Goal: Obtain resource: Obtain resource

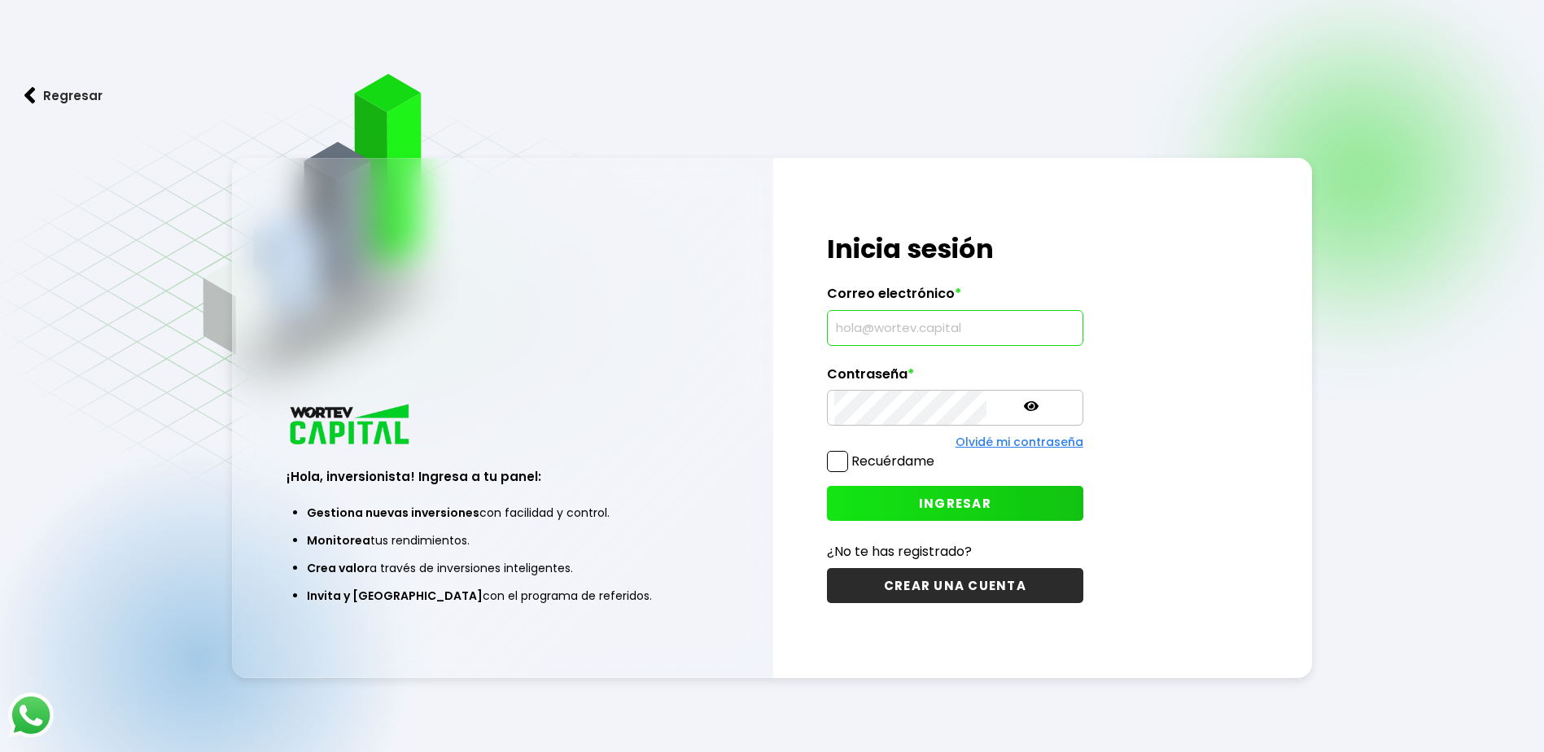
click at [924, 323] on input "text" at bounding box center [955, 328] width 242 height 34
type input "[EMAIL_ADDRESS][DOMAIN_NAME]"
click at [919, 501] on span "INGRESAR" at bounding box center [955, 503] width 72 height 17
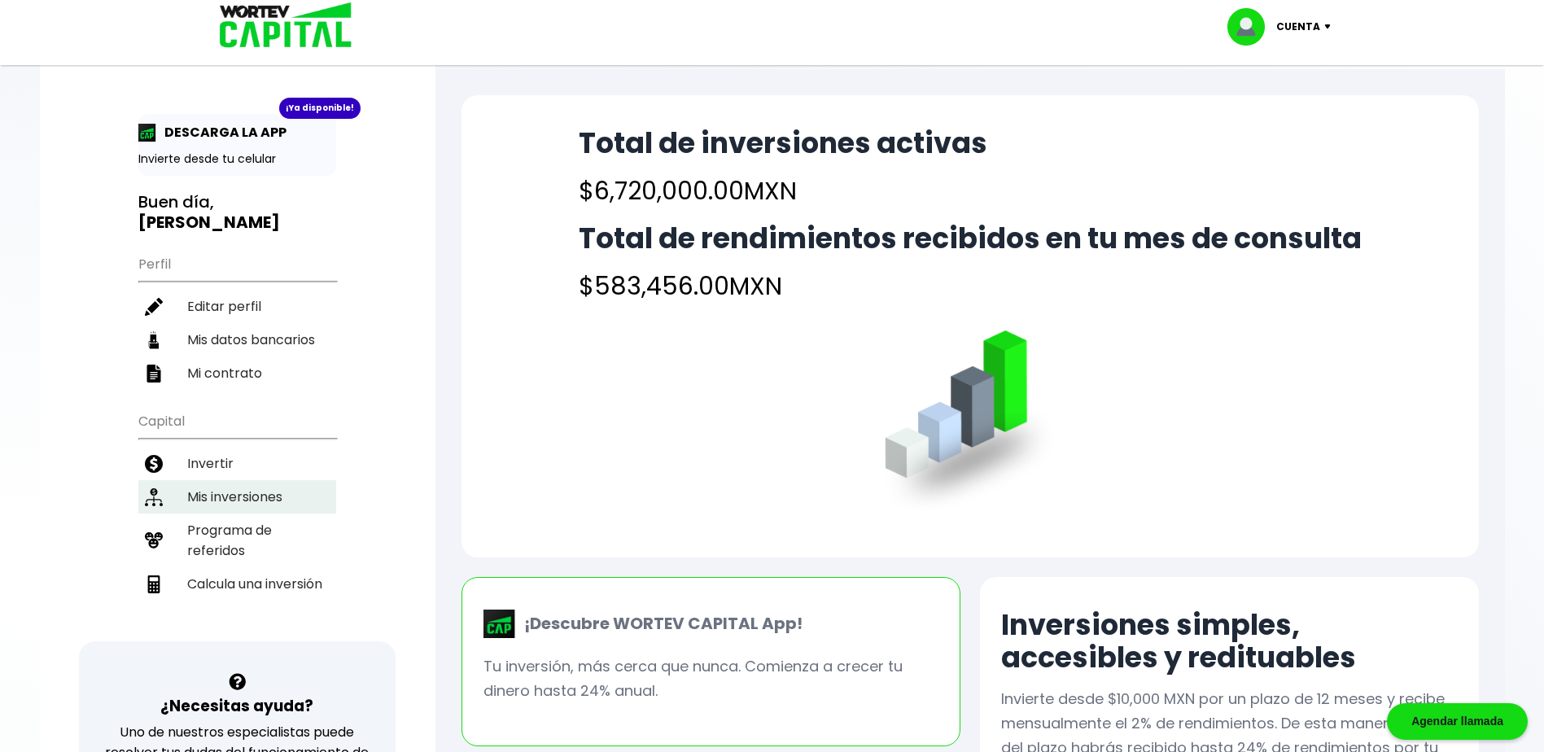
click at [195, 488] on li "Mis inversiones" at bounding box center [237, 496] width 198 height 33
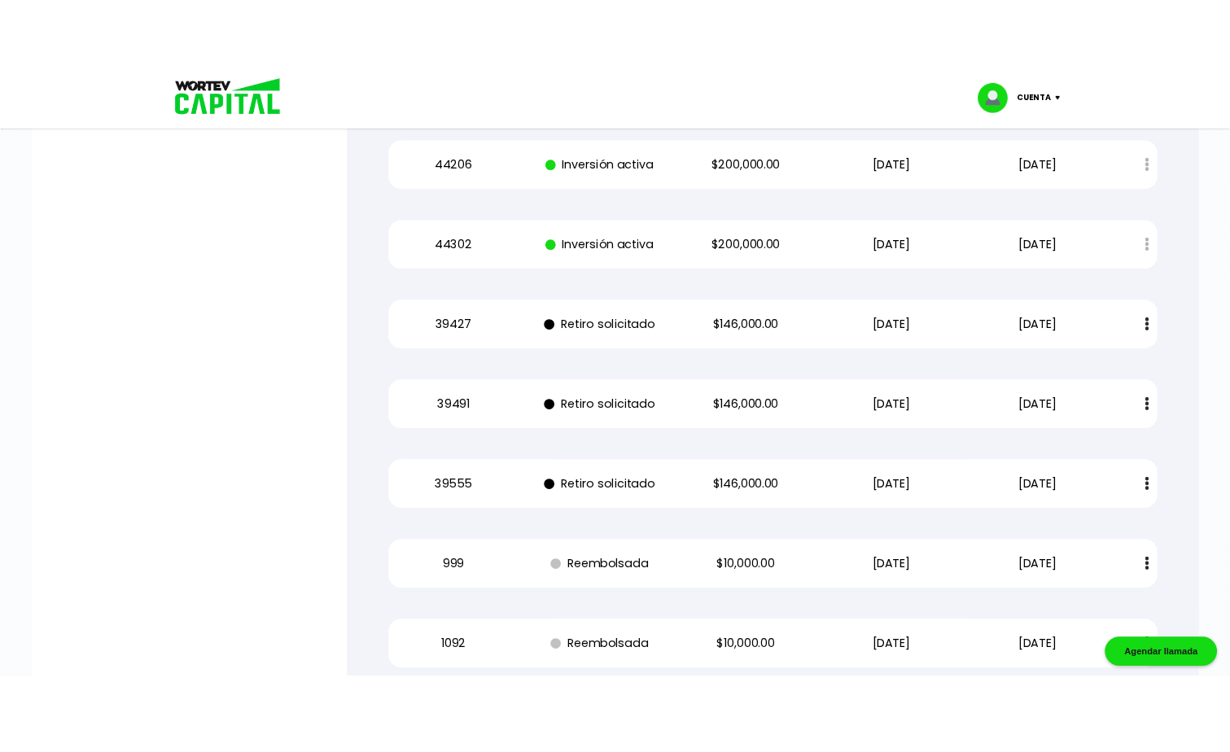
scroll to position [4476, 0]
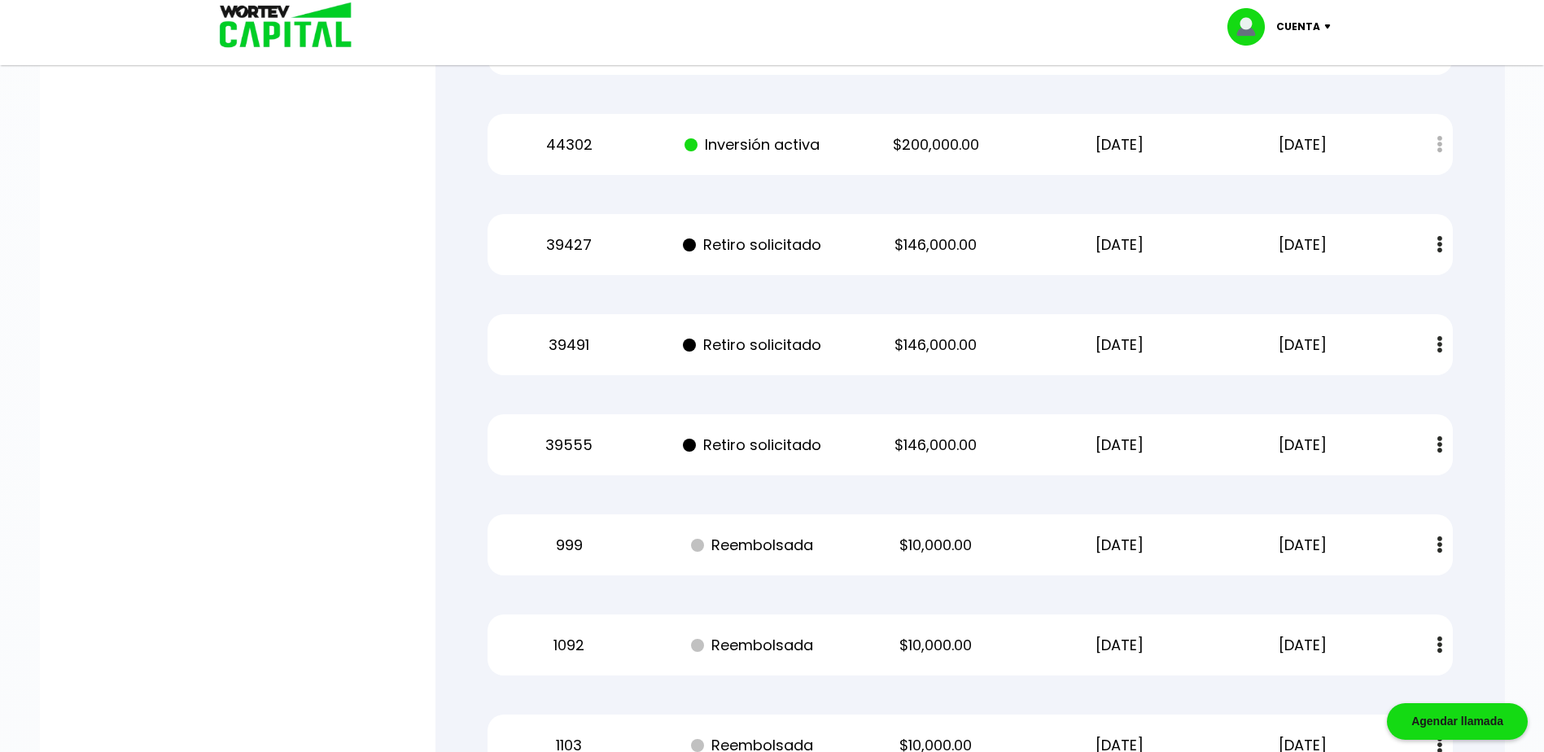
click at [1445, 238] on button at bounding box center [1439, 244] width 23 height 35
click at [1359, 286] on link "Estado de cuenta" at bounding box center [1334, 288] width 114 height 20
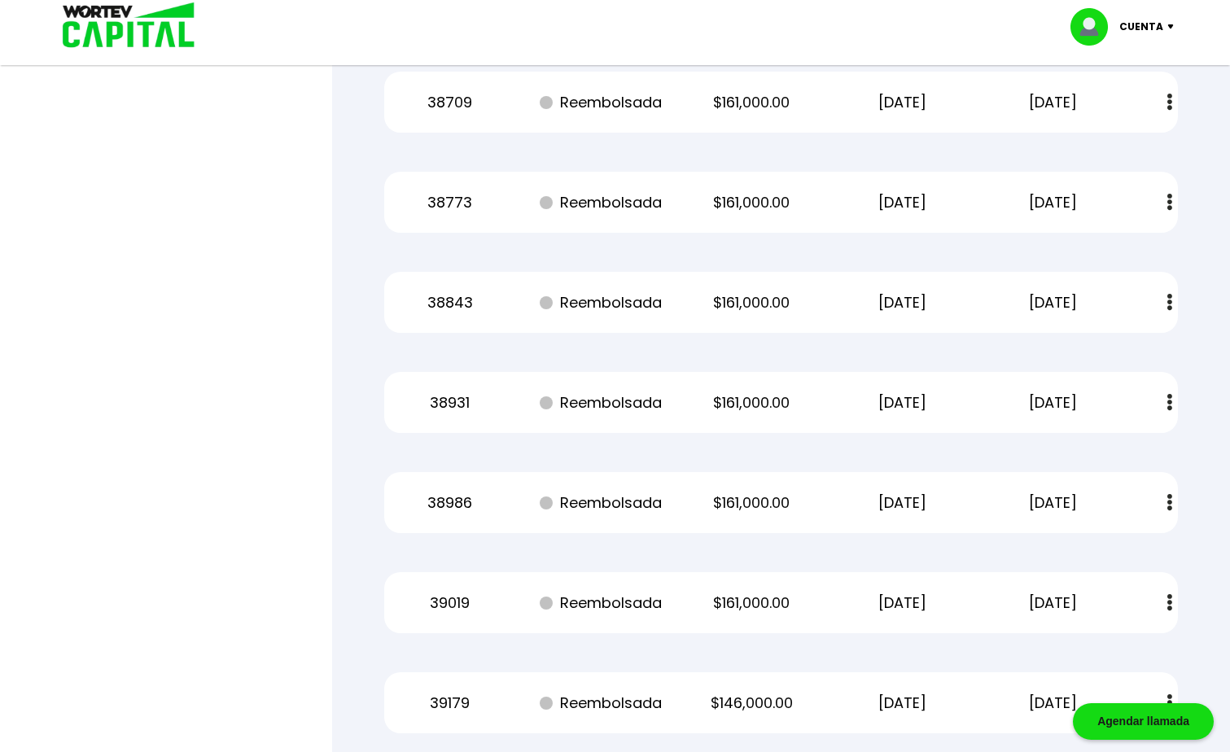
scroll to position [50678, 0]
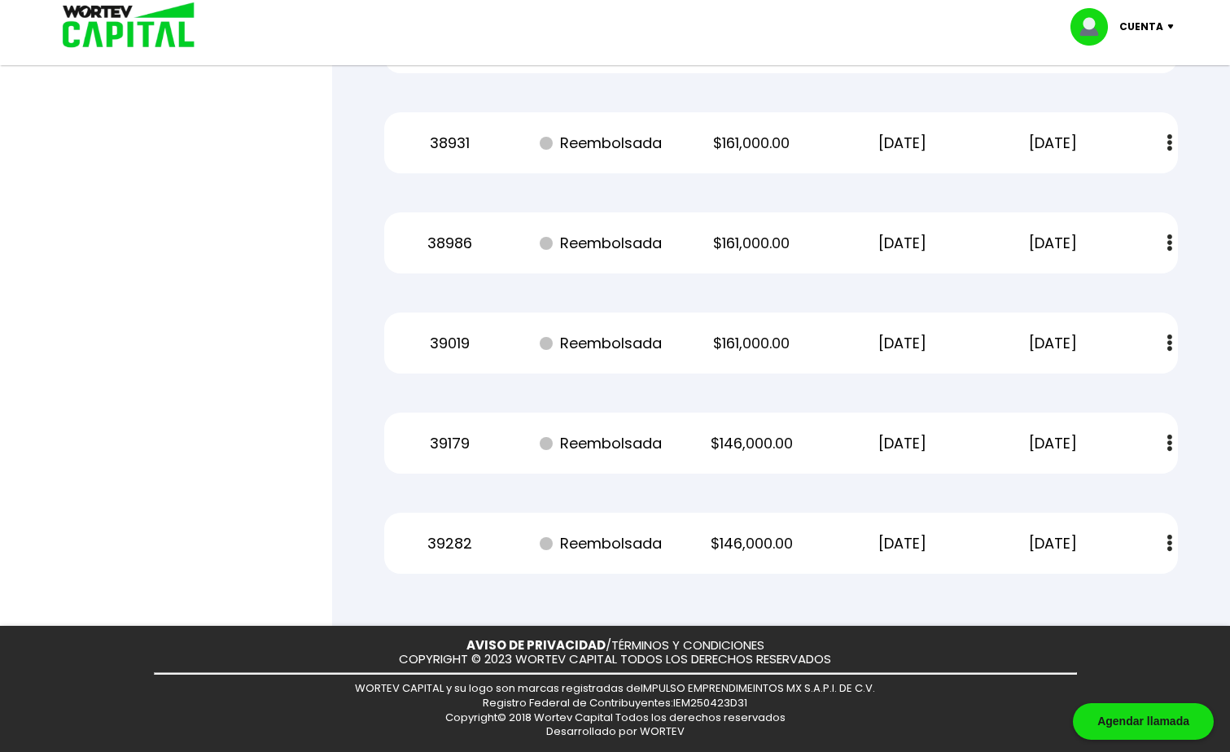
click at [1168, 550] on img at bounding box center [1169, 543] width 5 height 17
click at [1132, 583] on img at bounding box center [1132, 586] width 13 height 15
click at [1170, 444] on img at bounding box center [1169, 443] width 5 height 17
click at [1094, 490] on link "Estado de cuenta" at bounding box center [1060, 487] width 114 height 20
click at [1170, 346] on img at bounding box center [1169, 342] width 5 height 17
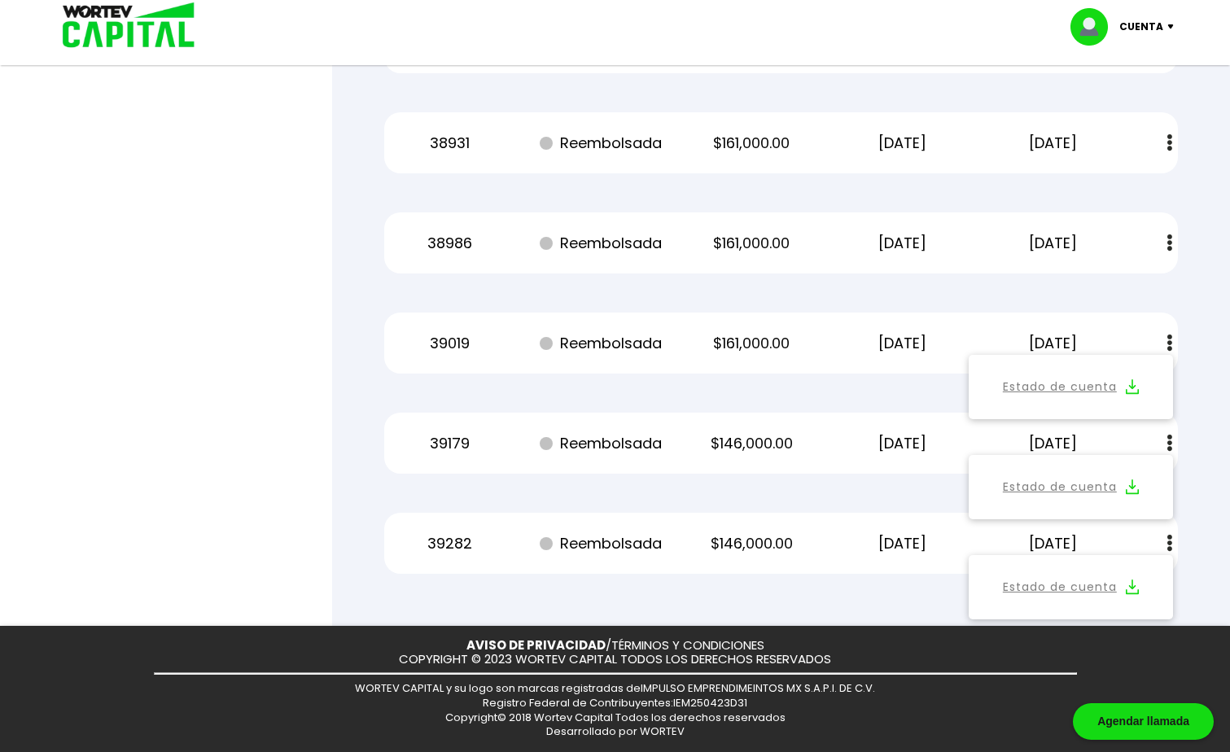
click at [1135, 382] on img at bounding box center [1132, 386] width 13 height 15
click at [1169, 239] on img at bounding box center [1169, 242] width 5 height 17
click at [1127, 286] on img at bounding box center [1132, 286] width 13 height 15
click at [1170, 139] on img at bounding box center [1169, 142] width 5 height 17
click at [1134, 184] on img at bounding box center [1132, 186] width 13 height 15
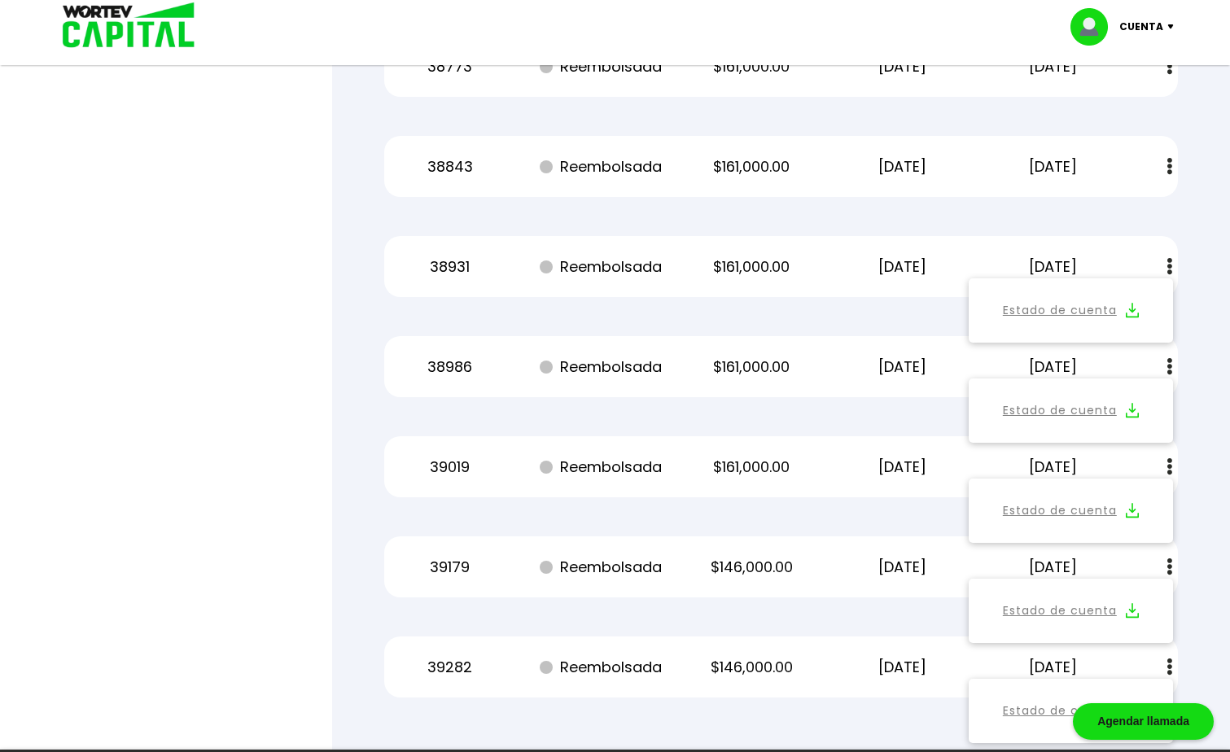
scroll to position [50515, 0]
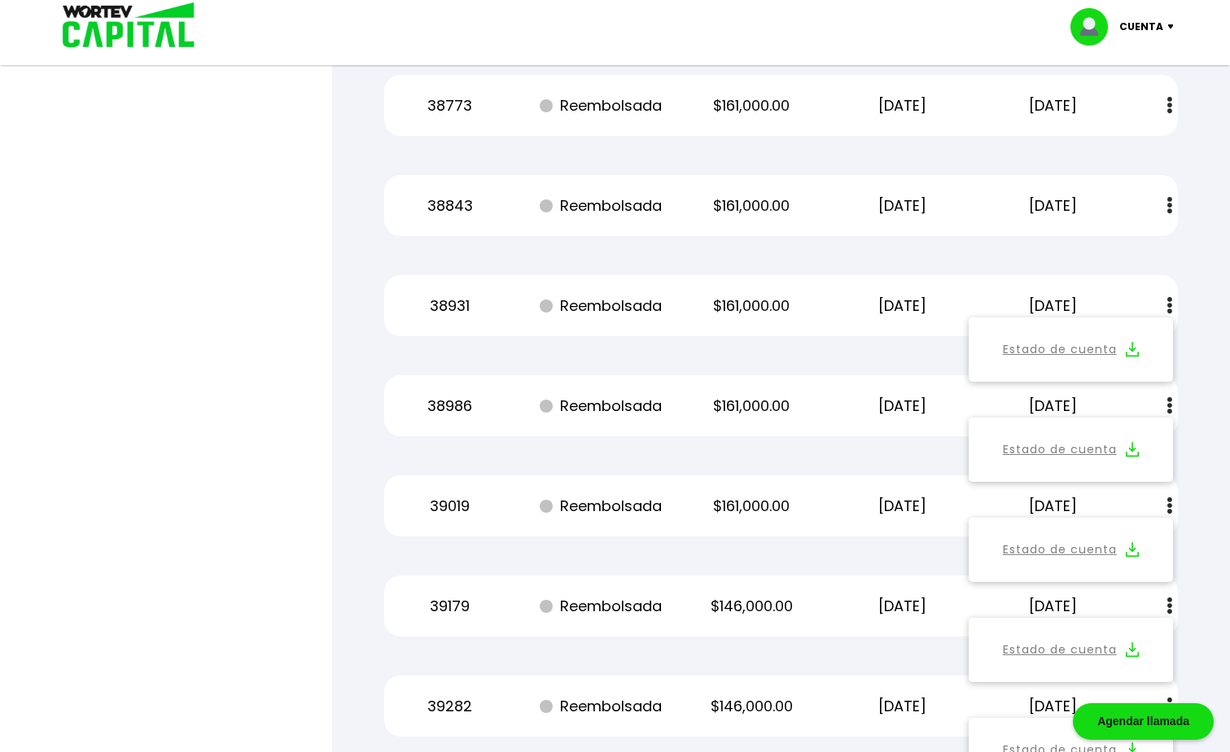
click at [1172, 201] on button at bounding box center [1169, 205] width 23 height 35
click at [1134, 247] on img at bounding box center [1132, 249] width 13 height 15
click at [1171, 100] on img at bounding box center [1169, 105] width 5 height 17
click at [1130, 146] on img at bounding box center [1132, 149] width 13 height 15
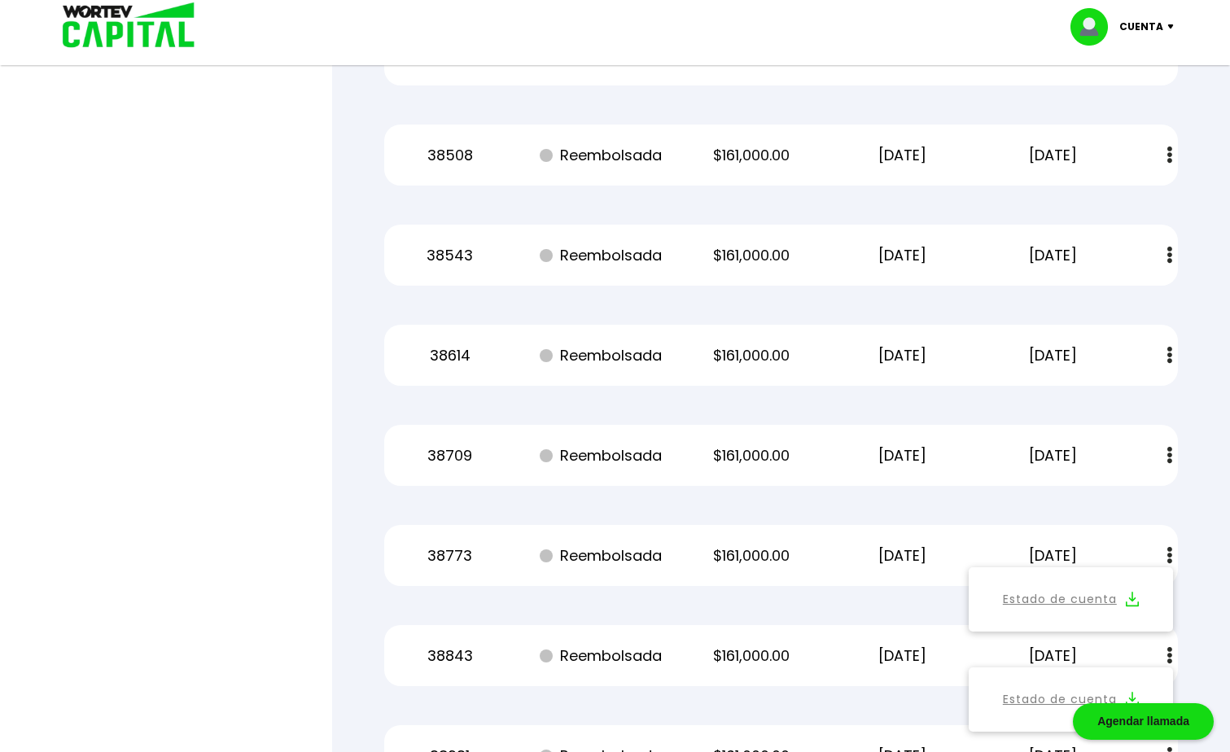
scroll to position [50027, 0]
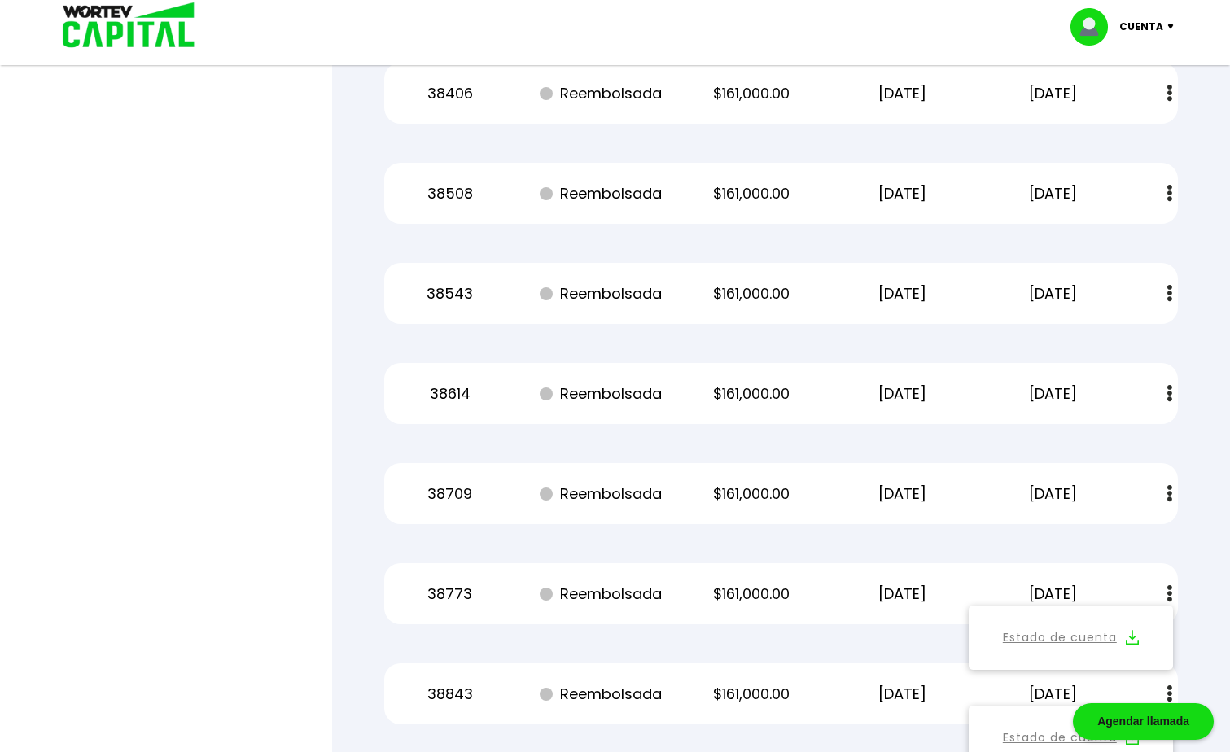
click at [1170, 495] on img at bounding box center [1169, 493] width 5 height 17
click at [1132, 534] on img at bounding box center [1132, 537] width 13 height 15
click at [1172, 394] on button at bounding box center [1169, 393] width 23 height 35
click at [1136, 435] on img at bounding box center [1132, 437] width 13 height 15
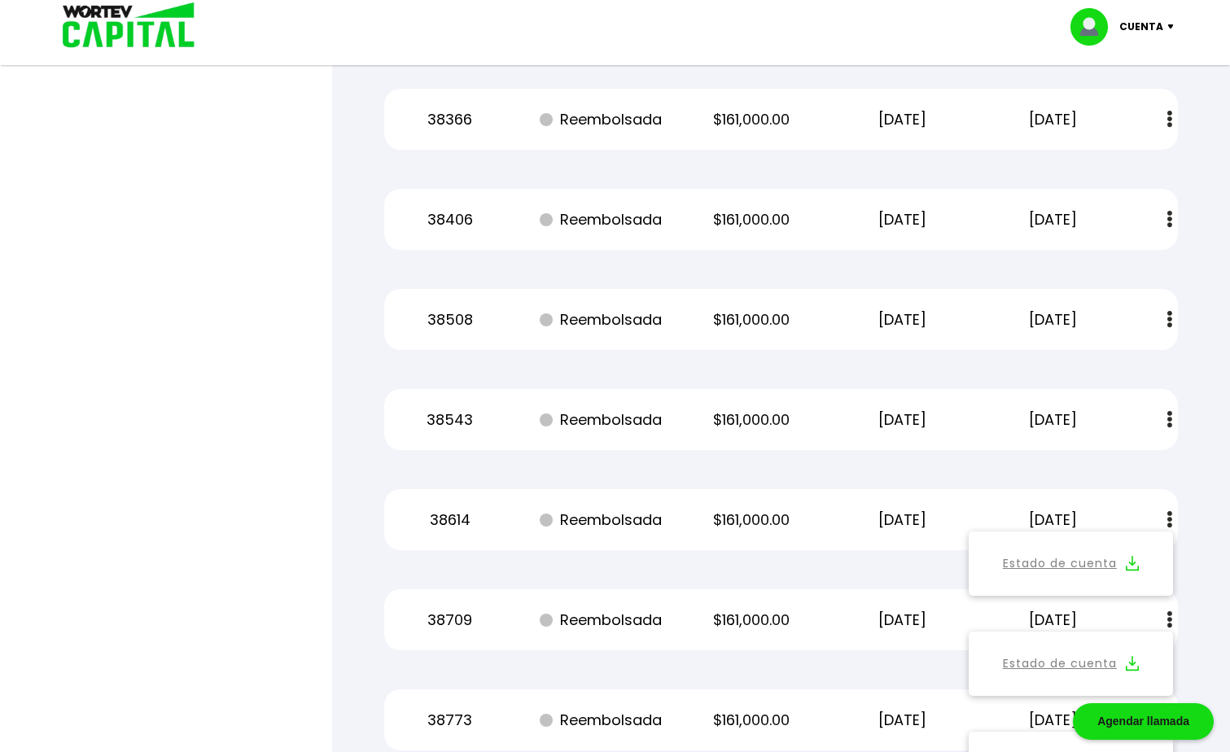
scroll to position [49864, 0]
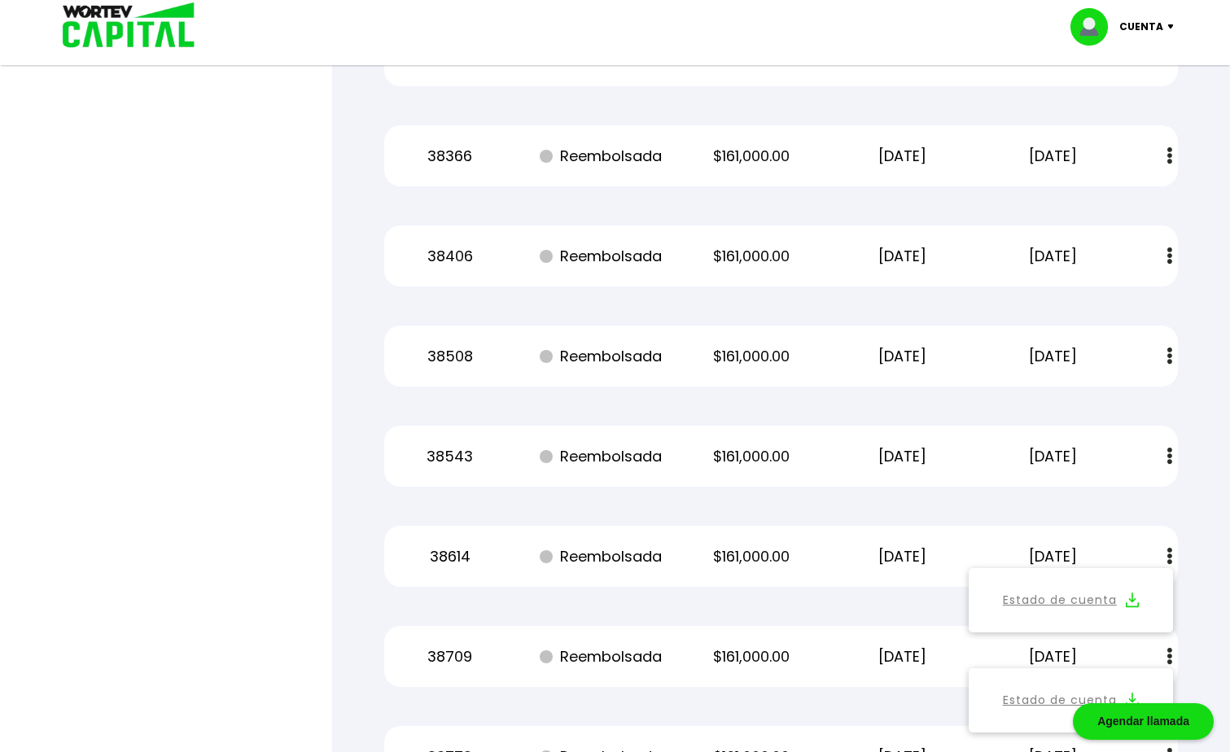
click at [1168, 457] on img at bounding box center [1169, 456] width 5 height 17
click at [1132, 496] on img at bounding box center [1132, 499] width 13 height 15
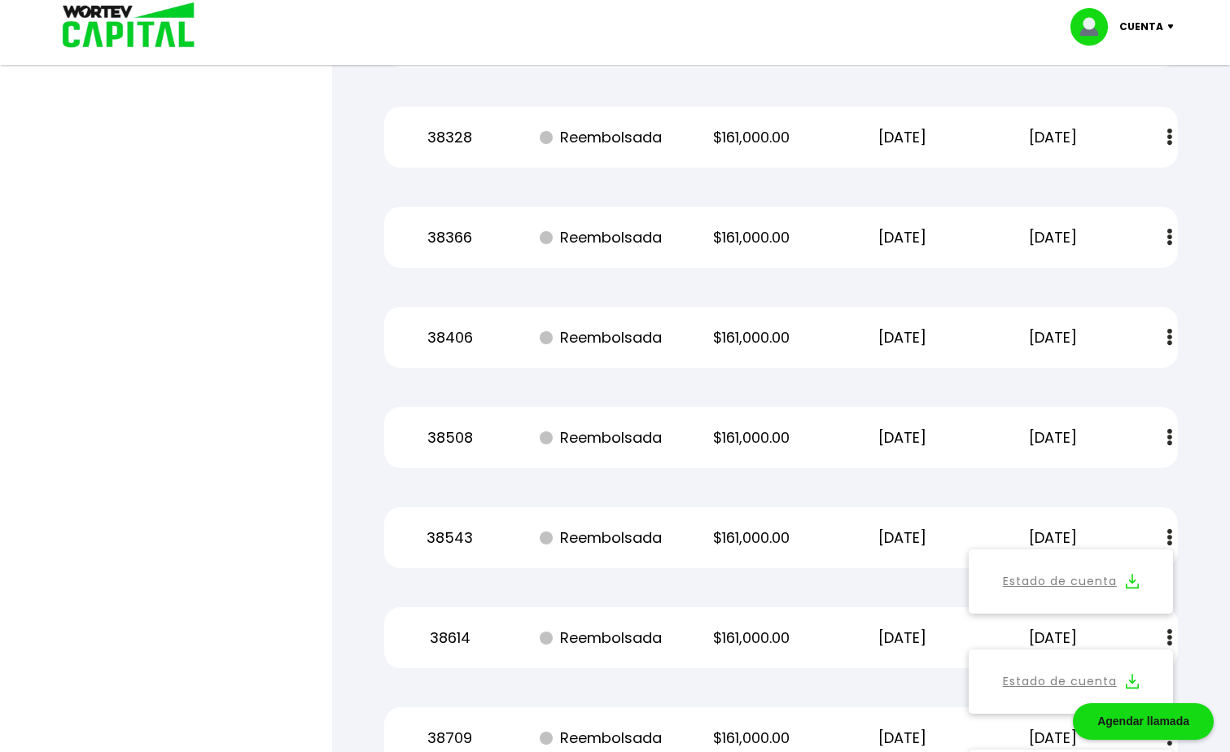
click at [1172, 437] on button at bounding box center [1169, 437] width 23 height 35
click at [1128, 480] on img at bounding box center [1132, 481] width 13 height 15
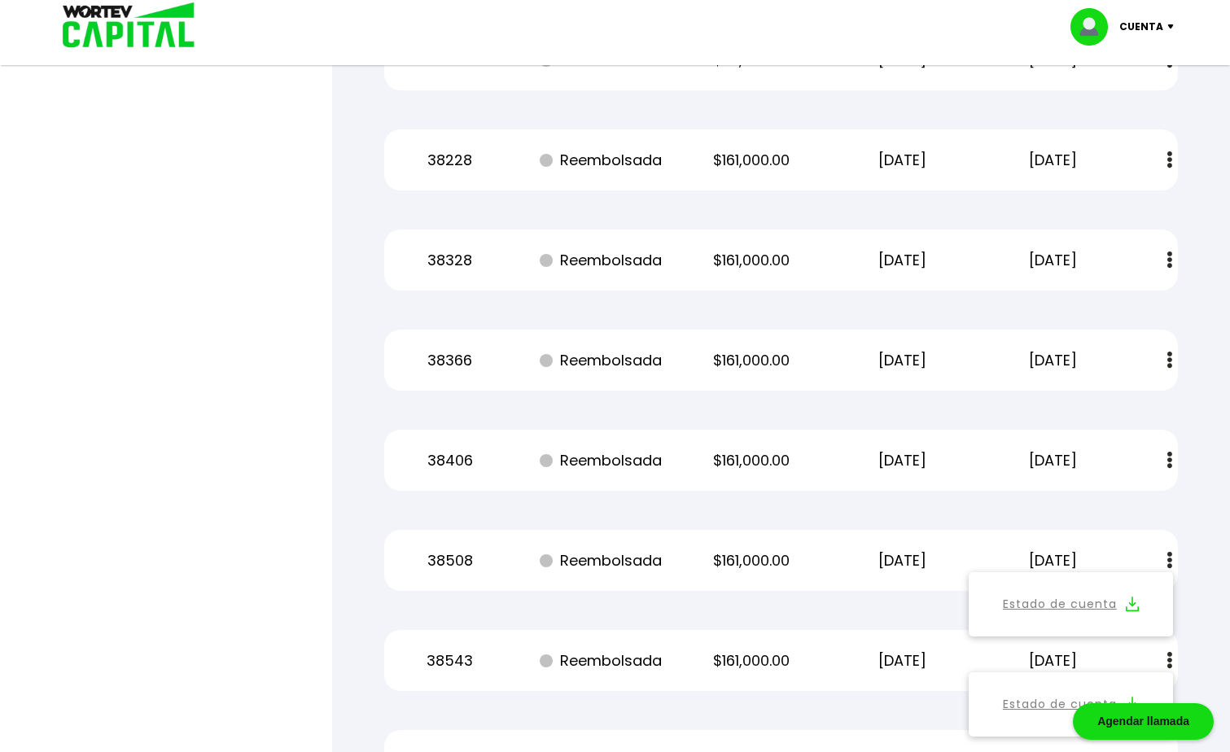
scroll to position [49620, 0]
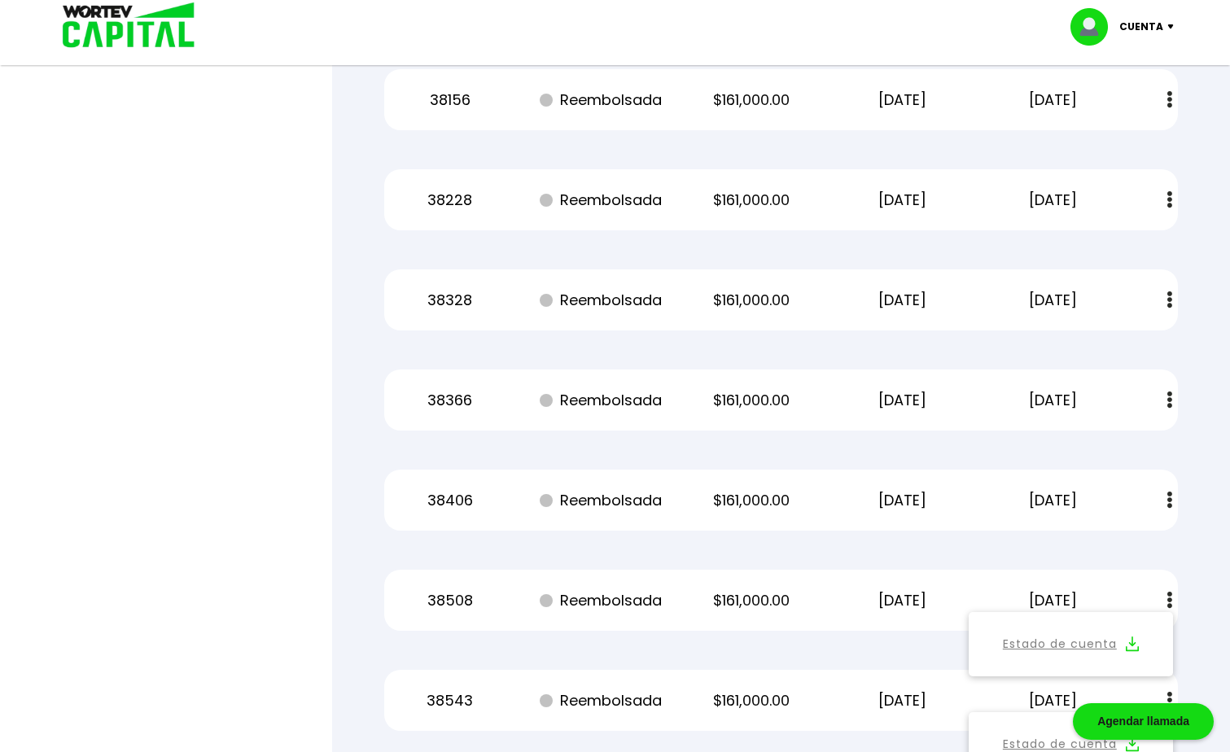
click at [1173, 501] on button at bounding box center [1169, 500] width 23 height 35
click at [1128, 539] on img at bounding box center [1132, 543] width 13 height 15
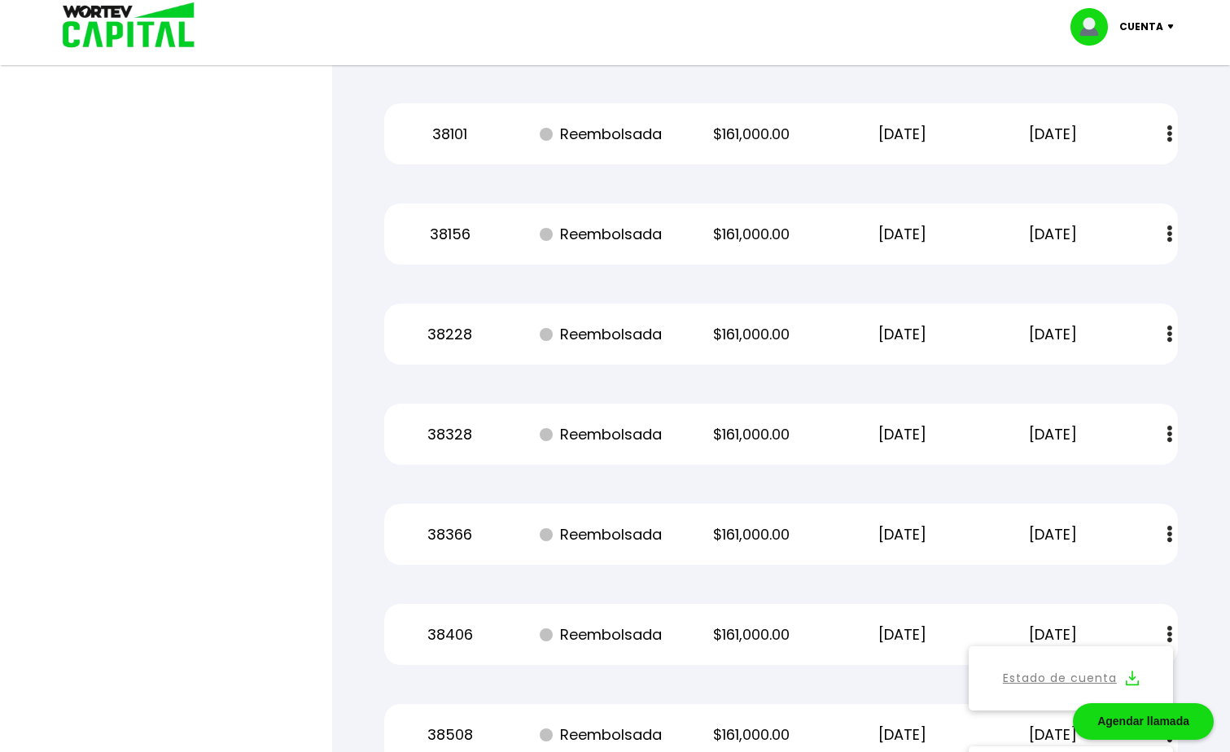
scroll to position [49457, 0]
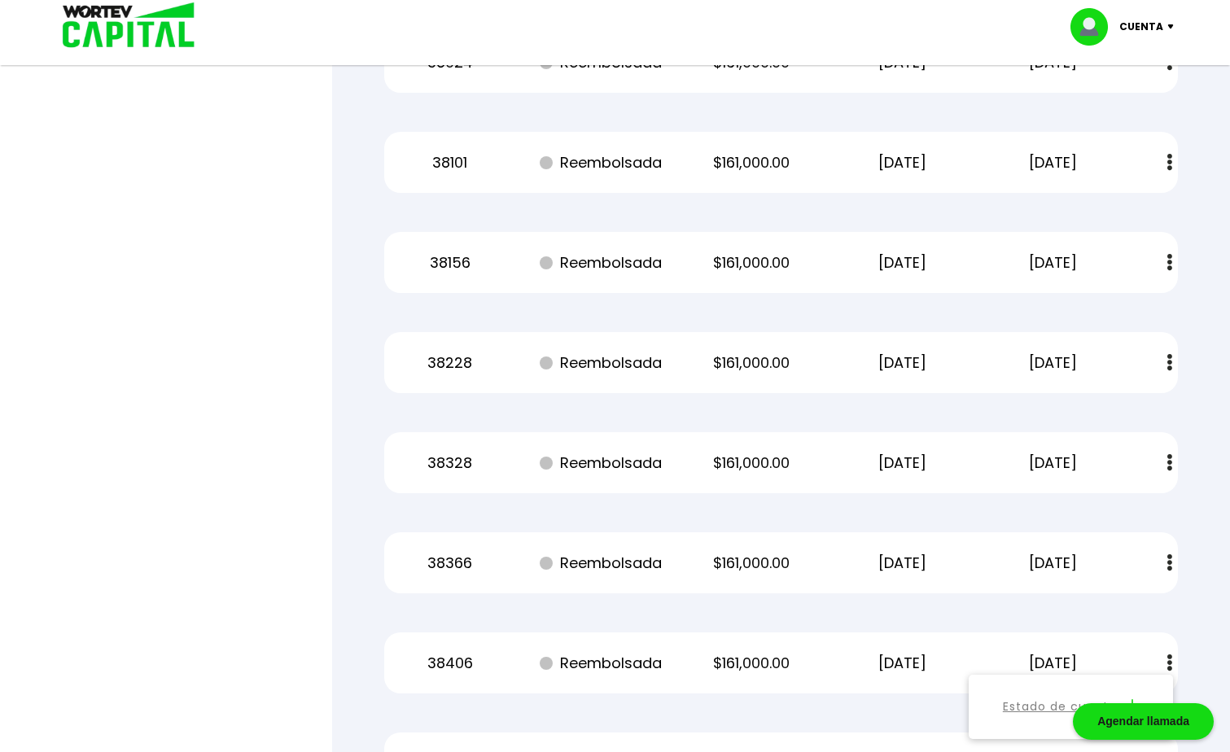
click at [1167, 562] on img at bounding box center [1169, 562] width 5 height 17
click at [1129, 604] on img at bounding box center [1132, 606] width 13 height 15
click at [1170, 463] on img at bounding box center [1169, 462] width 5 height 17
click at [1130, 501] on img at bounding box center [1132, 506] width 13 height 15
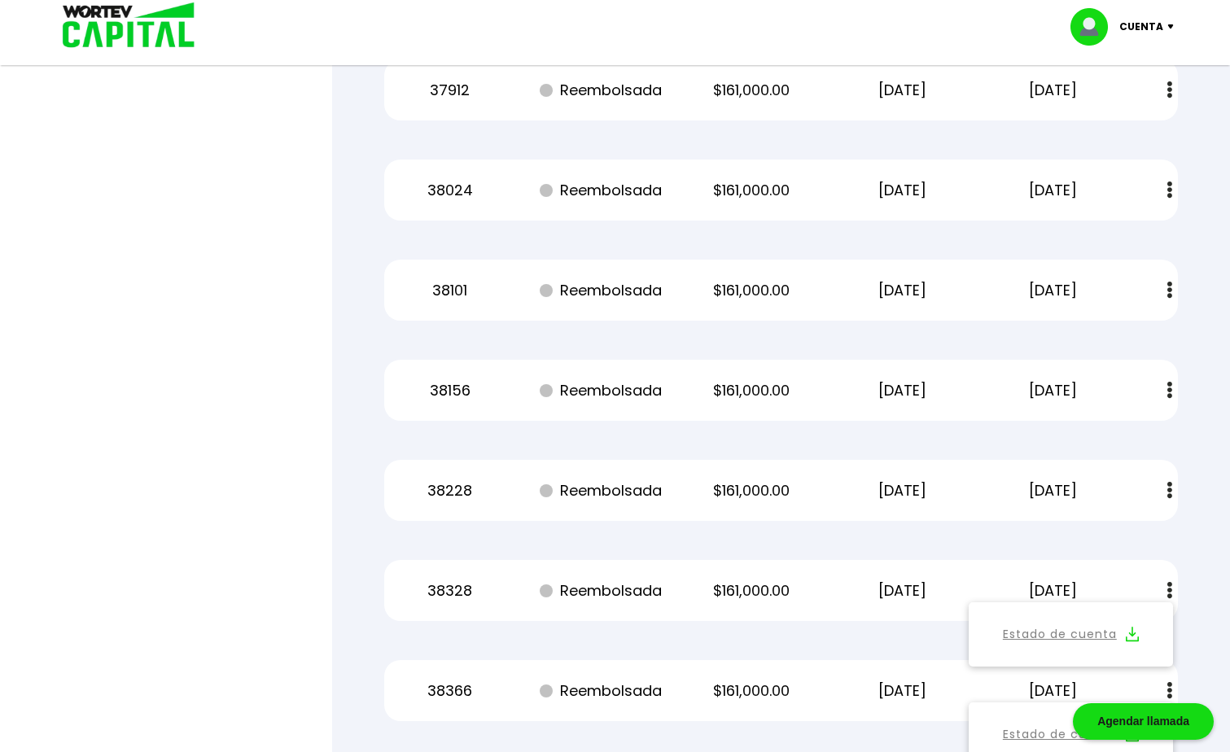
scroll to position [49294, 0]
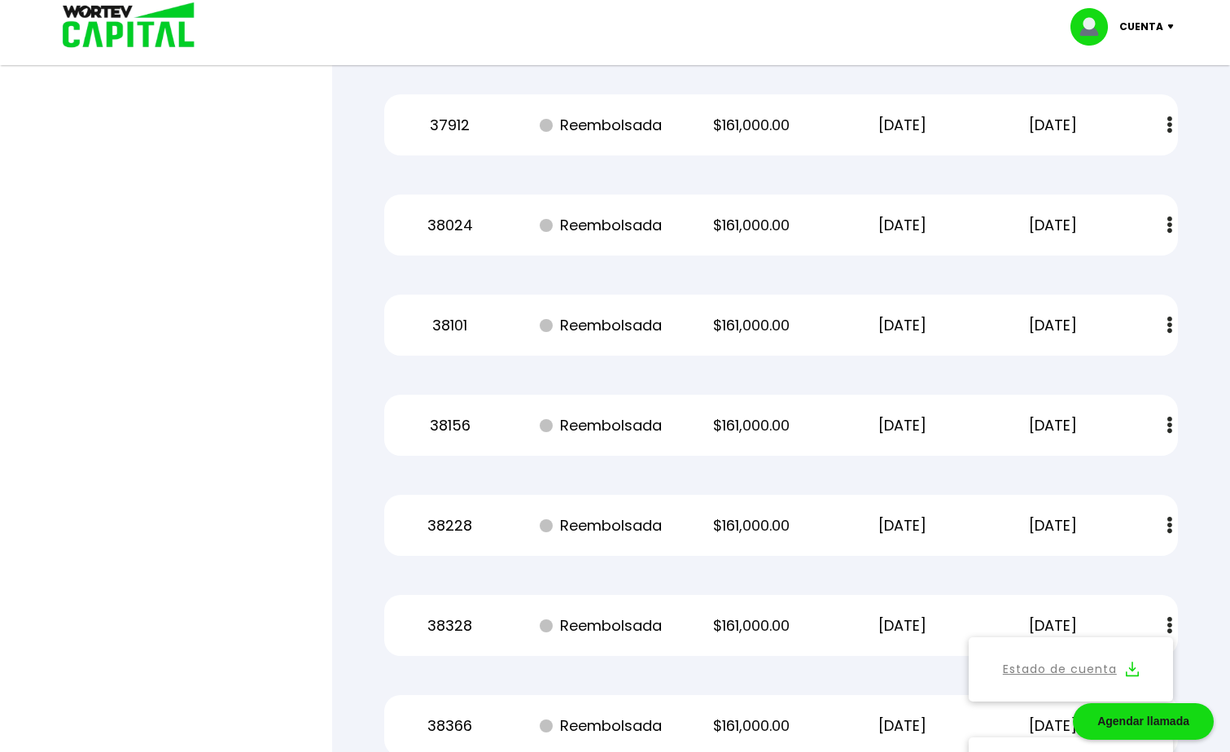
click at [1167, 525] on img at bounding box center [1169, 525] width 5 height 17
click at [1130, 566] on img at bounding box center [1132, 569] width 13 height 15
click at [1132, 571] on img at bounding box center [1132, 569] width 13 height 15
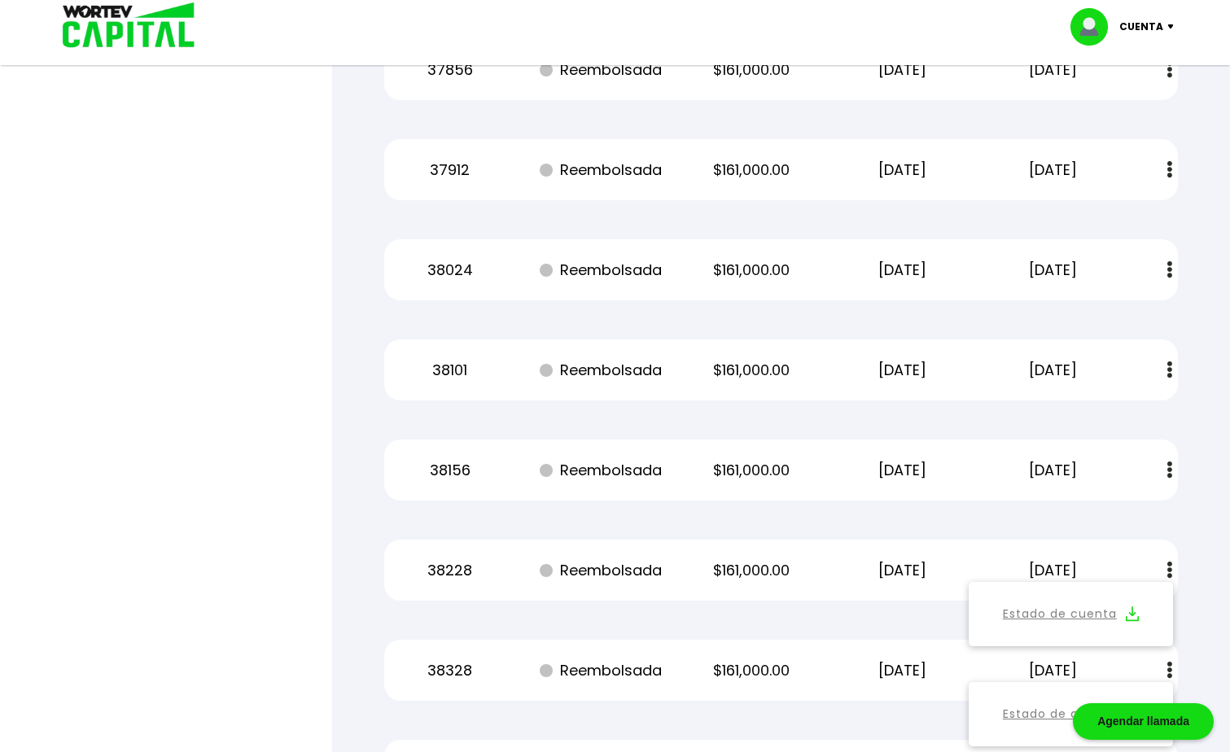
scroll to position [49213, 0]
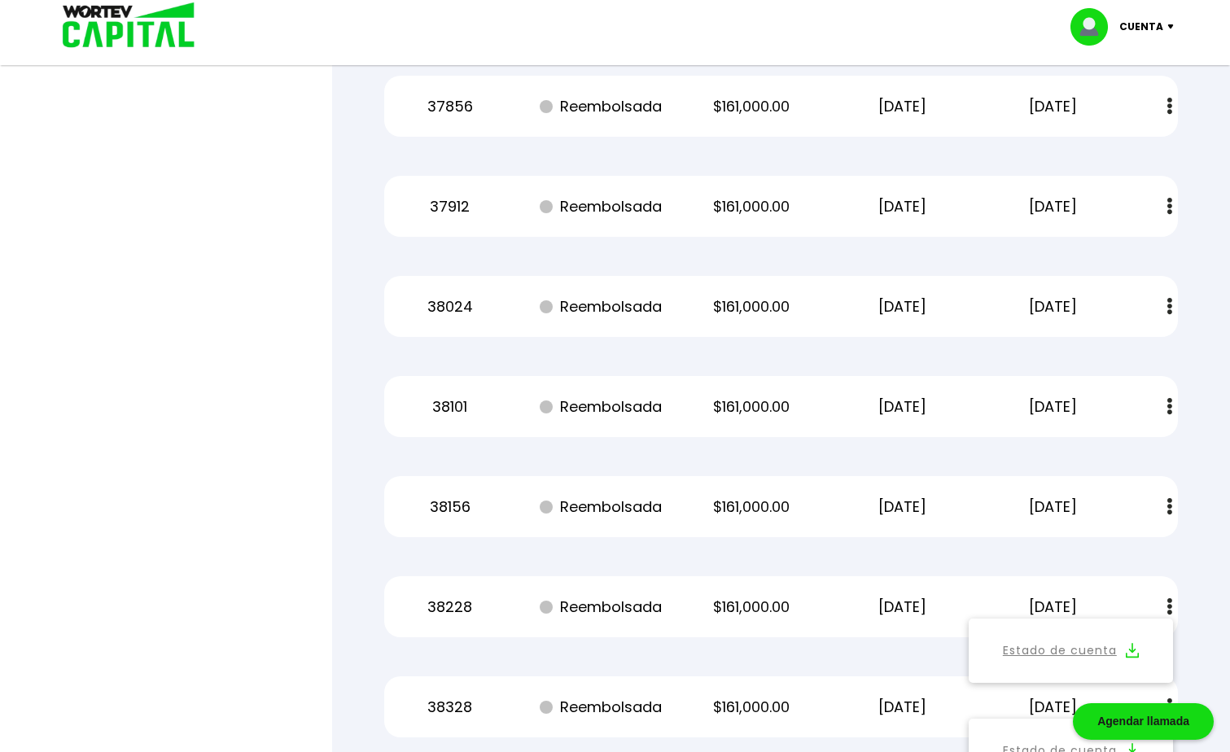
click at [1177, 509] on button at bounding box center [1169, 506] width 23 height 35
click at [1134, 548] on img at bounding box center [1132, 550] width 13 height 15
click at [1168, 409] on img at bounding box center [1169, 406] width 5 height 17
click at [1127, 446] on img at bounding box center [1132, 450] width 13 height 15
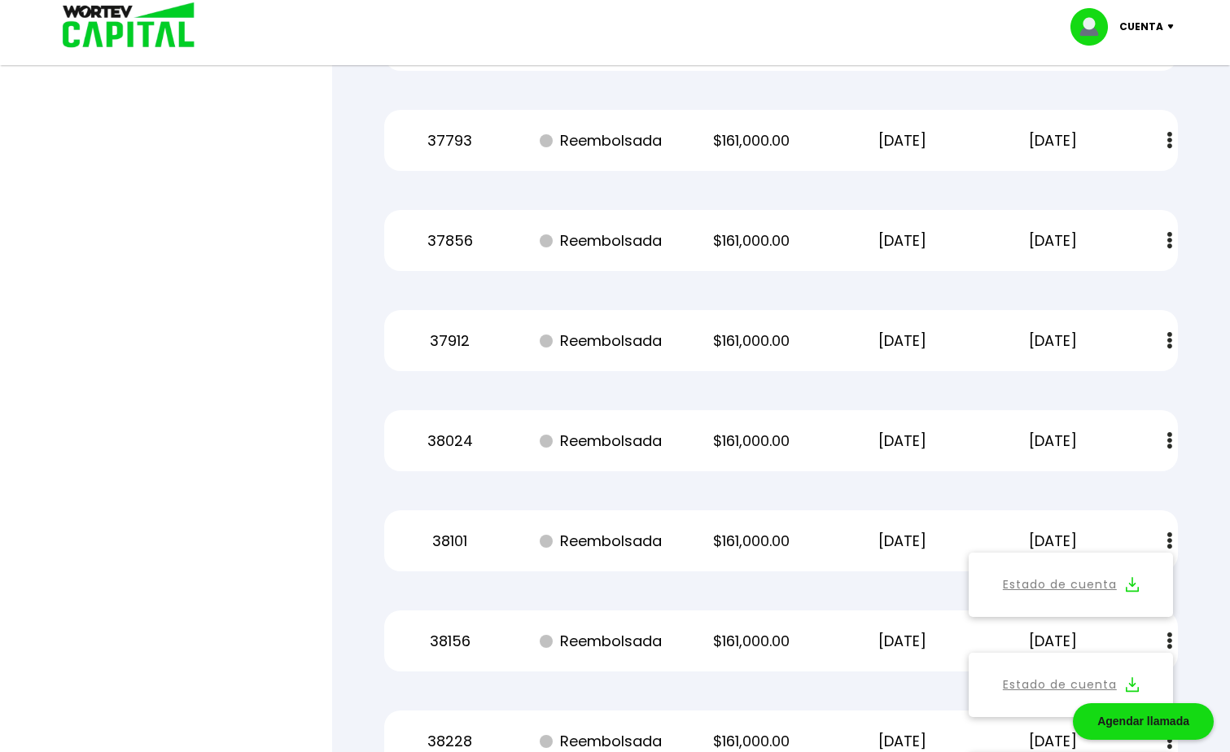
scroll to position [49050, 0]
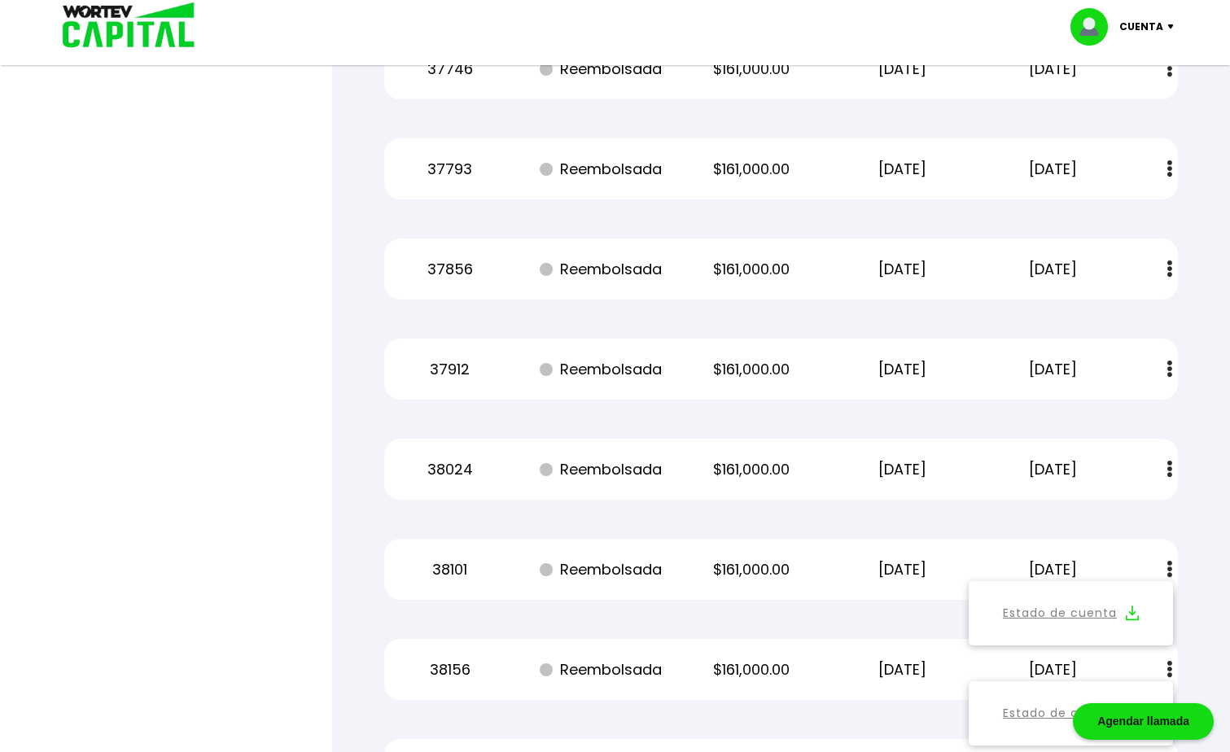
click at [1170, 469] on img at bounding box center [1169, 469] width 5 height 17
click at [1128, 514] on img at bounding box center [1132, 512] width 13 height 15
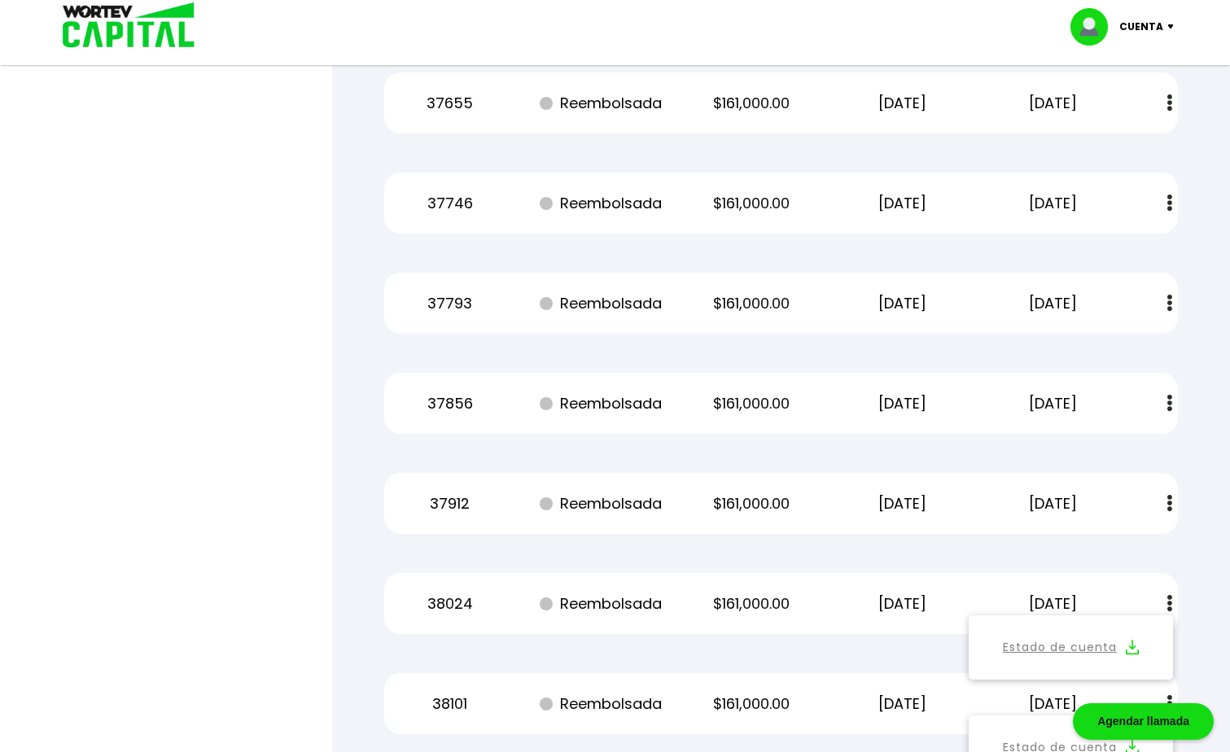
scroll to position [48888, 0]
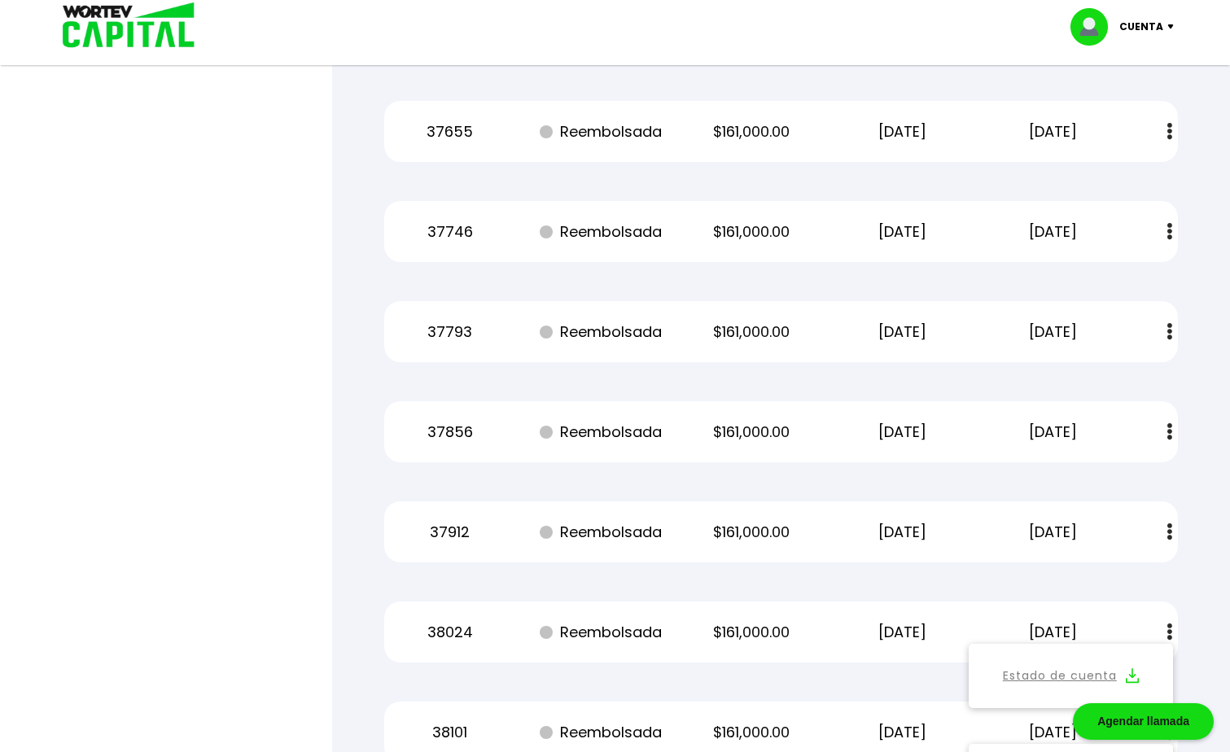
click at [1167, 529] on img at bounding box center [1169, 531] width 5 height 17
click at [1128, 570] on img at bounding box center [1132, 575] width 13 height 15
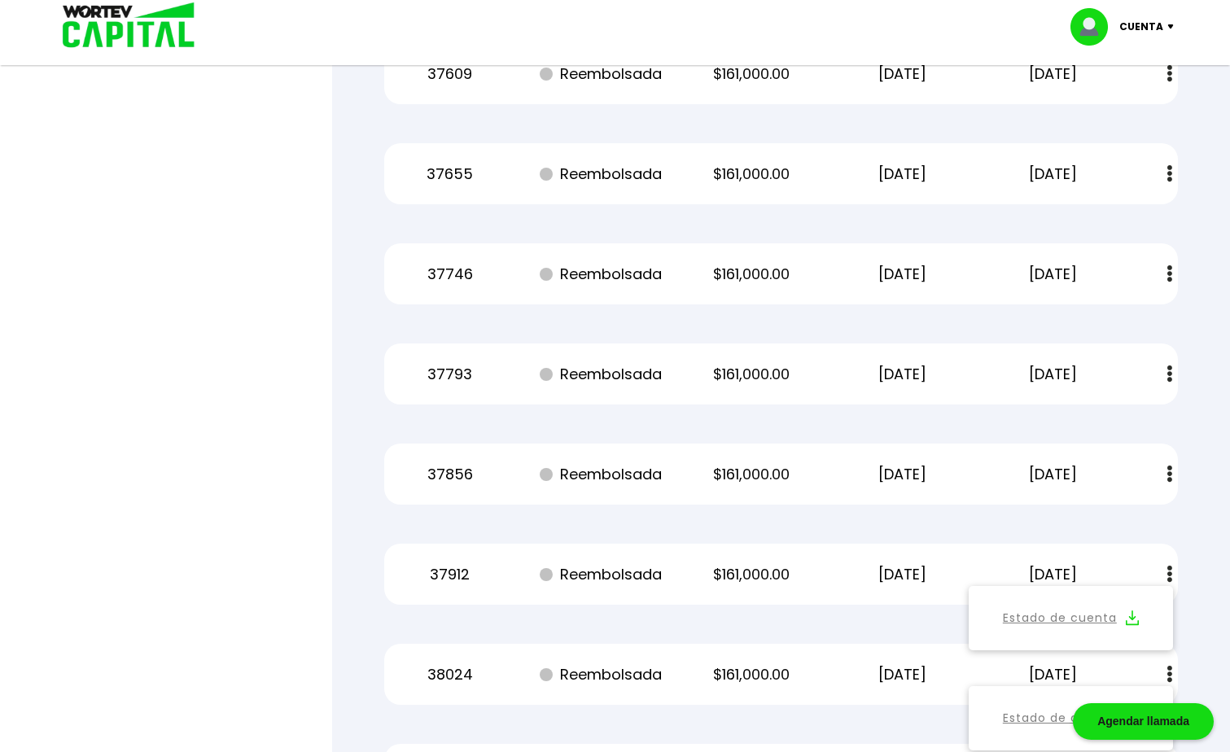
scroll to position [48806, 0]
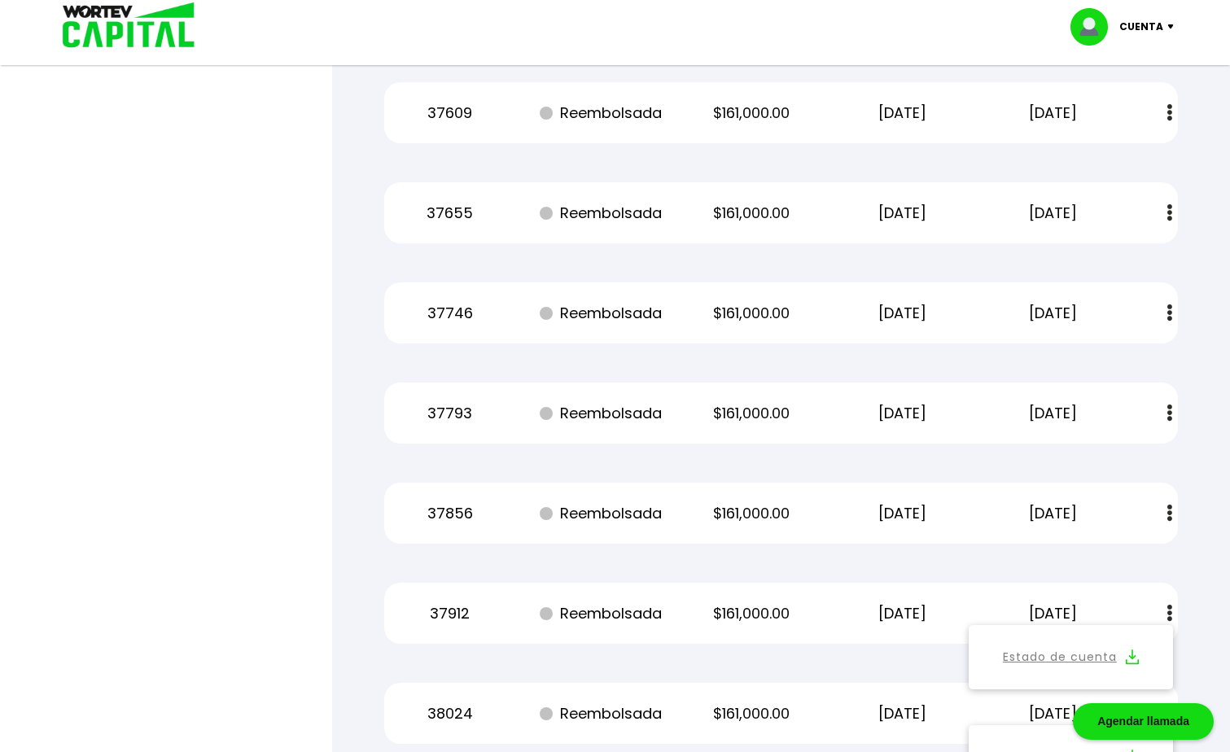
click at [1165, 509] on button at bounding box center [1169, 513] width 23 height 35
click at [1133, 556] on img at bounding box center [1132, 556] width 13 height 15
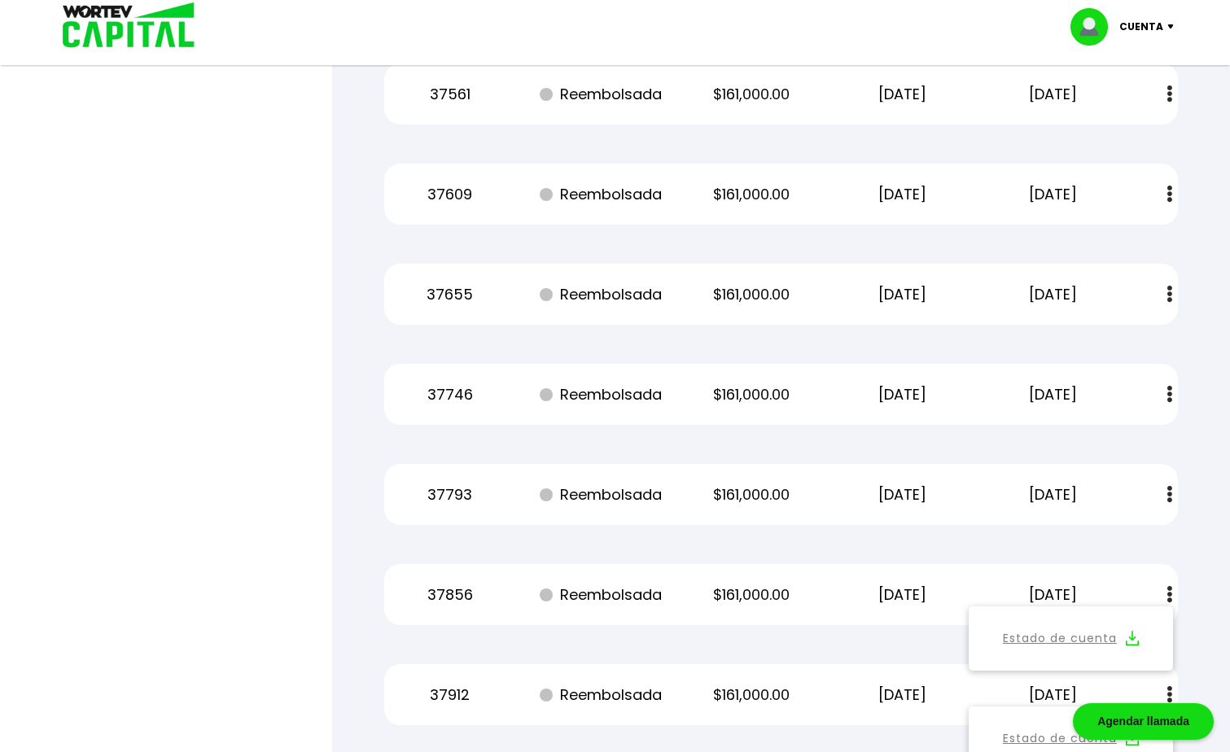
click at [1168, 496] on img at bounding box center [1169, 494] width 5 height 17
click at [1128, 534] on img at bounding box center [1132, 538] width 13 height 15
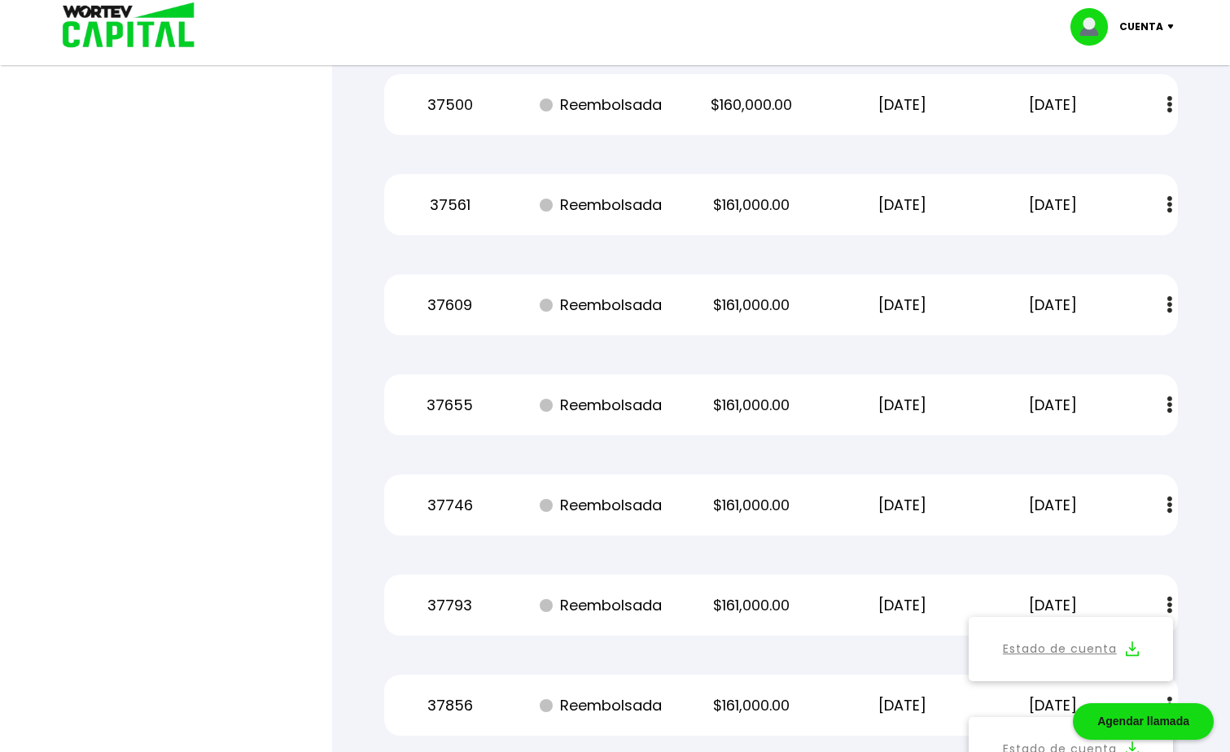
scroll to position [48643, 0]
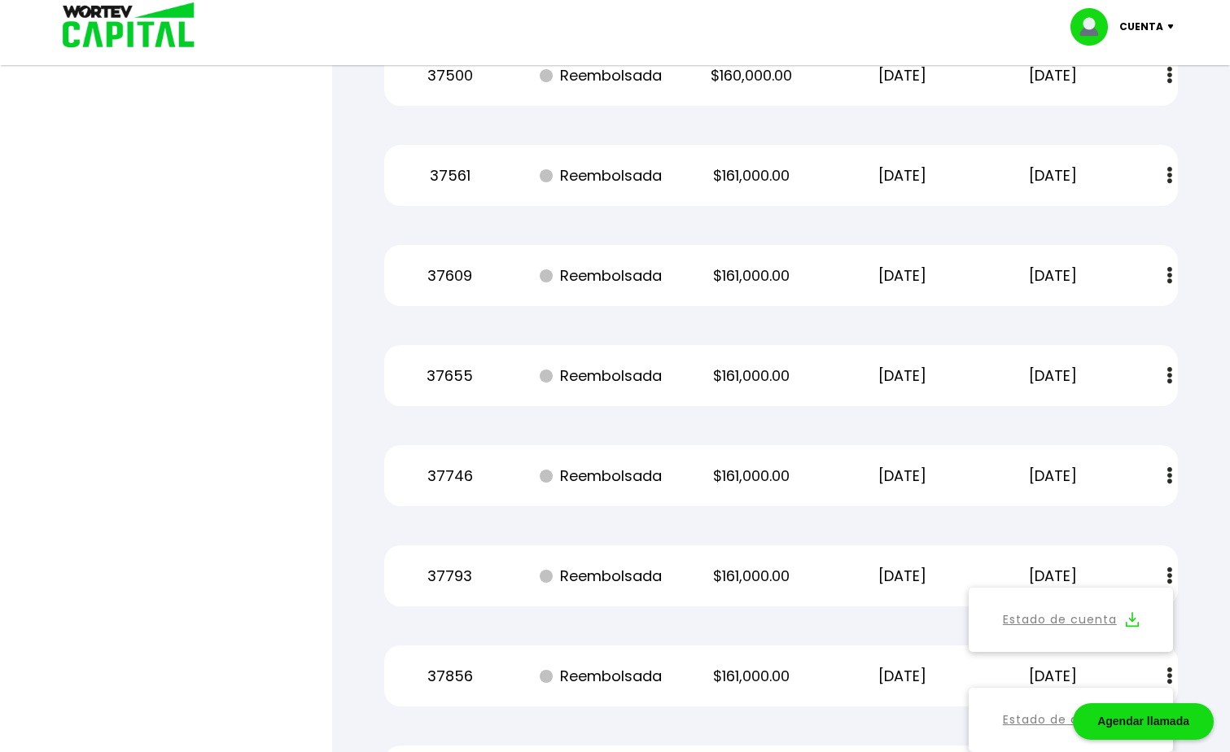
click at [1171, 478] on img at bounding box center [1169, 475] width 5 height 17
click at [1129, 519] on img at bounding box center [1132, 519] width 13 height 15
click at [1169, 383] on img at bounding box center [1169, 375] width 5 height 17
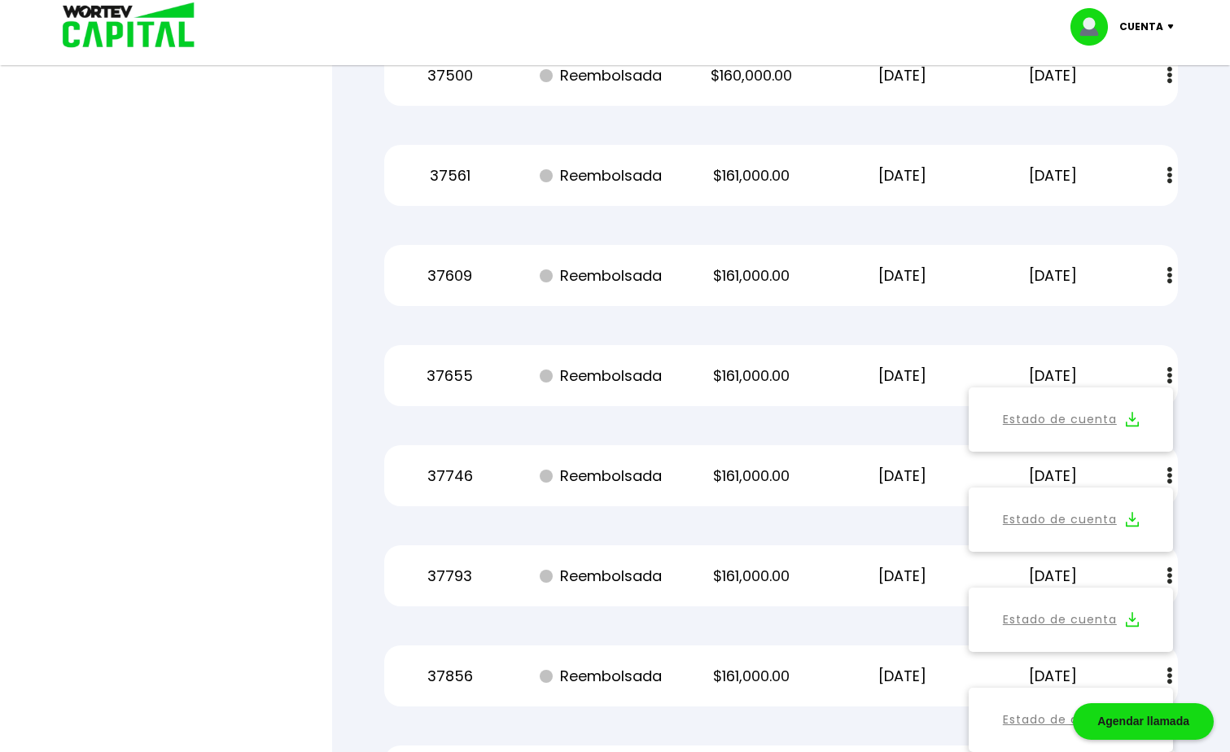
click at [1134, 413] on img at bounding box center [1132, 419] width 13 height 15
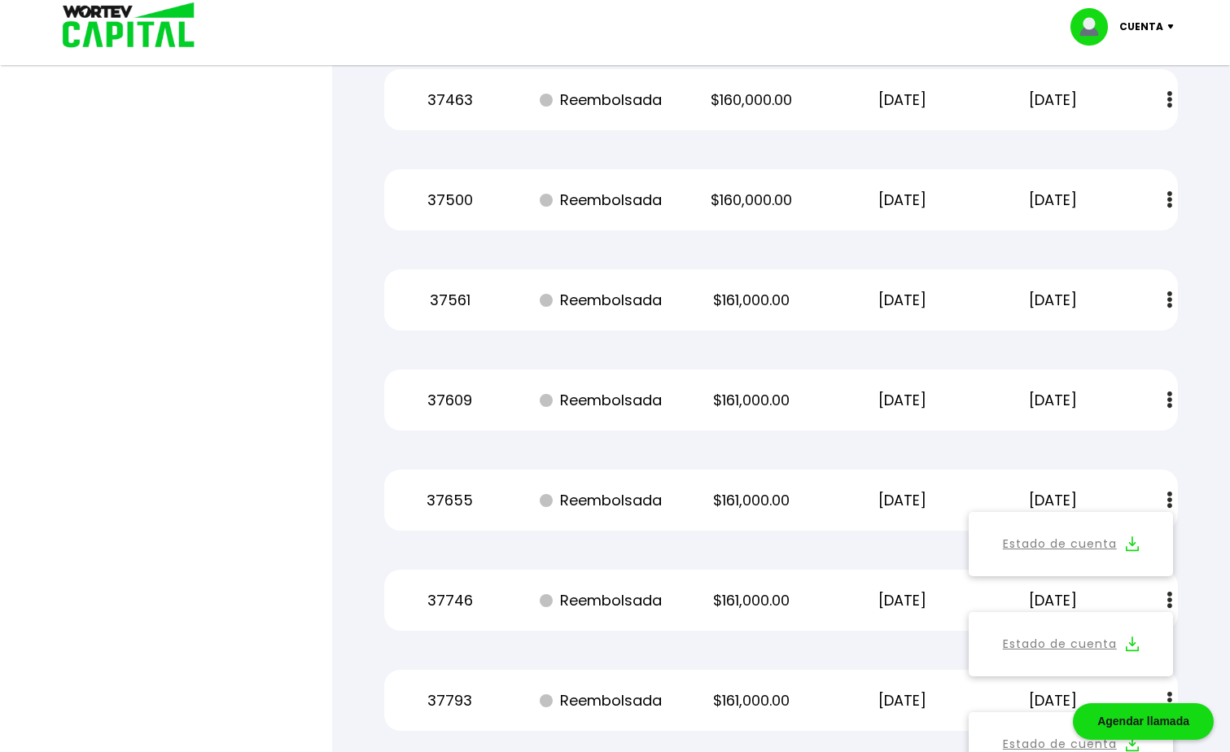
scroll to position [48481, 0]
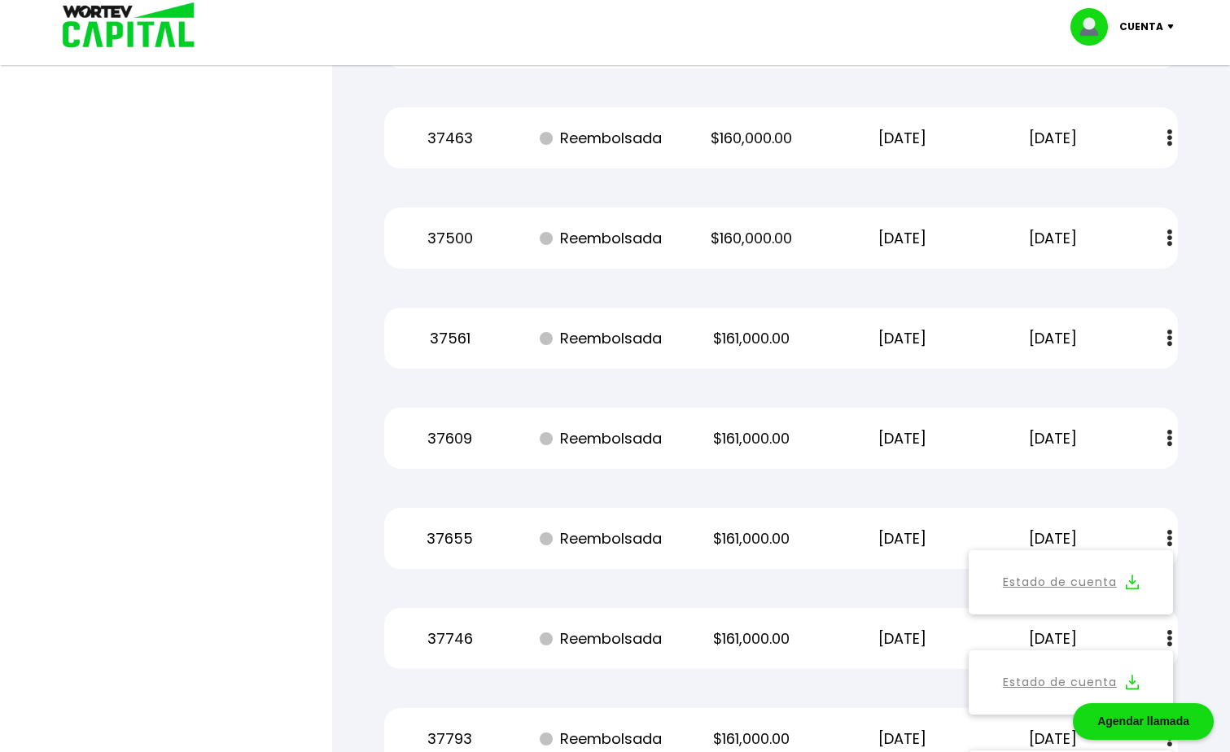
click at [1169, 435] on img at bounding box center [1169, 438] width 5 height 17
click at [1132, 479] on img at bounding box center [1132, 481] width 13 height 15
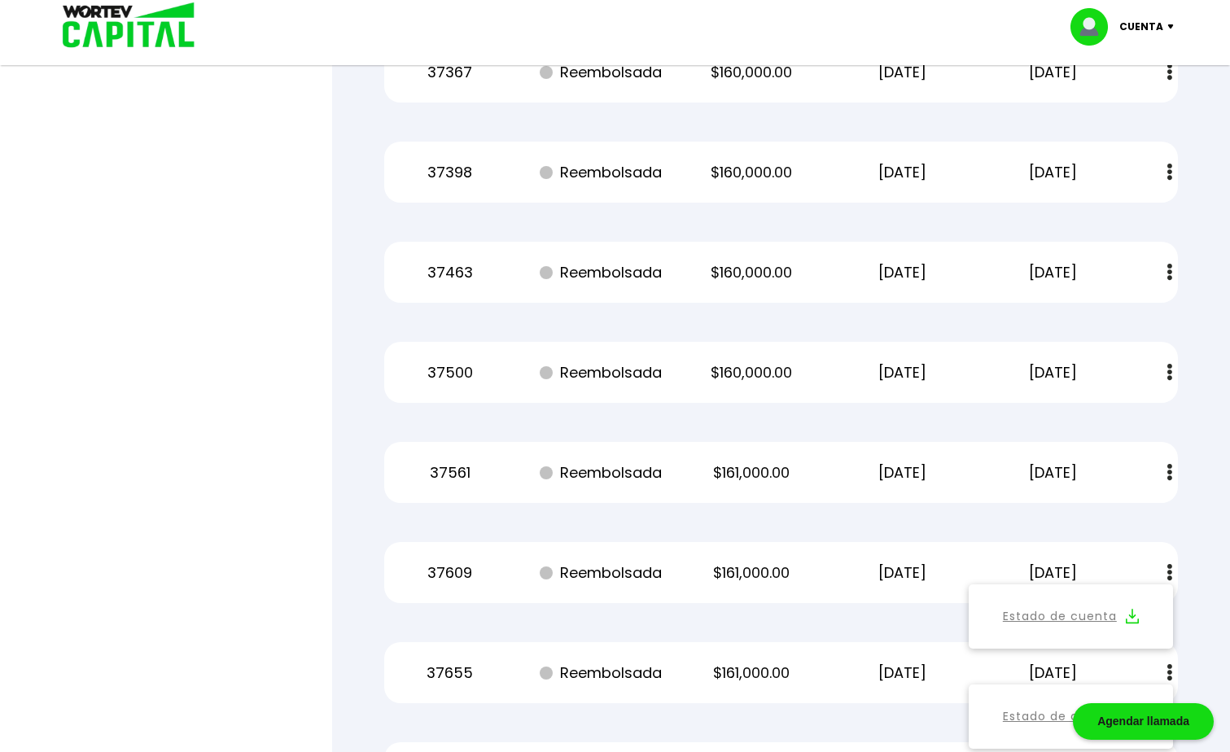
scroll to position [48318, 0]
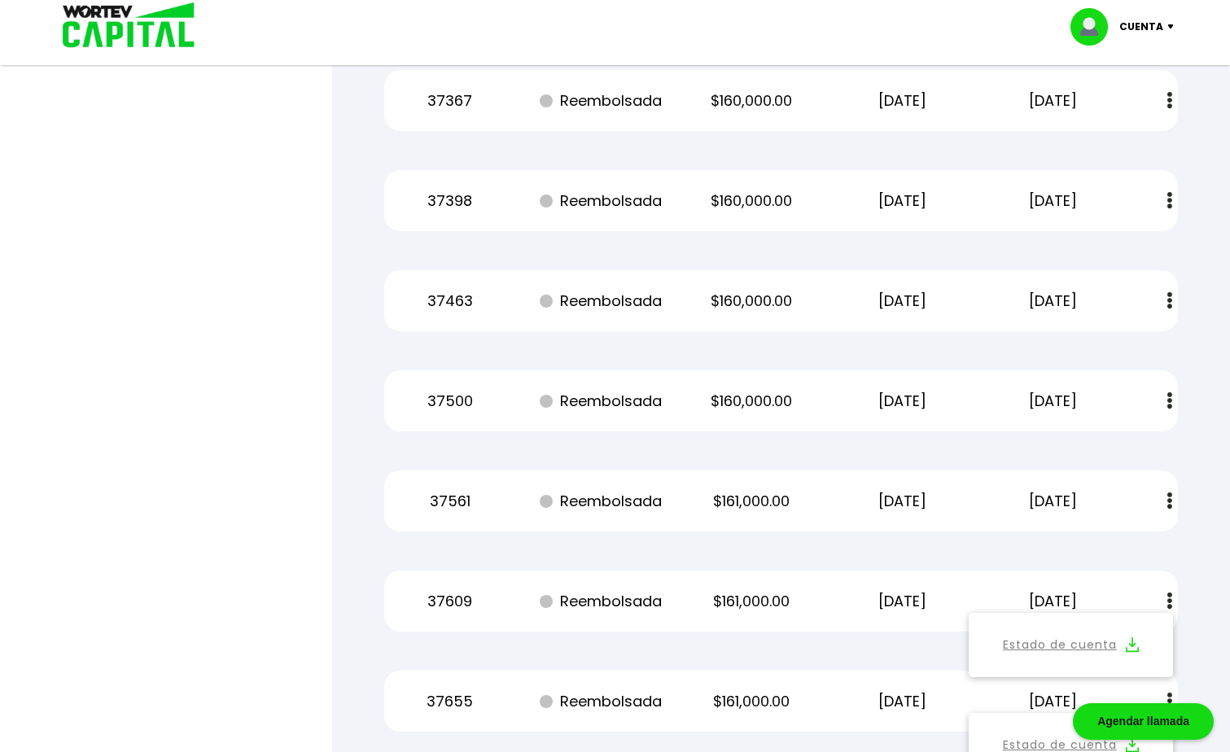
click at [1169, 496] on img at bounding box center [1169, 500] width 5 height 17
click at [1131, 544] on img at bounding box center [1132, 544] width 13 height 15
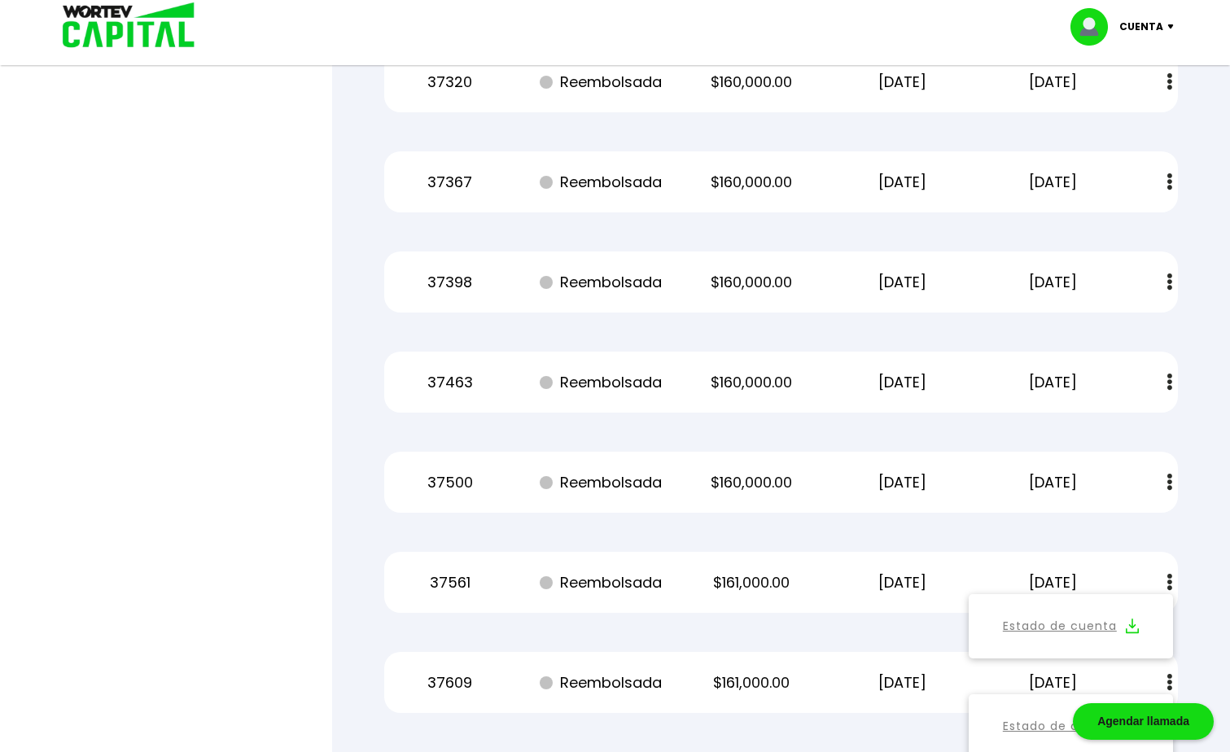
click at [1171, 483] on img at bounding box center [1169, 482] width 5 height 17
click at [1131, 523] on img at bounding box center [1132, 525] width 13 height 15
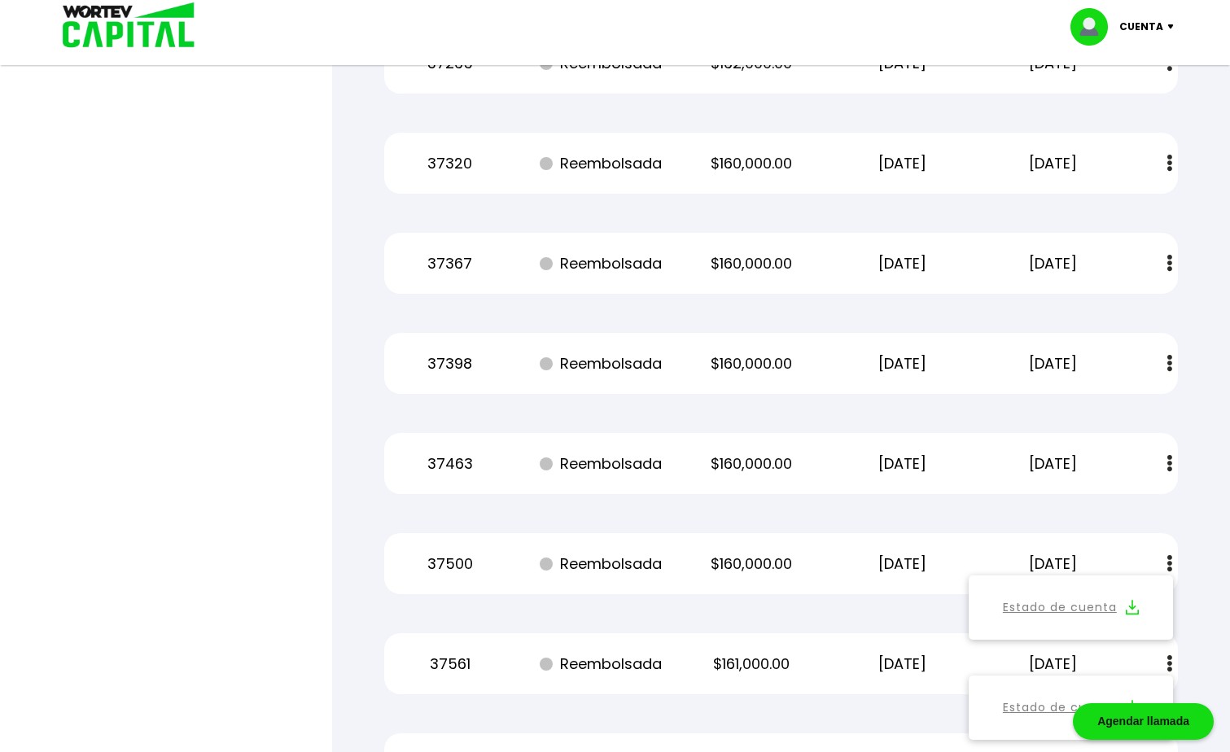
click at [1169, 466] on img at bounding box center [1169, 463] width 5 height 17
click at [1132, 501] on img at bounding box center [1132, 507] width 13 height 15
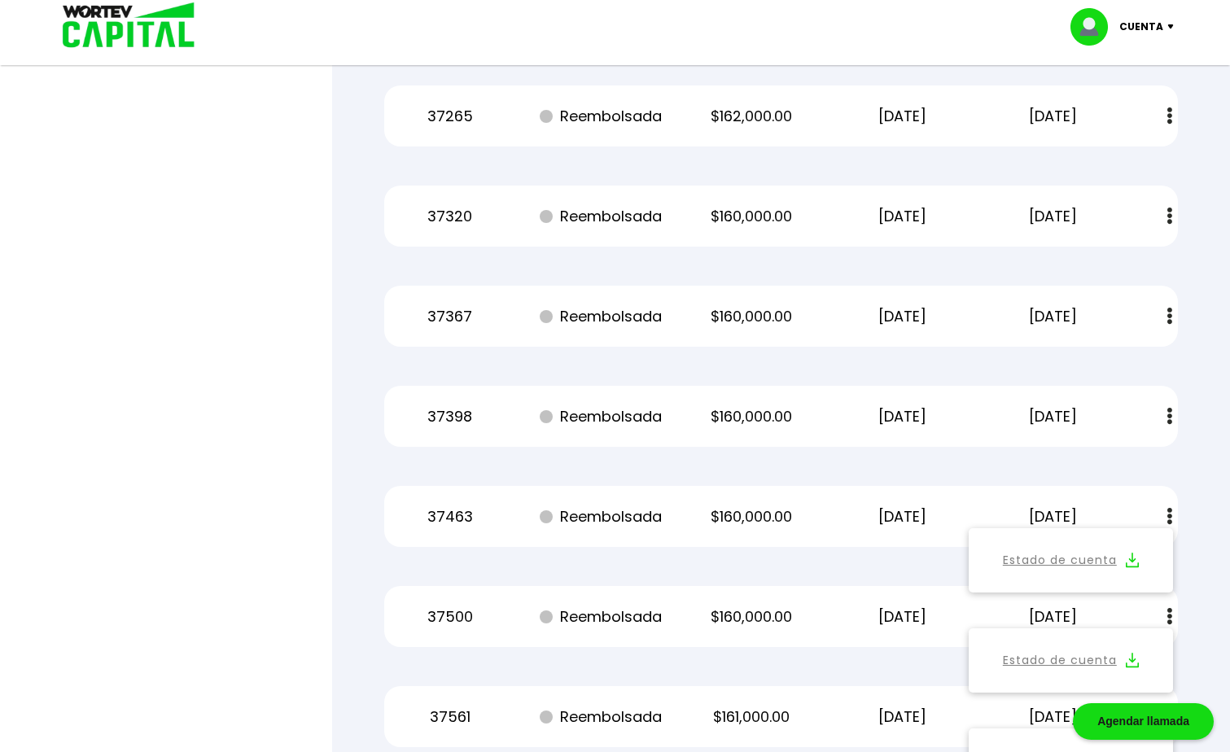
scroll to position [48074, 0]
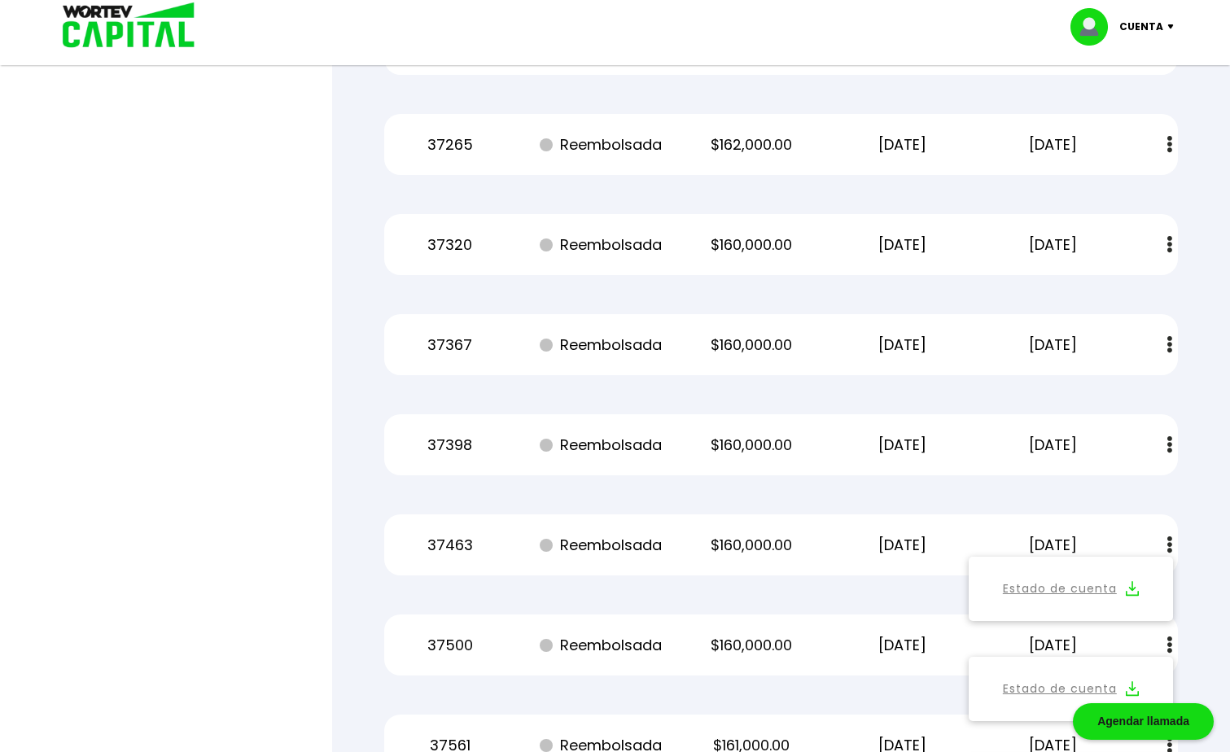
click at [1167, 439] on img at bounding box center [1169, 444] width 5 height 17
click at [1133, 484] on img at bounding box center [1132, 488] width 13 height 15
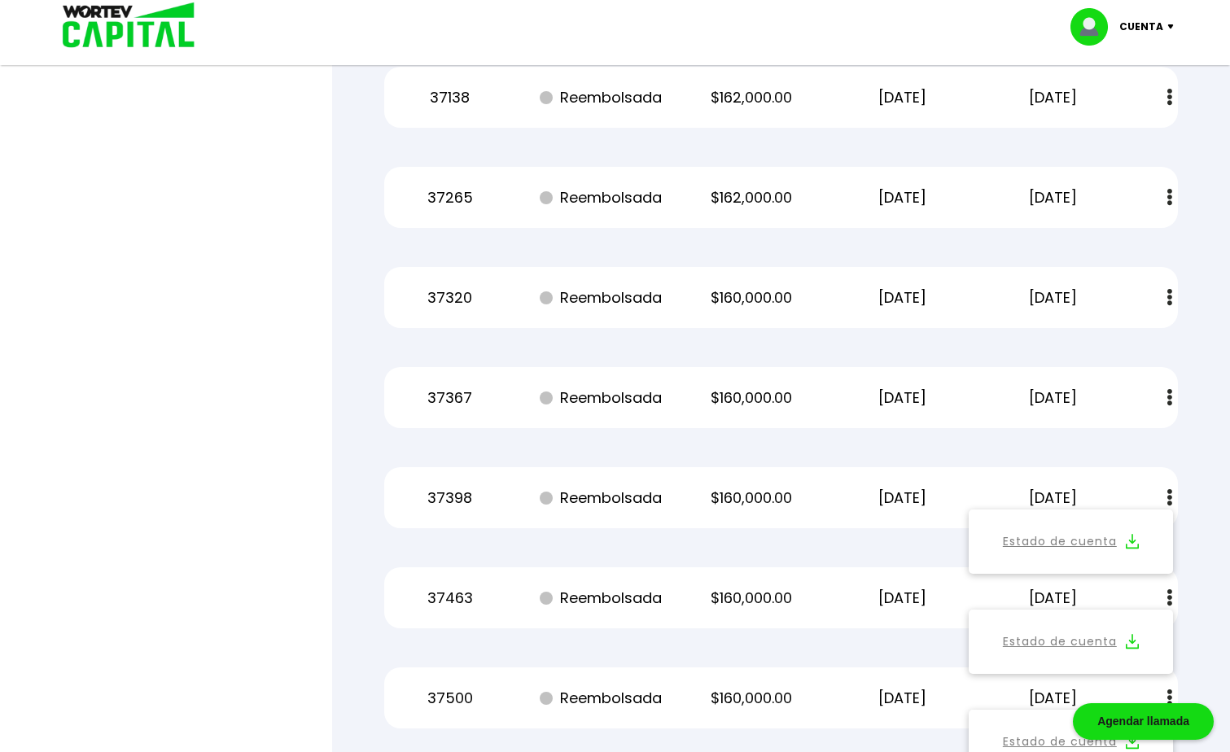
scroll to position [47992, 0]
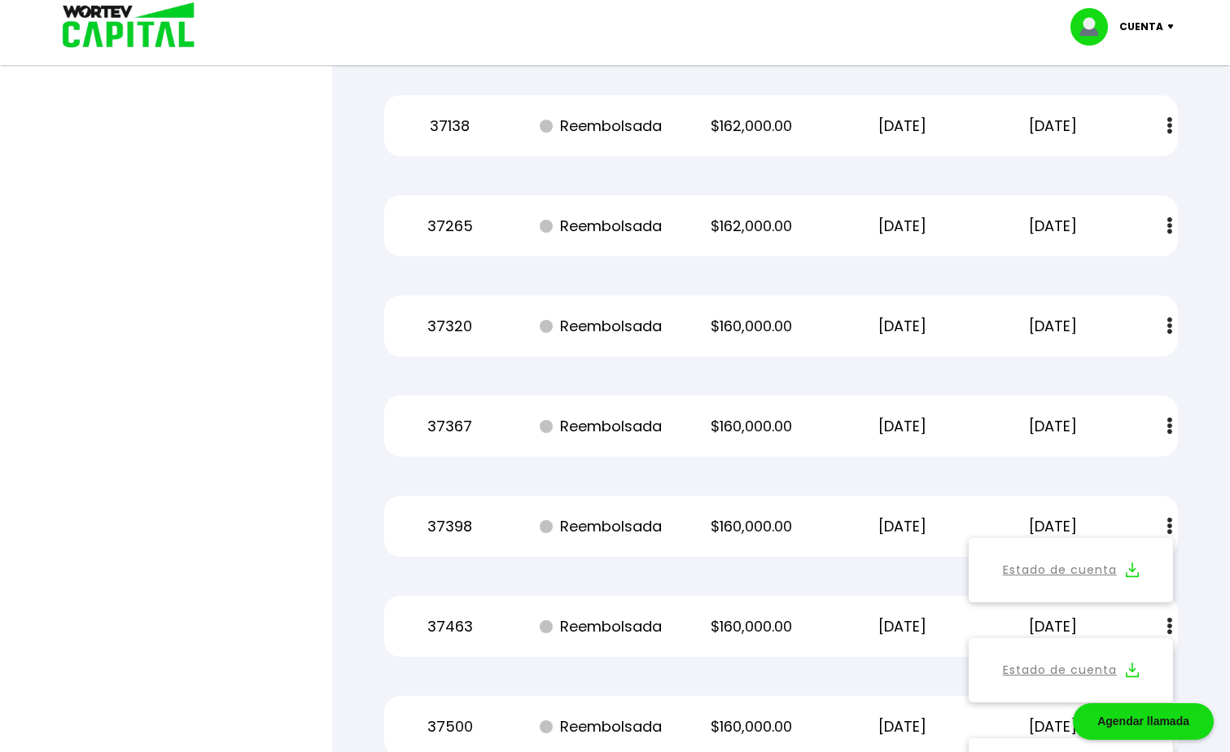
click at [1169, 423] on img at bounding box center [1169, 426] width 5 height 17
click at [1129, 466] on img at bounding box center [1132, 469] width 13 height 15
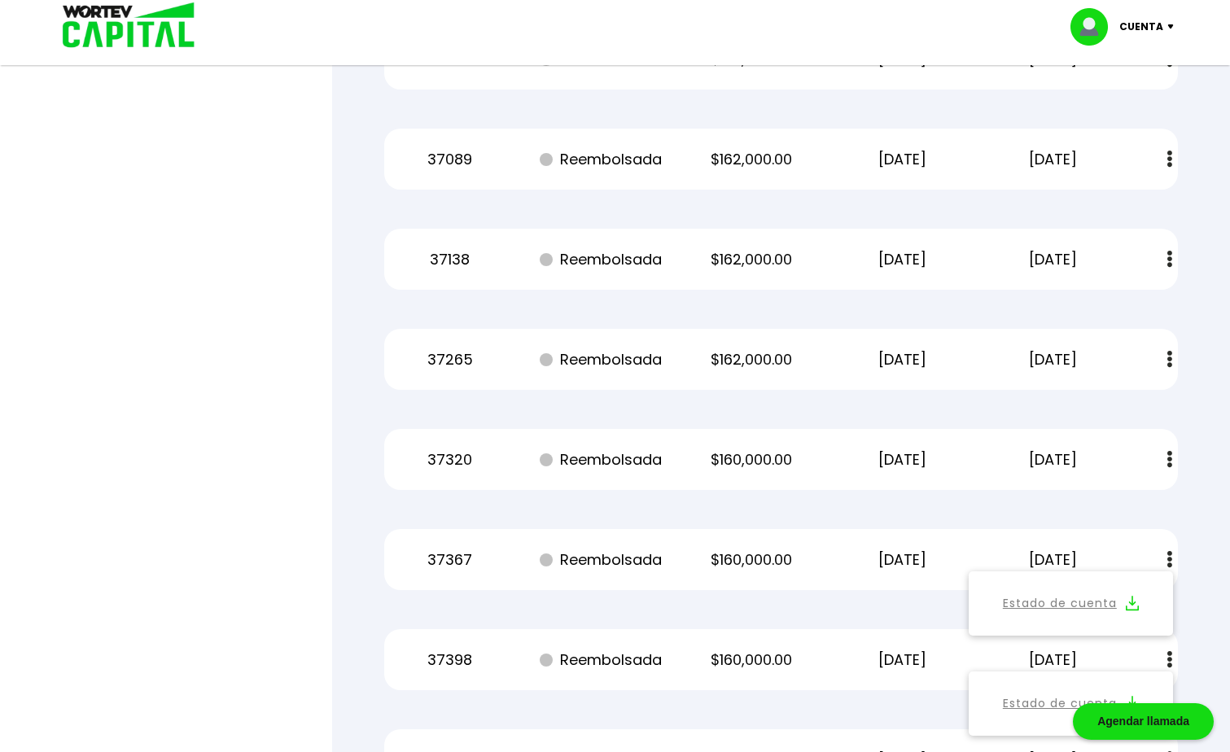
scroll to position [47830, 0]
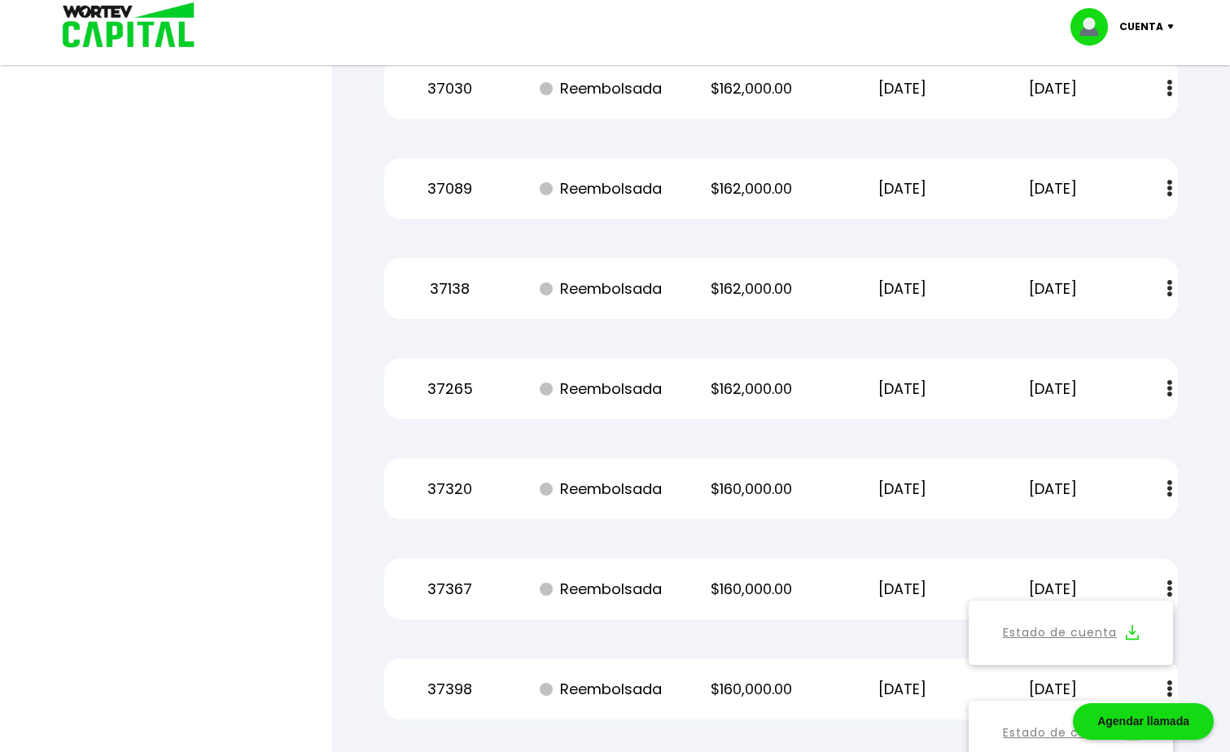
click at [1169, 487] on img at bounding box center [1169, 488] width 5 height 17
click at [1134, 532] on img at bounding box center [1132, 532] width 13 height 15
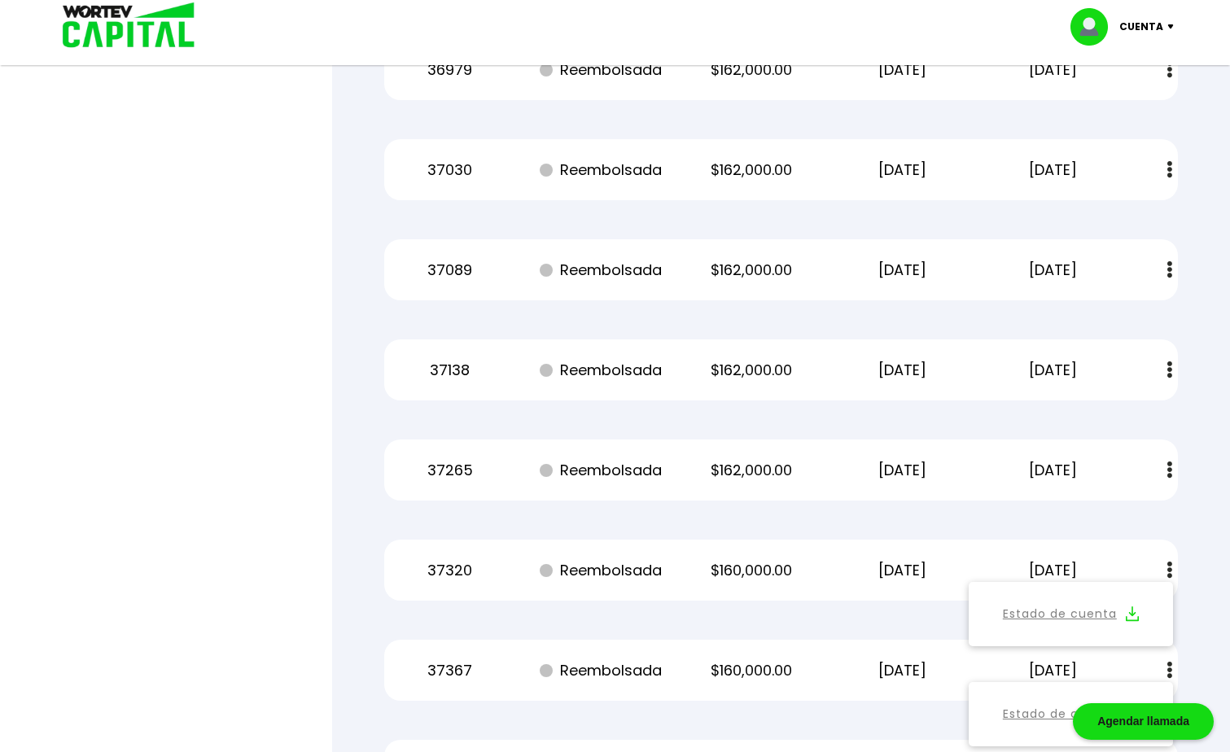
click at [1165, 466] on button at bounding box center [1169, 469] width 23 height 35
click at [1129, 510] on img at bounding box center [1132, 513] width 13 height 15
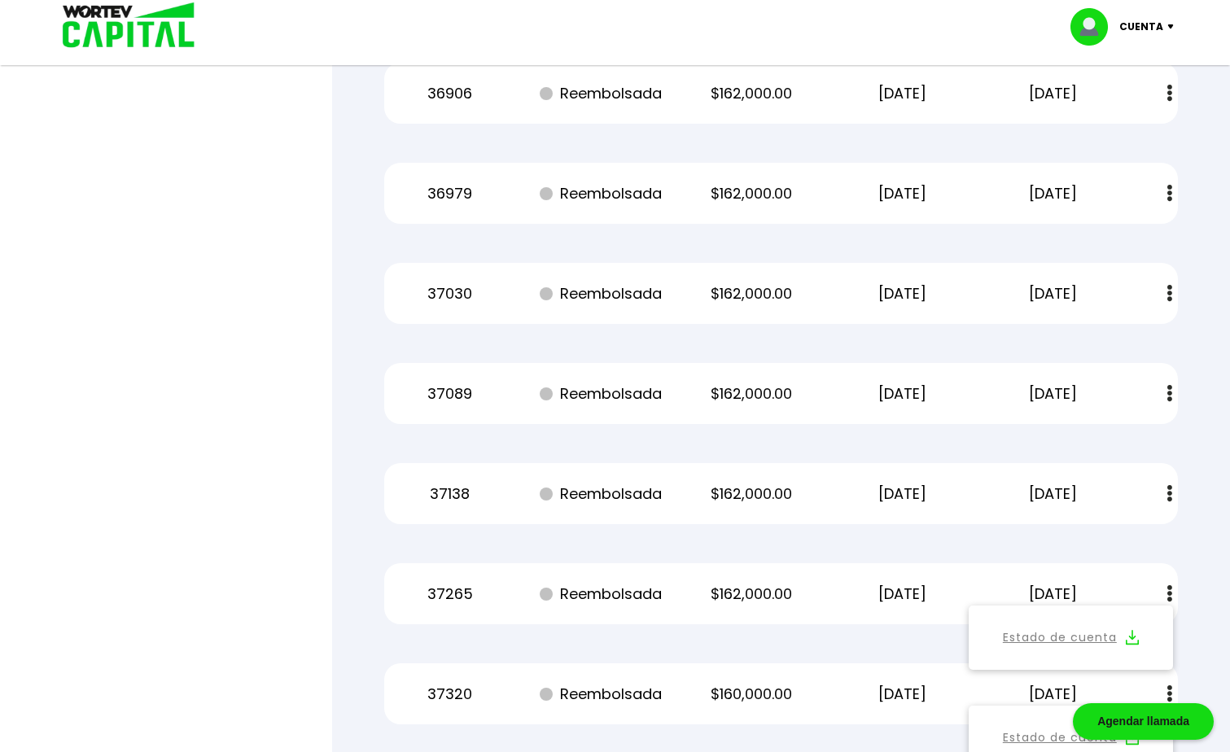
scroll to position [47585, 0]
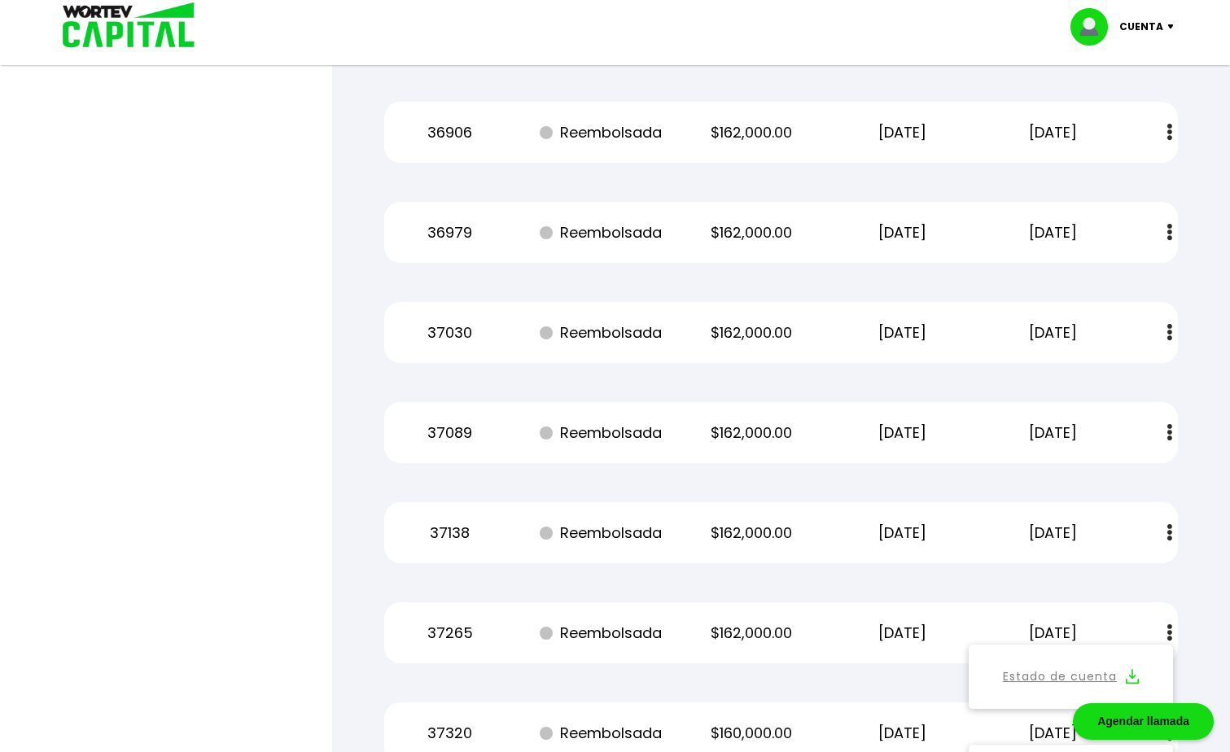
click at [1168, 531] on img at bounding box center [1169, 532] width 5 height 17
click at [1130, 572] on img at bounding box center [1132, 576] width 13 height 15
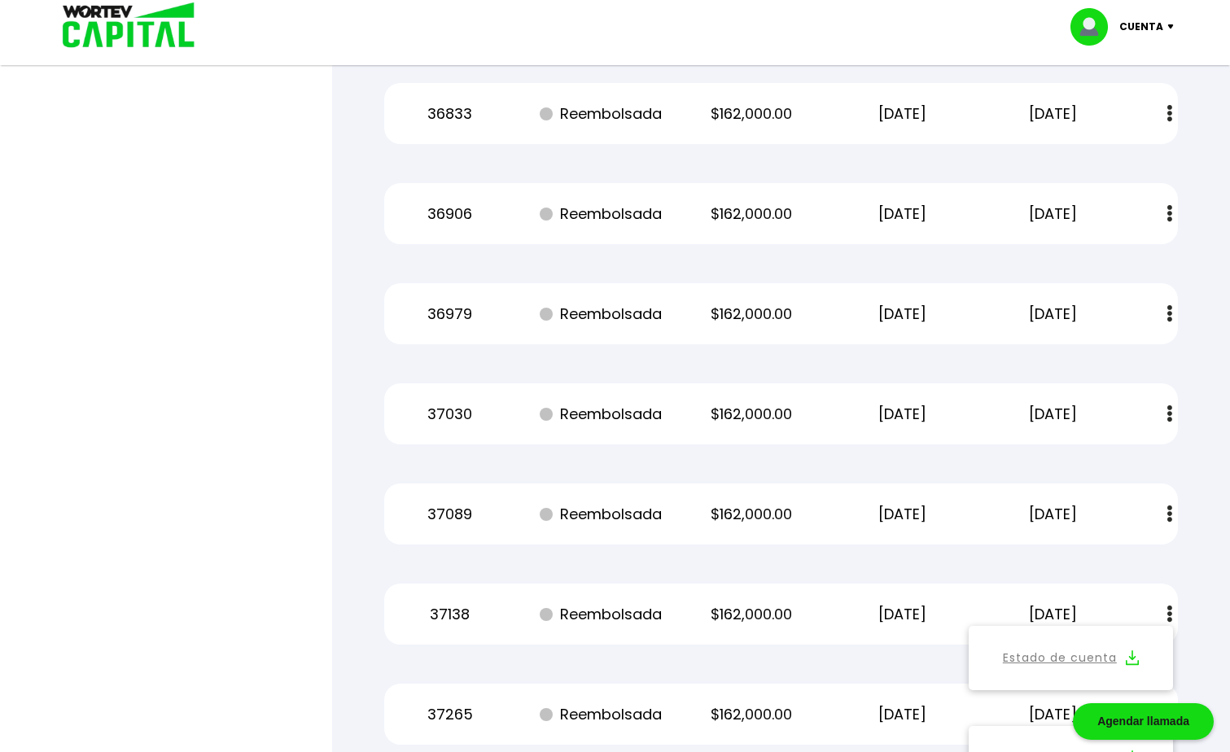
click at [1171, 515] on img at bounding box center [1169, 513] width 5 height 17
click at [1131, 552] on img at bounding box center [1132, 557] width 13 height 15
click at [1170, 419] on img at bounding box center [1169, 413] width 5 height 17
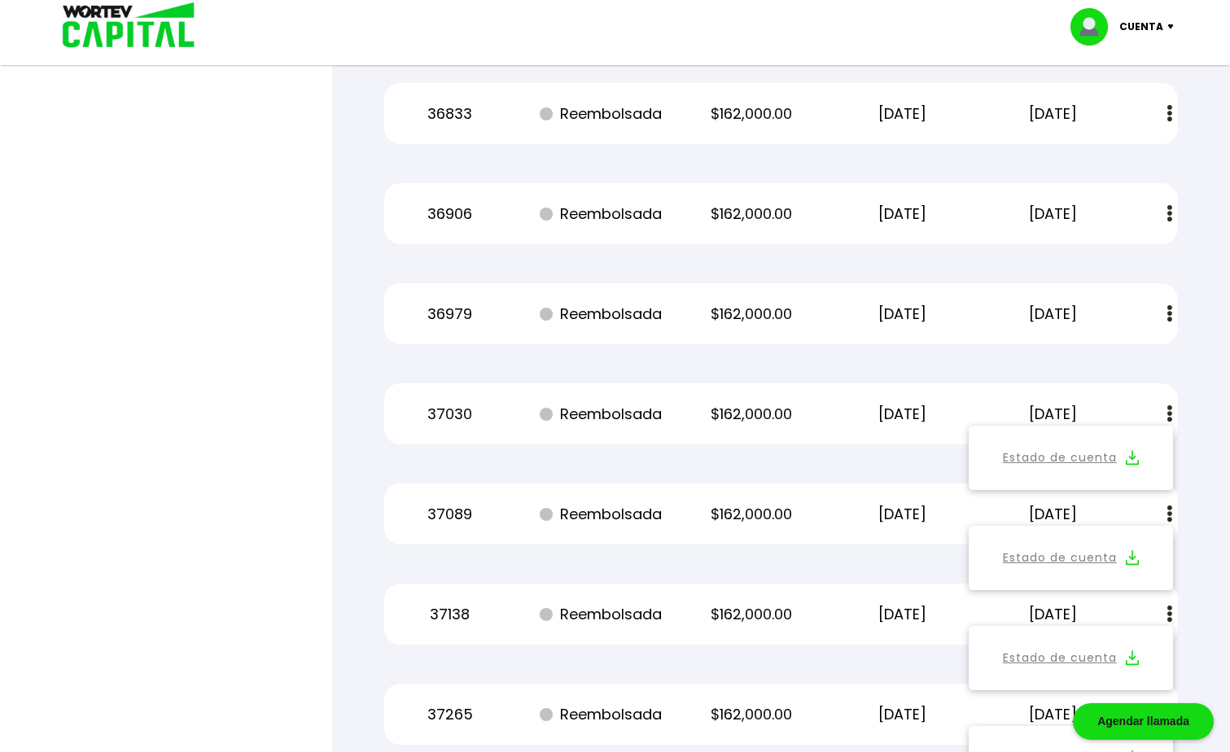
click at [1130, 454] on img at bounding box center [1132, 457] width 13 height 15
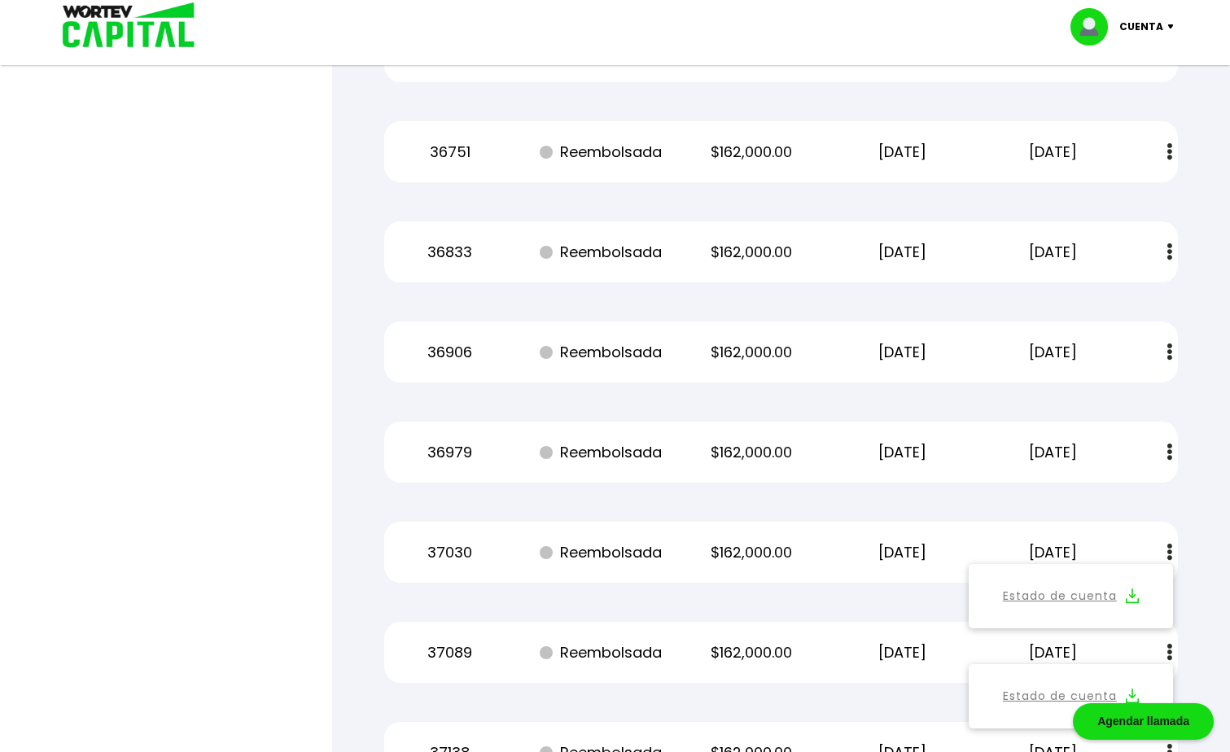
scroll to position [47341, 0]
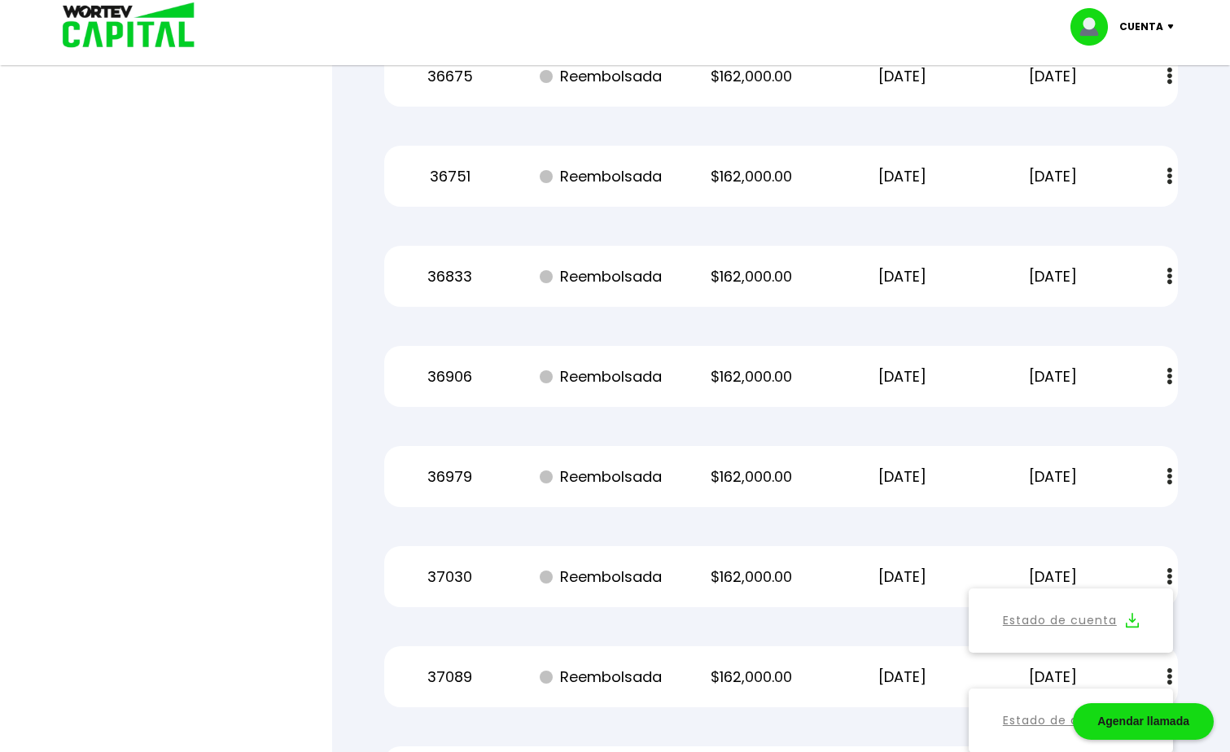
click at [1171, 473] on img at bounding box center [1169, 476] width 5 height 17
click at [1131, 518] on img at bounding box center [1132, 520] width 13 height 15
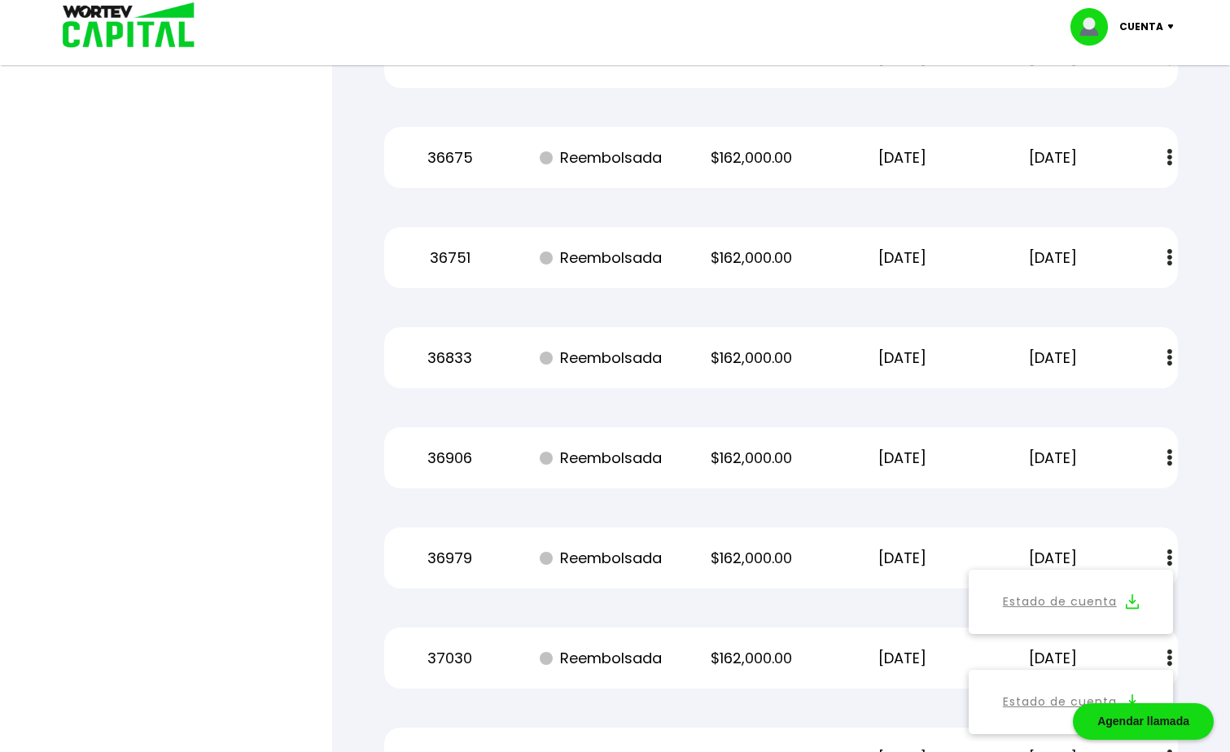
scroll to position [47178, 0]
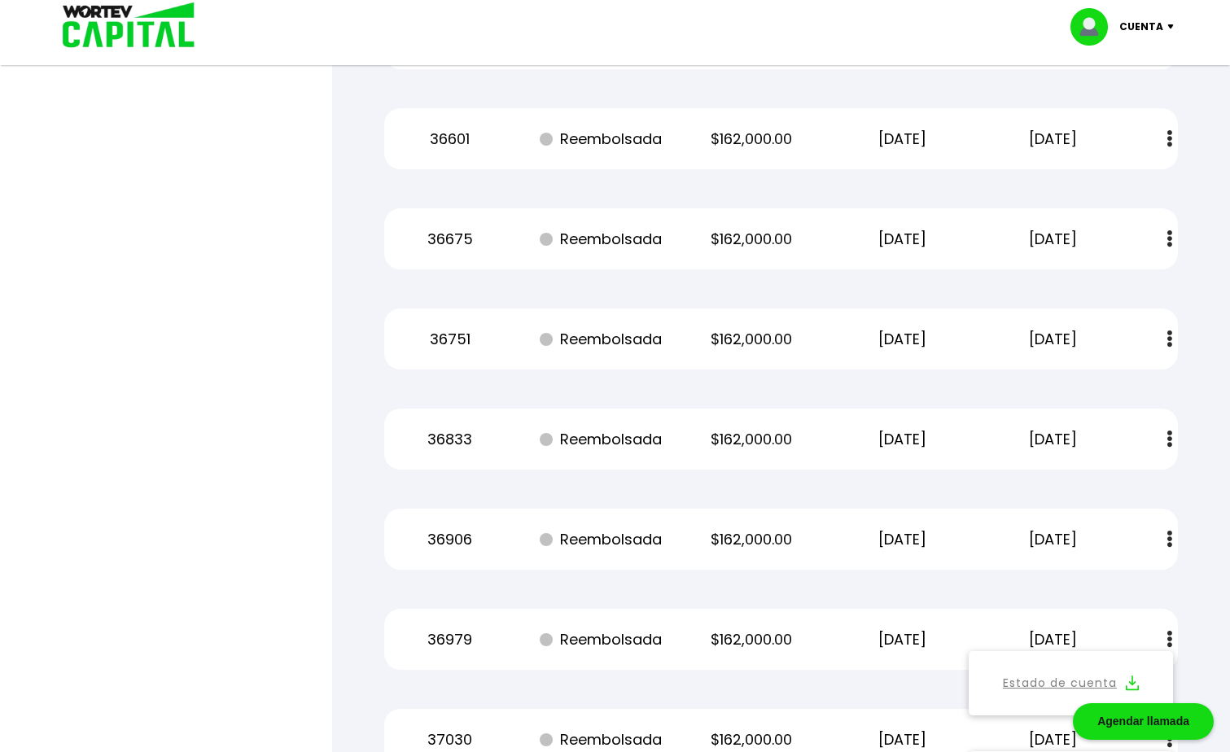
click at [1169, 539] on img at bounding box center [1169, 539] width 5 height 17
click at [1132, 579] on img at bounding box center [1132, 582] width 13 height 15
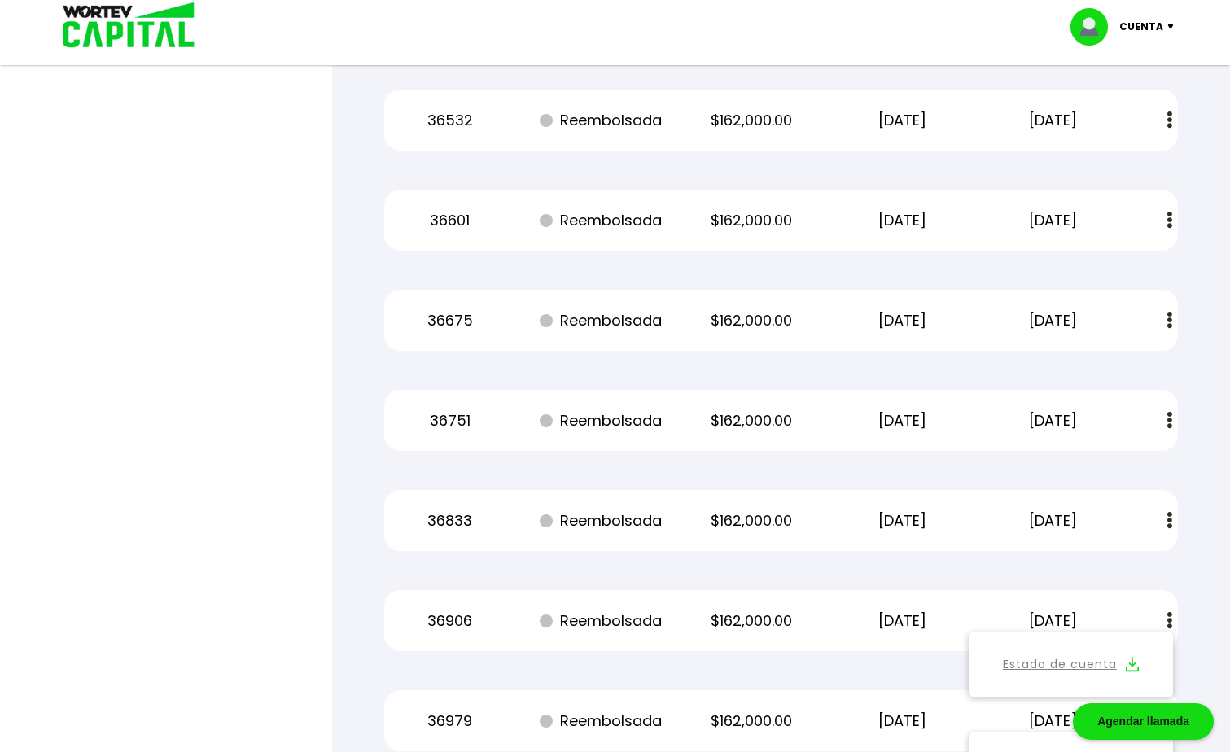
click at [1164, 519] on button at bounding box center [1169, 520] width 23 height 35
click at [1127, 565] on img at bounding box center [1132, 564] width 13 height 15
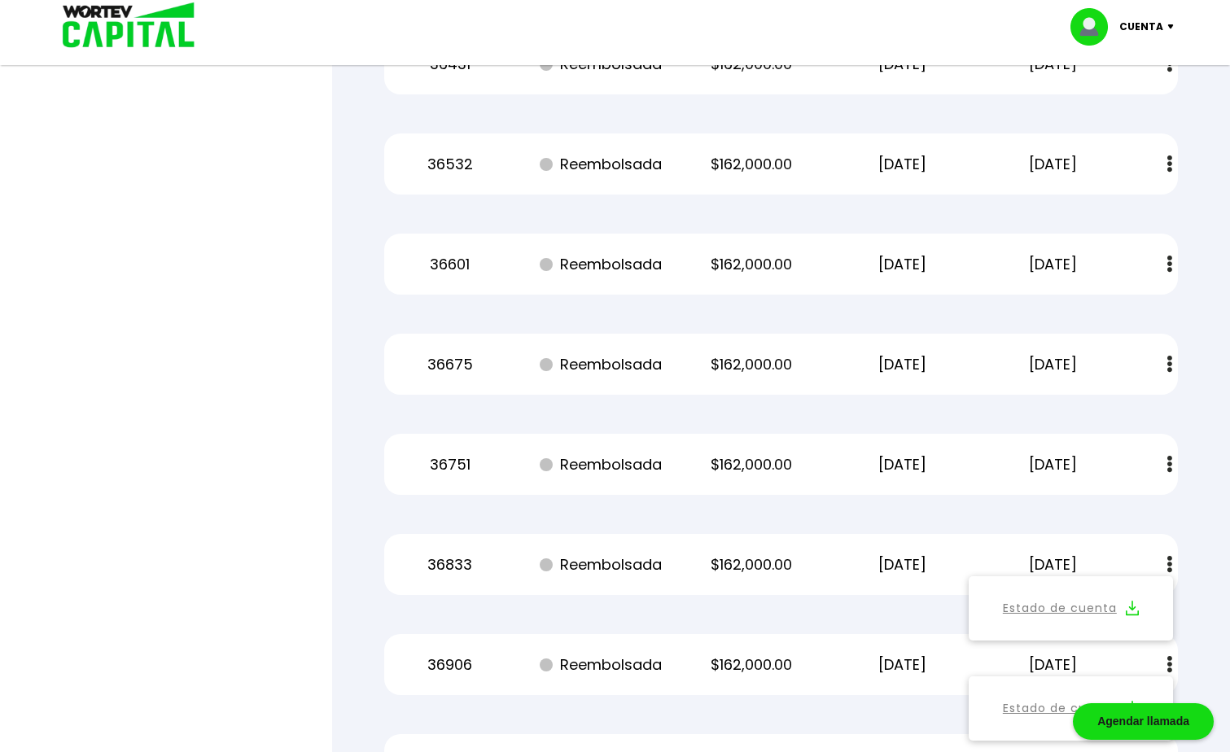
scroll to position [47016, 0]
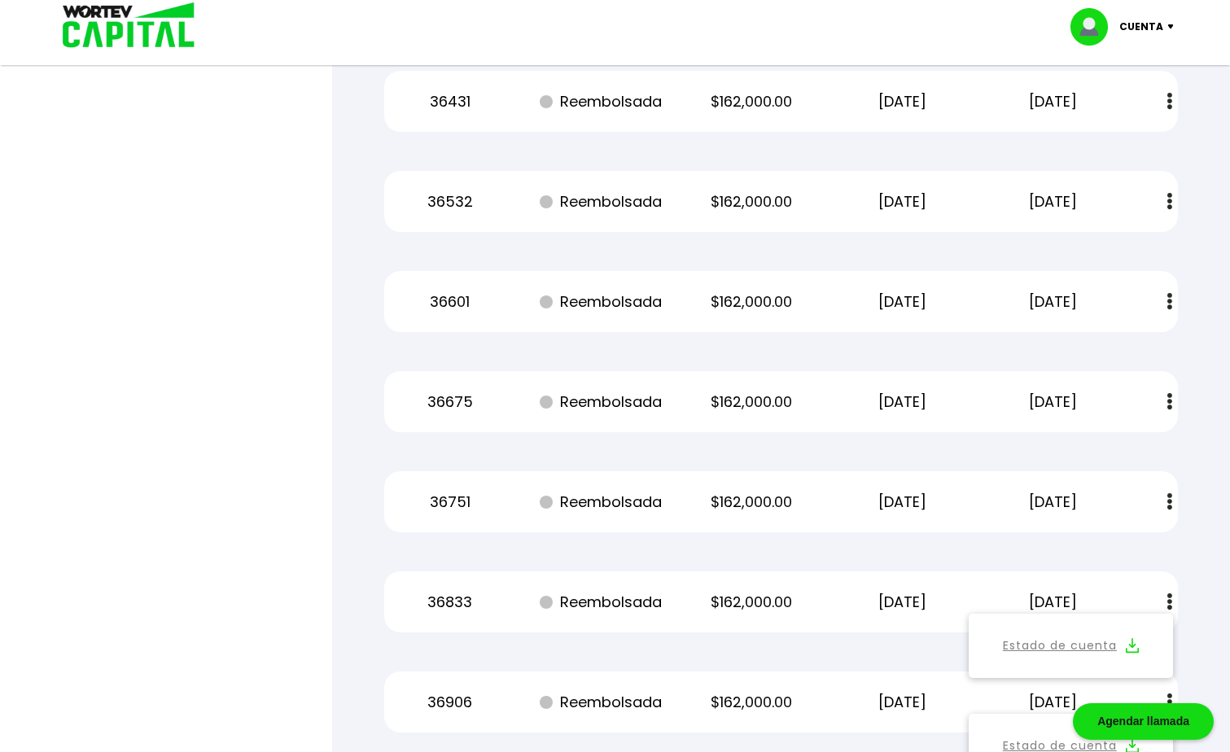
click at [1167, 501] on img at bounding box center [1169, 501] width 5 height 17
click at [1132, 544] on img at bounding box center [1132, 545] width 13 height 15
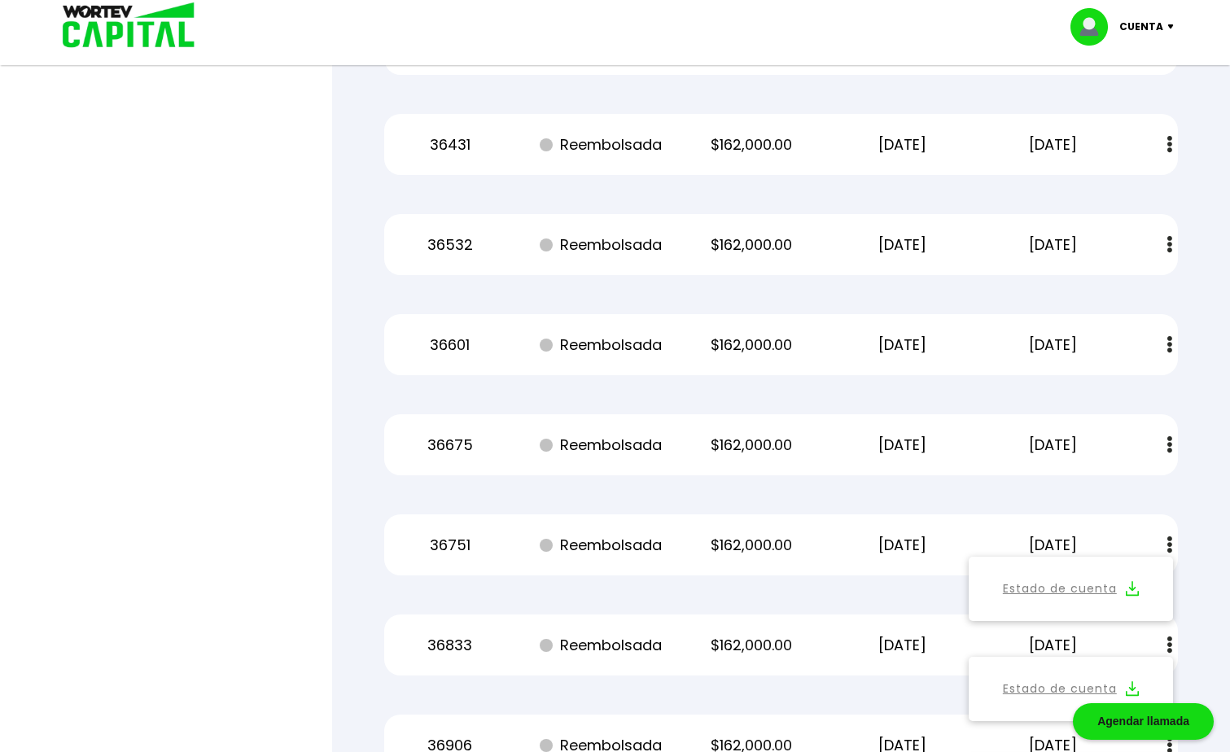
scroll to position [46934, 0]
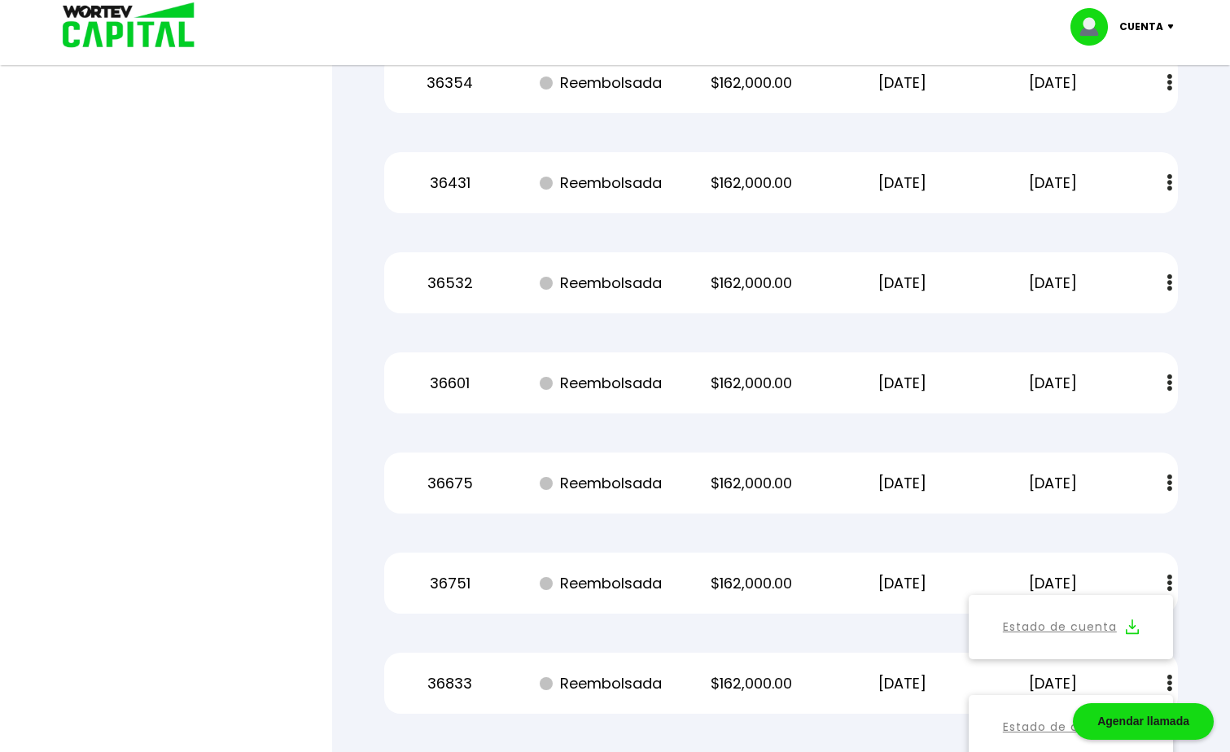
click at [1170, 484] on img at bounding box center [1169, 482] width 5 height 17
click at [1133, 526] on img at bounding box center [1132, 526] width 13 height 15
click at [1173, 386] on button at bounding box center [1169, 382] width 23 height 35
click at [1136, 420] on img at bounding box center [1132, 426] width 13 height 15
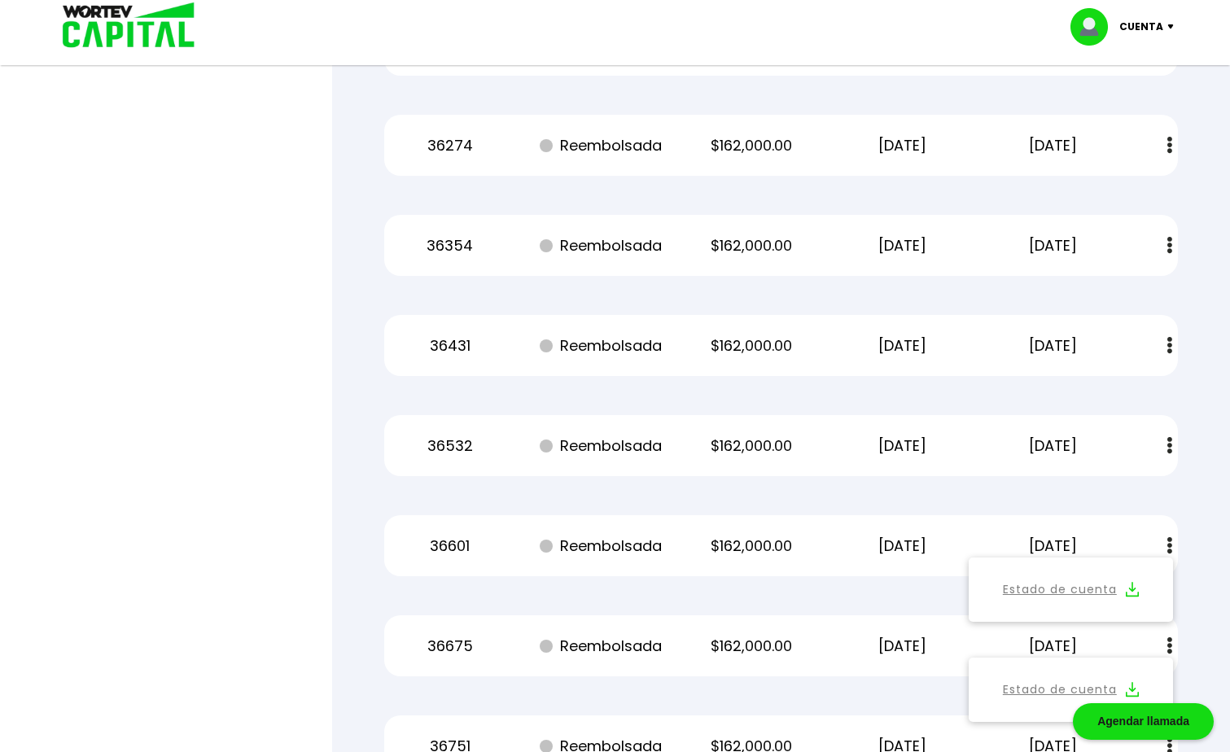
scroll to position [46690, 0]
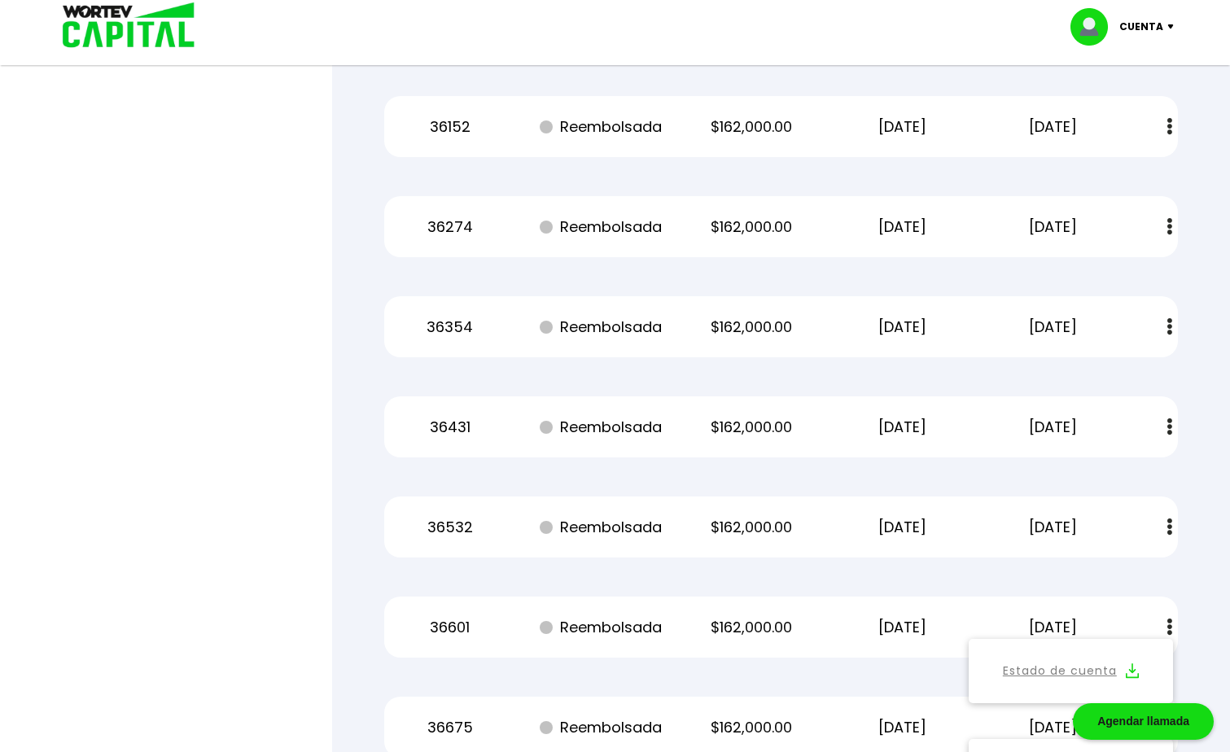
click at [1173, 529] on button at bounding box center [1169, 526] width 23 height 35
click at [1129, 574] on img at bounding box center [1132, 570] width 13 height 15
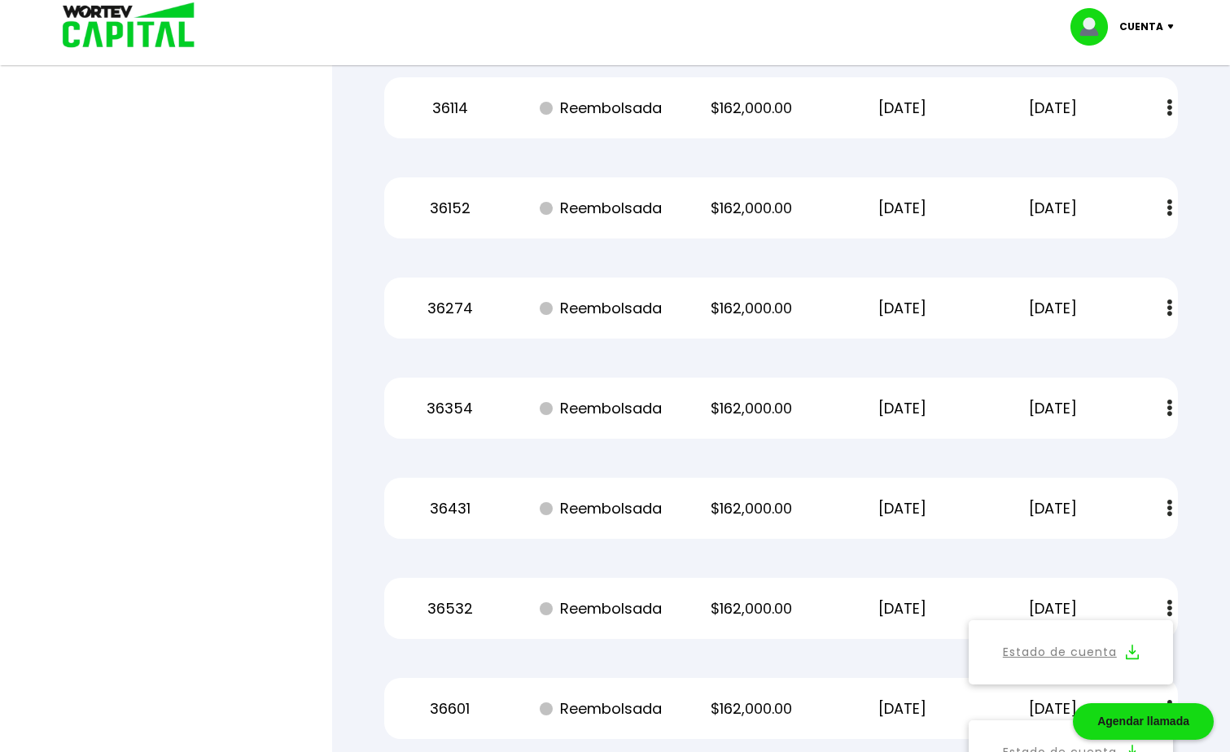
click at [1168, 505] on img at bounding box center [1169, 508] width 5 height 17
click at [1131, 552] on img at bounding box center [1132, 551] width 13 height 15
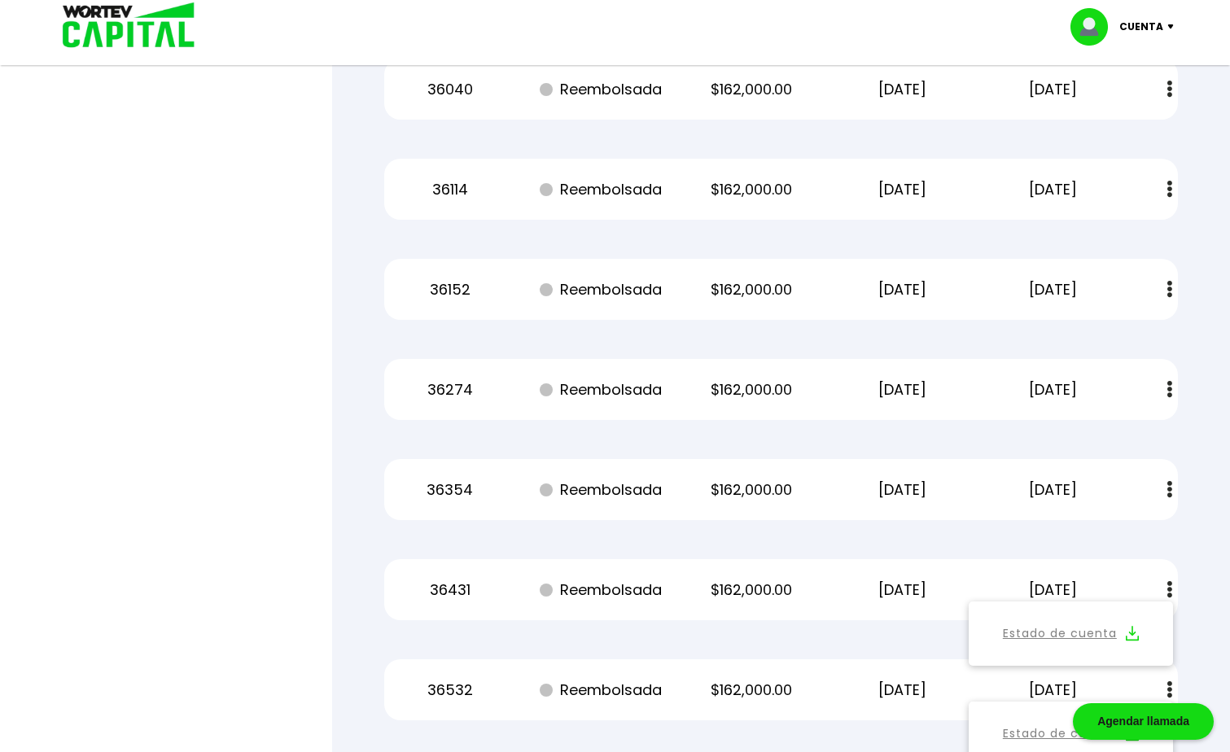
click at [1174, 492] on button at bounding box center [1169, 489] width 23 height 35
click at [1131, 534] on img at bounding box center [1132, 533] width 13 height 15
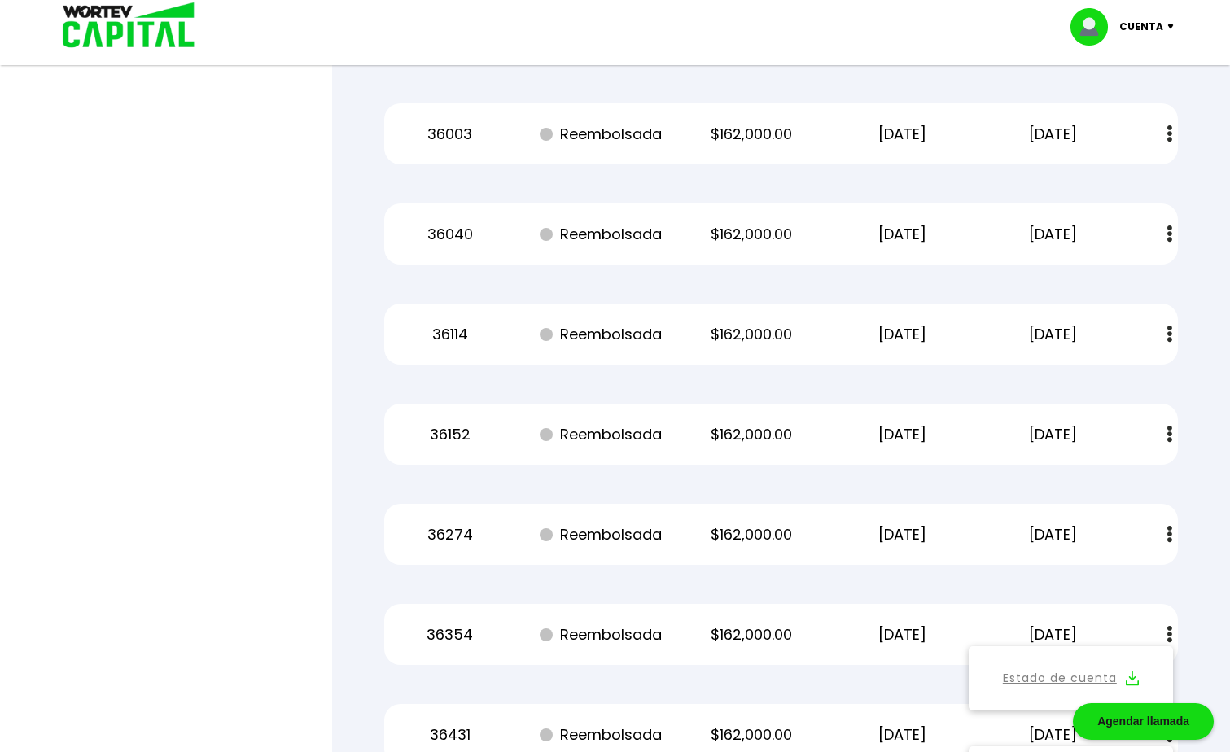
scroll to position [46365, 0]
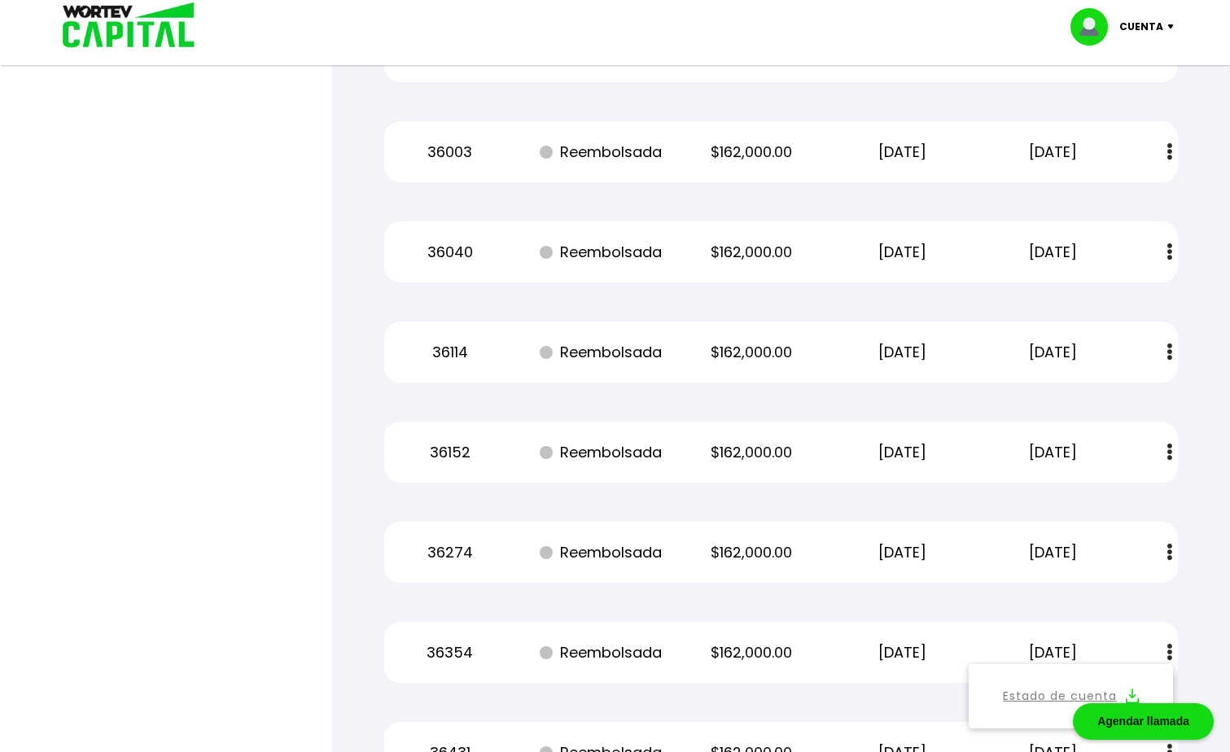
click at [1167, 549] on img at bounding box center [1169, 552] width 5 height 17
click at [1131, 594] on img at bounding box center [1132, 595] width 13 height 15
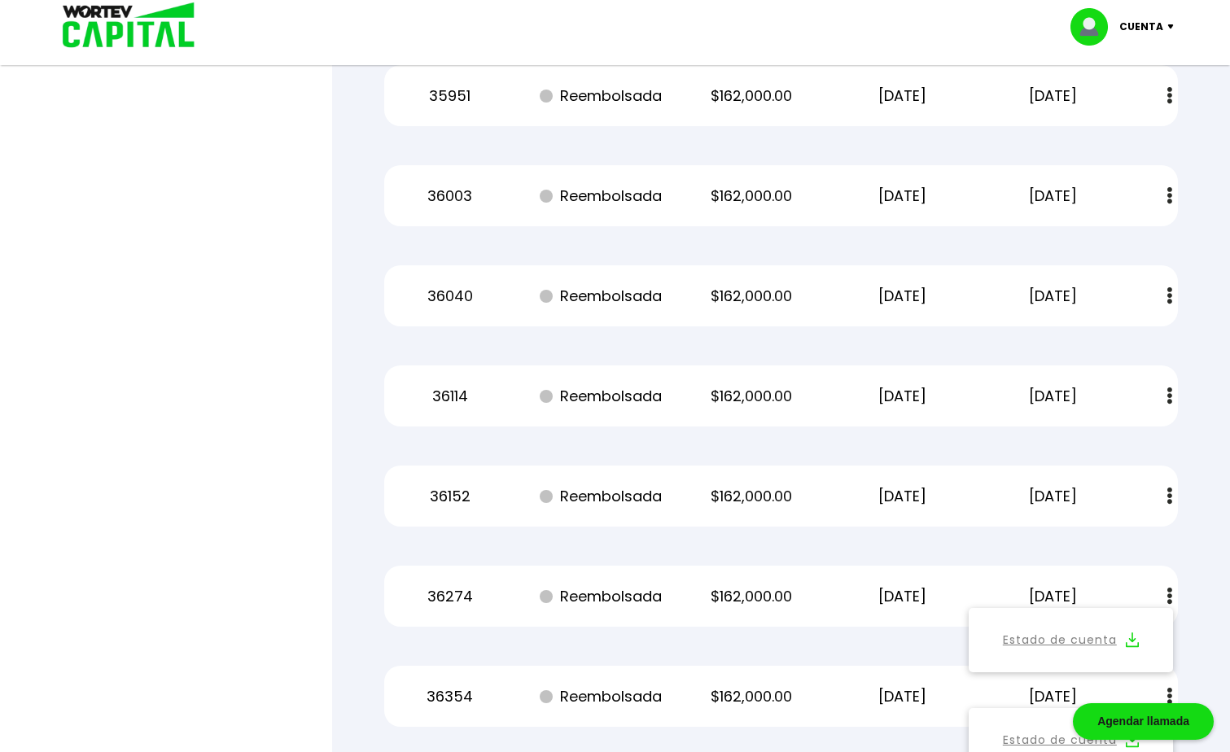
scroll to position [46283, 0]
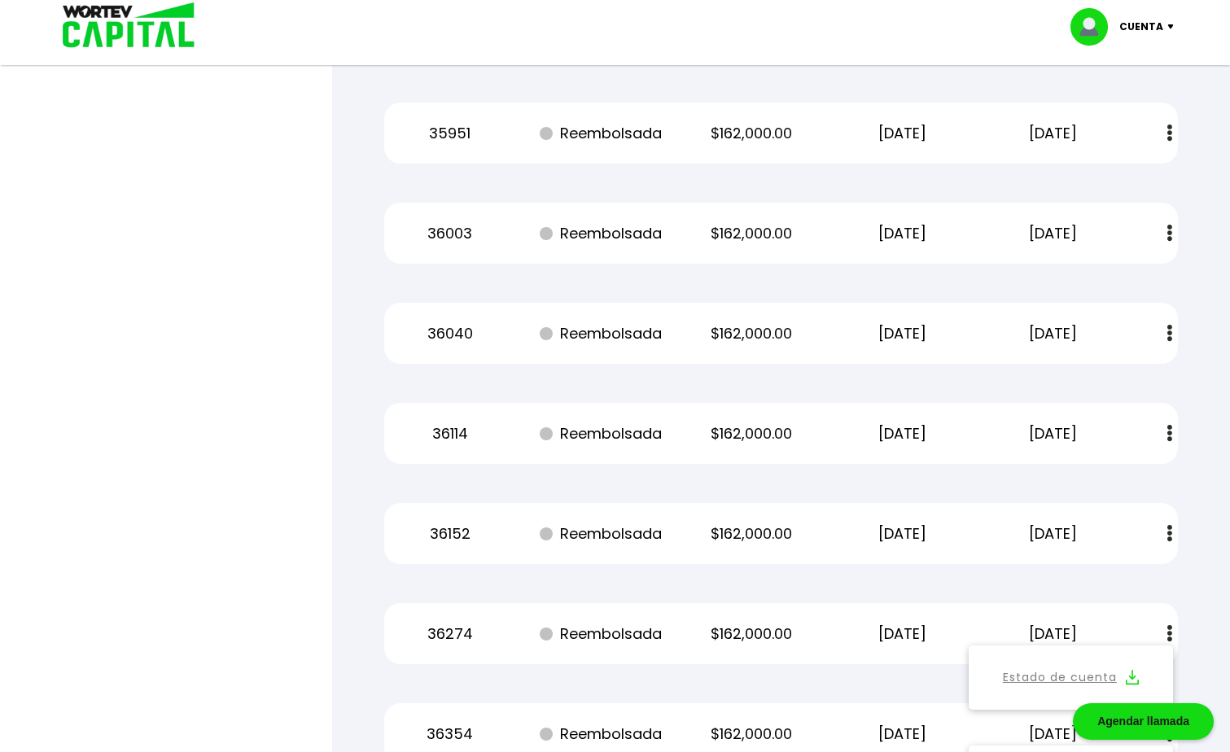
click at [1169, 536] on img at bounding box center [1169, 533] width 5 height 17
click at [1130, 572] on img at bounding box center [1132, 577] width 13 height 15
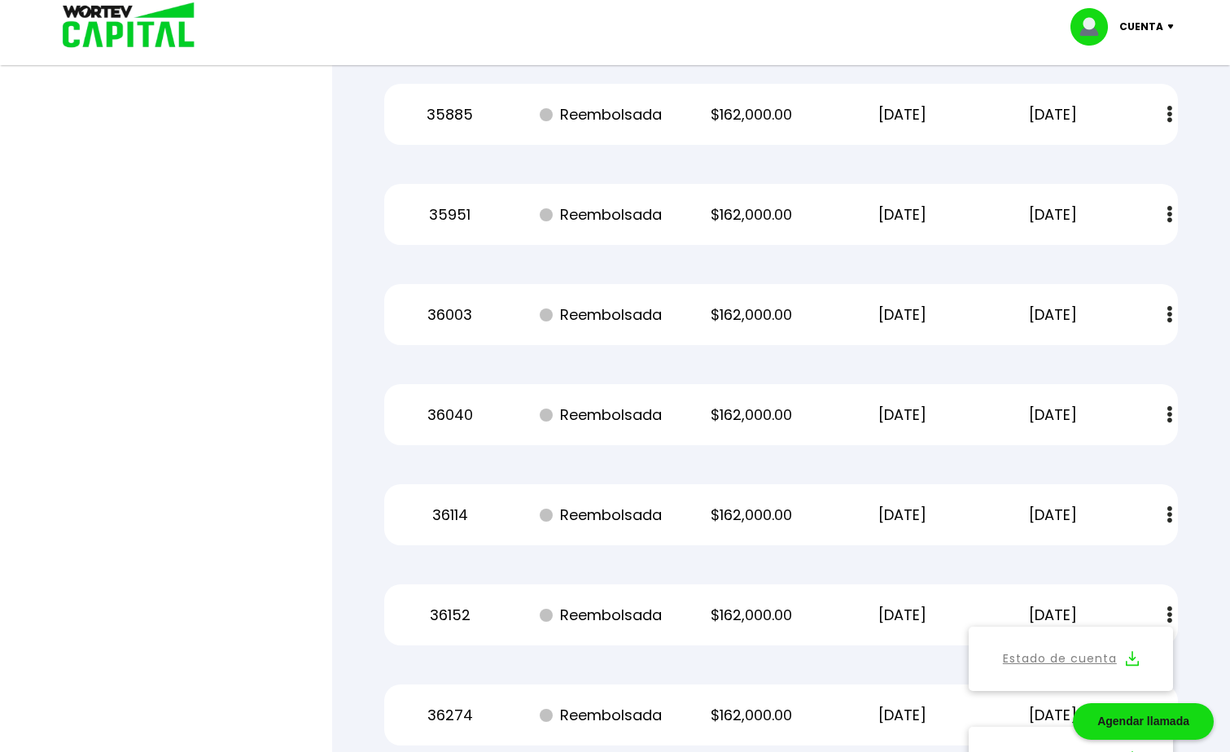
click at [1170, 515] on img at bounding box center [1169, 514] width 5 height 17
click at [1133, 555] on img at bounding box center [1132, 558] width 13 height 15
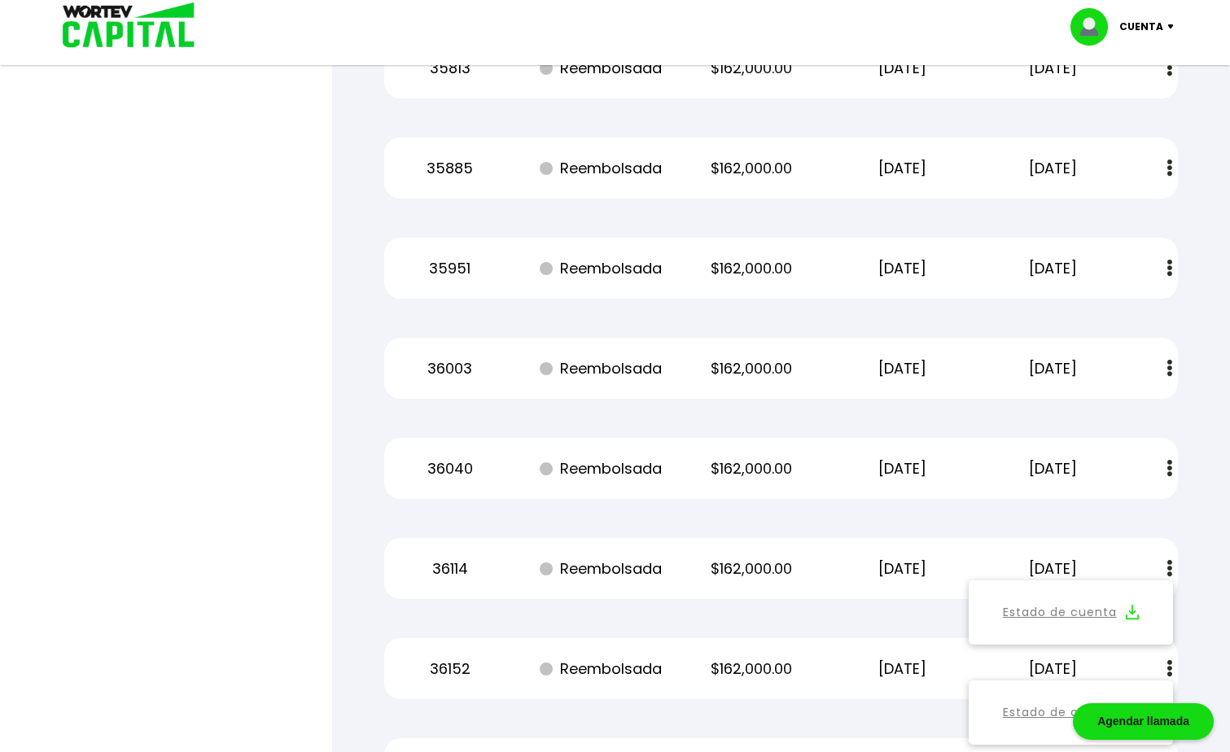
scroll to position [46120, 0]
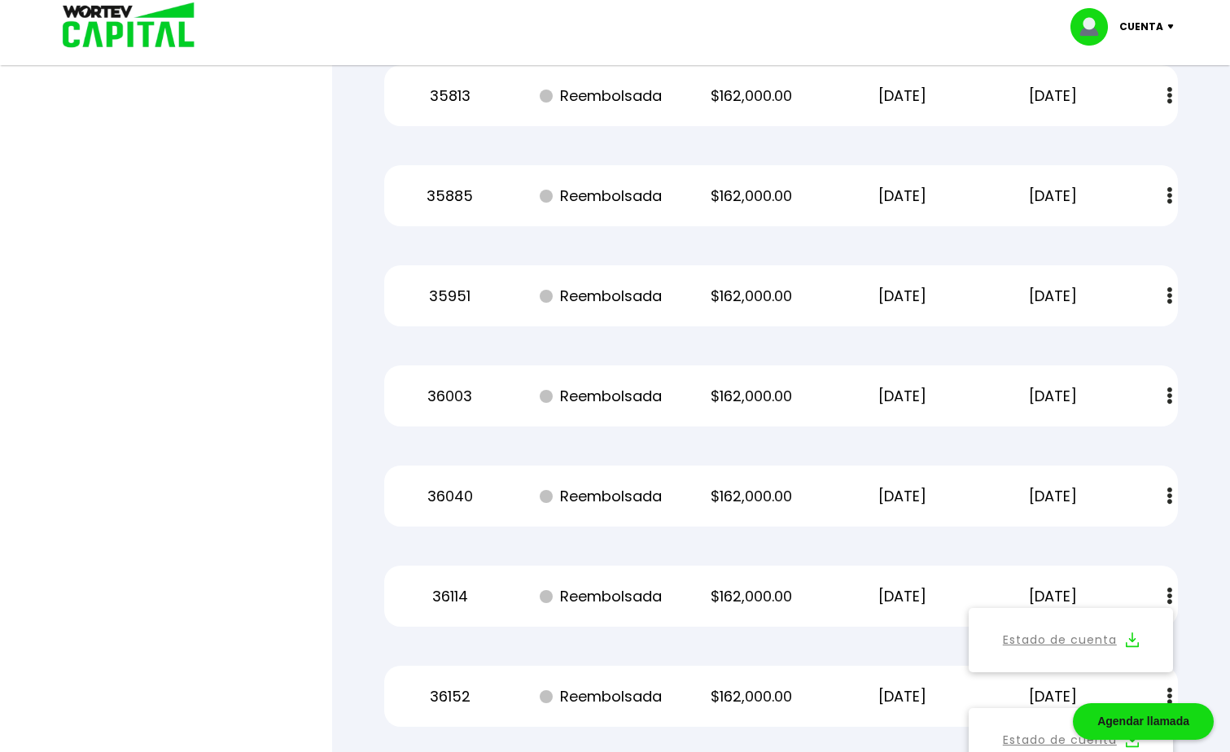
click at [1167, 491] on img at bounding box center [1169, 495] width 5 height 17
click at [1132, 536] on img at bounding box center [1132, 539] width 13 height 15
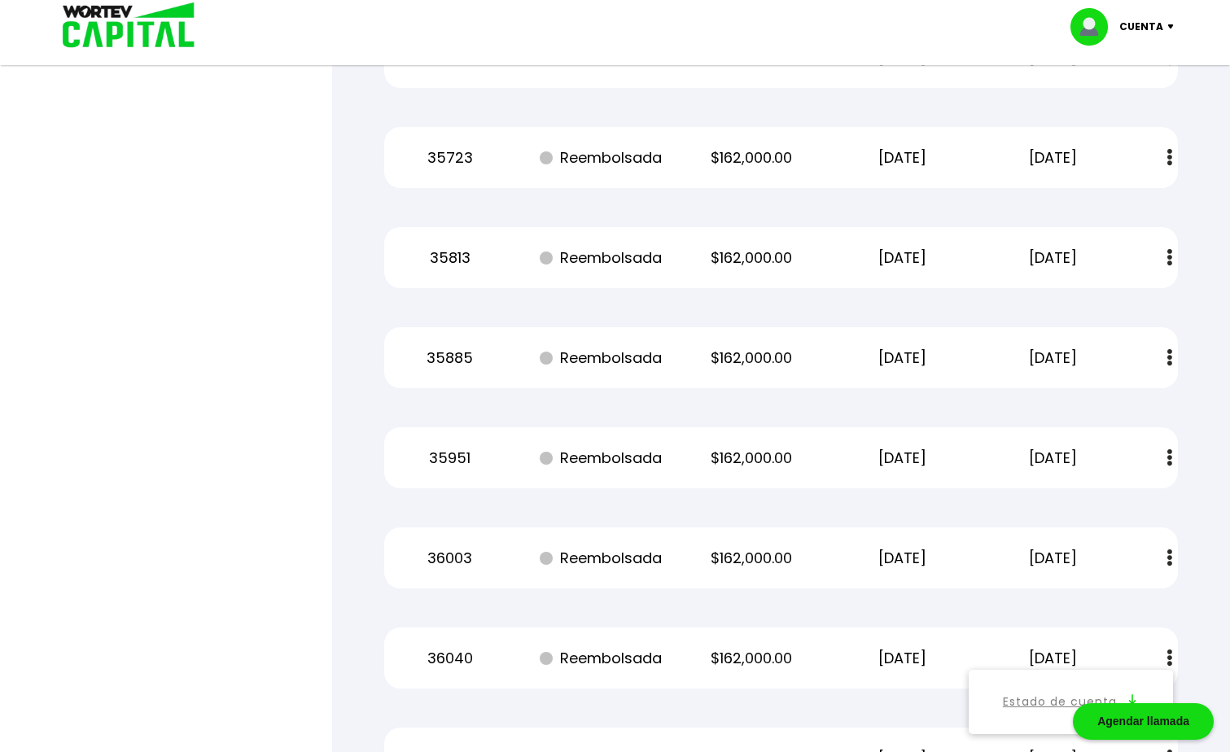
scroll to position [45958, 0]
click at [1172, 559] on button at bounding box center [1169, 558] width 23 height 35
click at [1132, 599] on img at bounding box center [1132, 602] width 13 height 15
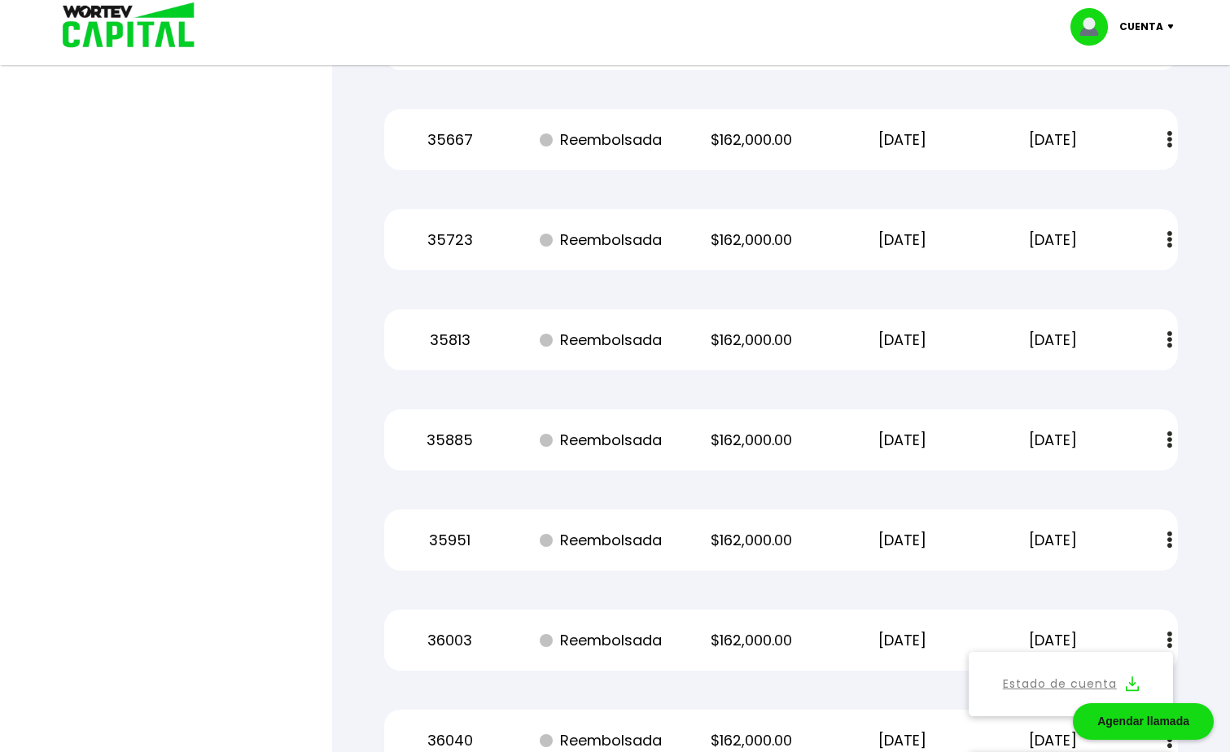
click at [1170, 536] on img at bounding box center [1169, 539] width 5 height 17
click at [1133, 581] on img at bounding box center [1132, 583] width 13 height 15
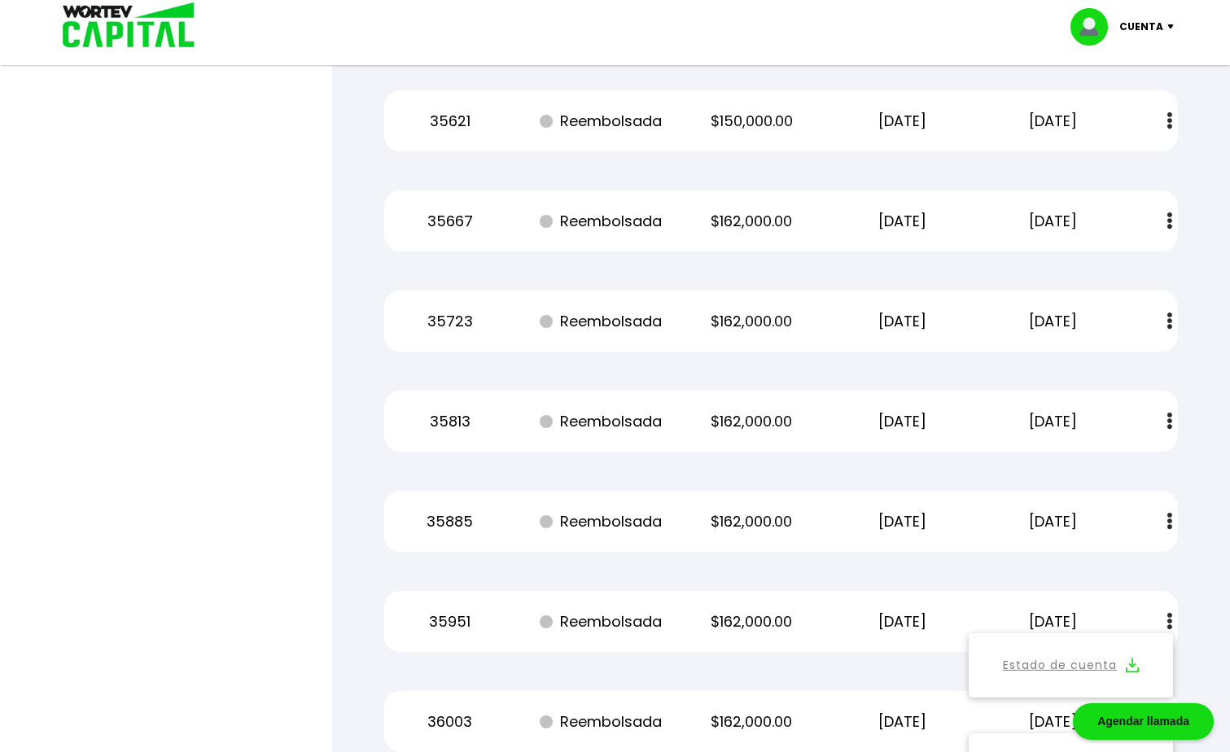
click at [1169, 522] on img at bounding box center [1169, 521] width 5 height 17
click at [1134, 565] on img at bounding box center [1132, 564] width 13 height 15
click at [1172, 422] on button at bounding box center [1169, 421] width 23 height 35
click at [1136, 463] on img at bounding box center [1132, 464] width 13 height 15
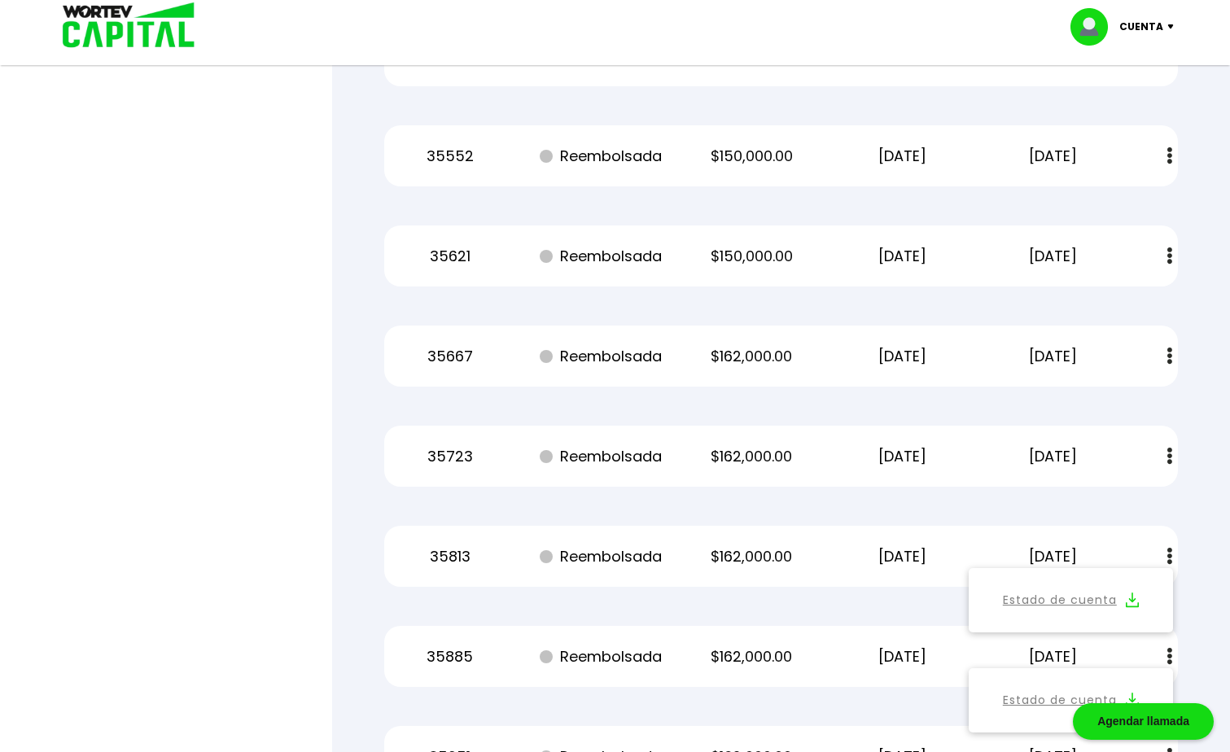
scroll to position [45632, 0]
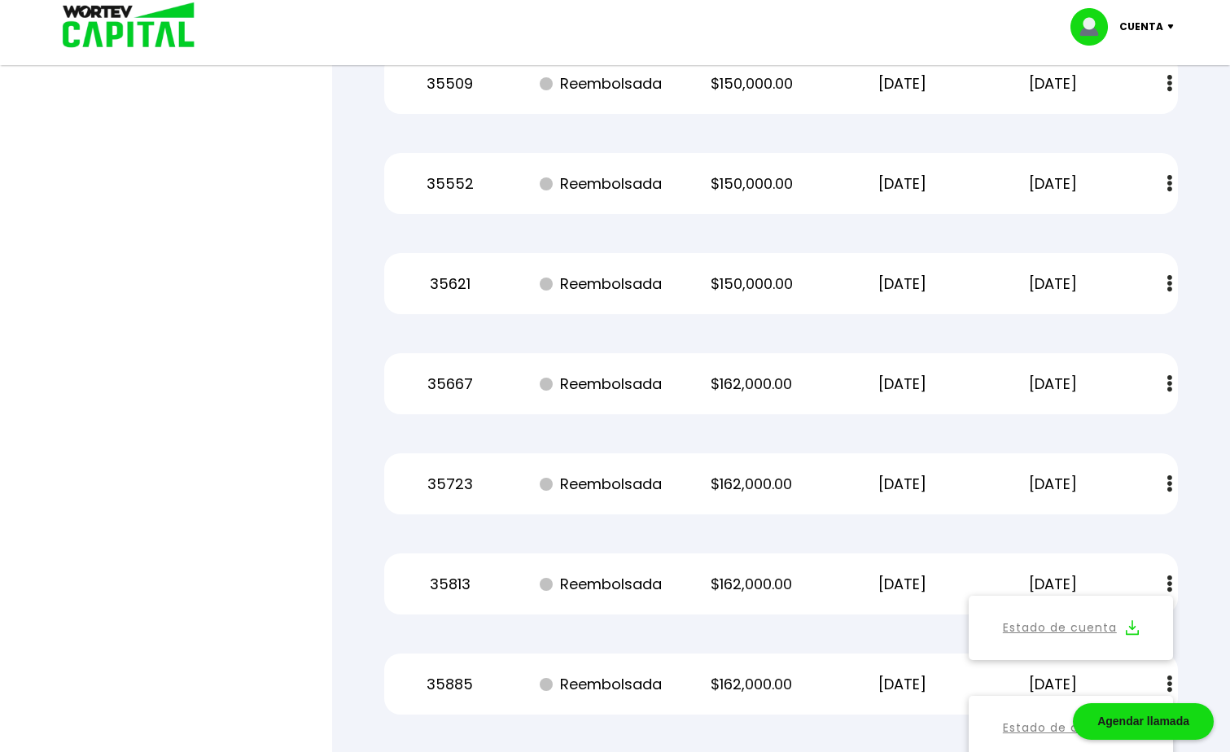
click at [1165, 490] on button at bounding box center [1169, 483] width 23 height 35
click at [1130, 529] on img at bounding box center [1132, 527] width 13 height 15
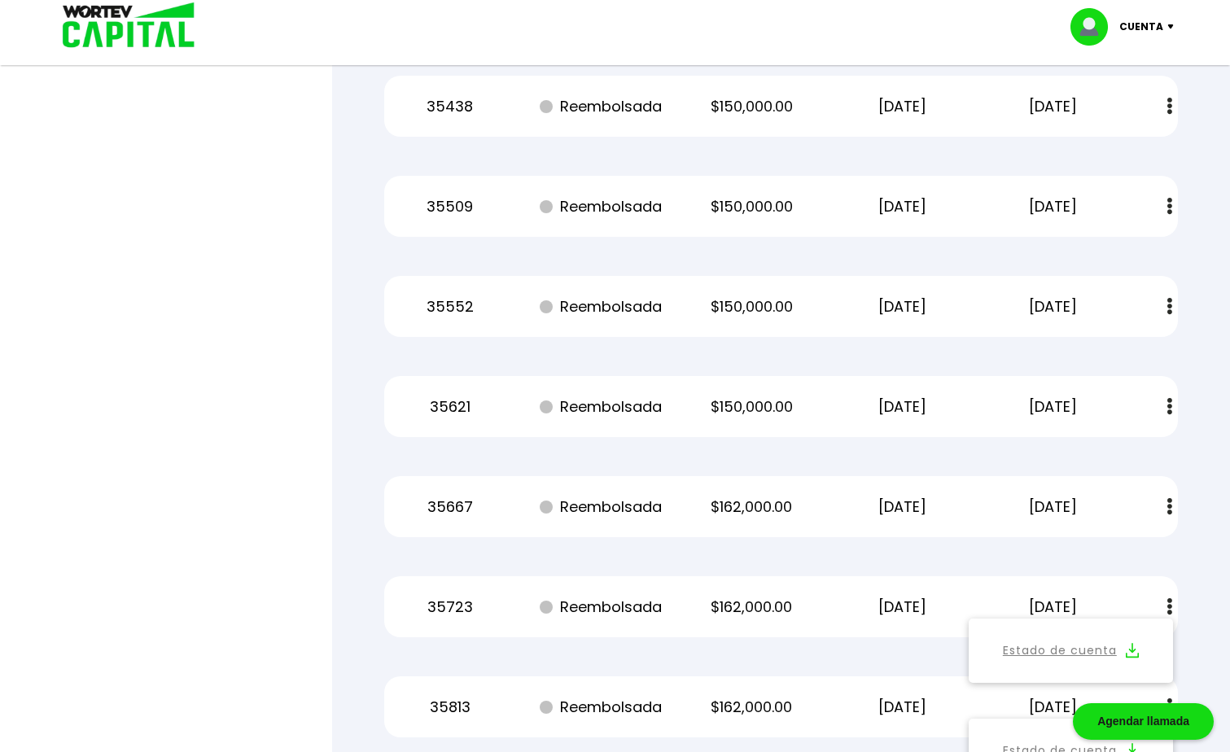
scroll to position [45469, 0]
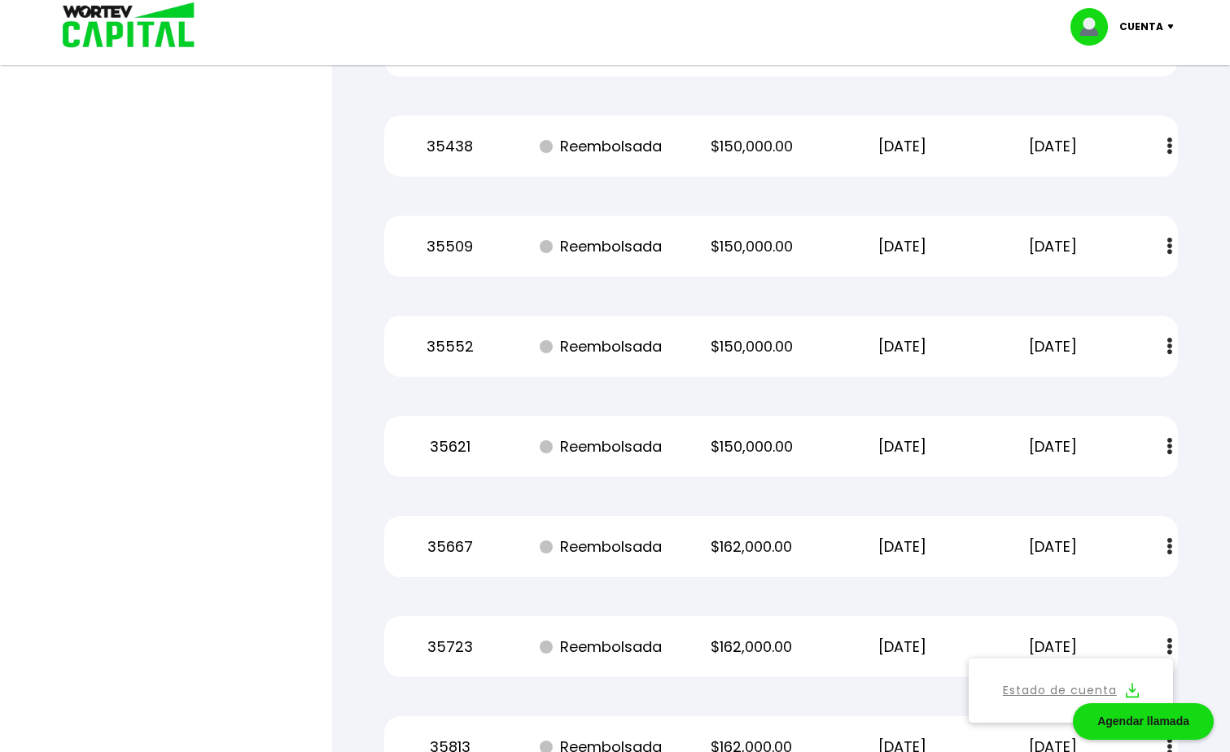
click at [1171, 544] on img at bounding box center [1169, 546] width 5 height 17
click at [1134, 587] on img at bounding box center [1132, 590] width 13 height 15
click at [1169, 450] on img at bounding box center [1169, 446] width 5 height 17
click at [1134, 491] on img at bounding box center [1132, 490] width 13 height 15
click at [1171, 343] on img at bounding box center [1169, 346] width 5 height 17
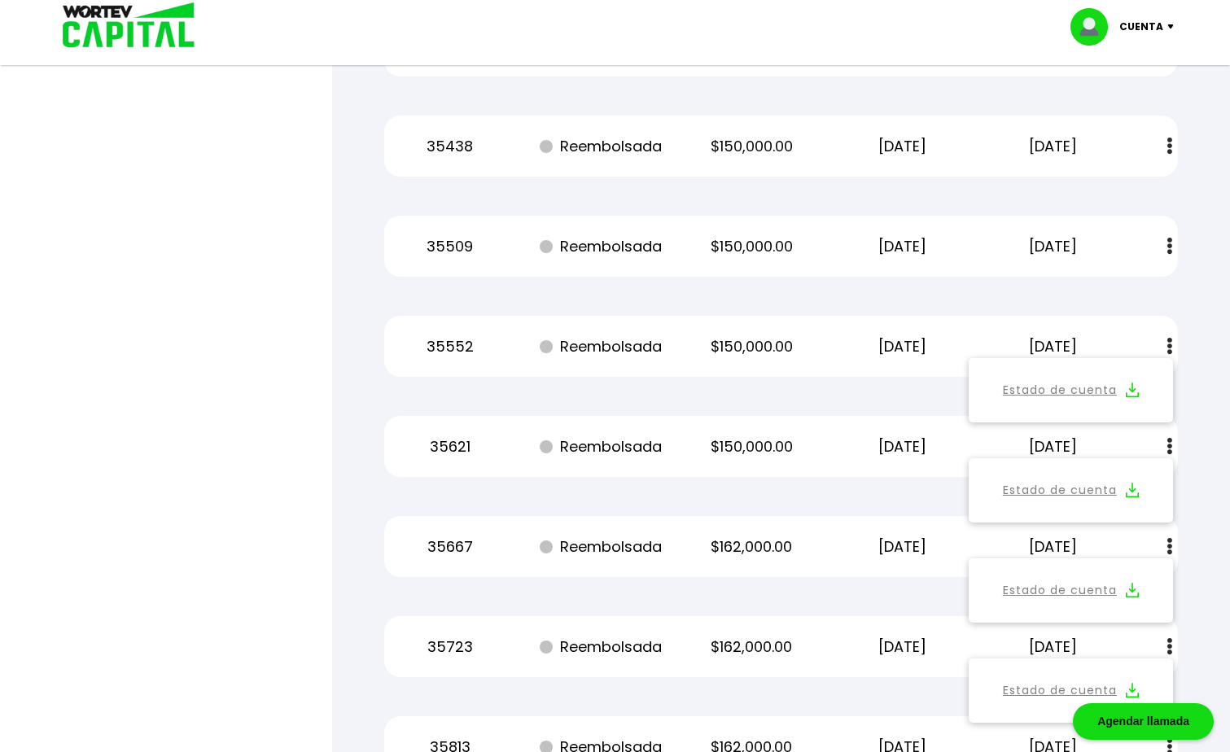
click at [1131, 388] on img at bounding box center [1132, 390] width 13 height 15
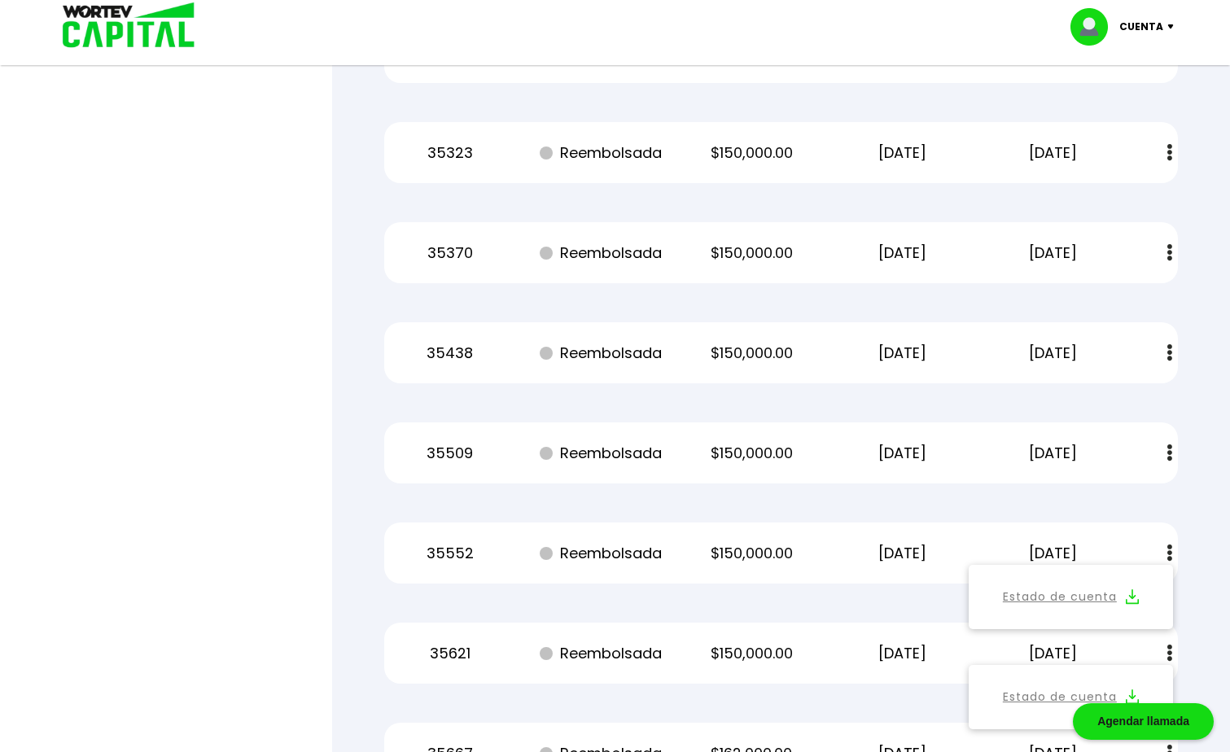
scroll to position [45225, 0]
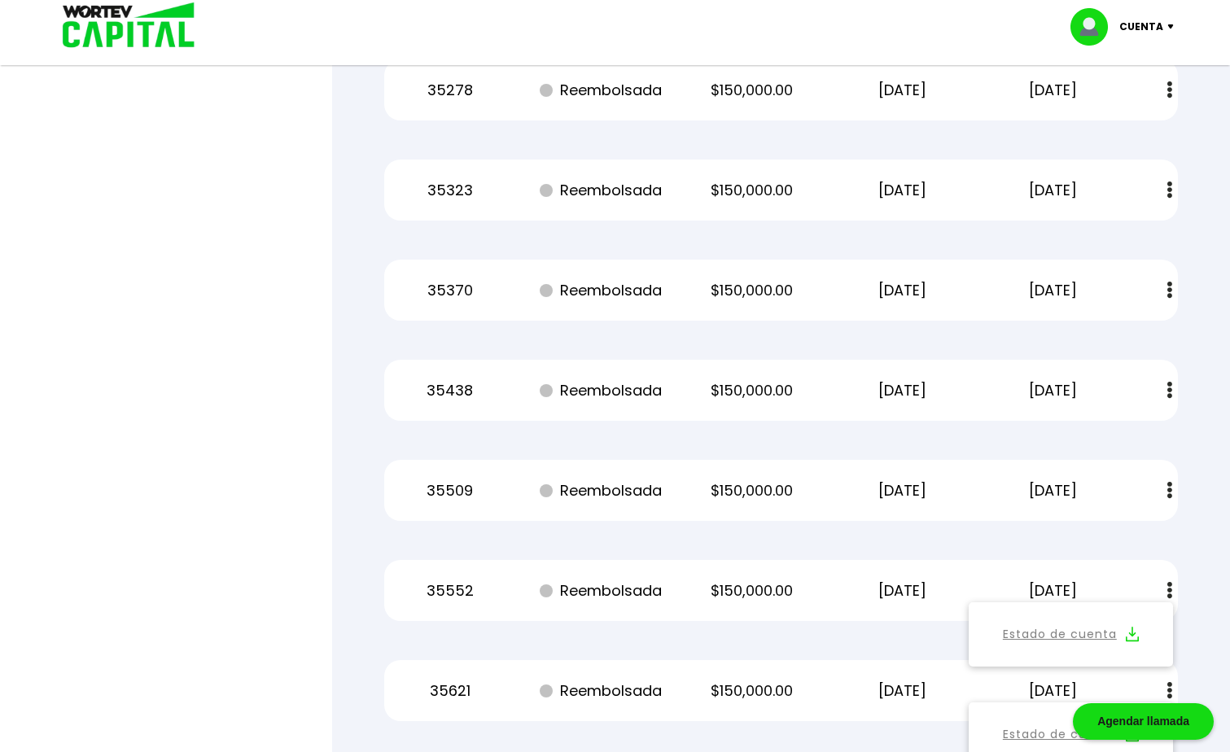
click at [1169, 490] on img at bounding box center [1169, 490] width 5 height 17
click at [1129, 530] on img at bounding box center [1132, 534] width 13 height 15
click at [1170, 387] on img at bounding box center [1169, 390] width 5 height 17
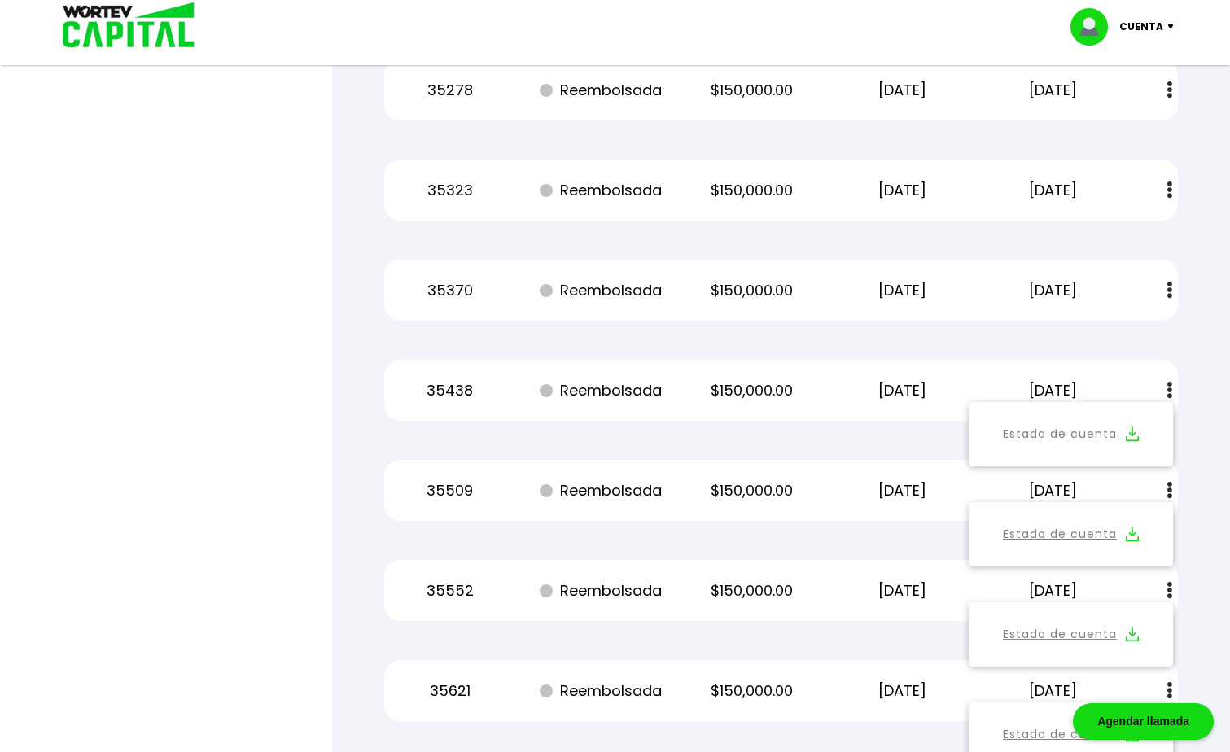
click at [1134, 431] on img at bounding box center [1132, 433] width 13 height 15
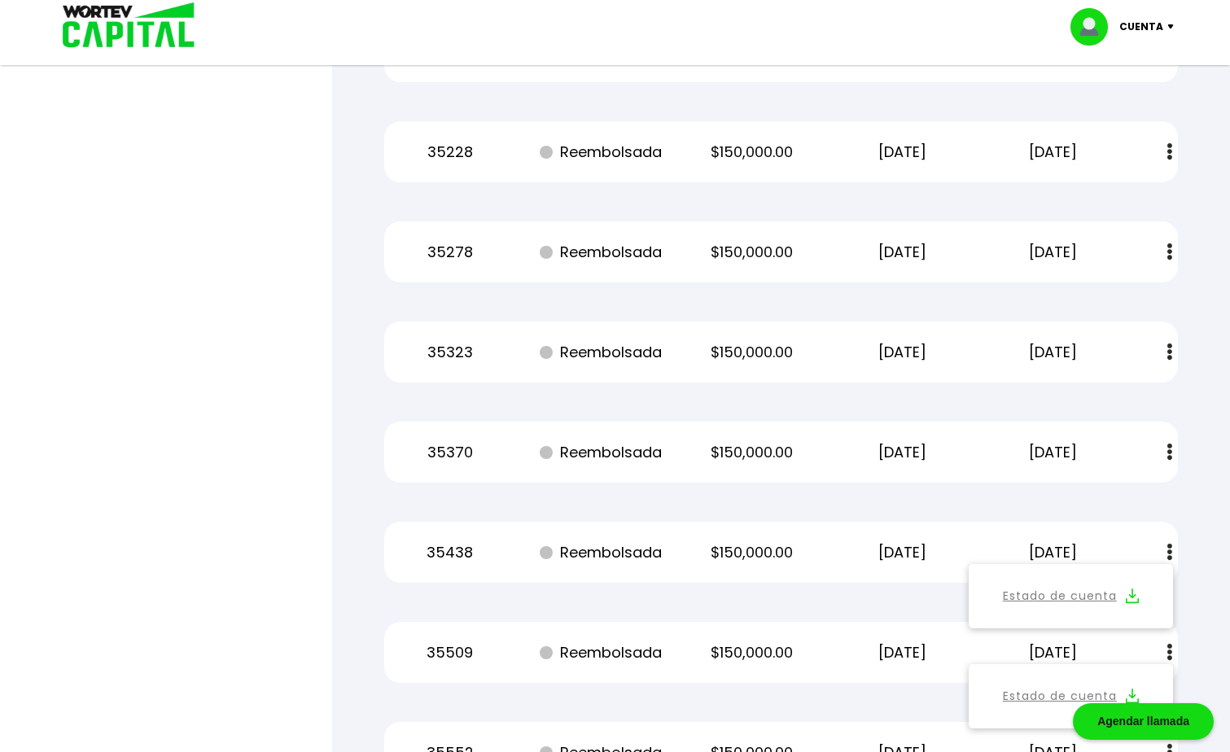
scroll to position [45062, 0]
click at [1168, 452] on img at bounding box center [1169, 452] width 5 height 17
click at [1130, 491] on img at bounding box center [1132, 496] width 13 height 15
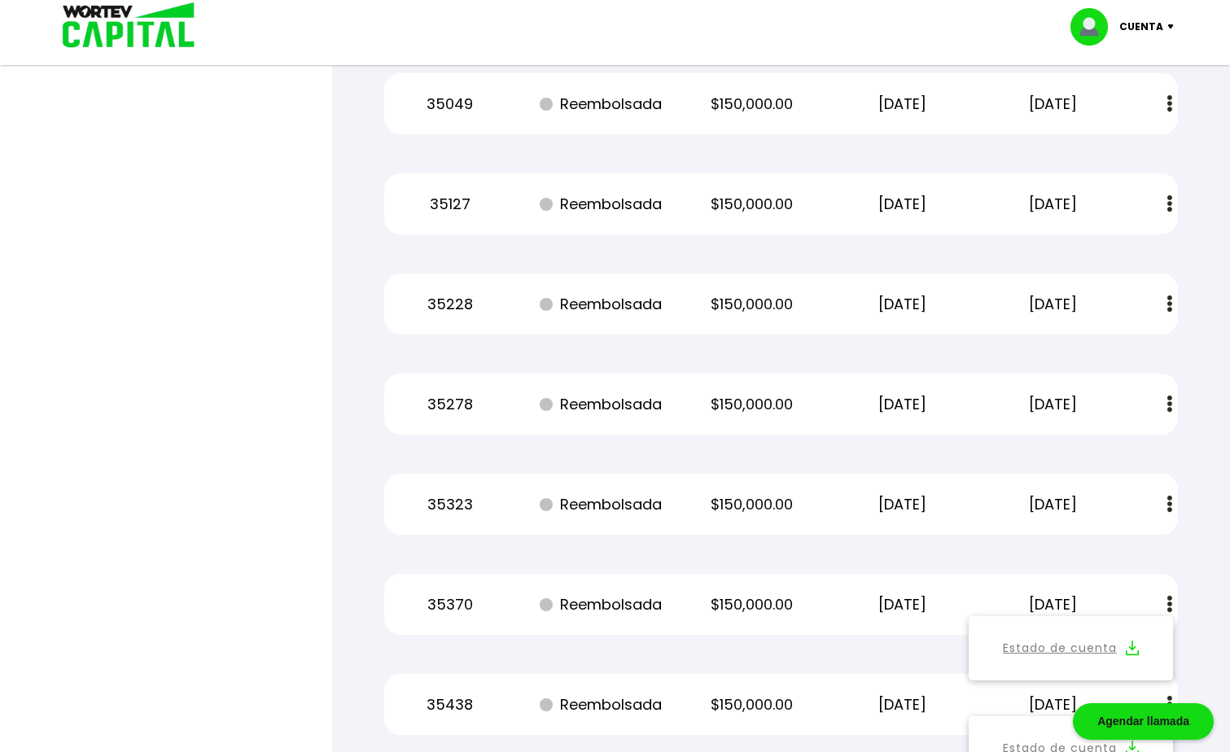
scroll to position [44900, 0]
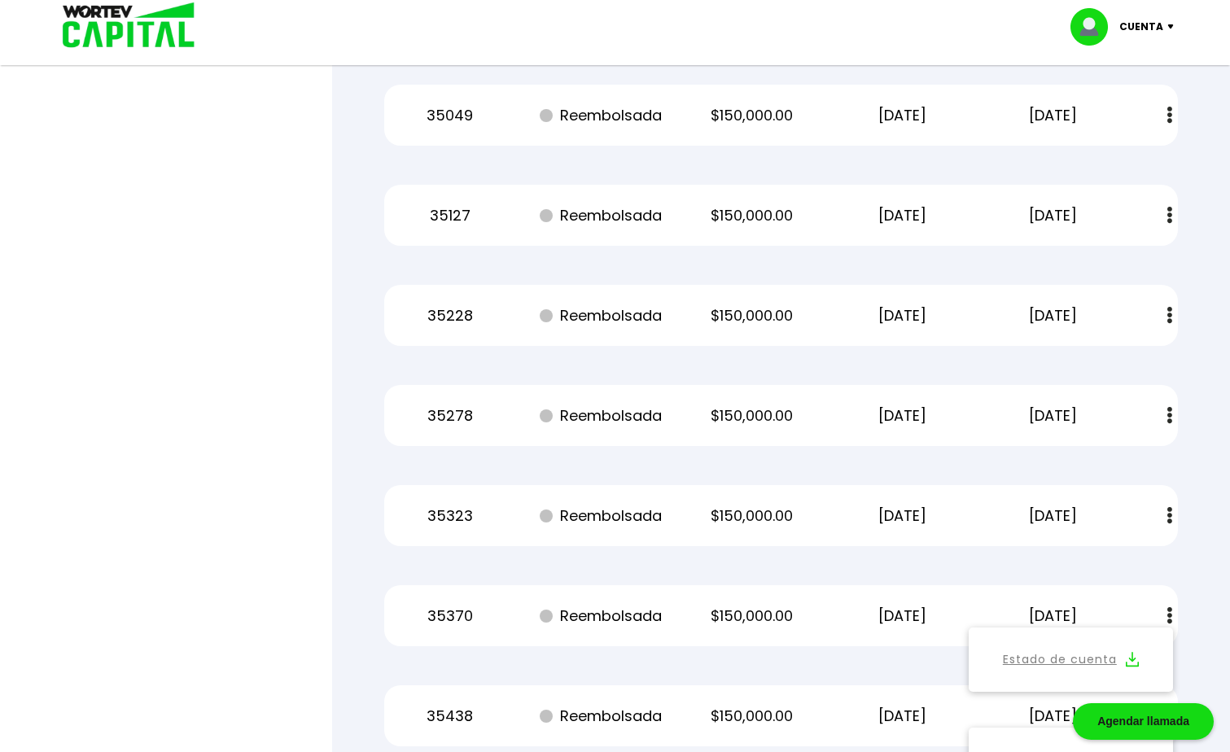
click at [1168, 518] on img at bounding box center [1169, 515] width 5 height 17
click at [1133, 558] on img at bounding box center [1132, 559] width 13 height 15
click at [1169, 418] on img at bounding box center [1169, 415] width 5 height 17
click at [1133, 455] on img at bounding box center [1132, 459] width 13 height 15
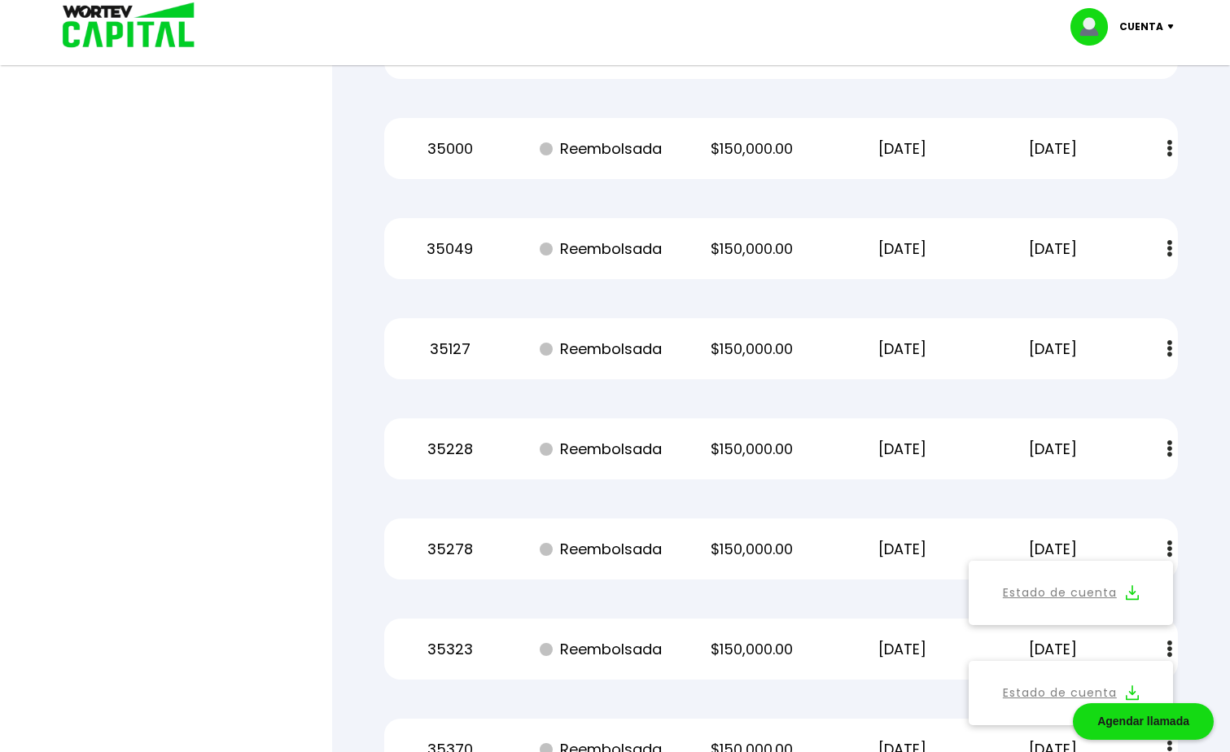
scroll to position [44737, 0]
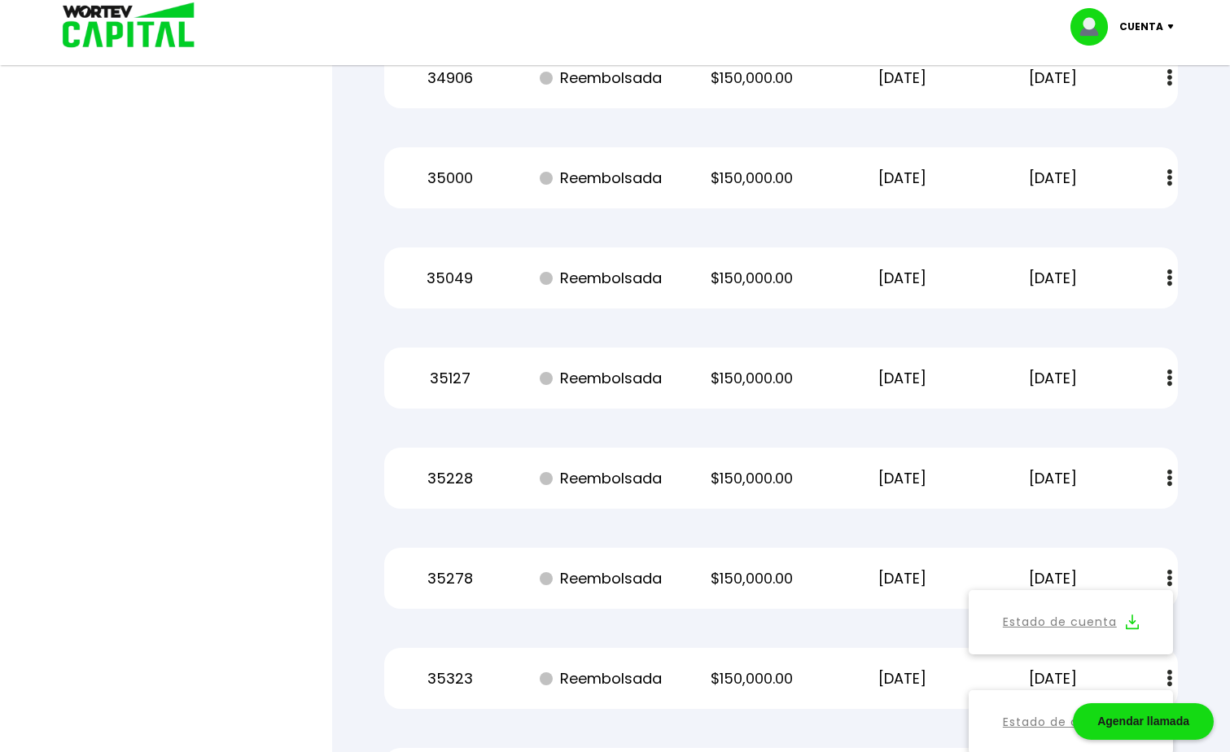
click at [1172, 479] on button at bounding box center [1169, 478] width 23 height 35
click at [1130, 522] on img at bounding box center [1132, 521] width 13 height 15
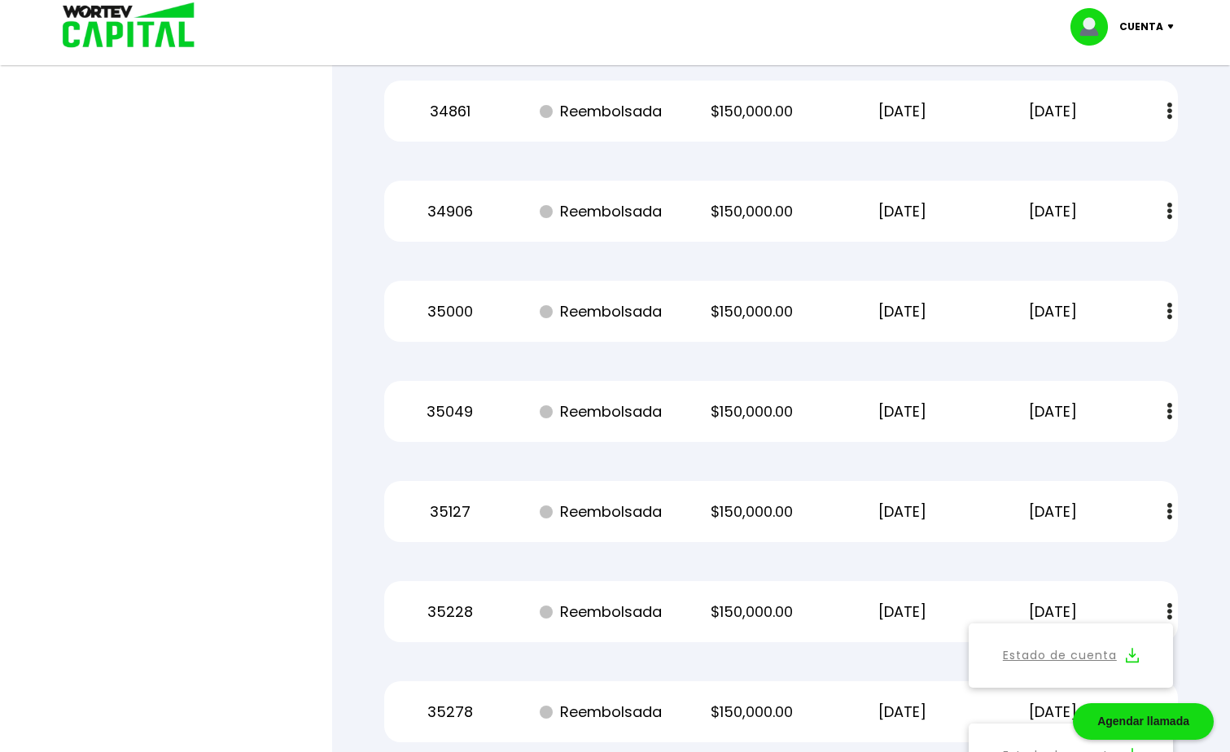
scroll to position [44574, 0]
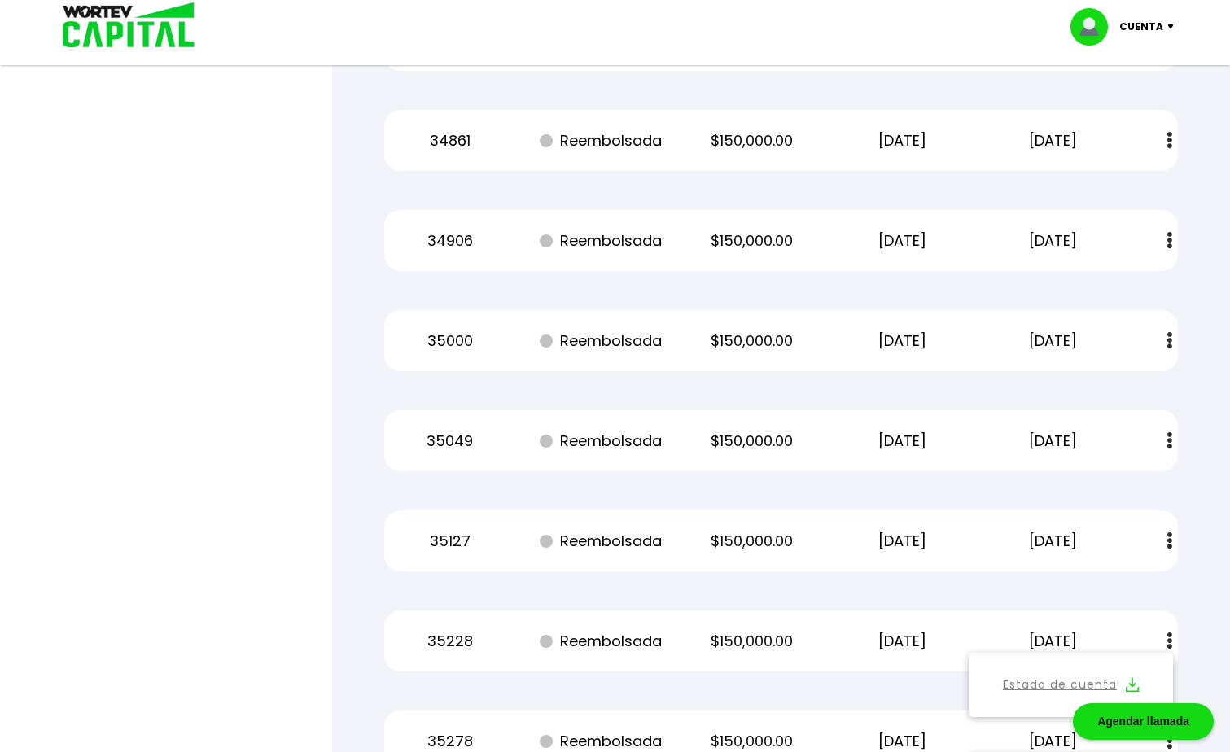
click at [1169, 544] on img at bounding box center [1169, 540] width 5 height 17
click at [1140, 587] on button "Estado de cuenta" at bounding box center [1070, 584] width 185 height 45
click at [1169, 442] on img at bounding box center [1169, 440] width 5 height 17
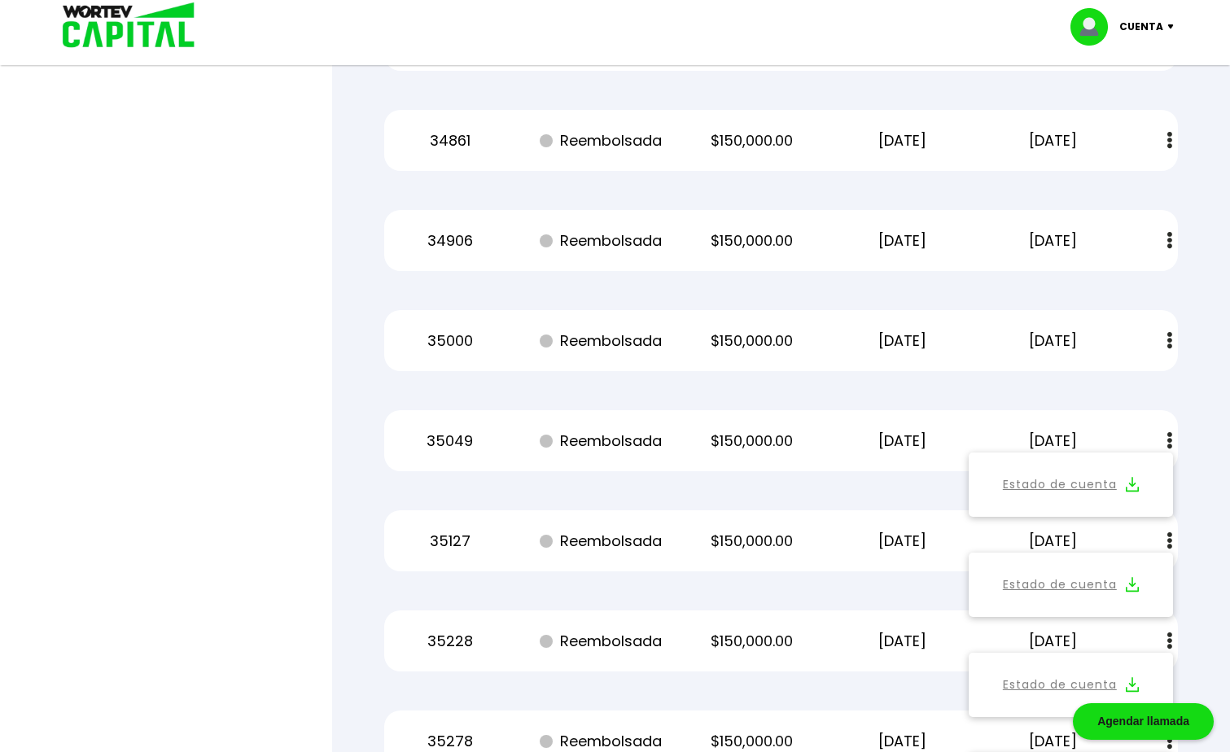
click at [1133, 482] on img at bounding box center [1132, 484] width 13 height 15
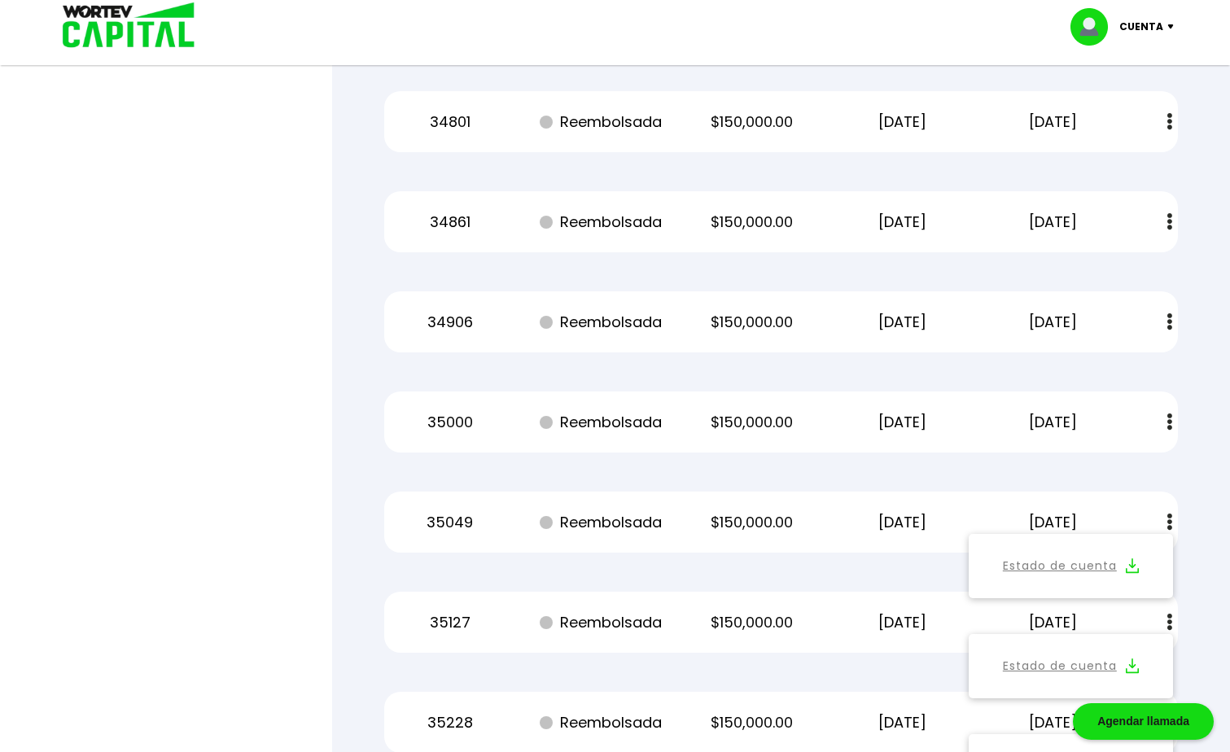
scroll to position [44411, 0]
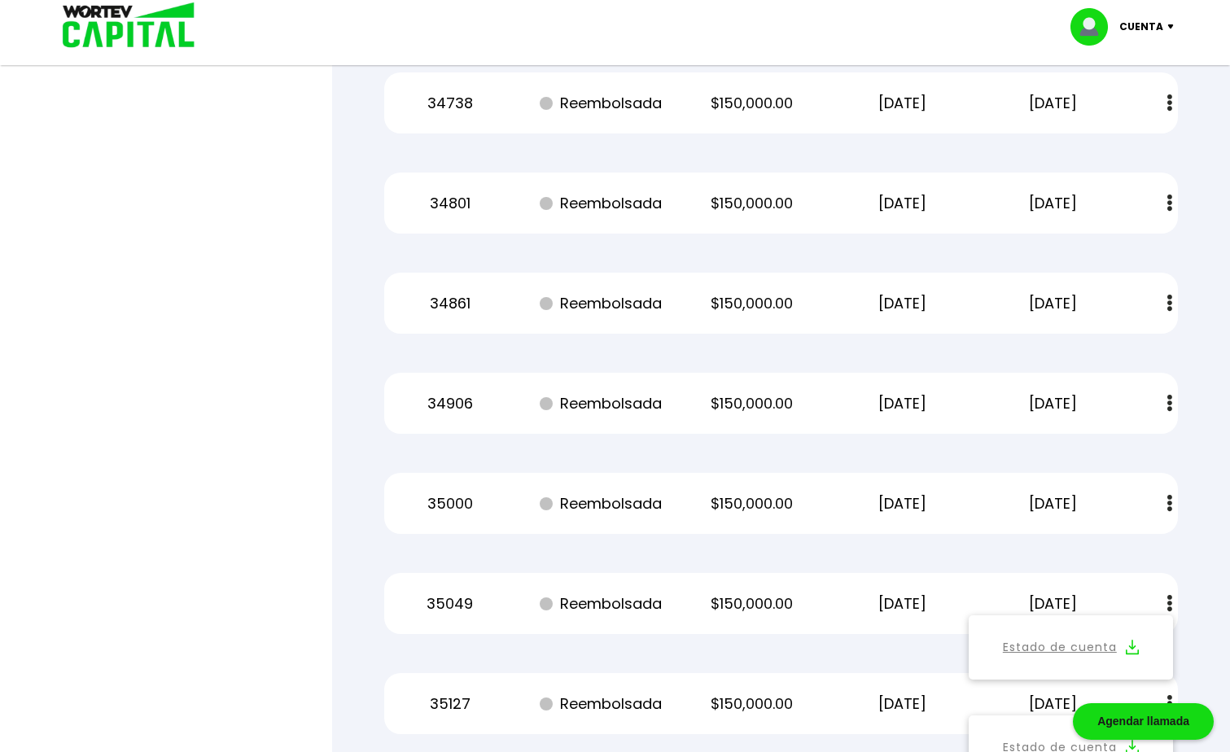
click at [1171, 504] on img at bounding box center [1169, 503] width 5 height 17
click at [1134, 544] on img at bounding box center [1132, 547] width 13 height 15
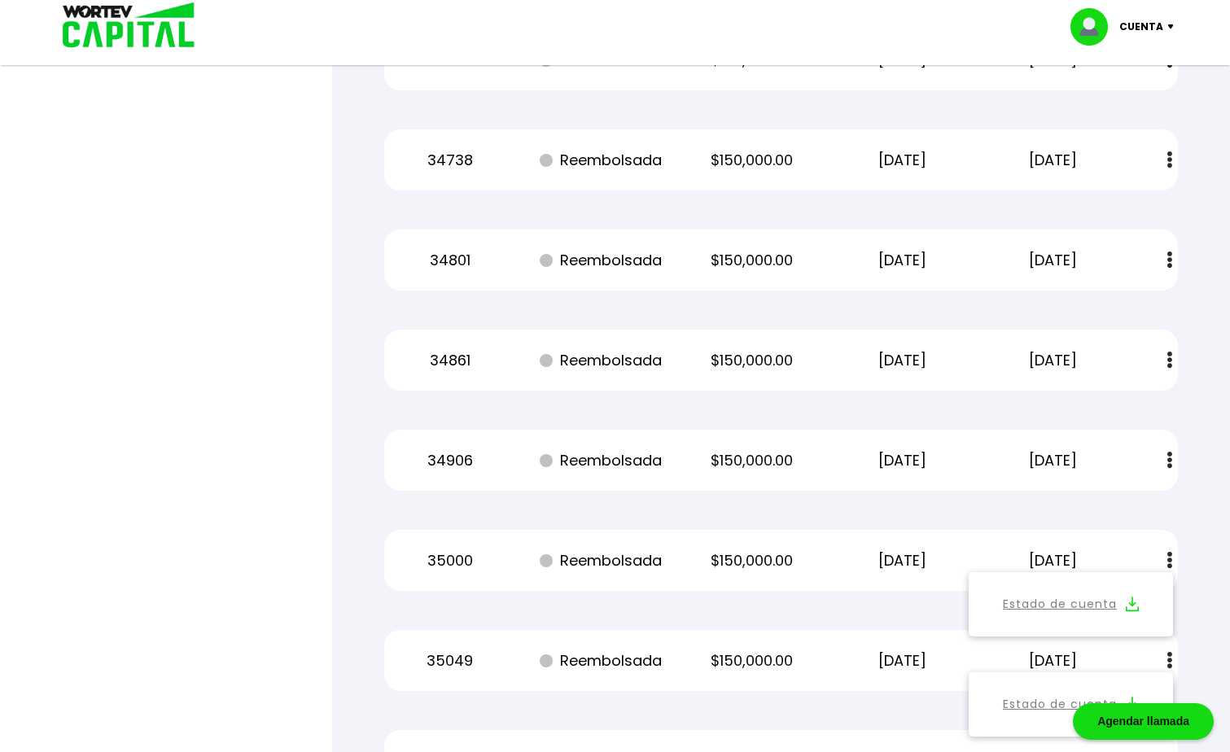
scroll to position [44330, 0]
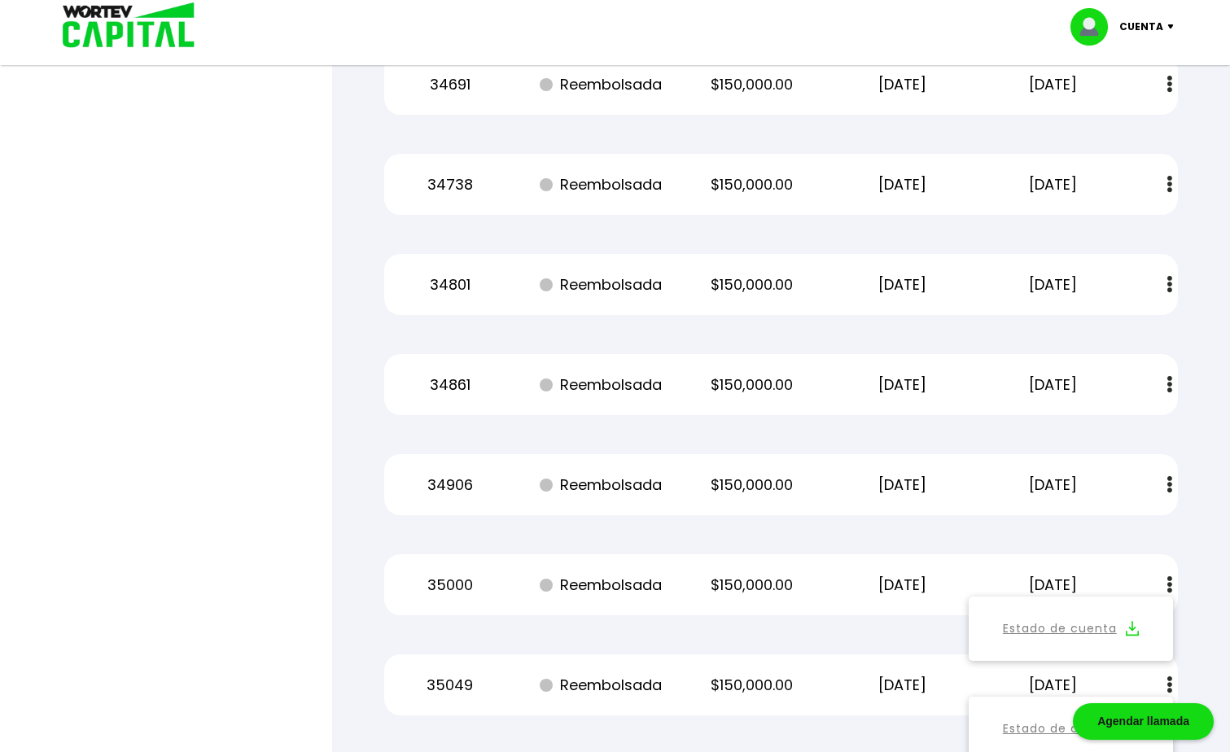
click at [1172, 482] on button at bounding box center [1169, 484] width 23 height 35
click at [1136, 527] on img at bounding box center [1132, 528] width 13 height 15
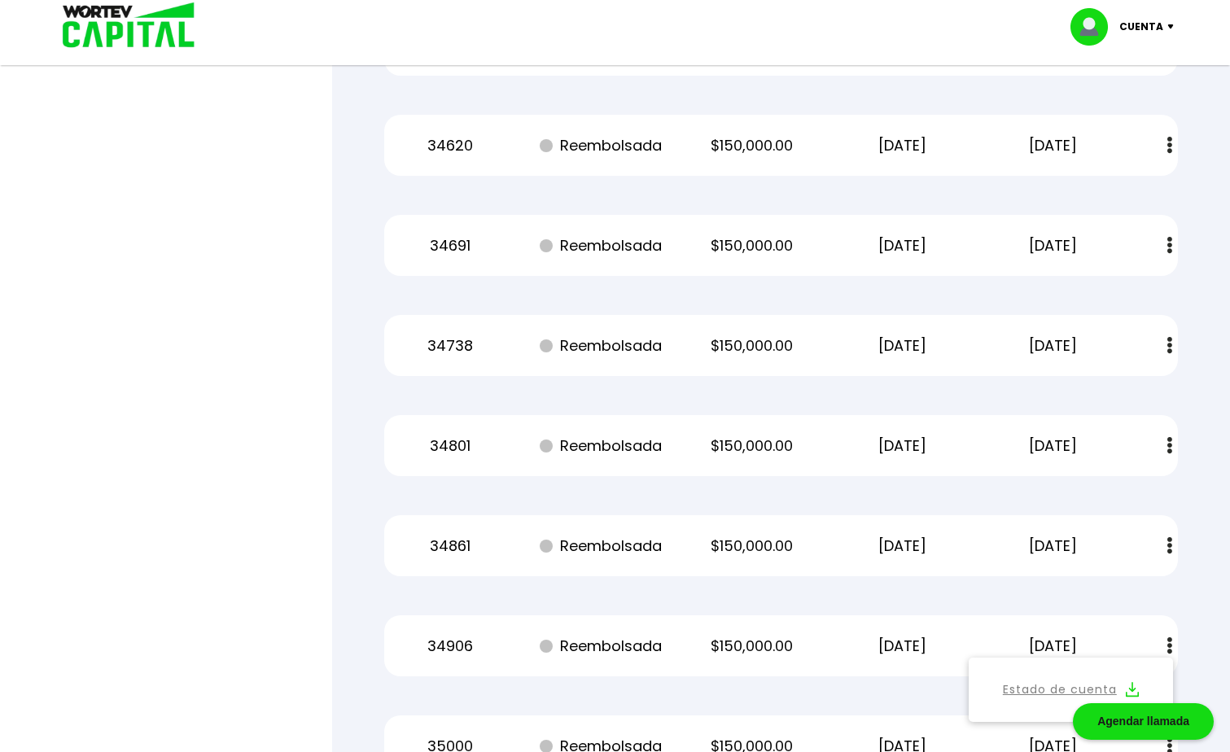
scroll to position [44167, 0]
click at [1169, 549] on img at bounding box center [1169, 547] width 5 height 17
click at [1136, 588] on img at bounding box center [1132, 591] width 13 height 15
click at [1170, 448] on img at bounding box center [1169, 447] width 5 height 17
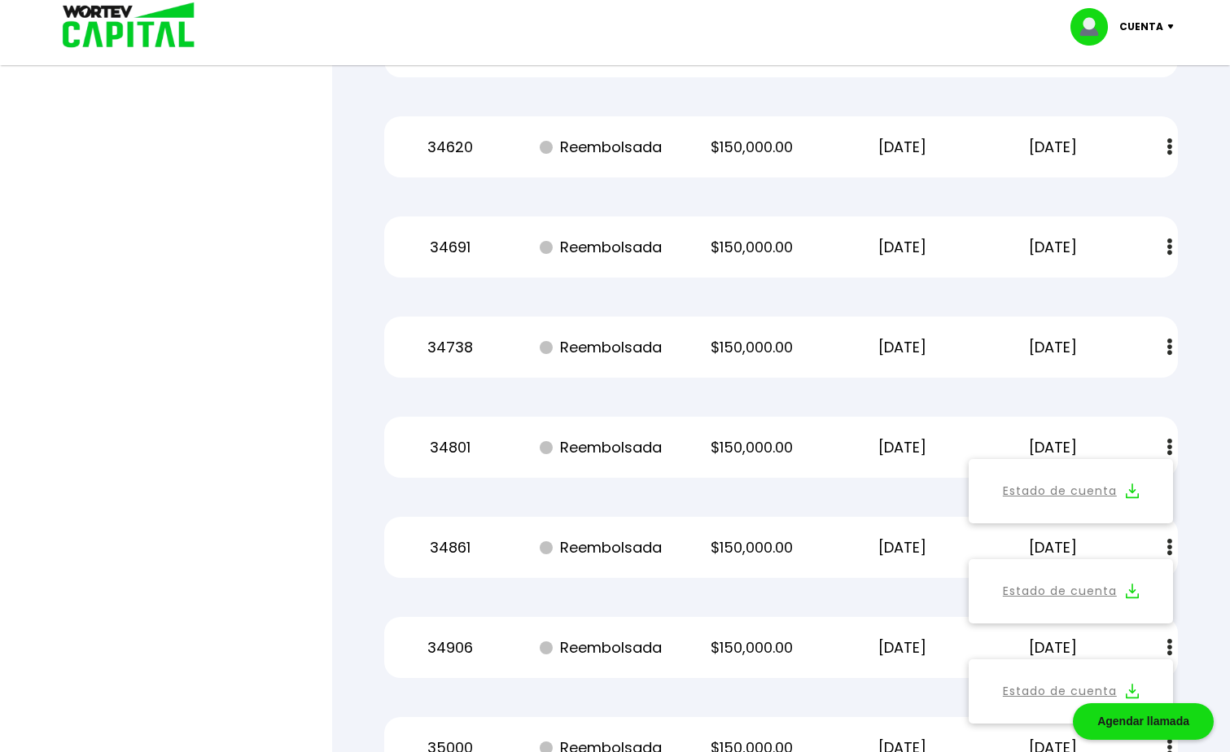
click at [1132, 488] on img at bounding box center [1132, 490] width 13 height 15
click at [1168, 348] on img at bounding box center [1169, 347] width 5 height 17
click at [1130, 387] on img at bounding box center [1132, 390] width 13 height 15
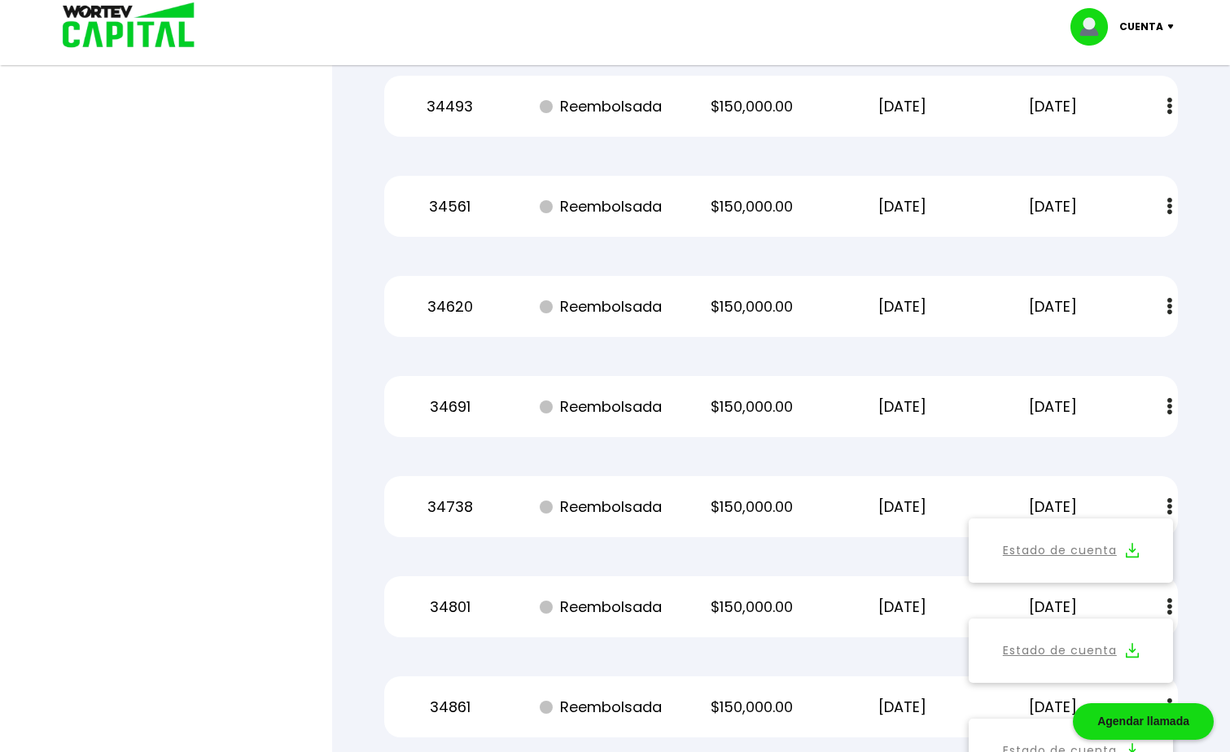
scroll to position [44004, 0]
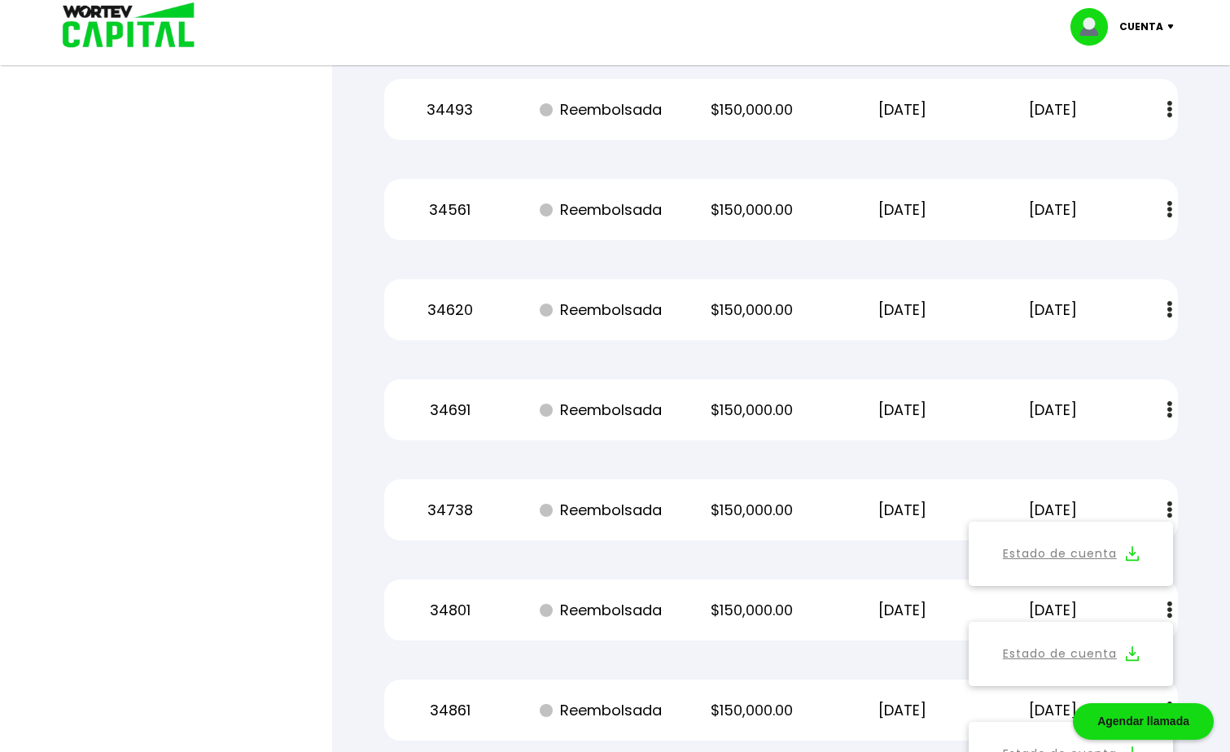
click at [1169, 411] on img at bounding box center [1169, 409] width 5 height 17
click at [1131, 452] on img at bounding box center [1132, 453] width 13 height 15
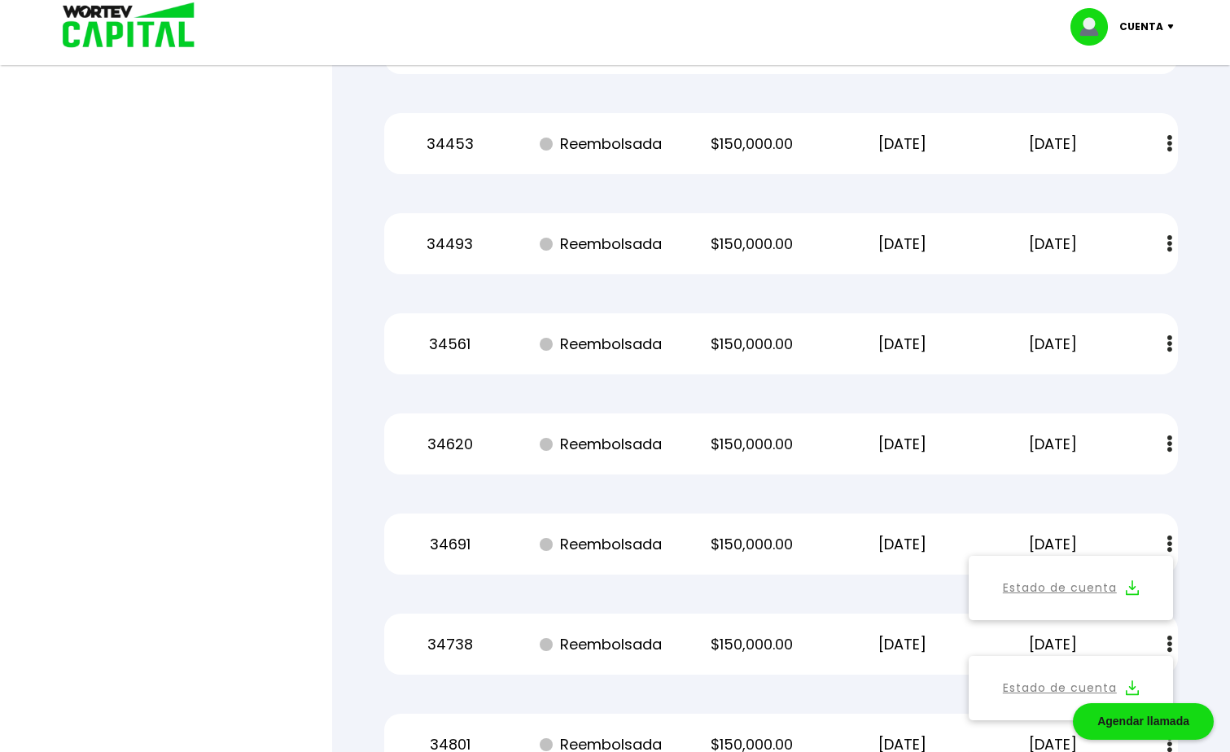
scroll to position [43842, 0]
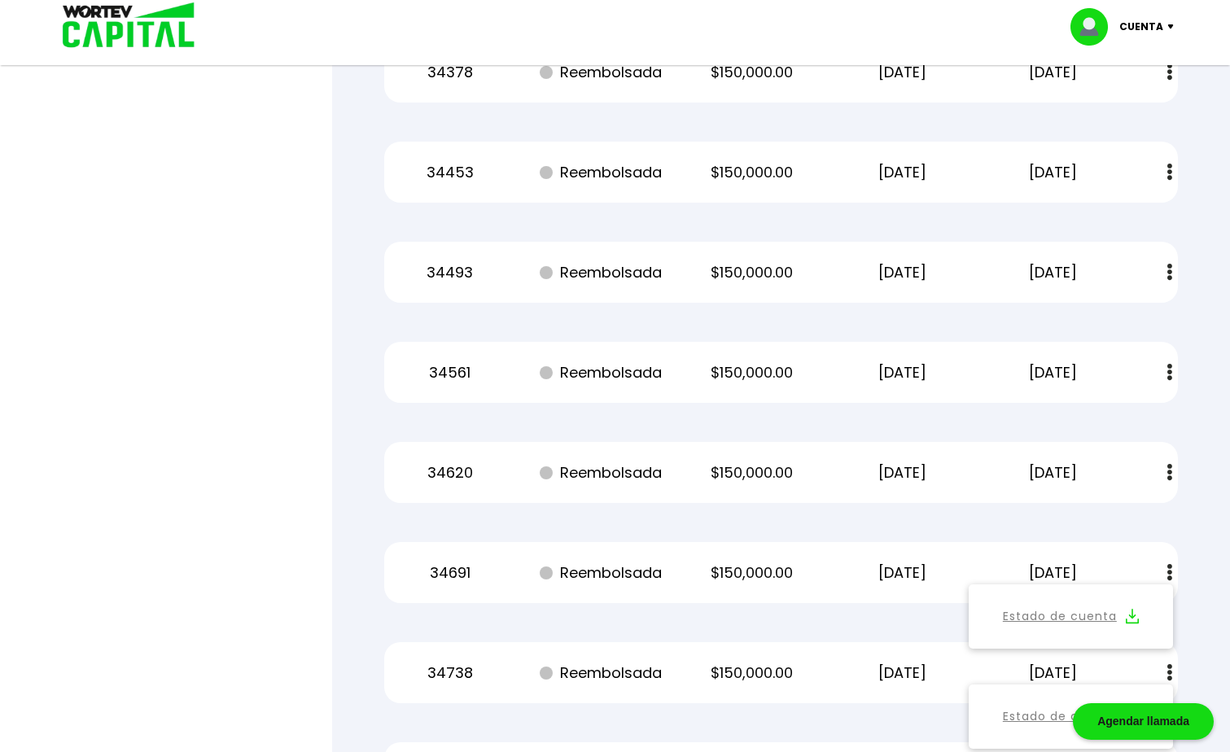
click at [1170, 474] on img at bounding box center [1169, 472] width 5 height 17
click at [1131, 513] on img at bounding box center [1132, 516] width 13 height 15
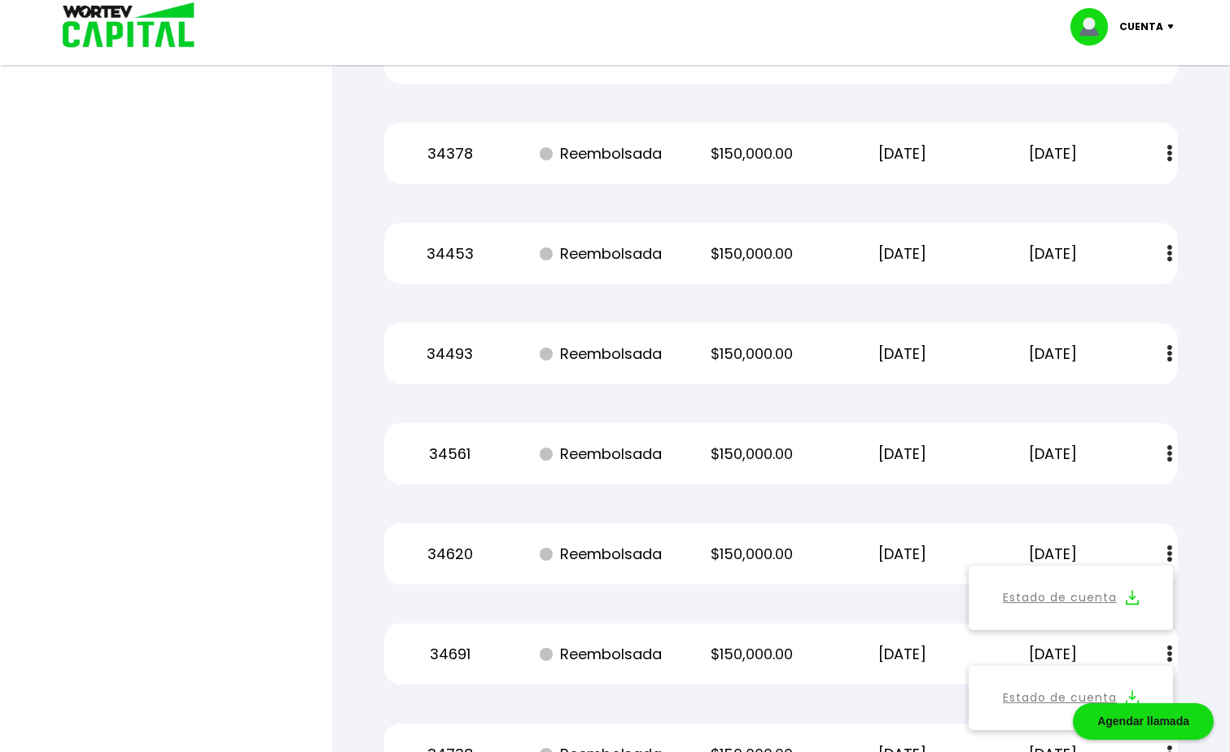
click at [1169, 451] on img at bounding box center [1169, 453] width 5 height 17
click at [1131, 494] on img at bounding box center [1132, 497] width 13 height 15
click at [1170, 353] on img at bounding box center [1169, 353] width 5 height 17
click at [1134, 391] on img at bounding box center [1132, 397] width 13 height 15
click at [1168, 252] on img at bounding box center [1169, 253] width 5 height 17
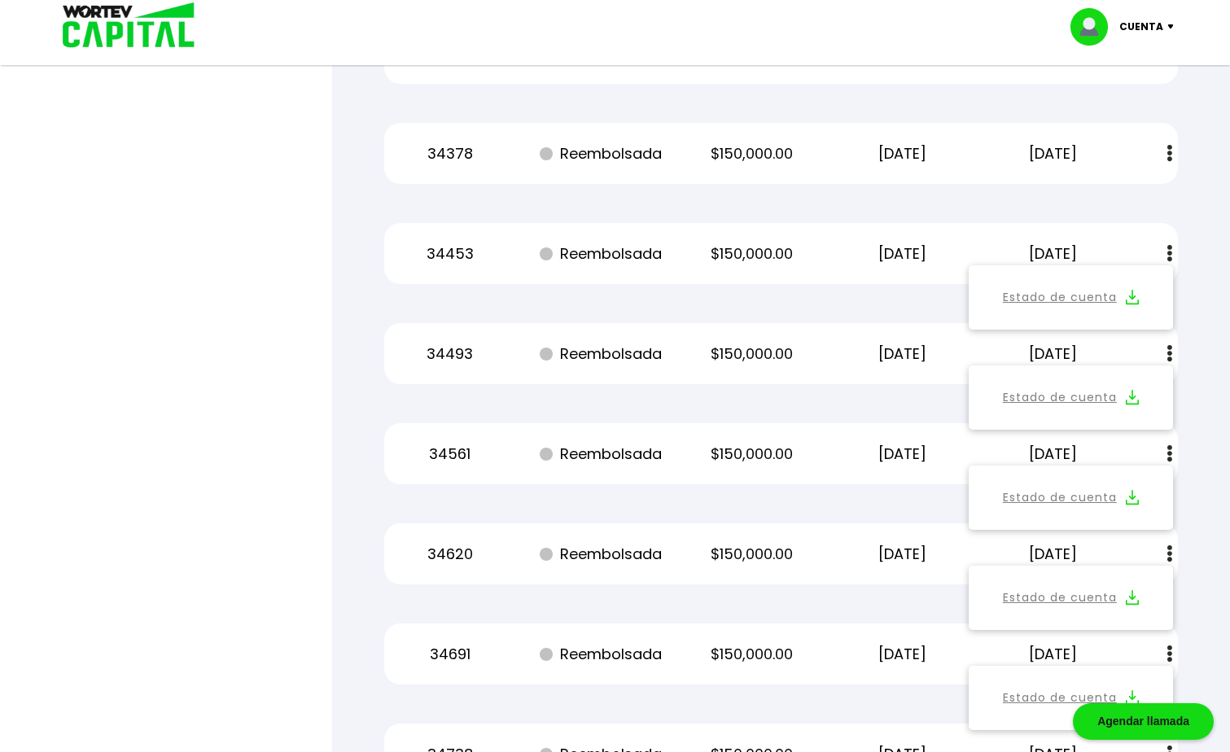
click at [1134, 295] on img at bounding box center [1132, 297] width 13 height 15
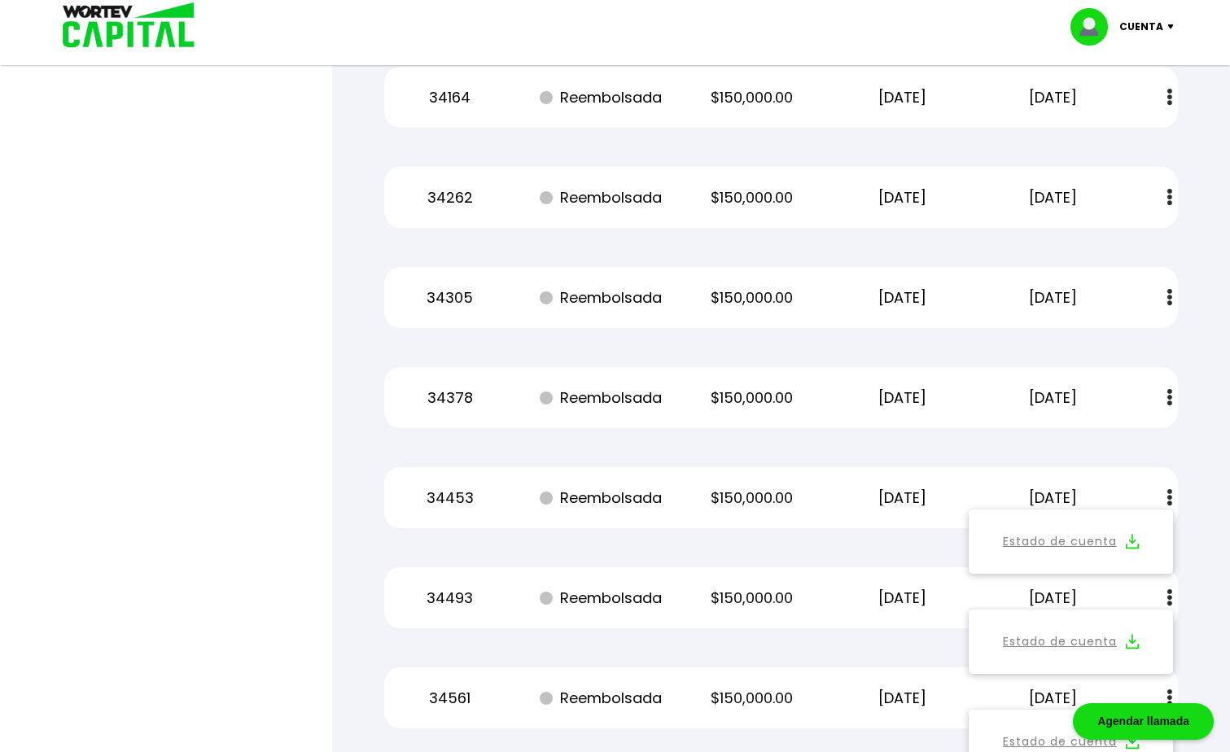
scroll to position [43435, 0]
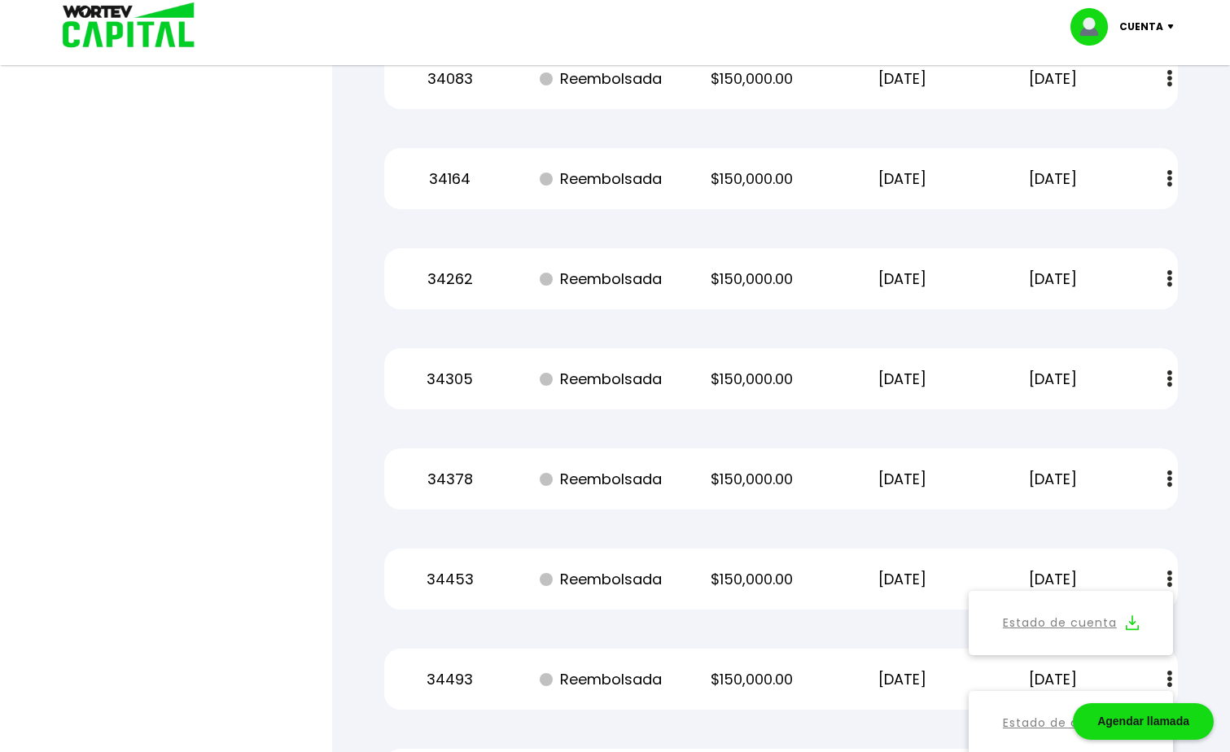
click at [1171, 479] on img at bounding box center [1169, 478] width 5 height 17
click at [1136, 521] on img at bounding box center [1132, 522] width 13 height 15
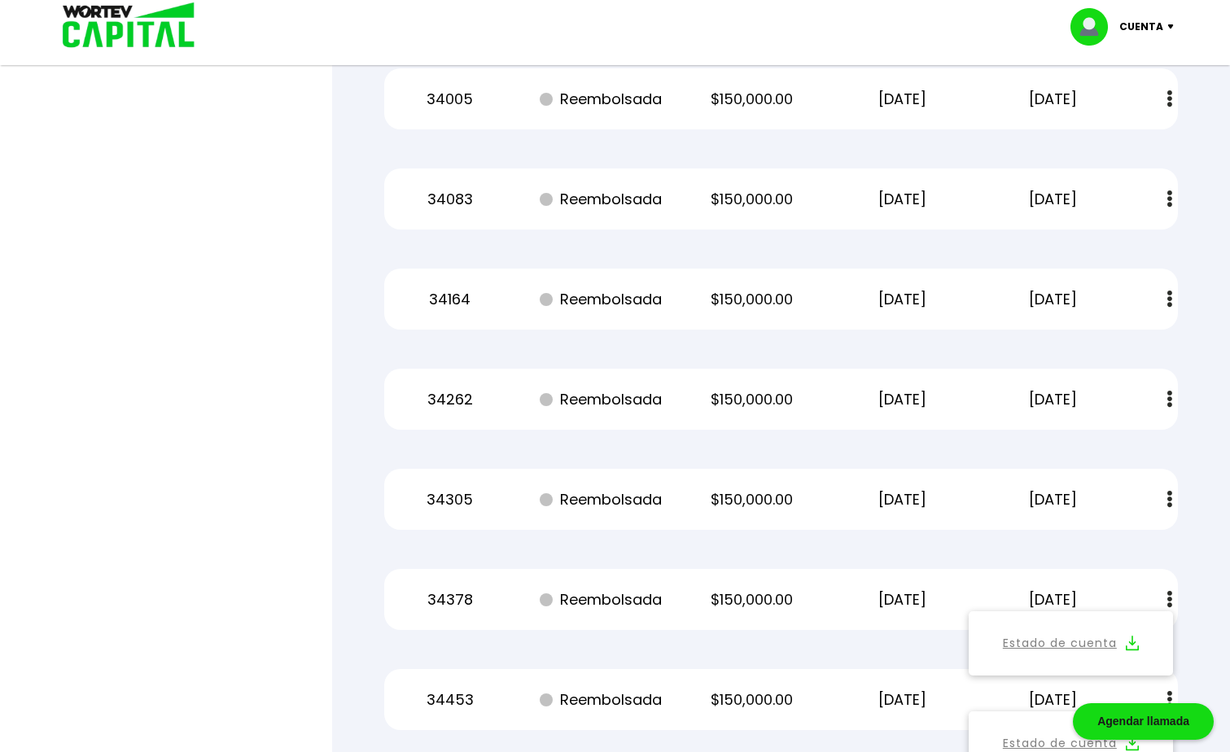
scroll to position [43272, 0]
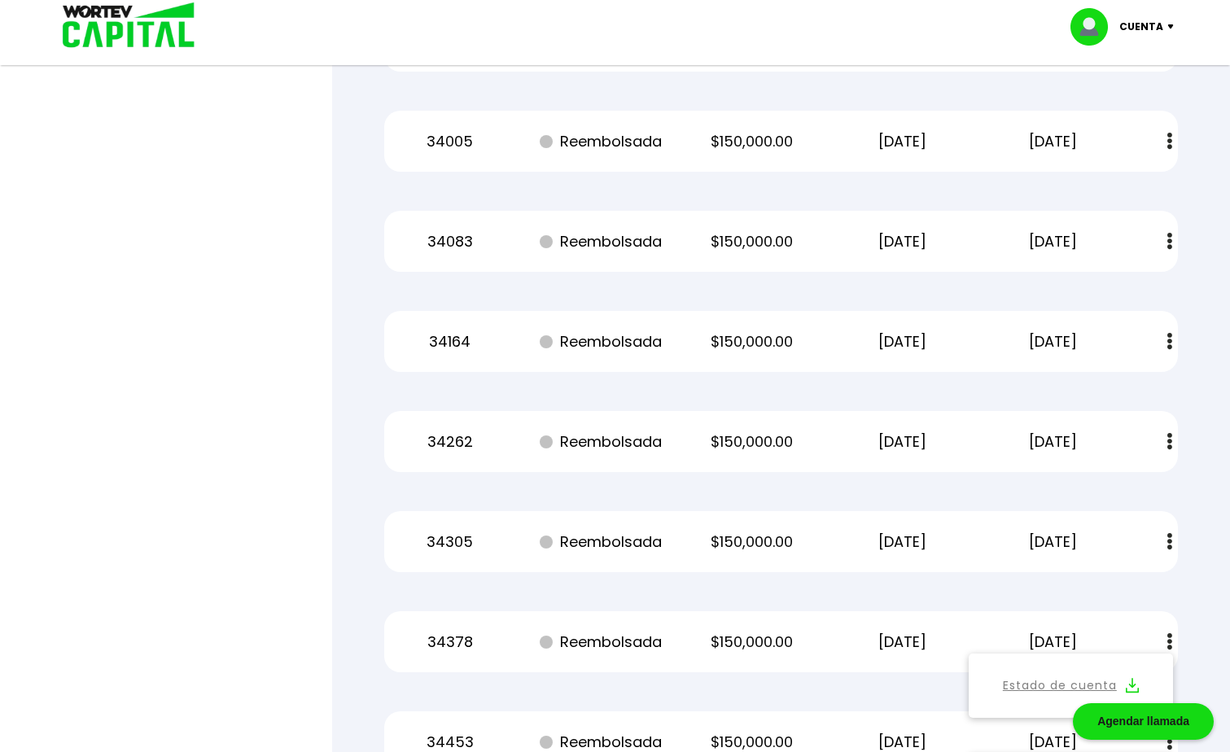
click at [1164, 540] on button at bounding box center [1169, 541] width 23 height 35
click at [1131, 582] on img at bounding box center [1132, 585] width 13 height 15
click at [1168, 442] on img at bounding box center [1169, 441] width 5 height 17
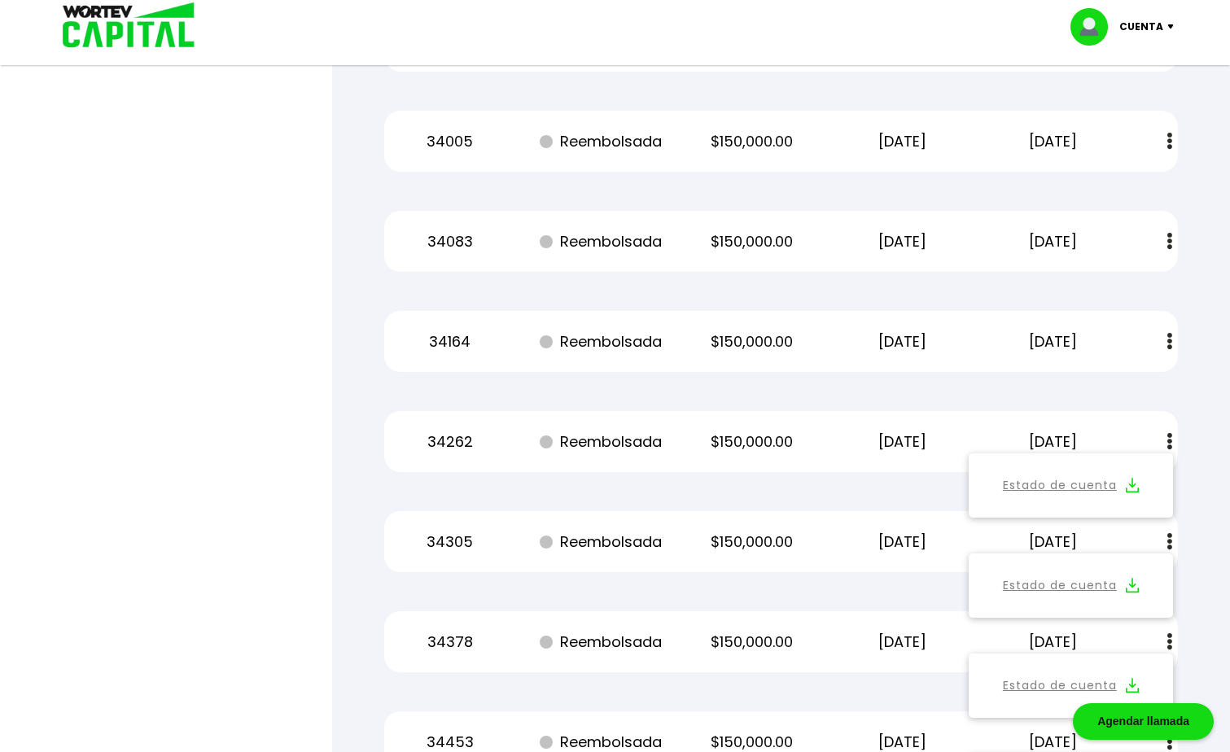
click at [1134, 483] on img at bounding box center [1132, 485] width 13 height 15
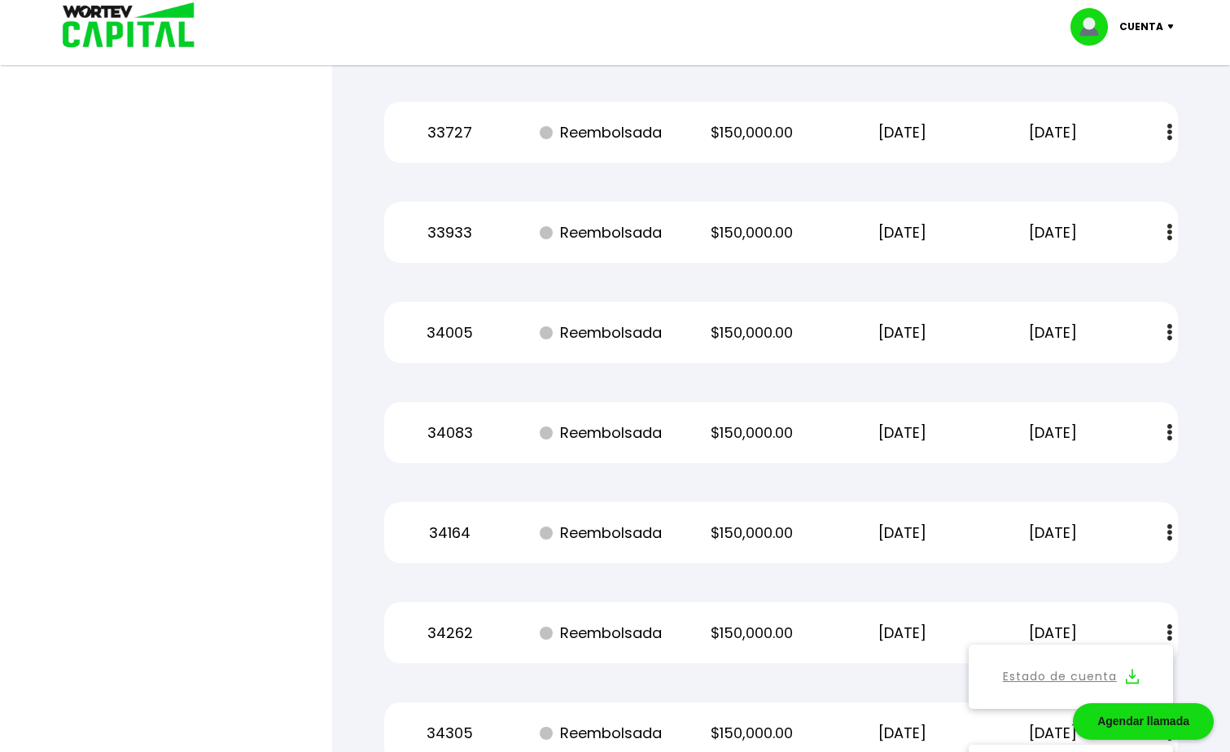
scroll to position [43109, 0]
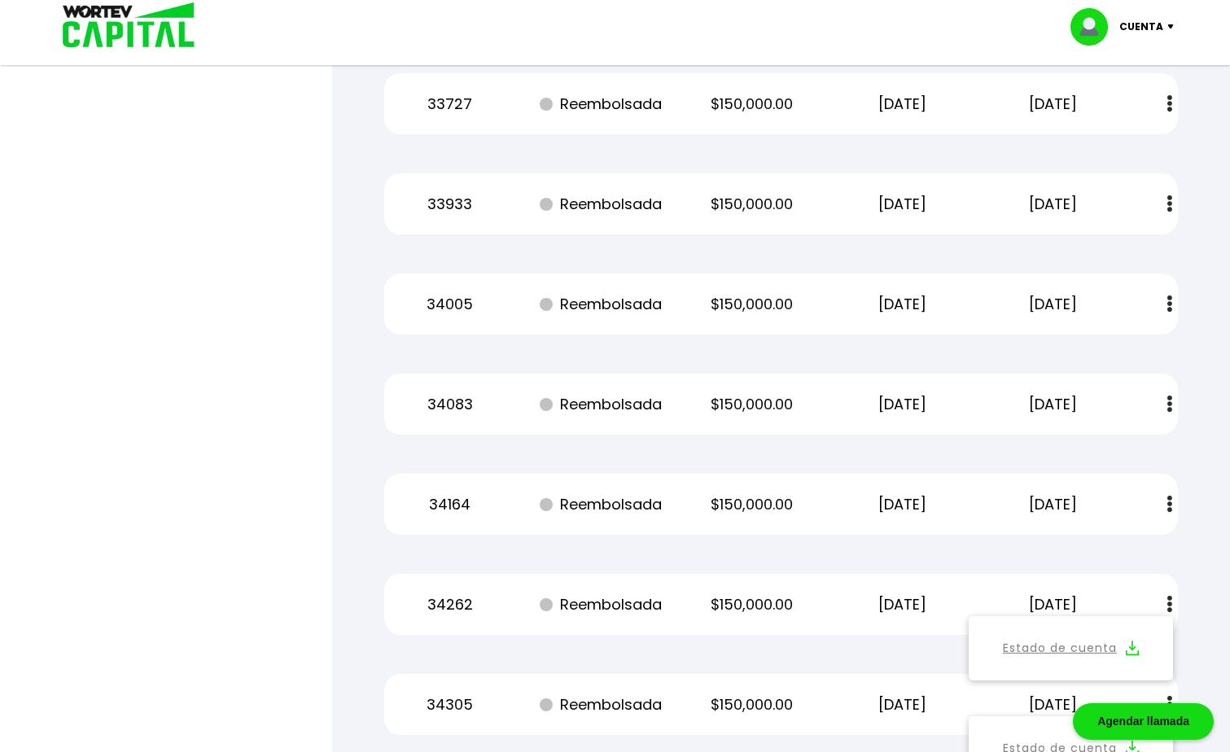
click at [1167, 506] on img at bounding box center [1169, 504] width 5 height 17
click at [1128, 544] on img at bounding box center [1132, 547] width 13 height 15
click at [1169, 407] on img at bounding box center [1169, 404] width 5 height 17
click at [1130, 444] on img at bounding box center [1132, 447] width 13 height 15
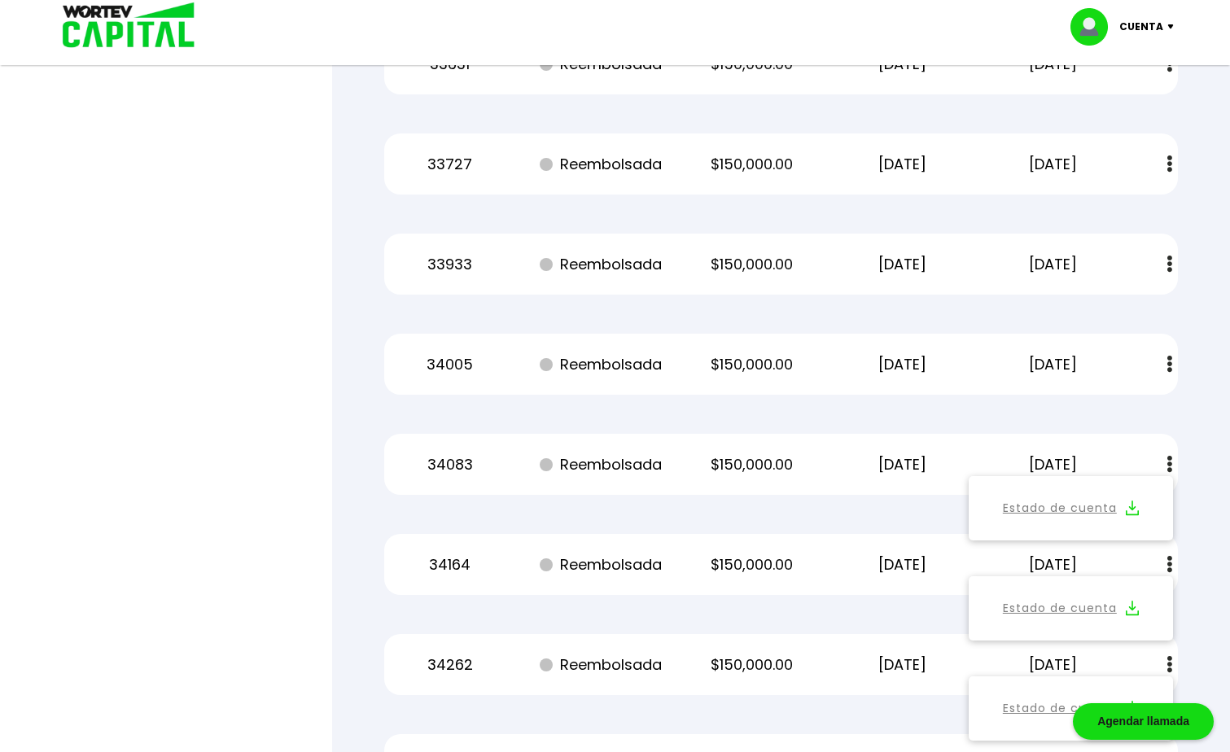
scroll to position [42946, 0]
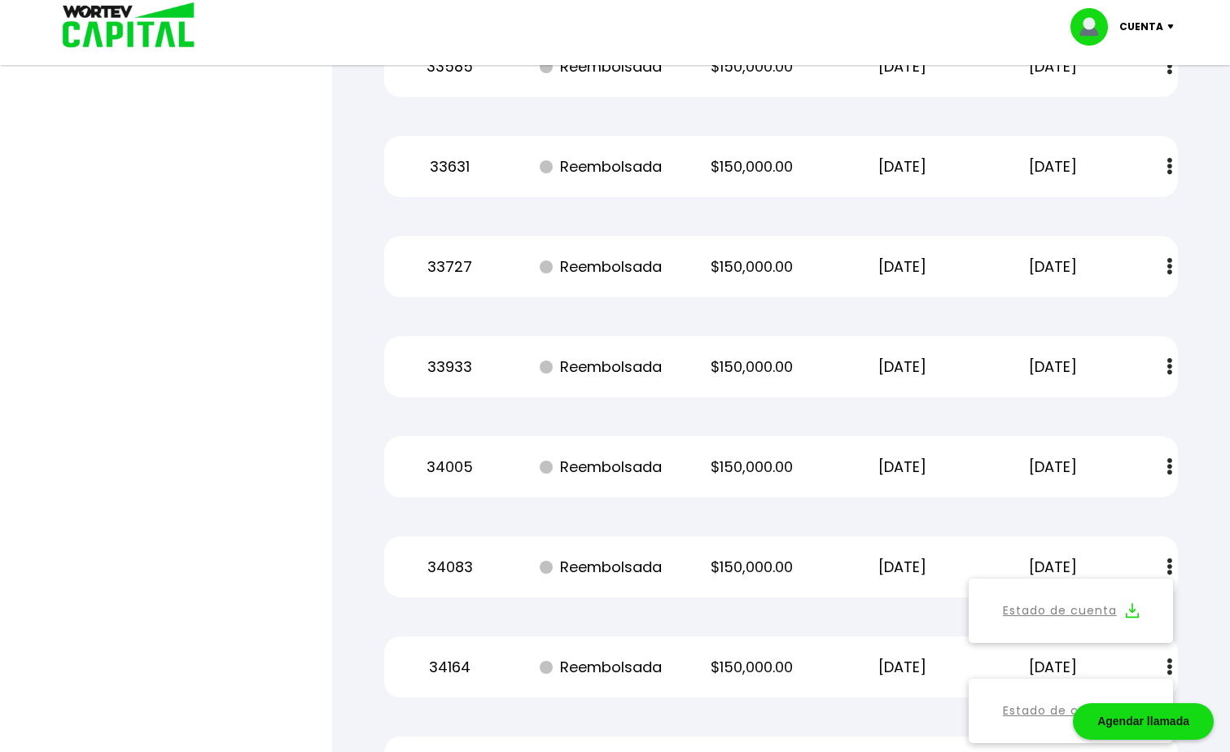
click at [1168, 462] on img at bounding box center [1169, 466] width 5 height 17
click at [1127, 508] on img at bounding box center [1132, 510] width 13 height 15
click at [1168, 363] on img at bounding box center [1169, 366] width 5 height 17
click at [1131, 409] on img at bounding box center [1132, 410] width 13 height 15
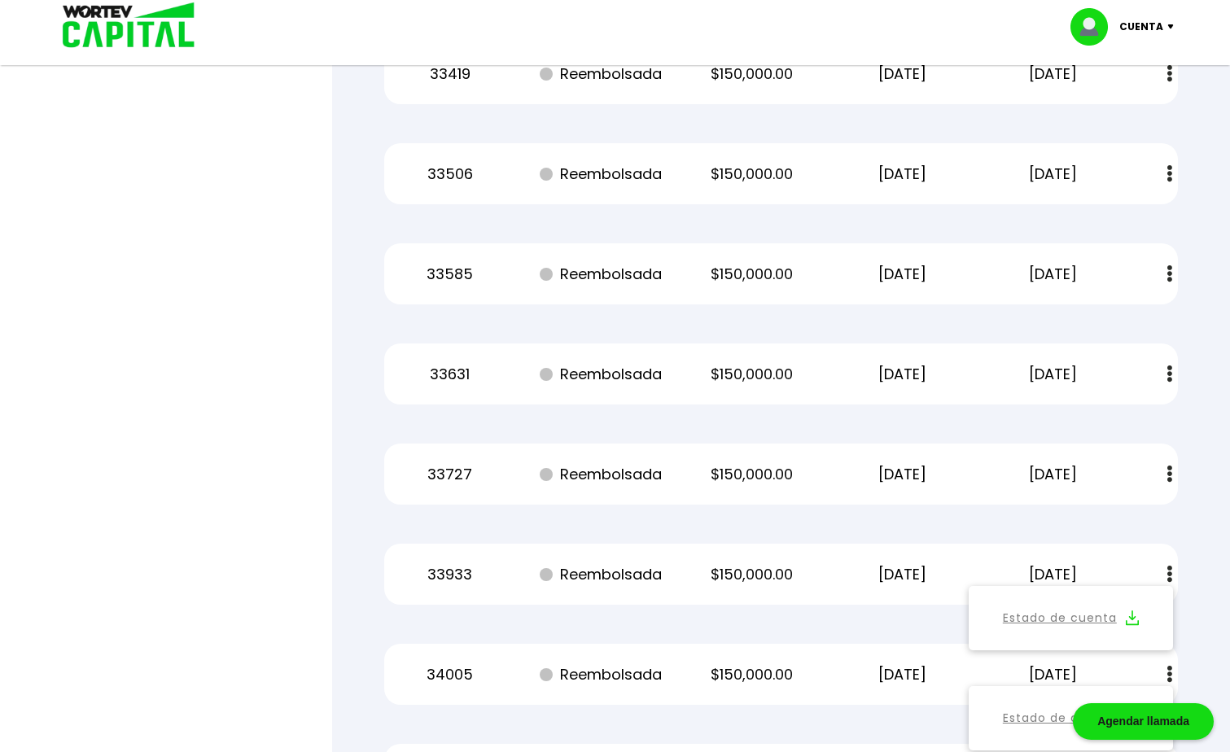
scroll to position [42702, 0]
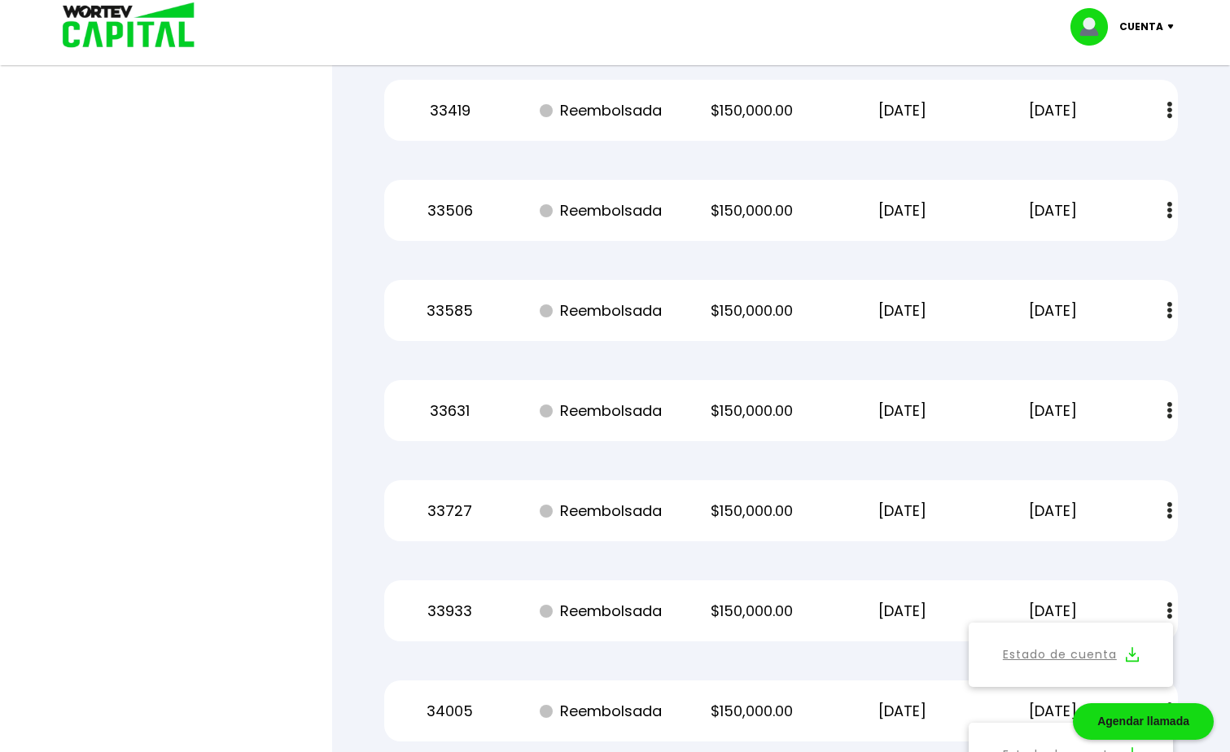
click at [1165, 507] on button at bounding box center [1169, 510] width 23 height 35
click at [1128, 557] on img at bounding box center [1132, 554] width 13 height 15
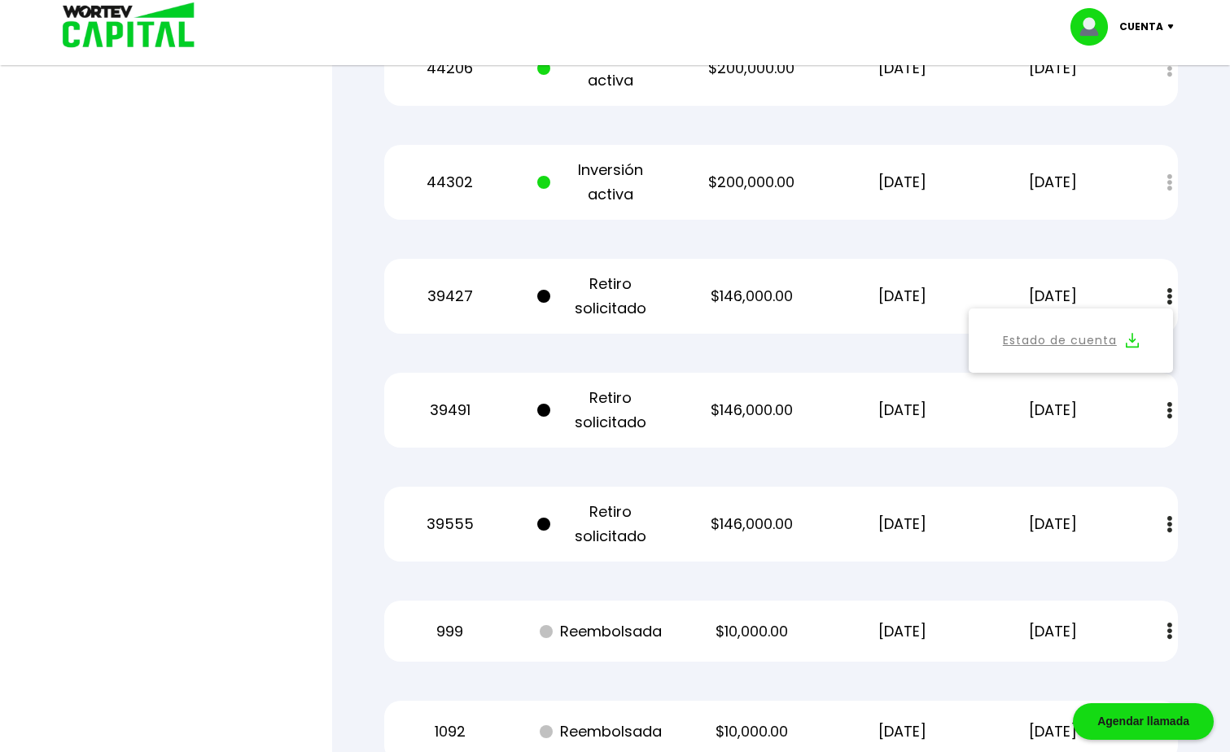
scroll to position [5149, 0]
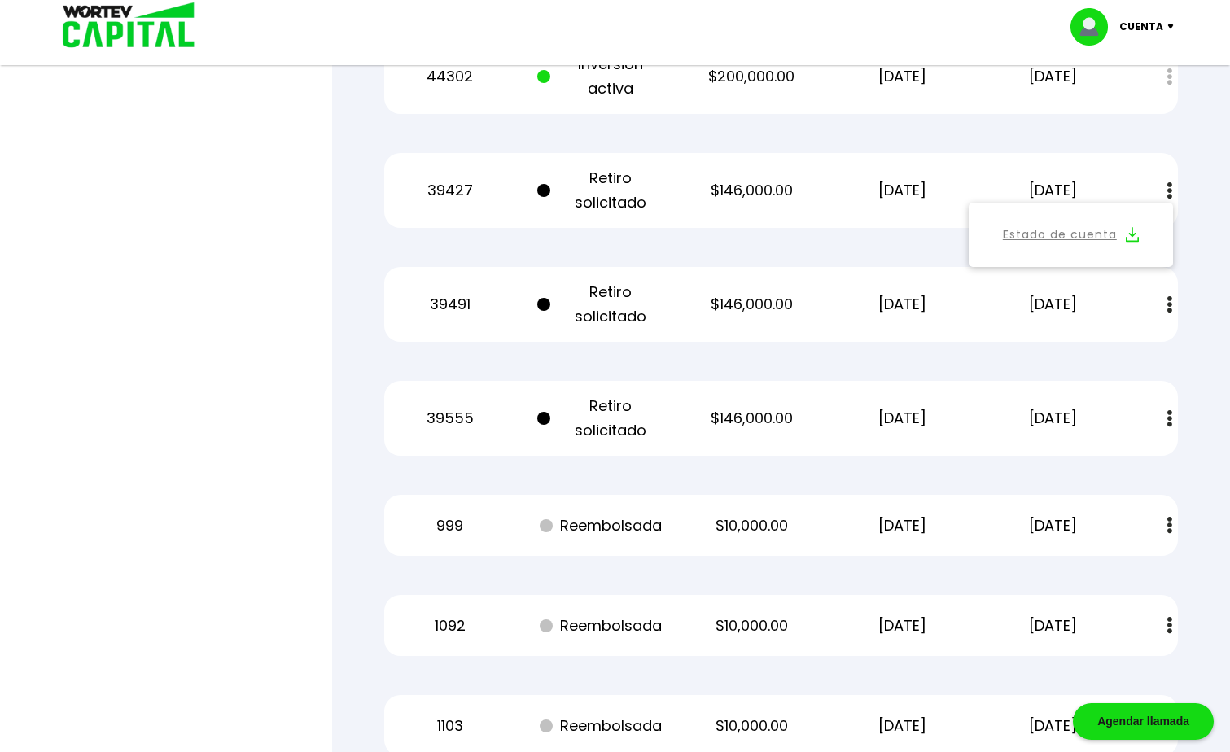
click at [1169, 305] on img at bounding box center [1169, 304] width 5 height 17
click at [1133, 346] on img at bounding box center [1132, 348] width 13 height 15
click at [1174, 414] on button at bounding box center [1169, 418] width 23 height 35
click at [1130, 460] on img at bounding box center [1132, 462] width 13 height 15
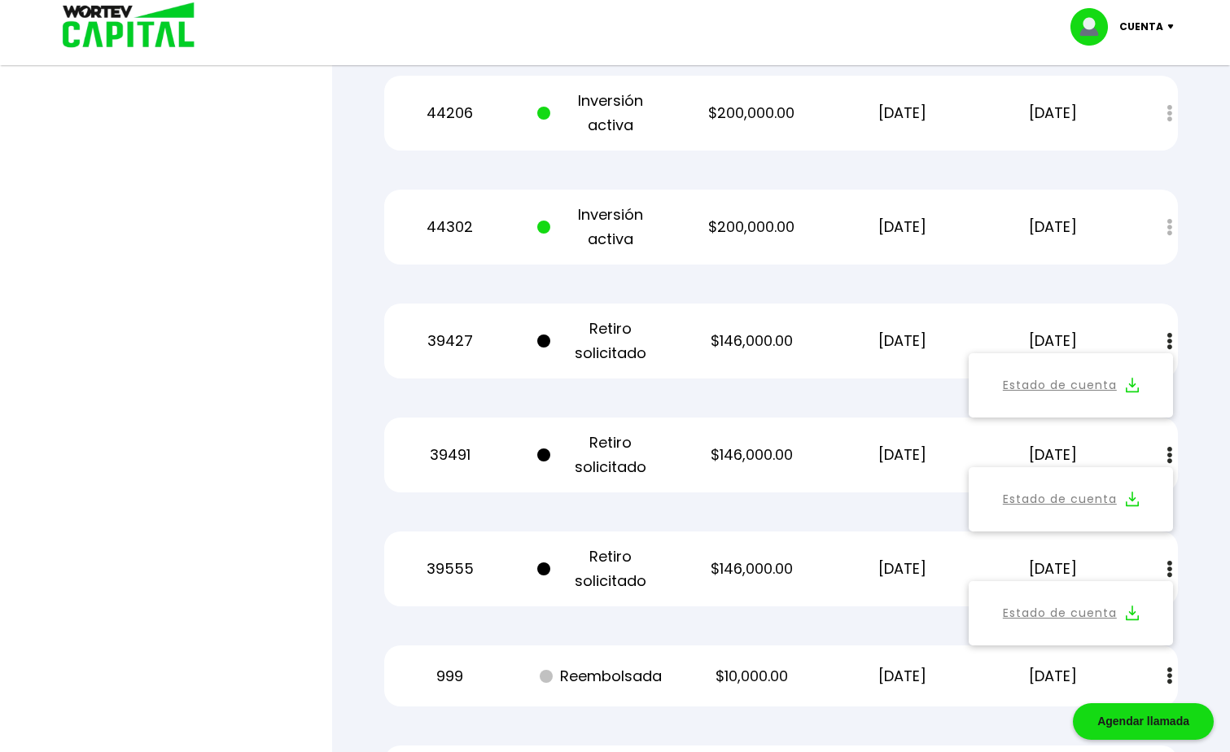
scroll to position [4986, 0]
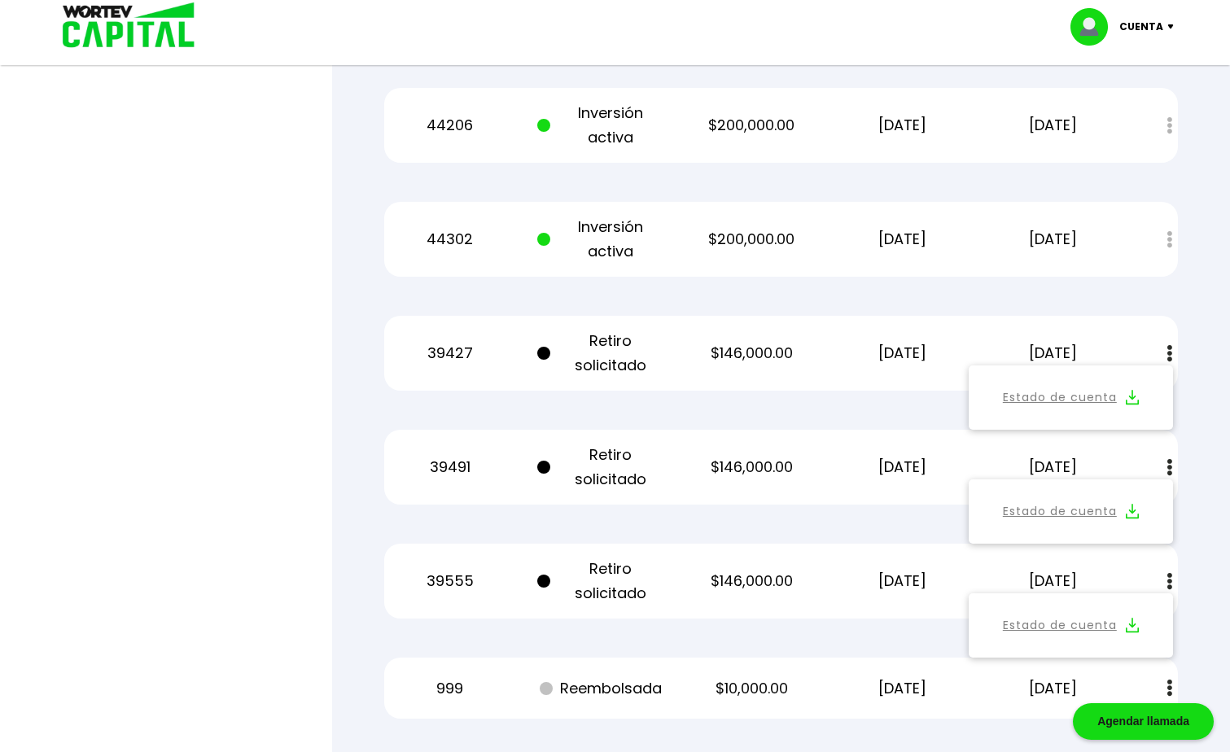
click at [228, 206] on div at bounding box center [615, 376] width 1230 height 752
click at [1166, 238] on div "Estado de cuenta" at bounding box center [1158, 239] width 40 height 35
click at [1026, 239] on p "[DATE]" at bounding box center [1053, 239] width 127 height 24
click at [623, 238] on p "Inversión activa" at bounding box center [600, 239] width 127 height 49
click at [855, 243] on p "[DATE]" at bounding box center [901, 239] width 127 height 24
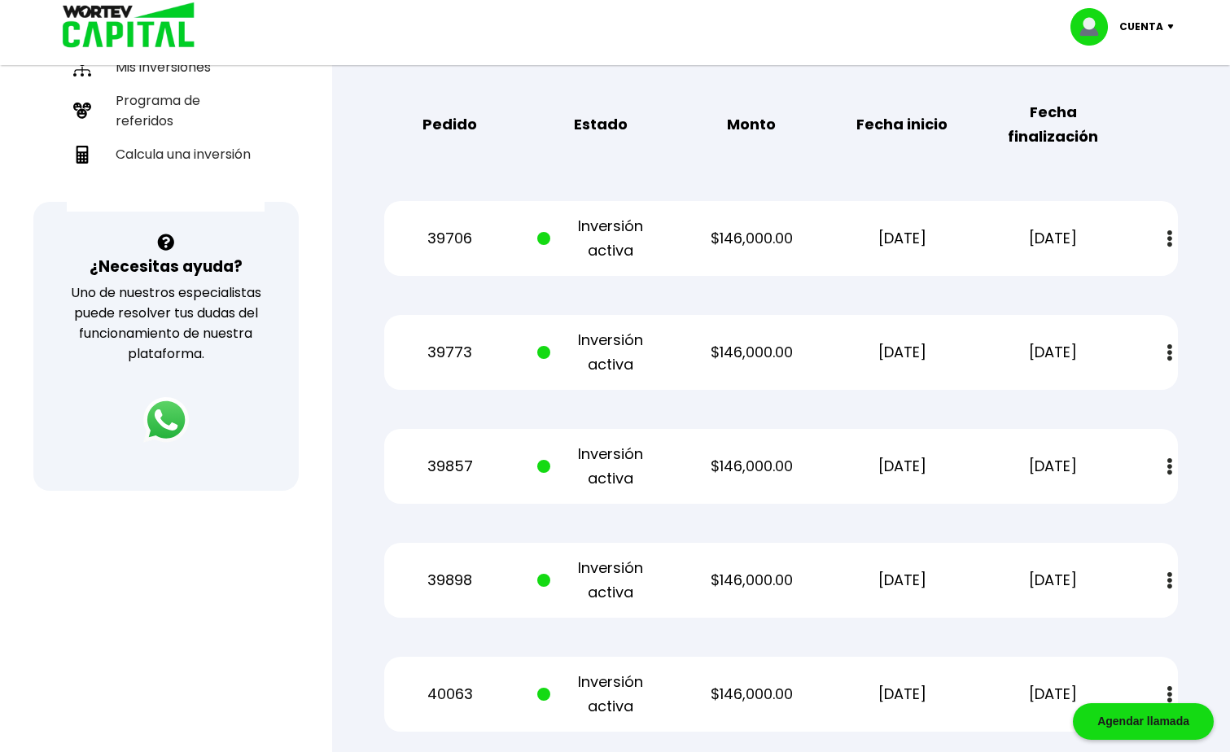
scroll to position [429, 0]
click at [1170, 241] on img at bounding box center [1169, 239] width 5 height 17
click at [1130, 286] on img at bounding box center [1132, 283] width 13 height 15
click at [1172, 355] on button at bounding box center [1169, 353] width 23 height 35
click at [1138, 395] on img at bounding box center [1132, 397] width 13 height 15
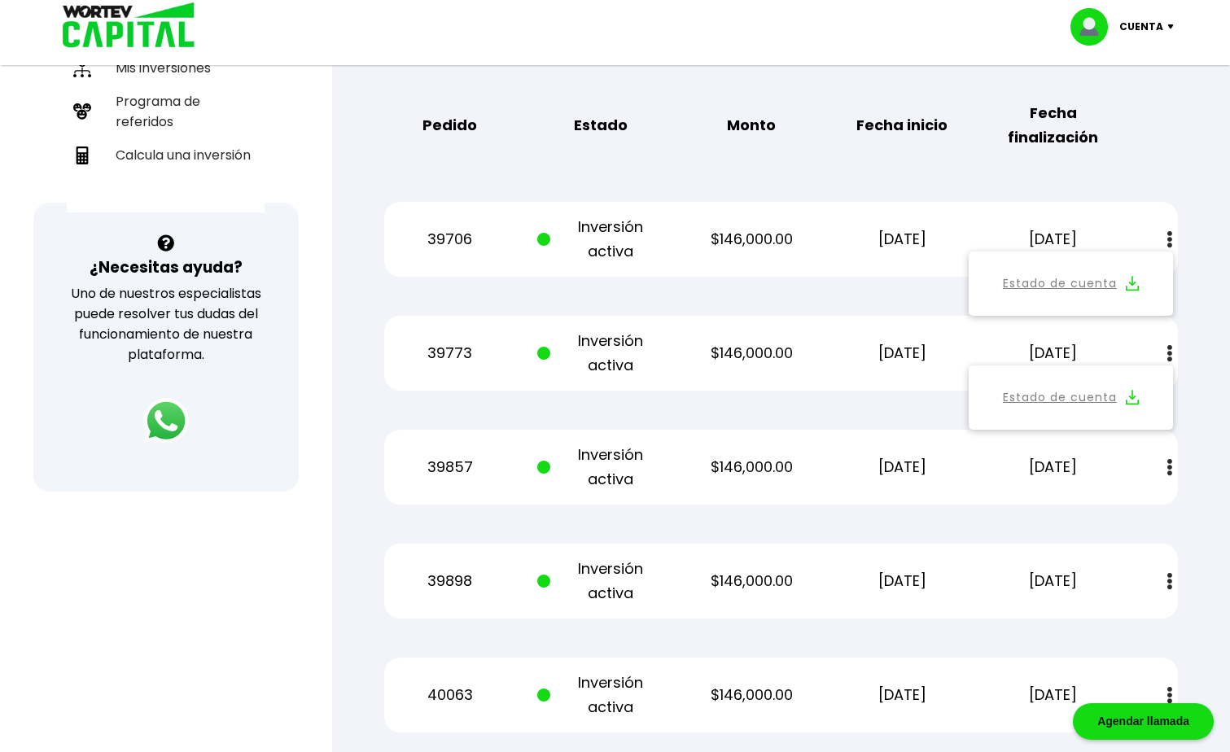
click at [1167, 468] on img at bounding box center [1169, 467] width 5 height 17
click at [1134, 514] on img at bounding box center [1132, 511] width 13 height 15
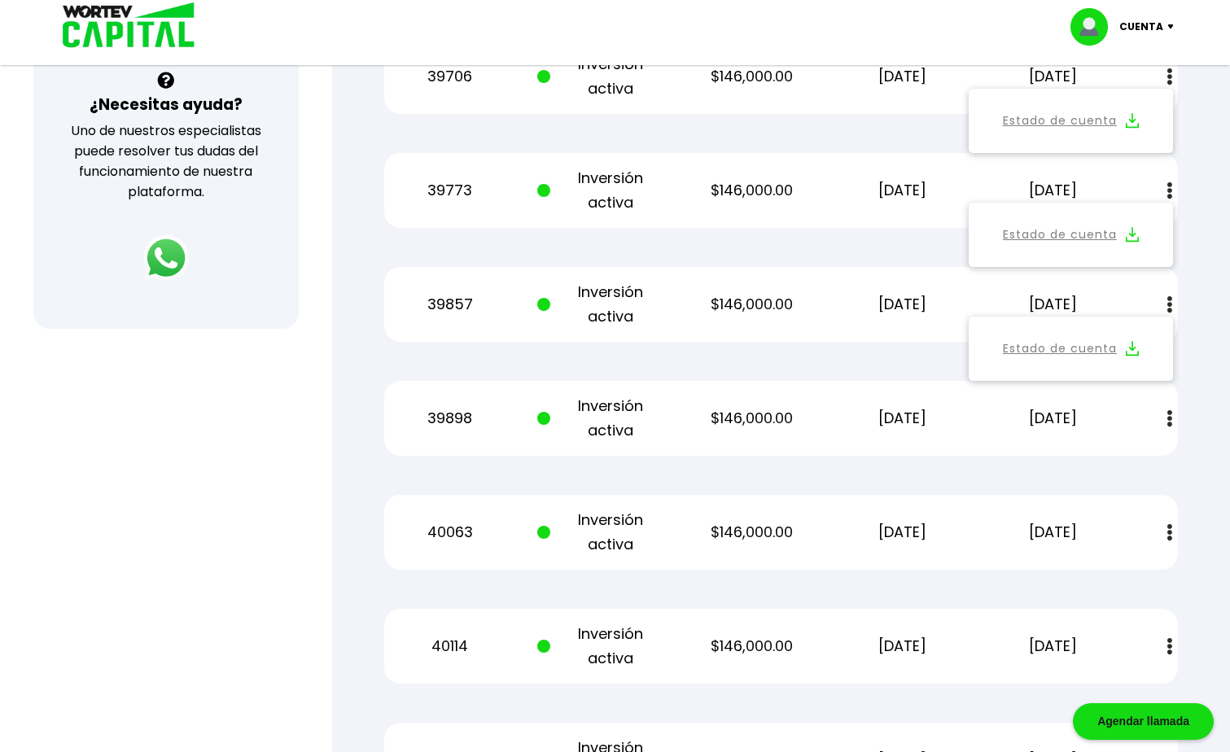
scroll to position [673, 0]
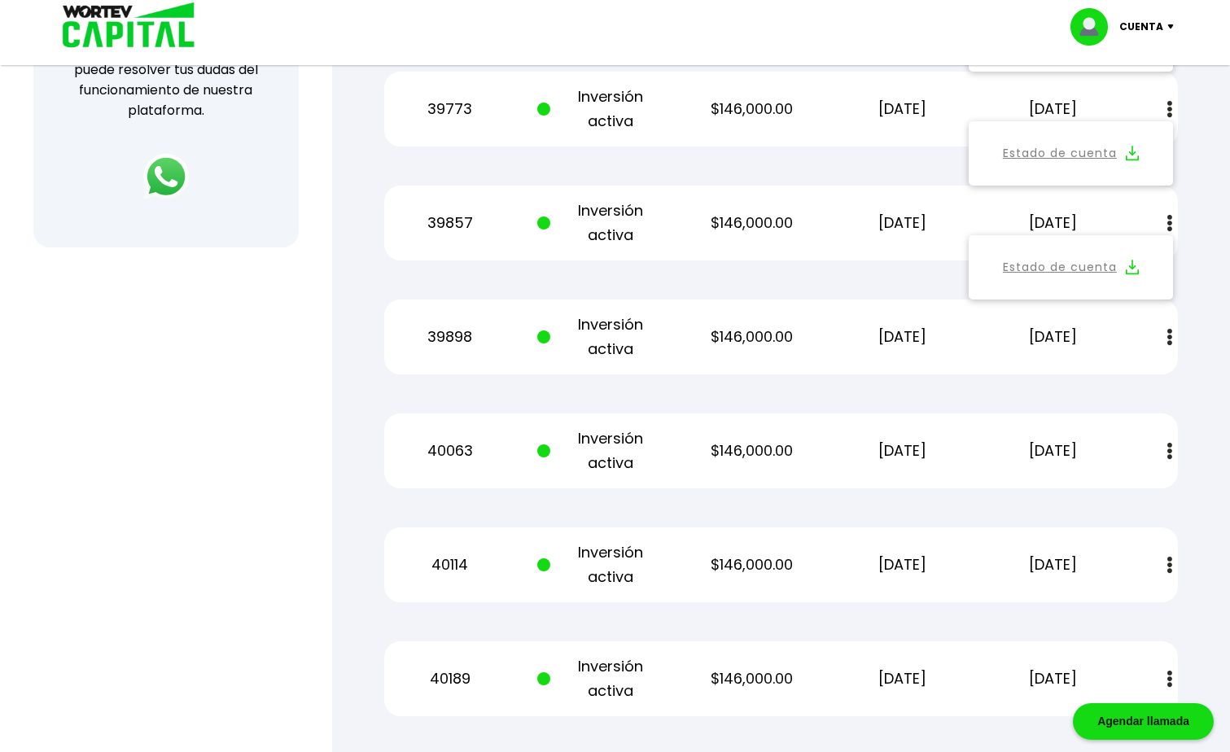
click at [1167, 338] on img at bounding box center [1169, 337] width 5 height 17
click at [1127, 376] on img at bounding box center [1132, 381] width 13 height 15
click at [1167, 451] on img at bounding box center [1169, 451] width 5 height 17
click at [1130, 493] on img at bounding box center [1132, 494] width 13 height 15
click at [1168, 562] on img at bounding box center [1169, 565] width 5 height 17
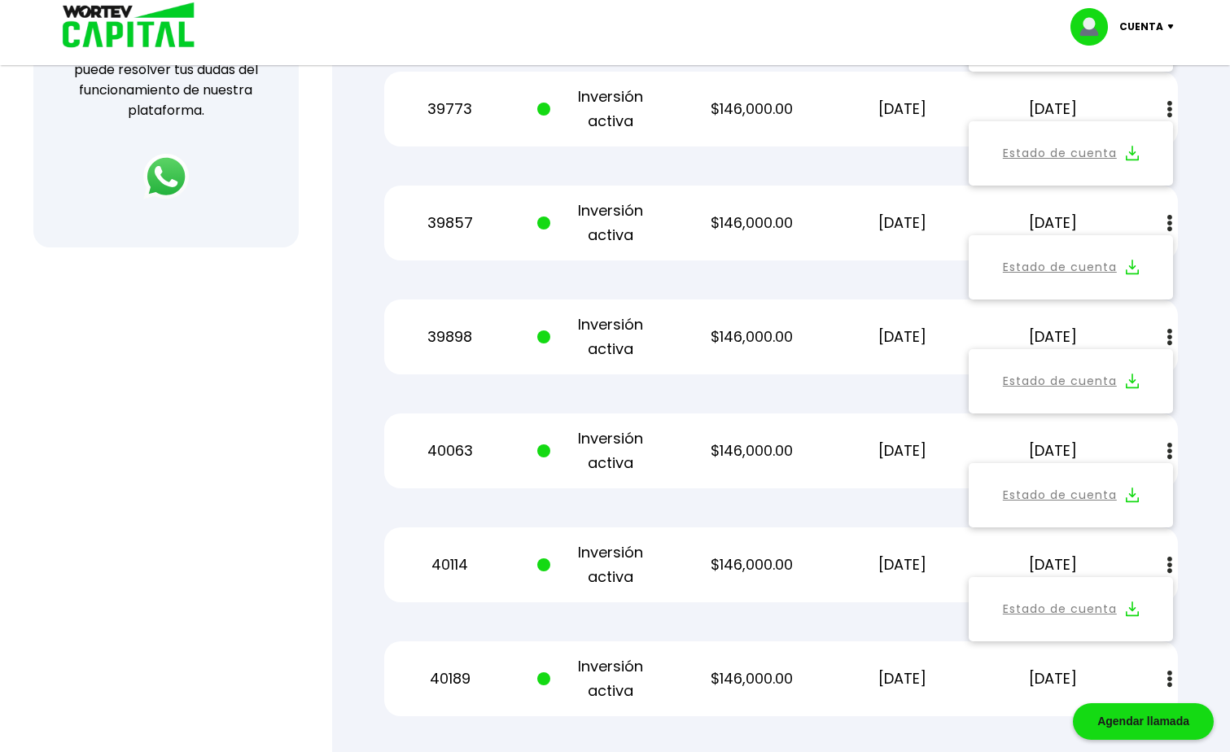
click at [1130, 606] on img at bounding box center [1132, 608] width 13 height 15
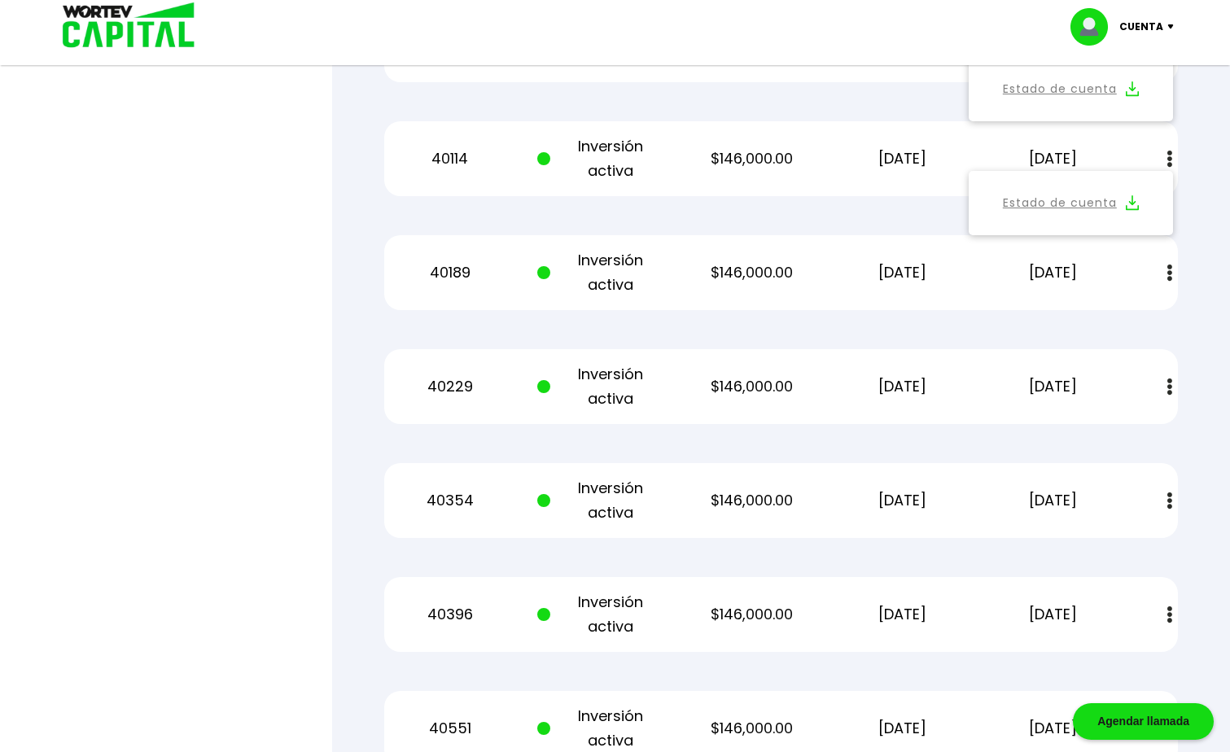
scroll to position [1080, 0]
click at [1162, 273] on button at bounding box center [1169, 272] width 23 height 35
click at [1129, 308] on img at bounding box center [1132, 315] width 13 height 15
click at [1167, 387] on img at bounding box center [1169, 386] width 5 height 17
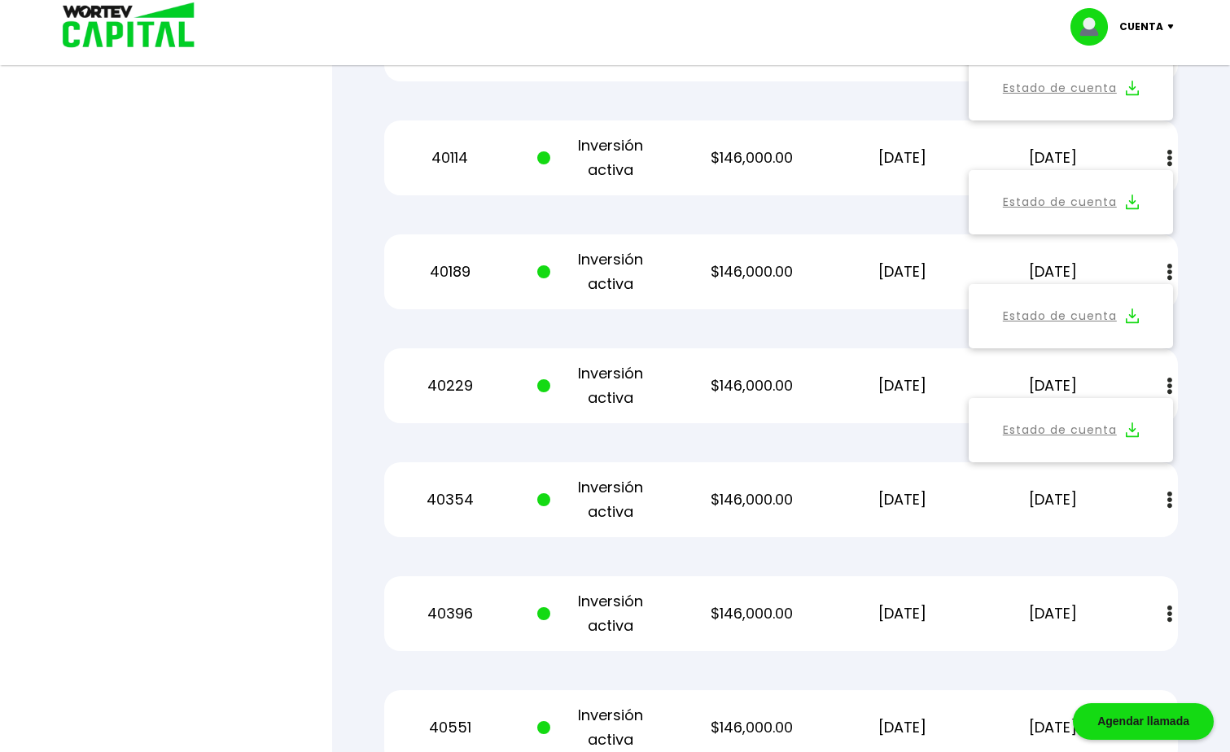
click at [1131, 428] on img at bounding box center [1132, 429] width 13 height 15
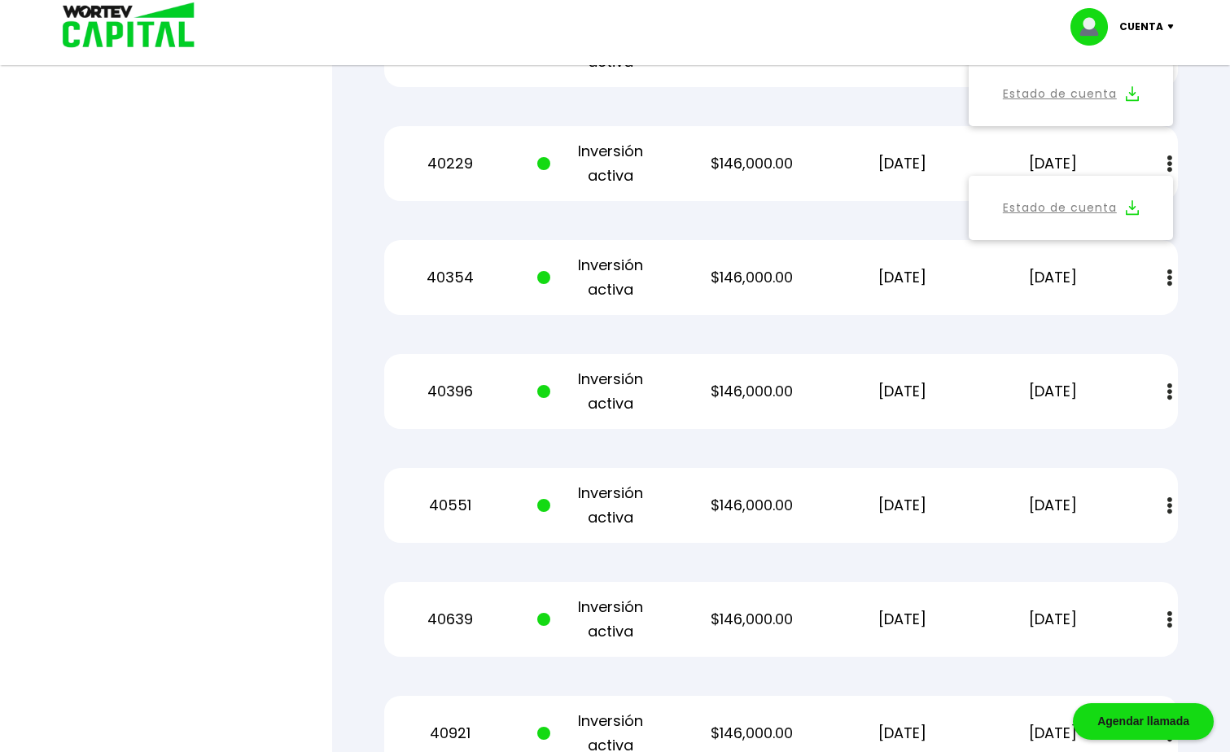
scroll to position [1324, 0]
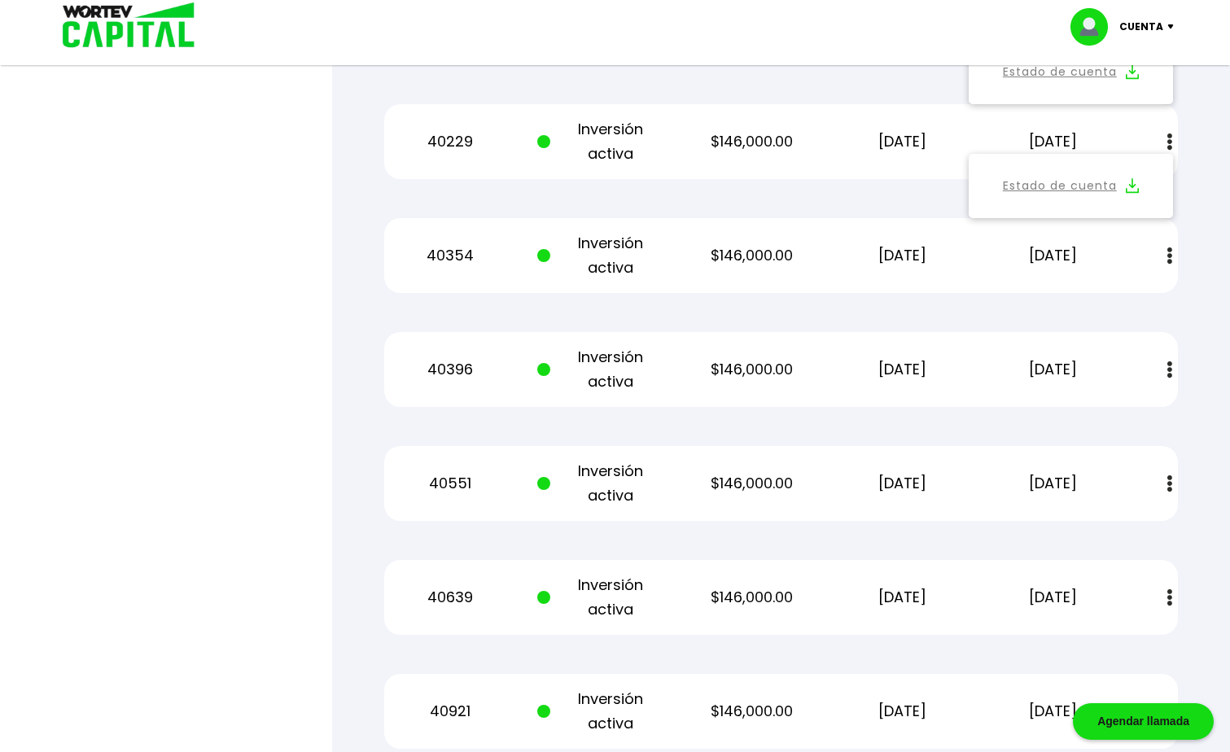
click at [1169, 260] on img at bounding box center [1169, 255] width 5 height 17
click at [1129, 295] on img at bounding box center [1132, 299] width 13 height 15
click at [1168, 371] on img at bounding box center [1169, 369] width 5 height 17
click at [1137, 417] on img at bounding box center [1132, 413] width 13 height 15
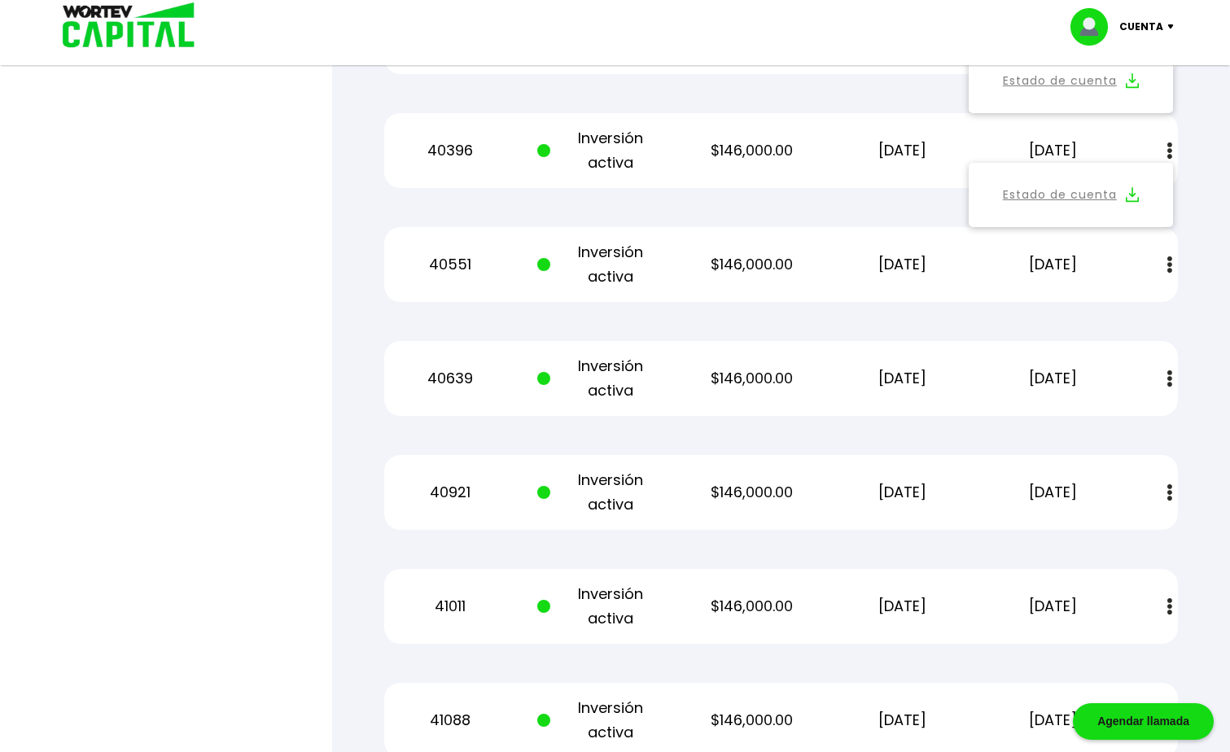
scroll to position [1568, 0]
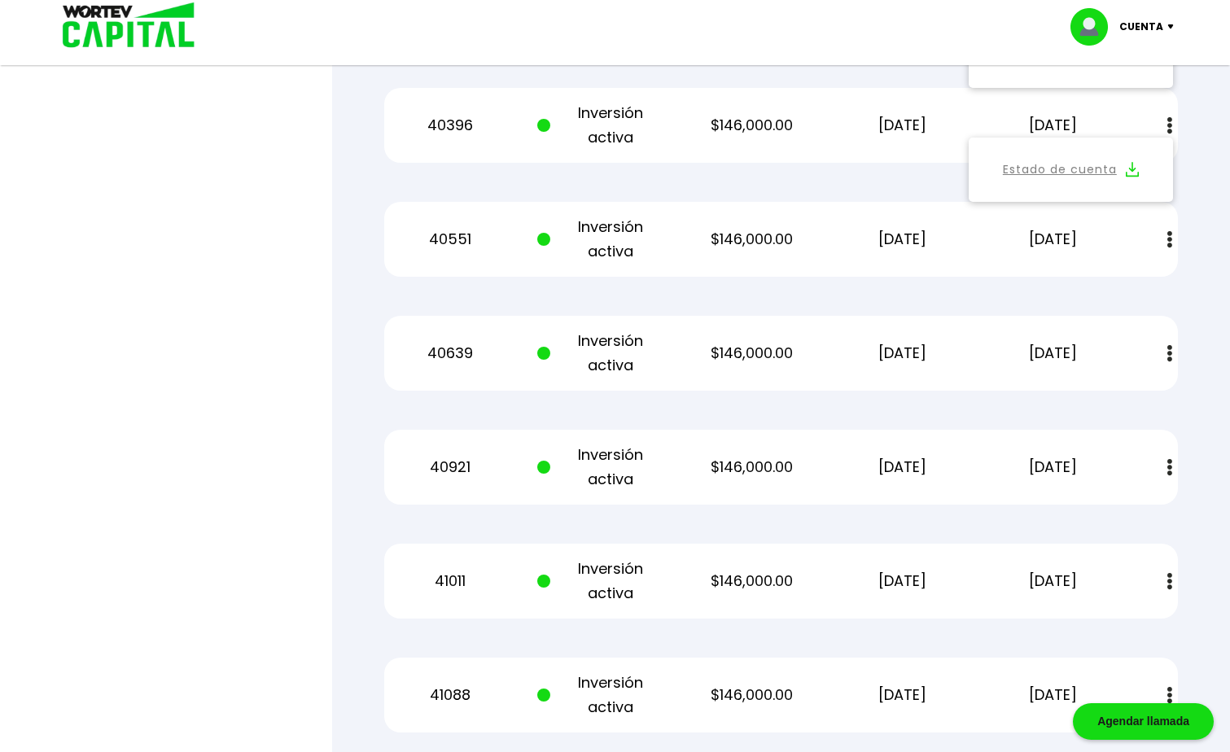
click at [1168, 241] on img at bounding box center [1169, 239] width 5 height 17
click at [1134, 279] on img at bounding box center [1132, 283] width 13 height 15
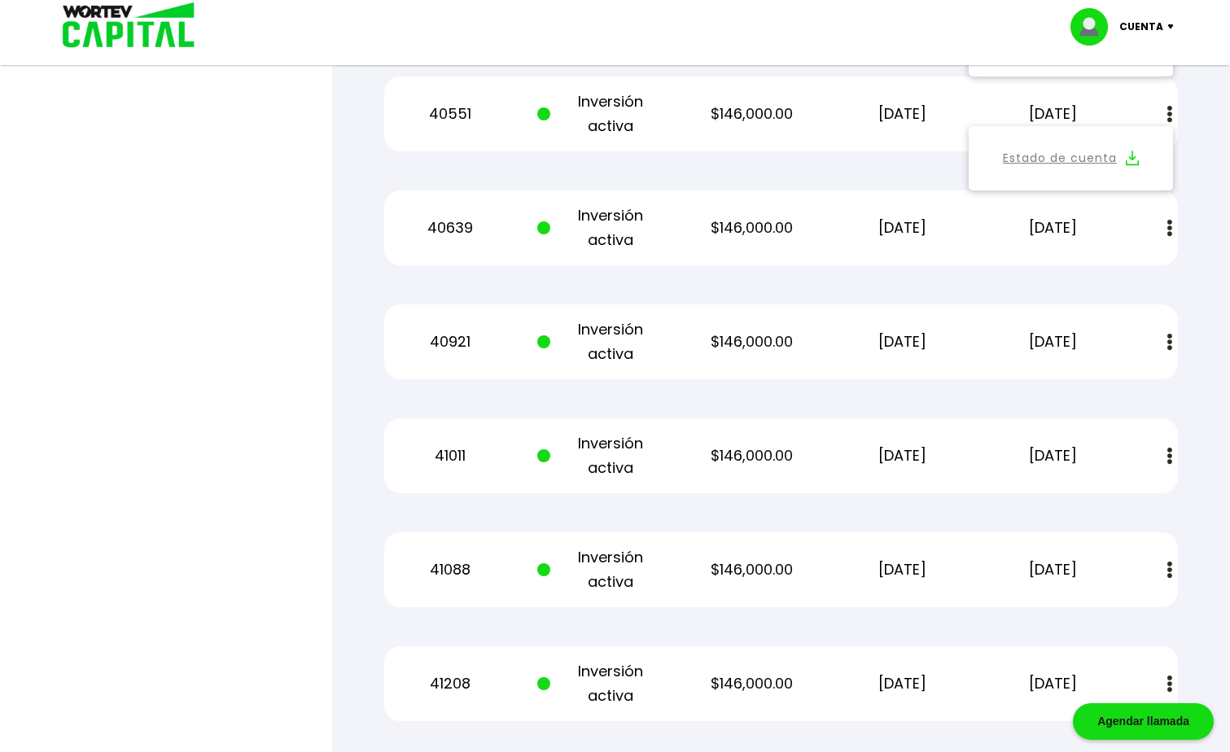
scroll to position [1731, 0]
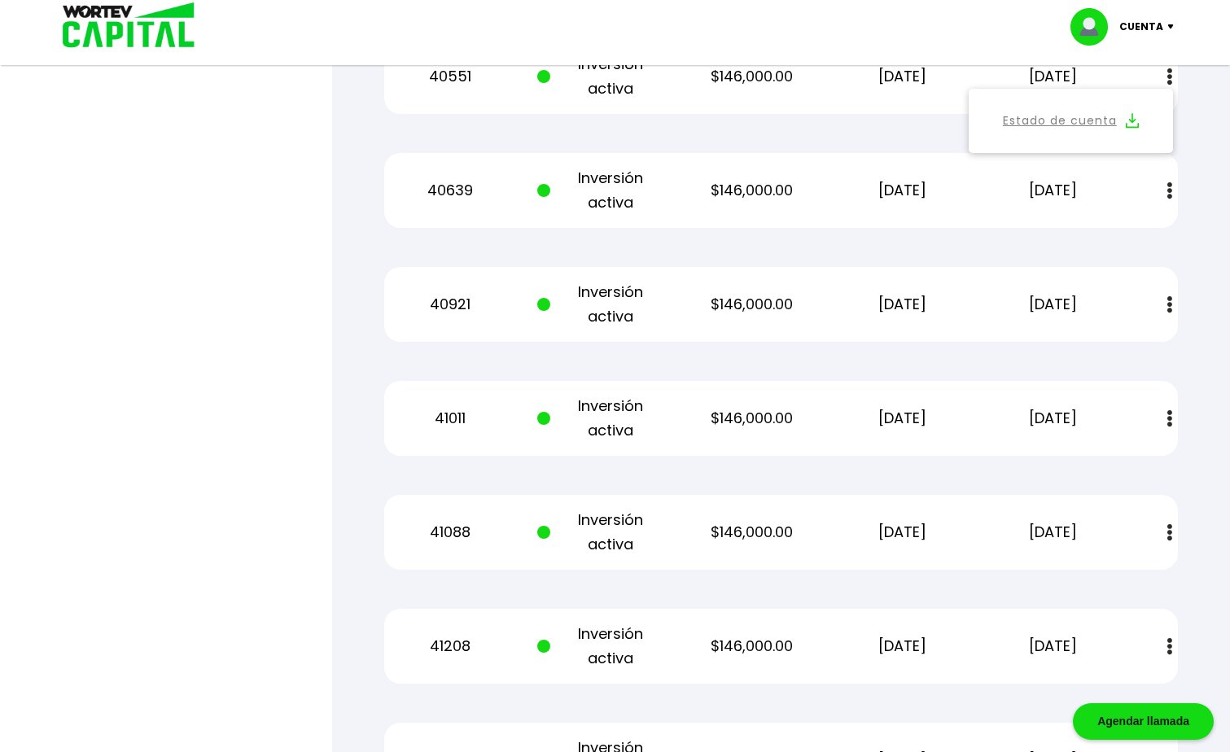
click at [1172, 188] on button at bounding box center [1169, 190] width 23 height 35
click at [1131, 231] on img at bounding box center [1132, 234] width 13 height 15
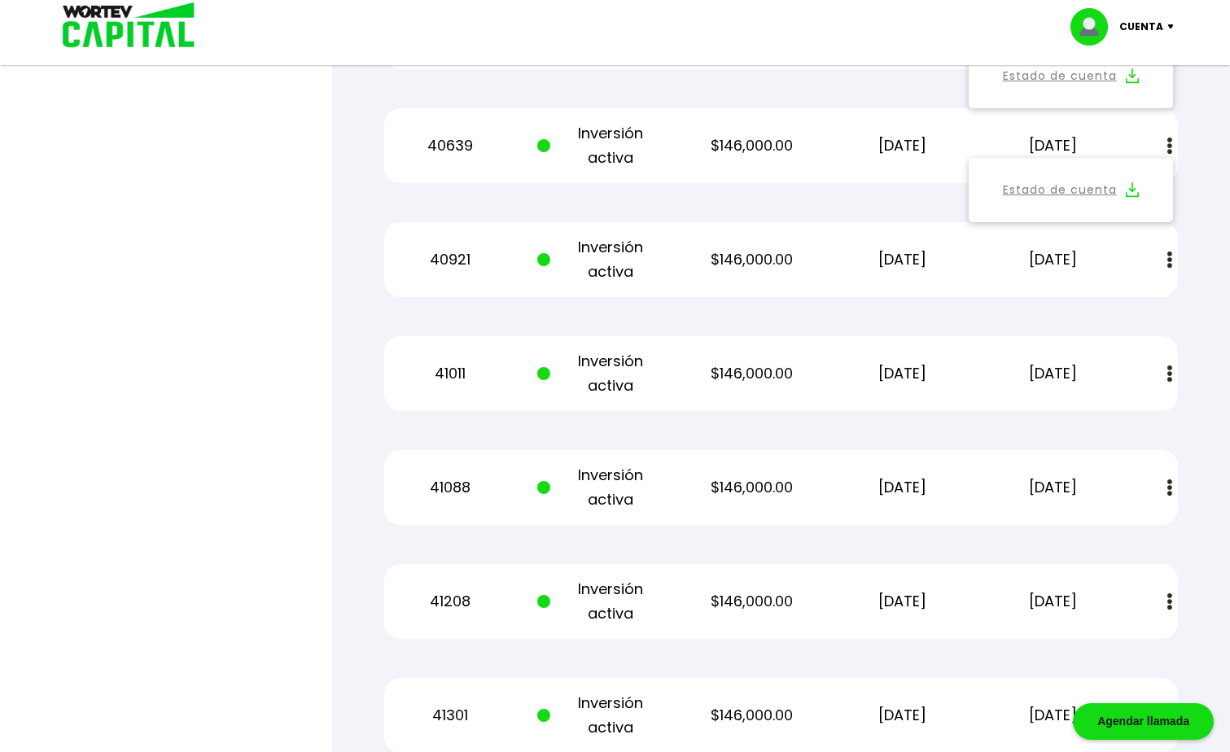
scroll to position [1812, 0]
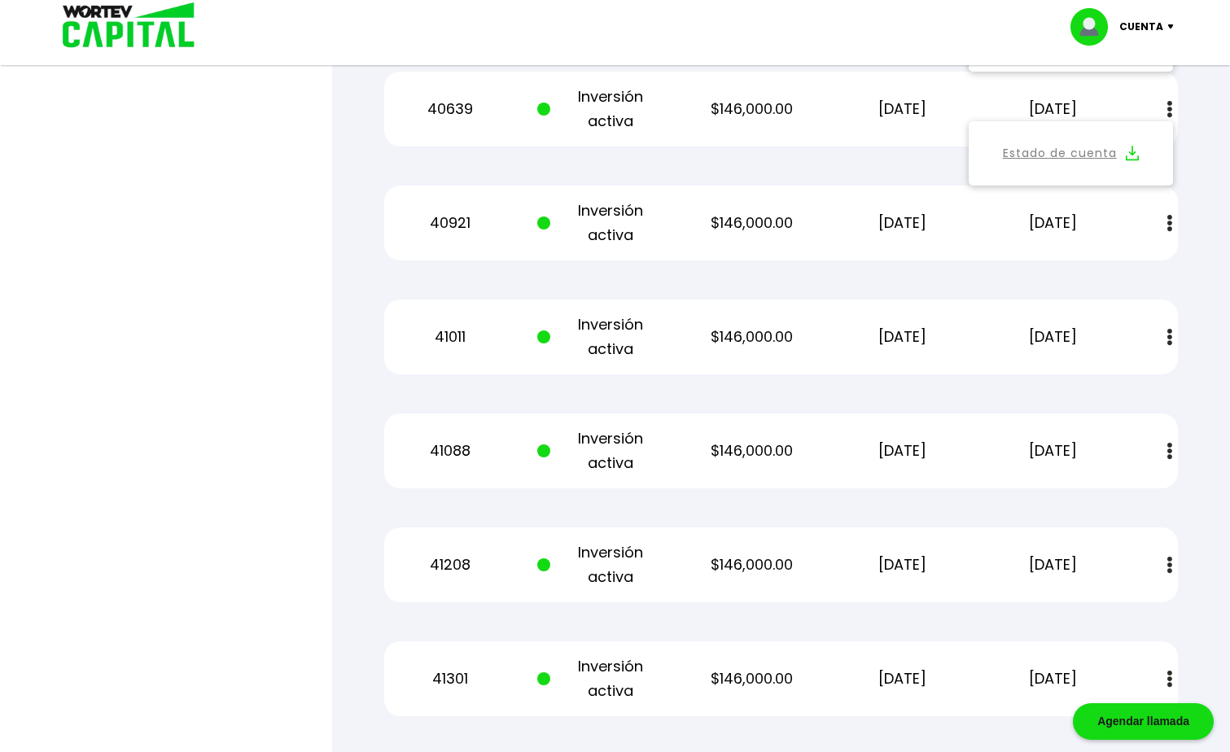
click at [1171, 221] on img at bounding box center [1169, 223] width 5 height 17
click at [1135, 265] on img at bounding box center [1132, 267] width 13 height 15
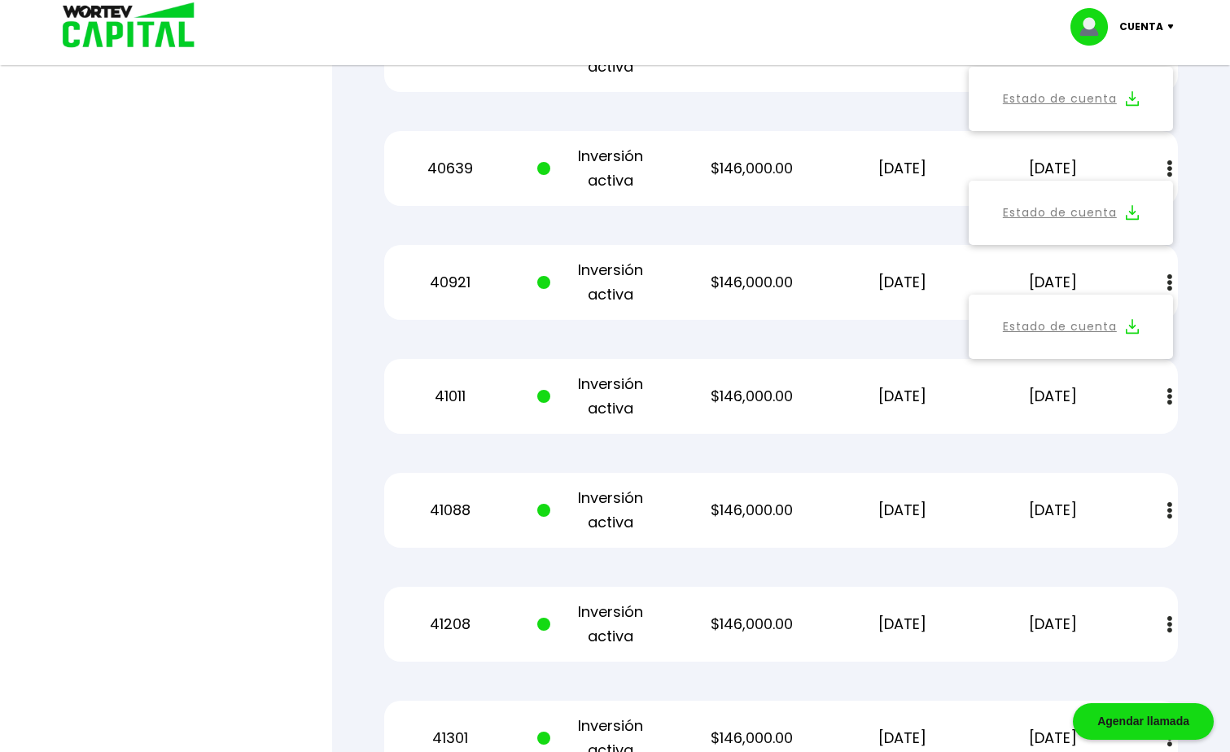
scroll to position [1894, 0]
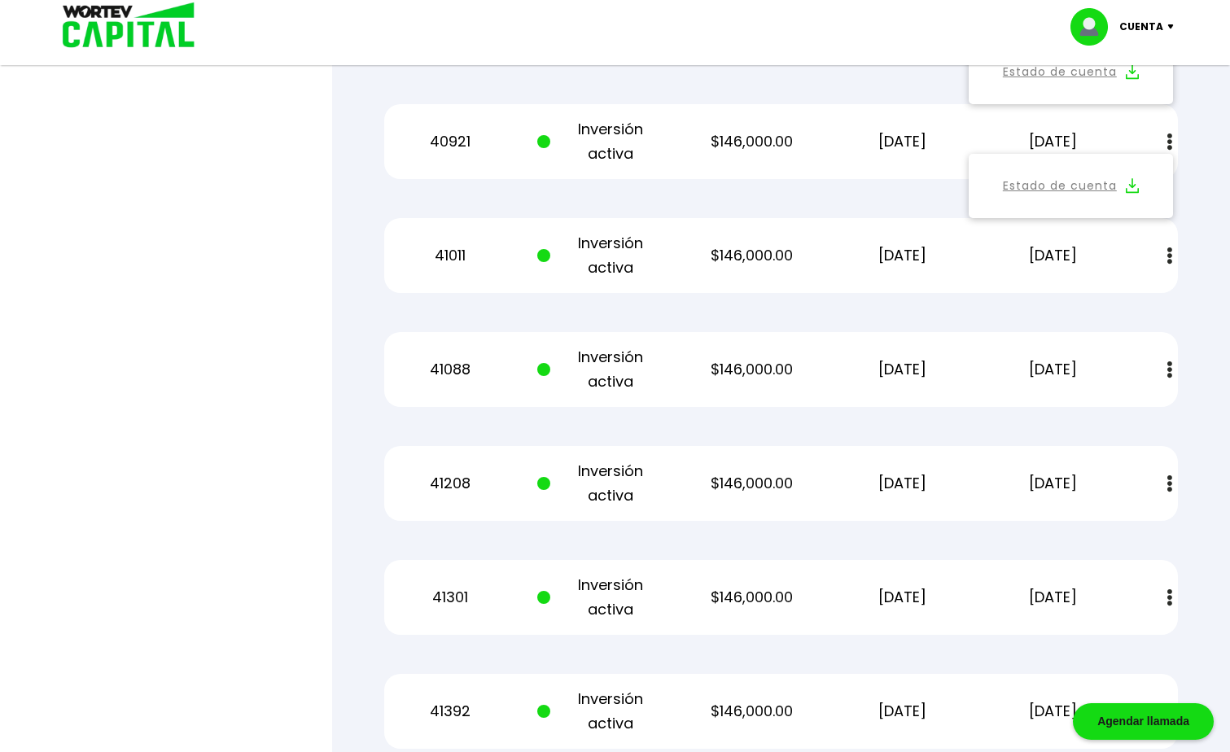
click at [1172, 257] on button at bounding box center [1169, 255] width 23 height 35
click at [1132, 295] on img at bounding box center [1132, 299] width 13 height 15
click at [1168, 375] on img at bounding box center [1169, 369] width 5 height 17
click at [1134, 415] on img at bounding box center [1132, 413] width 13 height 15
click at [1167, 483] on img at bounding box center [1169, 483] width 5 height 17
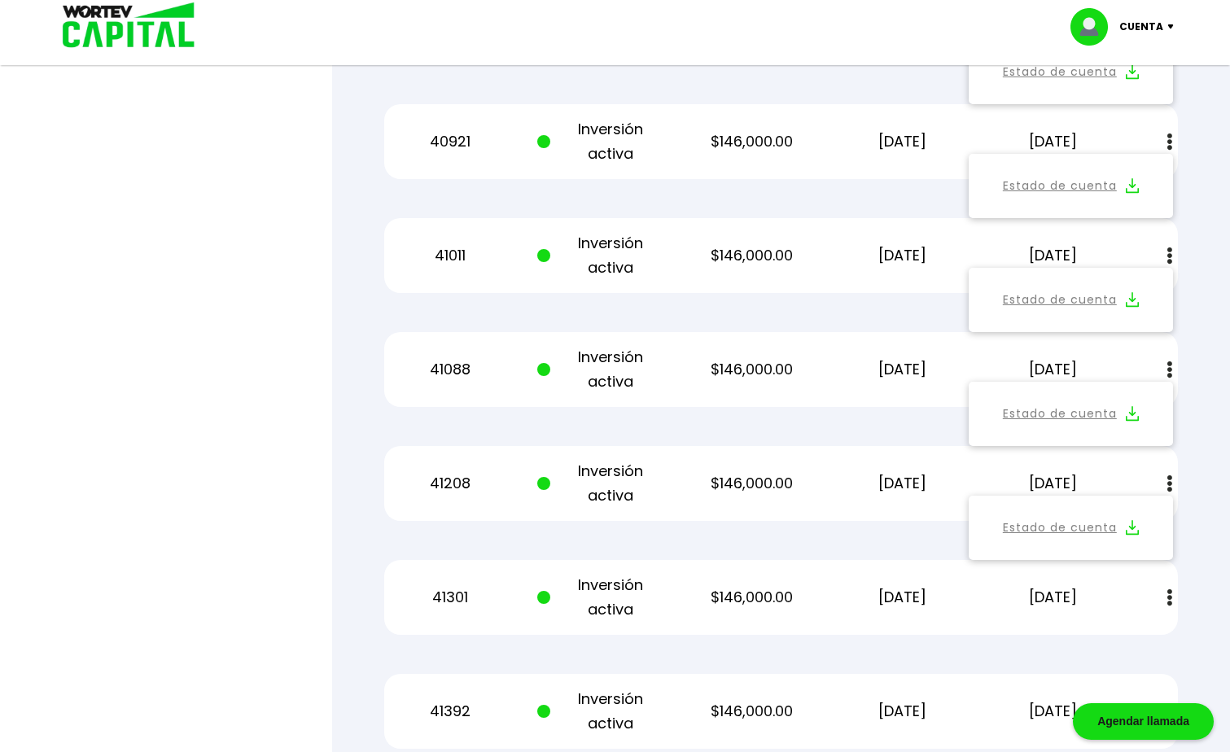
click at [1134, 527] on img at bounding box center [1132, 527] width 13 height 15
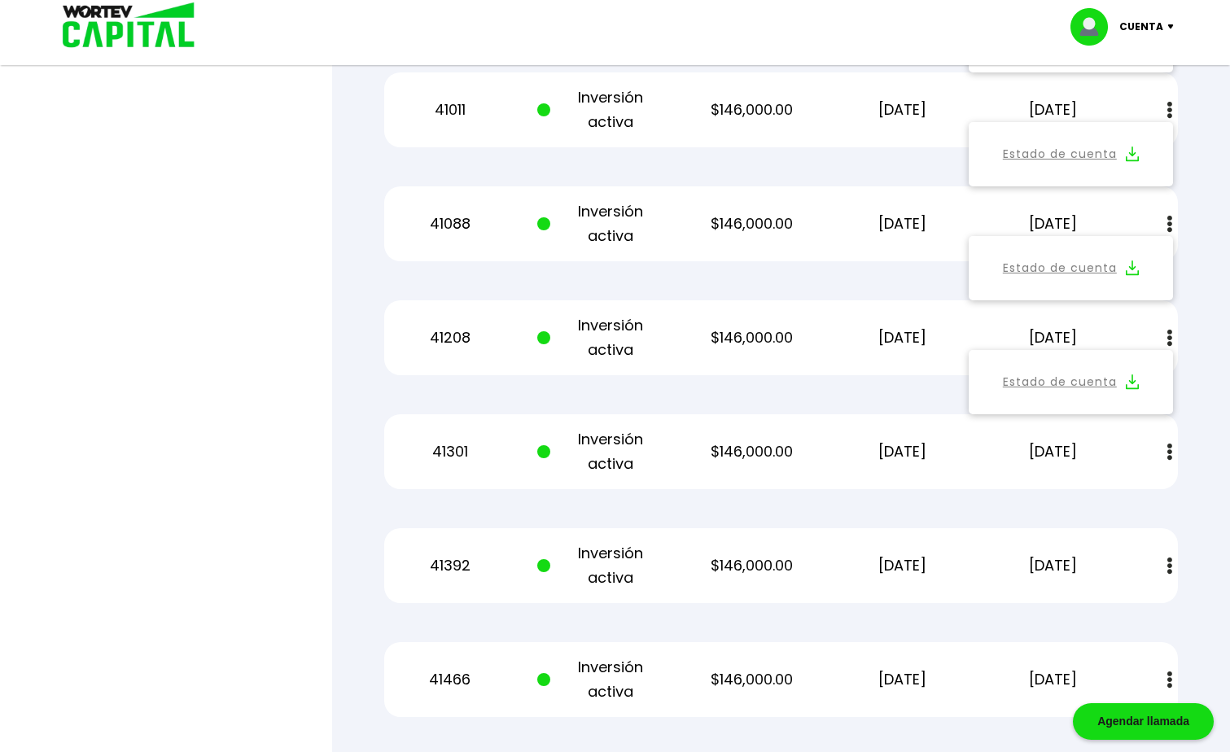
scroll to position [2057, 0]
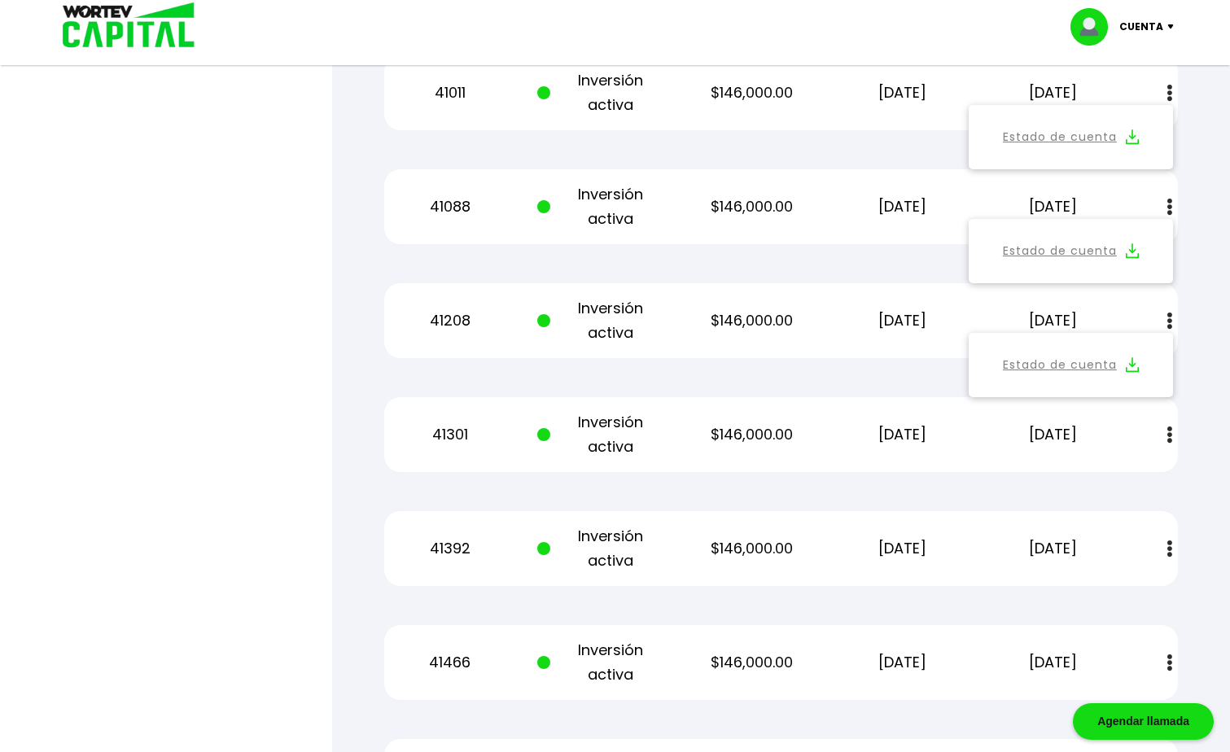
click at [1167, 433] on img at bounding box center [1169, 434] width 5 height 17
click at [1131, 474] on img at bounding box center [1132, 478] width 13 height 15
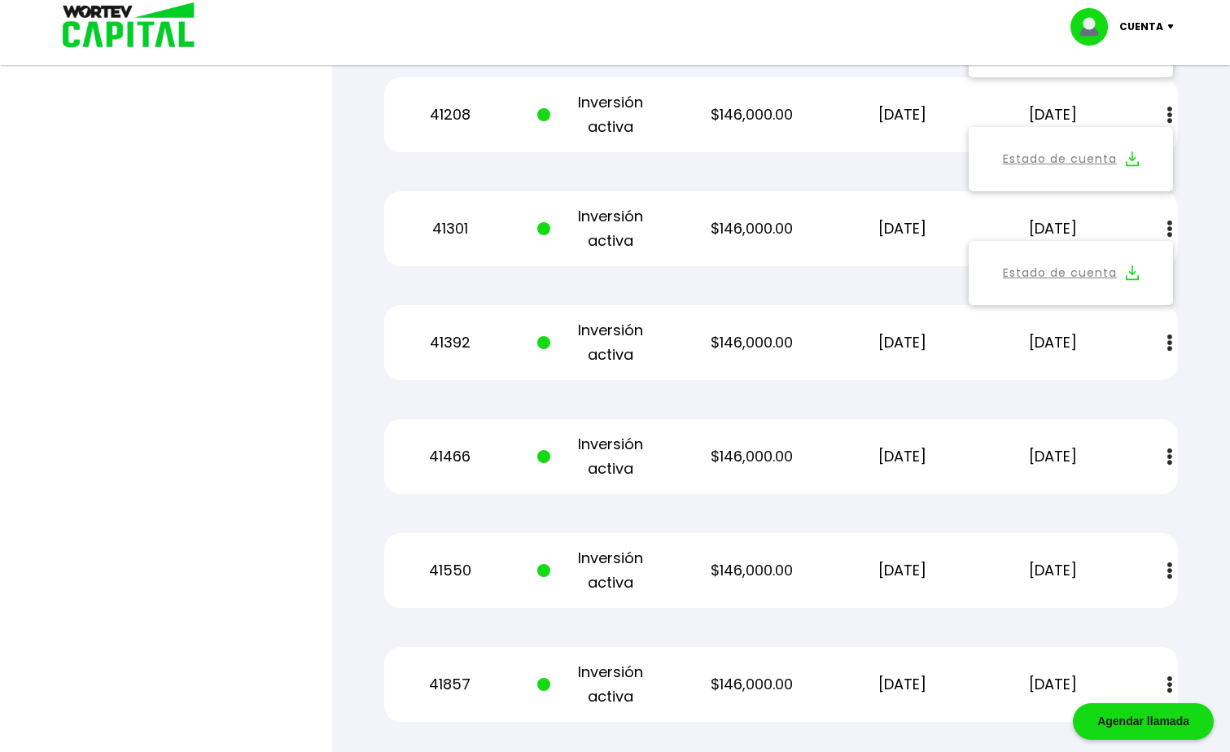
scroll to position [2301, 0]
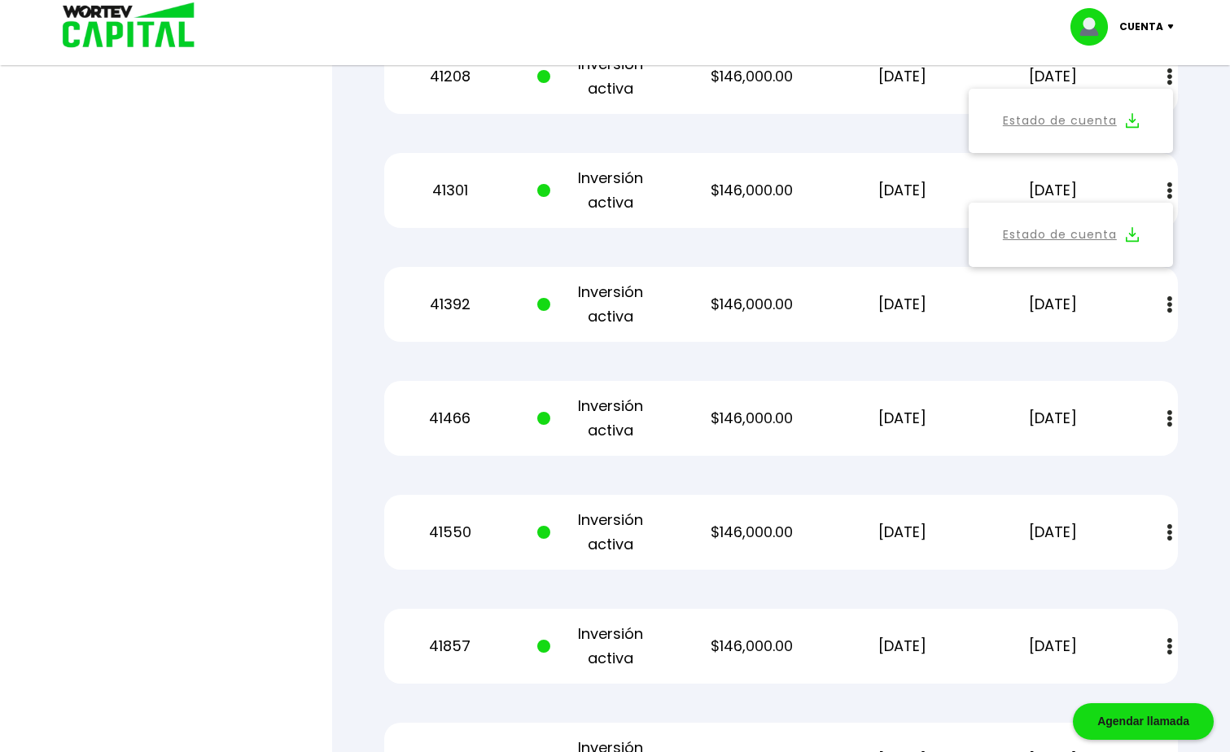
click at [1169, 304] on img at bounding box center [1169, 304] width 5 height 17
click at [1130, 345] on img at bounding box center [1132, 348] width 13 height 15
click at [1167, 418] on img at bounding box center [1169, 418] width 5 height 17
click at [1131, 458] on img at bounding box center [1132, 462] width 13 height 15
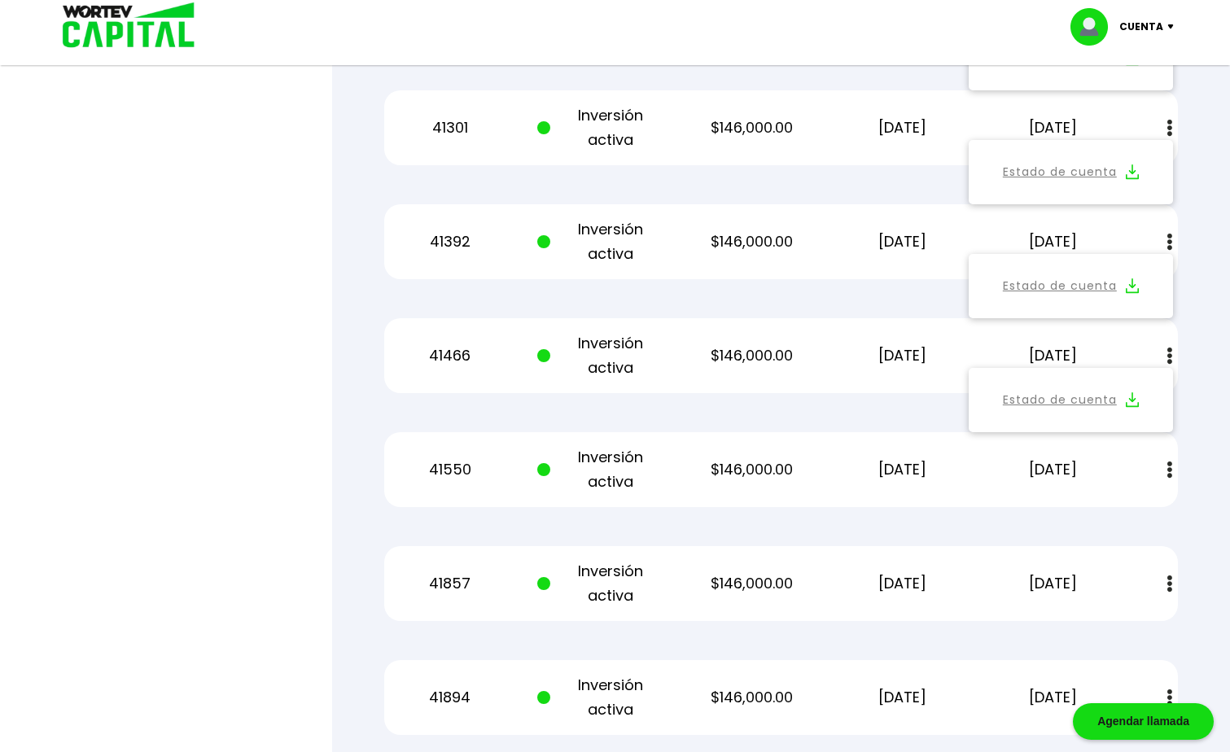
scroll to position [2464, 0]
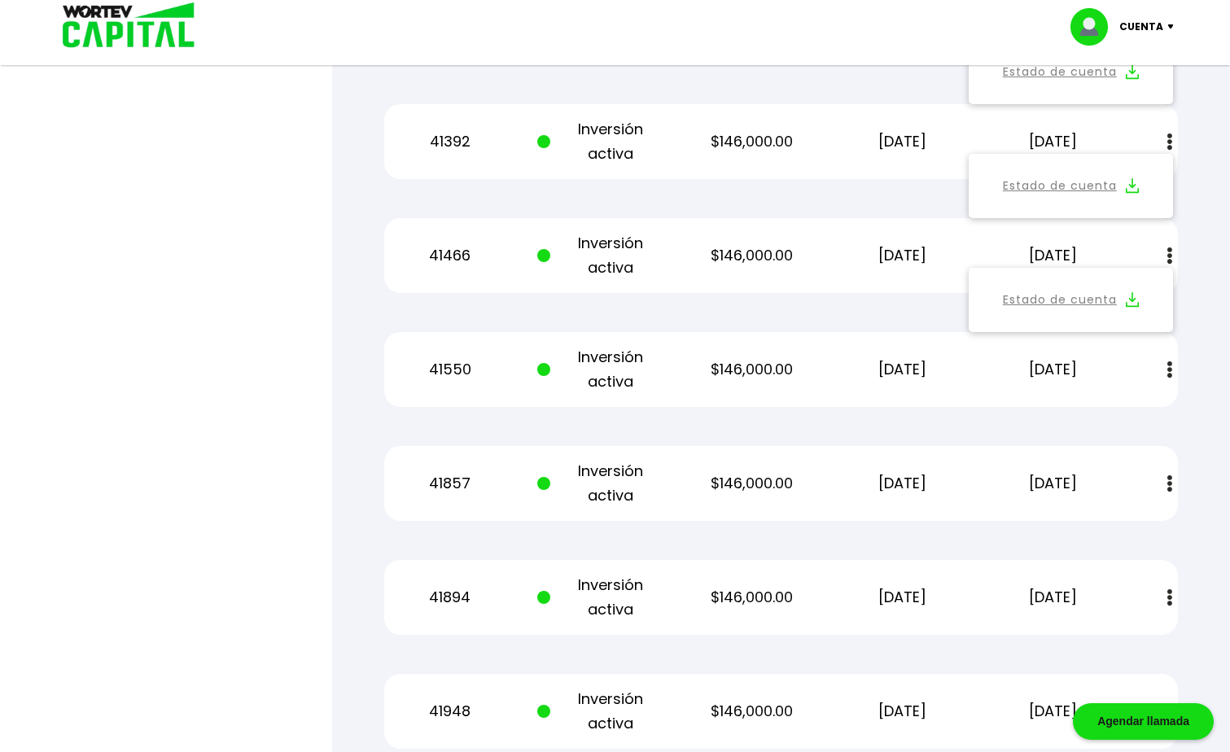
click at [1169, 368] on img at bounding box center [1169, 369] width 5 height 17
click at [1126, 413] on img at bounding box center [1132, 413] width 13 height 15
click at [1169, 485] on img at bounding box center [1169, 483] width 5 height 17
click at [1129, 531] on img at bounding box center [1132, 527] width 13 height 15
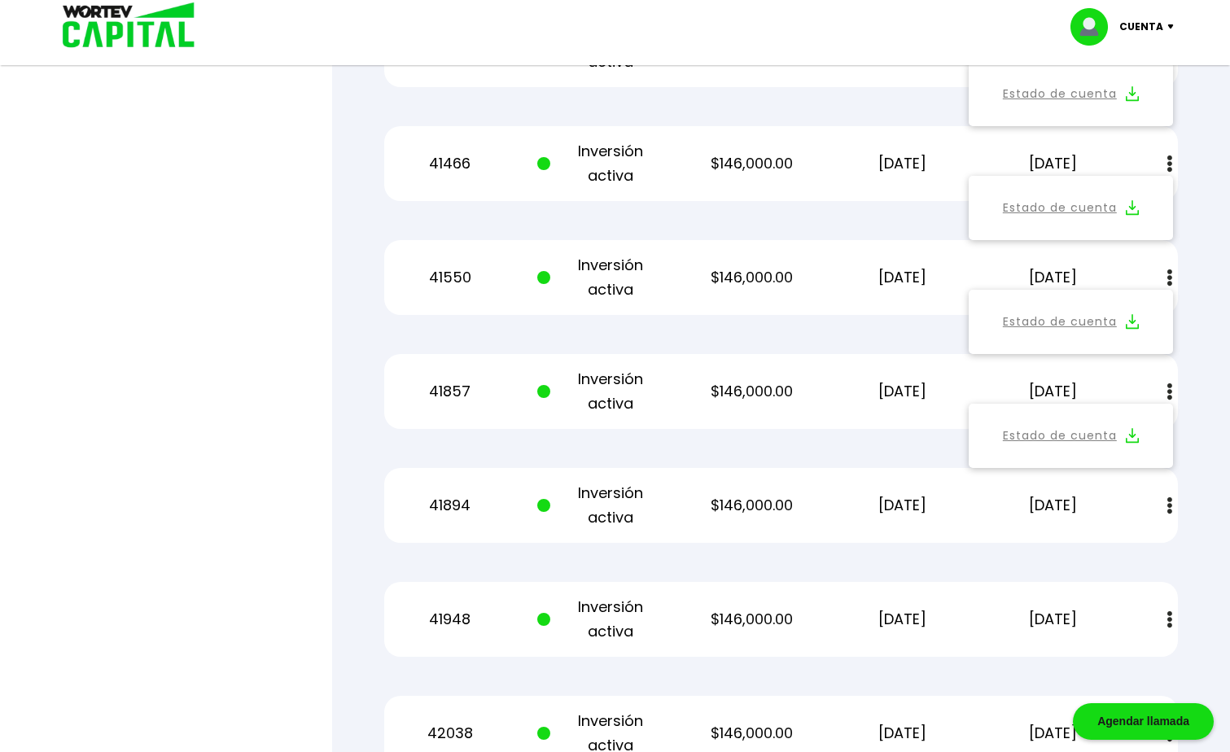
scroll to position [2789, 0]
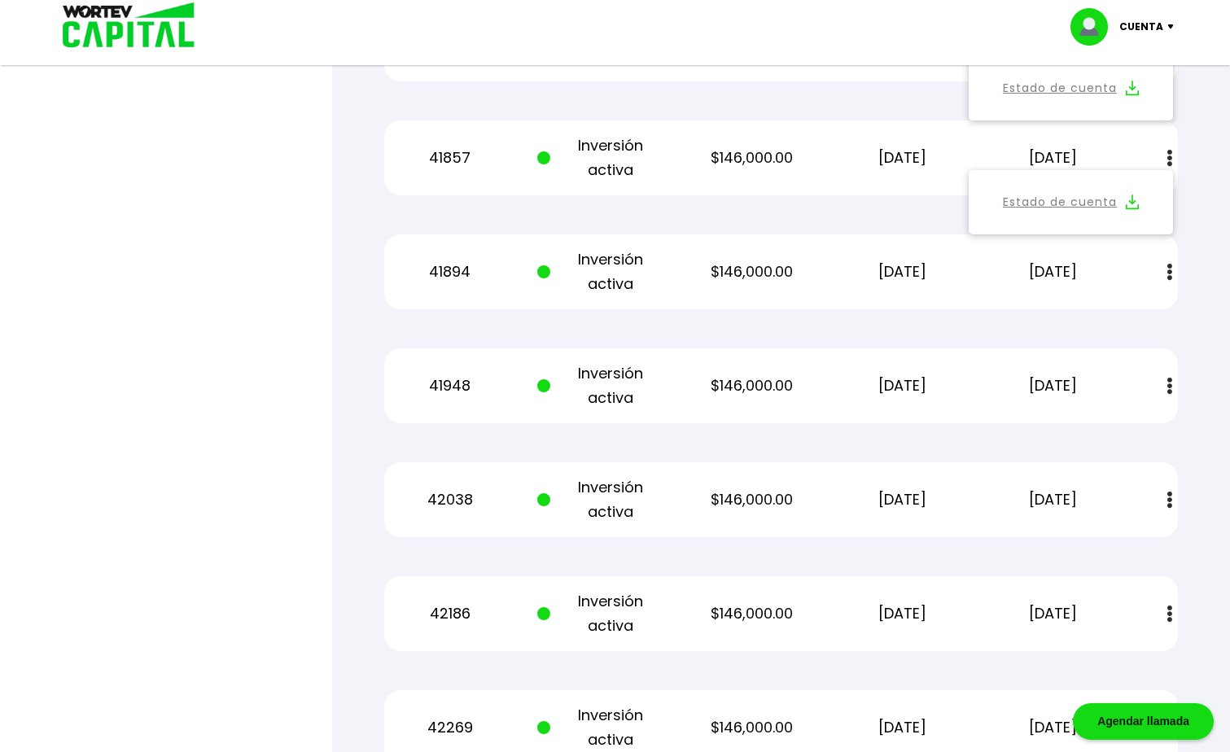
click at [1169, 275] on img at bounding box center [1169, 272] width 5 height 17
click at [1130, 316] on img at bounding box center [1132, 315] width 13 height 15
click at [1170, 386] on img at bounding box center [1169, 386] width 5 height 17
click at [1131, 430] on img at bounding box center [1132, 429] width 13 height 15
click at [1168, 496] on img at bounding box center [1169, 500] width 5 height 17
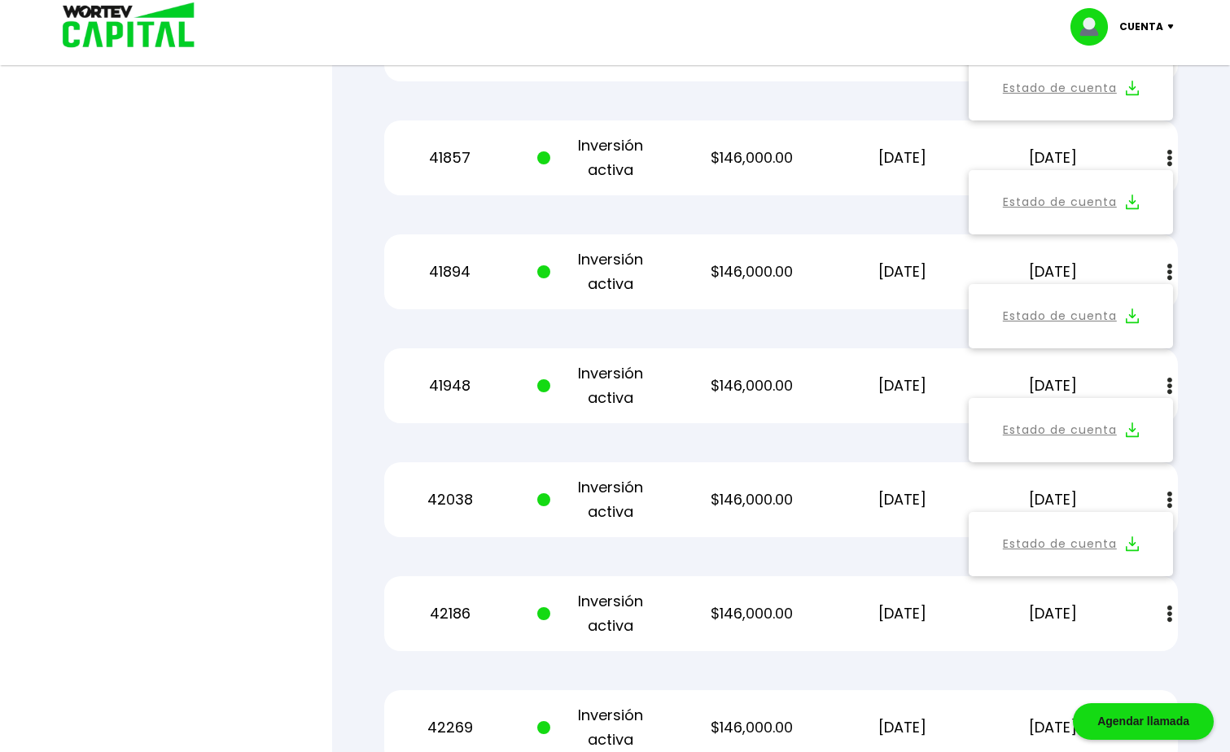
click at [1130, 540] on img at bounding box center [1132, 543] width 13 height 15
click at [1169, 614] on img at bounding box center [1169, 613] width 5 height 17
click at [1134, 651] on img at bounding box center [1132, 657] width 13 height 15
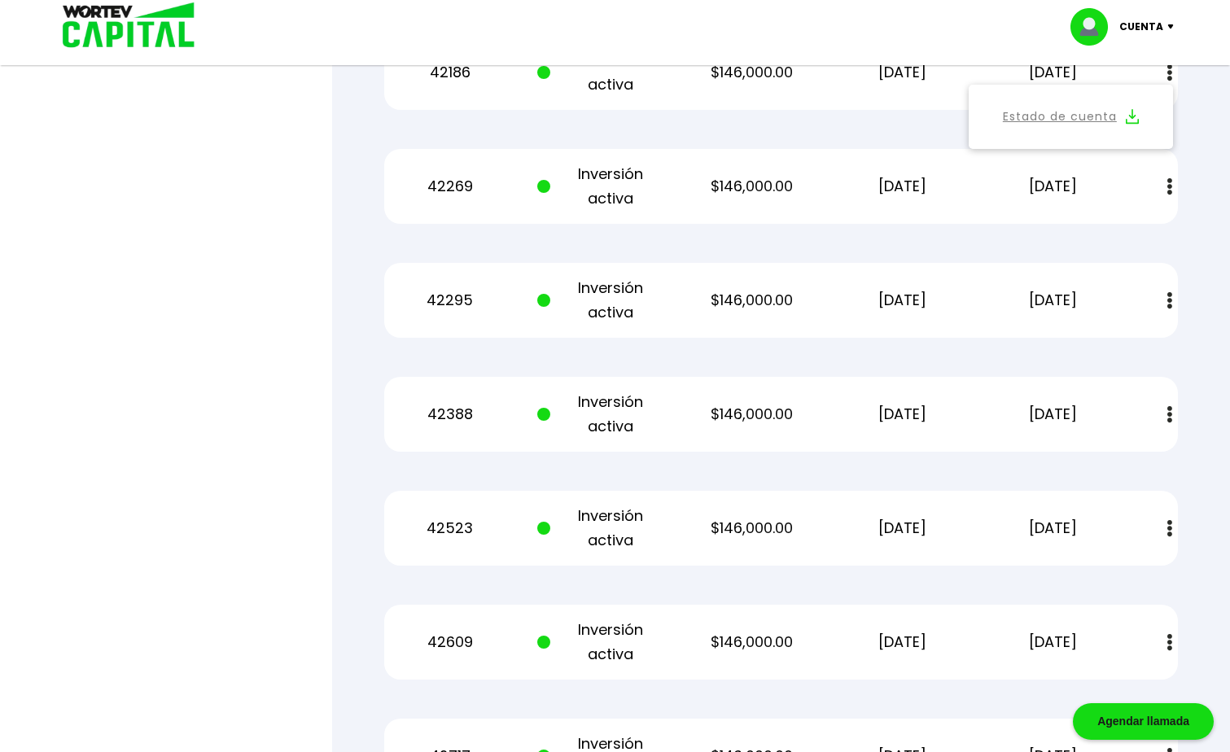
scroll to position [3359, 0]
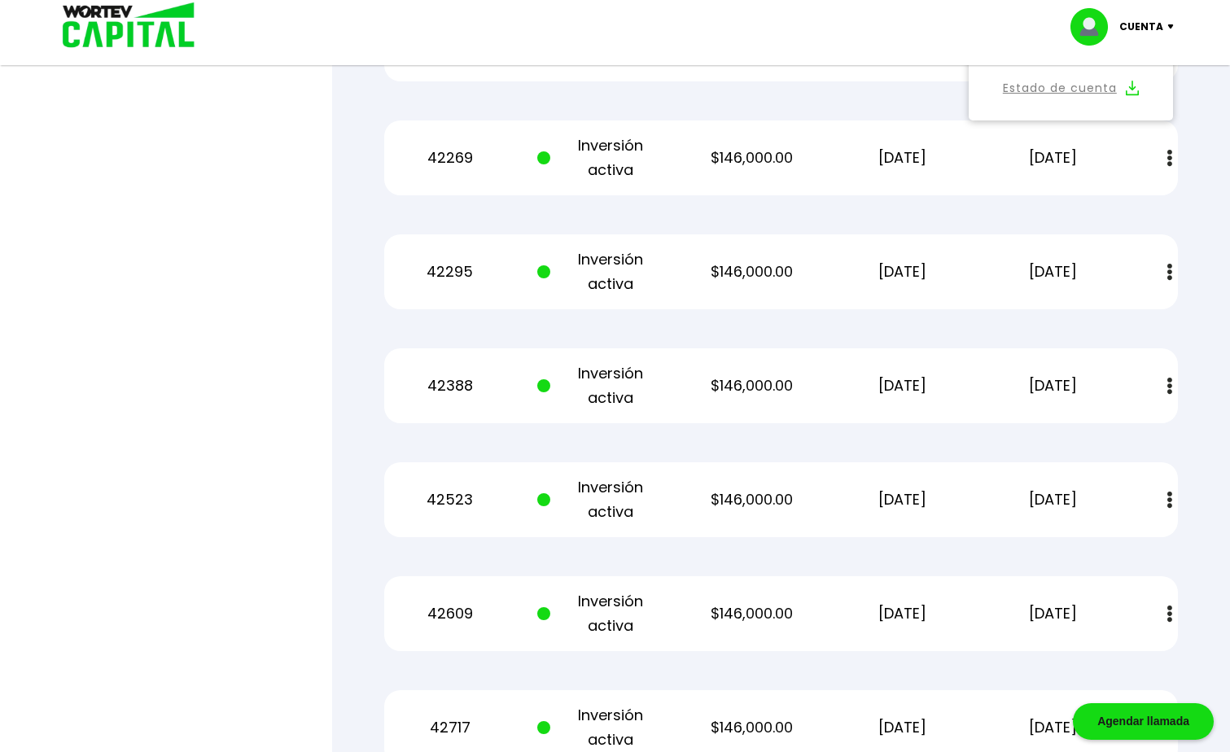
click at [1171, 154] on img at bounding box center [1169, 158] width 5 height 17
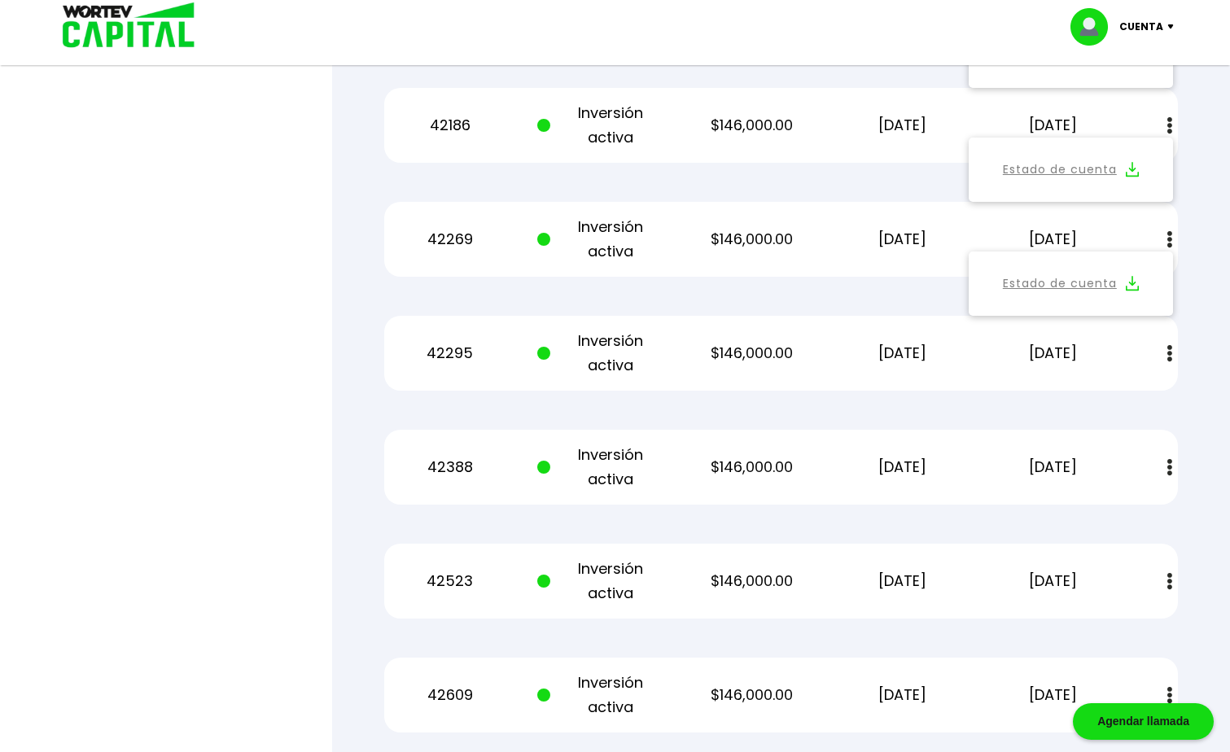
click at [1131, 281] on img at bounding box center [1132, 283] width 13 height 15
click at [1167, 352] on img at bounding box center [1169, 353] width 5 height 17
click at [1131, 395] on img at bounding box center [1132, 397] width 13 height 15
click at [1169, 467] on img at bounding box center [1169, 467] width 5 height 17
click at [1137, 510] on img at bounding box center [1132, 511] width 13 height 15
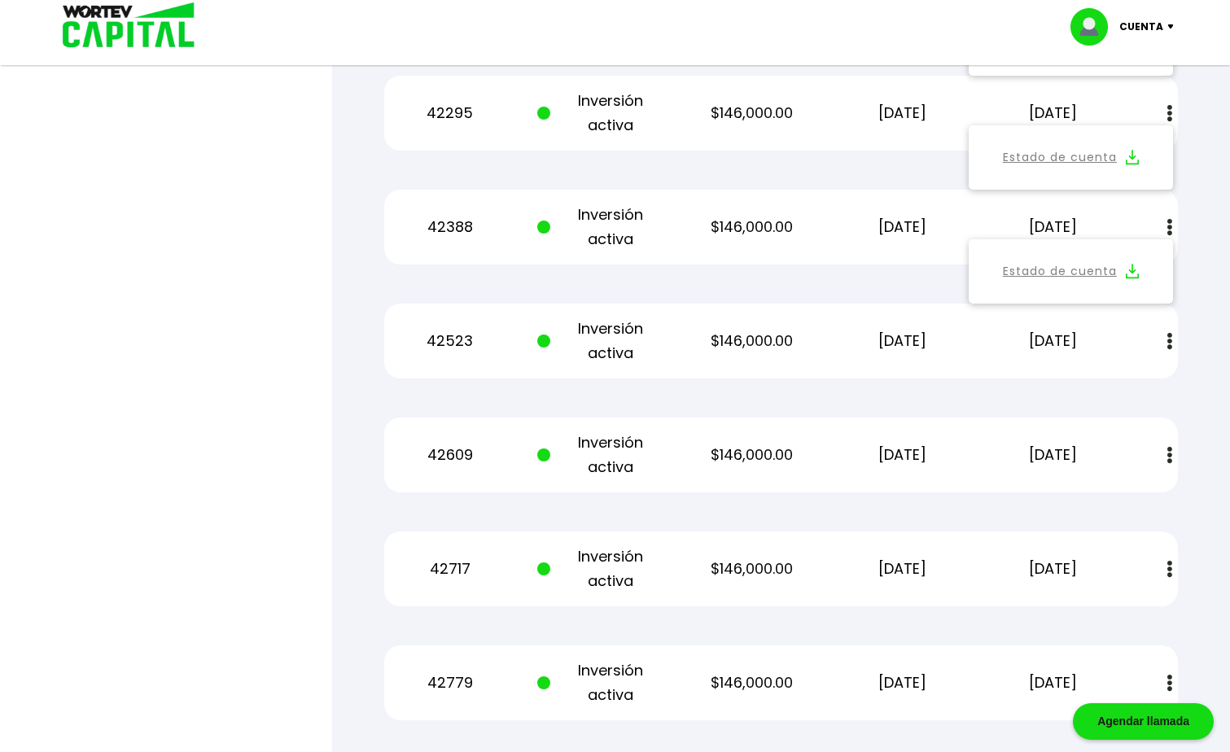
scroll to position [3521, 0]
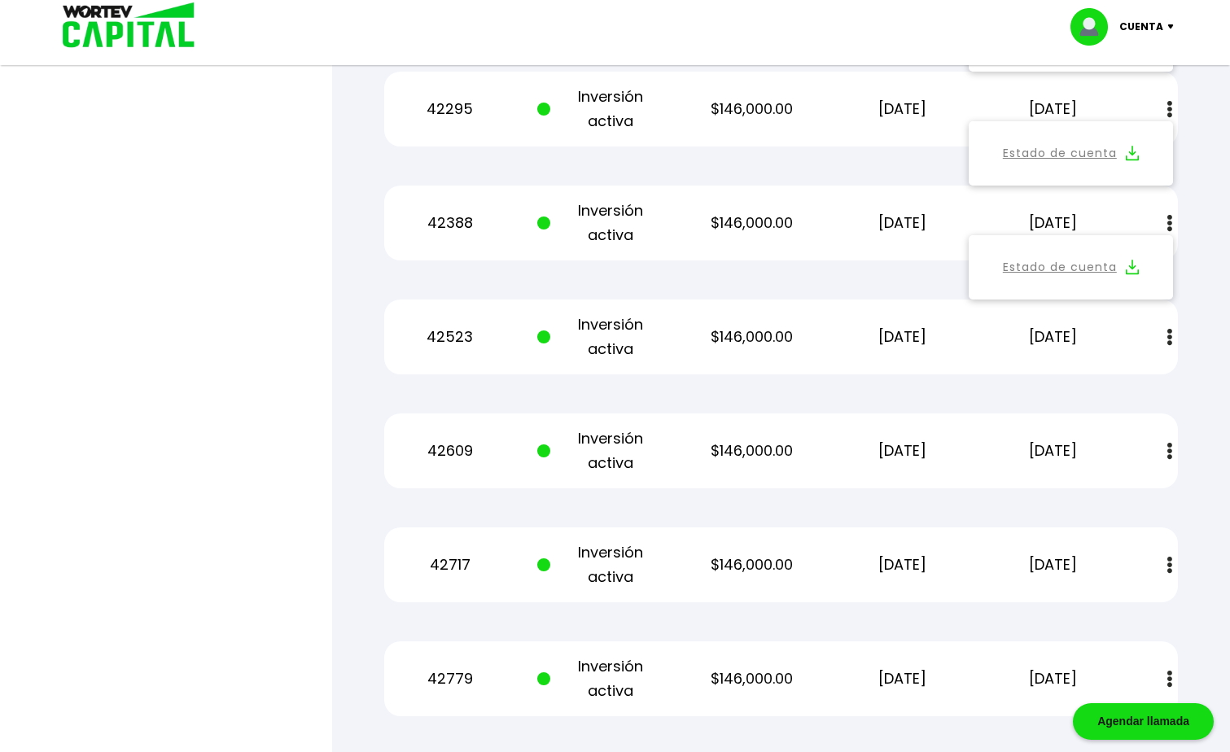
click at [1169, 337] on img at bounding box center [1169, 337] width 5 height 17
click at [1132, 375] on img at bounding box center [1132, 381] width 13 height 15
click at [1174, 456] on button at bounding box center [1169, 451] width 23 height 35
click at [1130, 492] on img at bounding box center [1132, 494] width 13 height 15
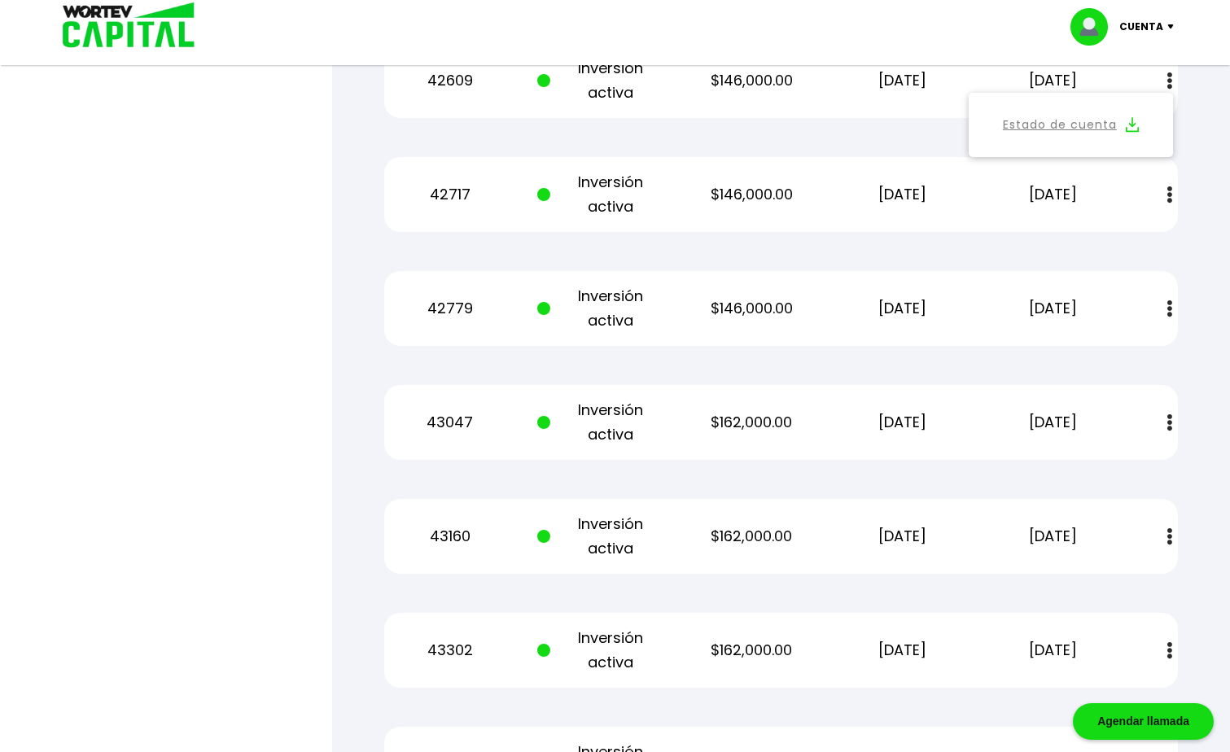
scroll to position [3928, 0]
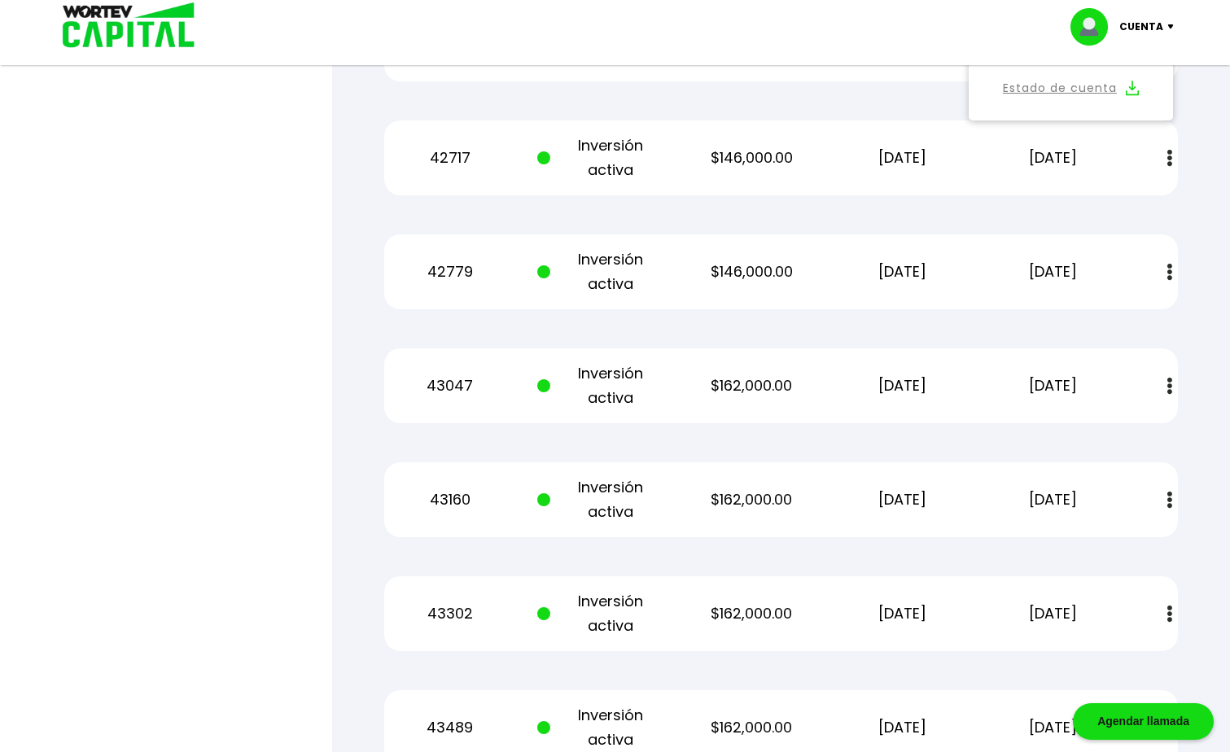
click at [1171, 156] on img at bounding box center [1169, 158] width 5 height 17
click at [1134, 200] on img at bounding box center [1132, 202] width 13 height 15
click at [1166, 262] on button at bounding box center [1169, 272] width 23 height 35
click at [1137, 317] on img at bounding box center [1132, 315] width 13 height 15
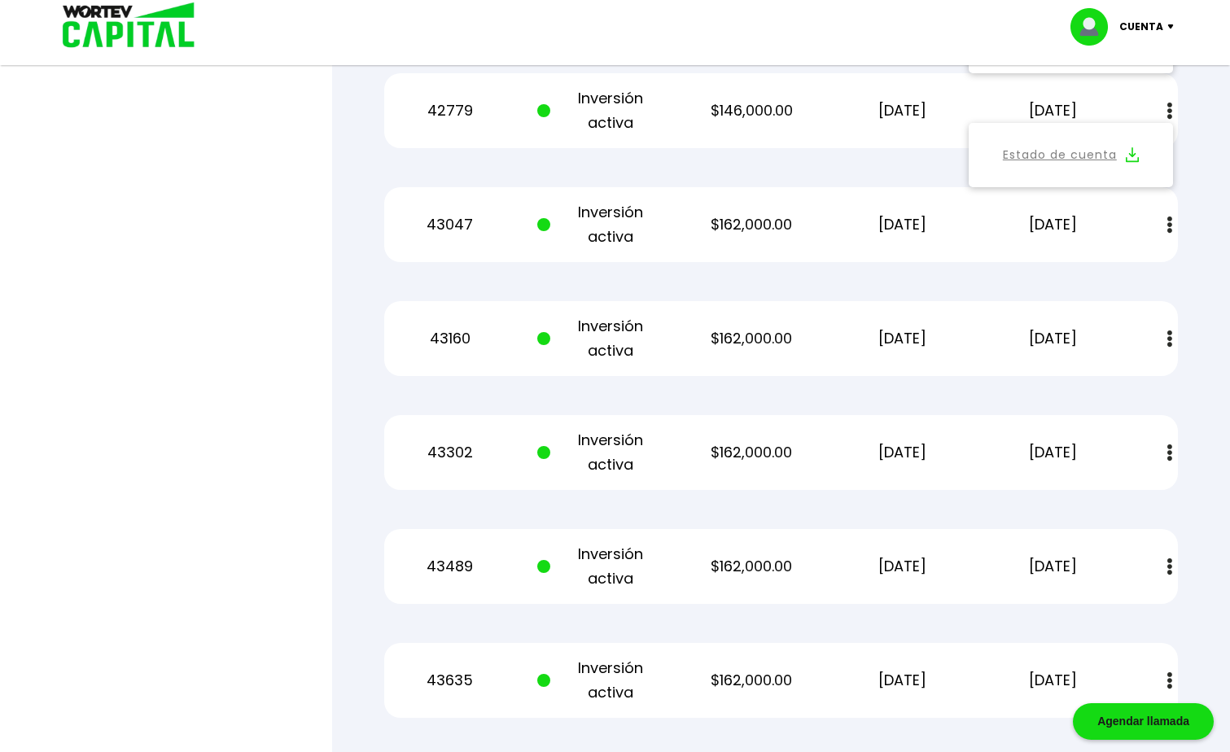
scroll to position [4091, 0]
click at [1169, 220] on img at bounding box center [1169, 223] width 5 height 17
click at [1133, 269] on img at bounding box center [1132, 267] width 13 height 15
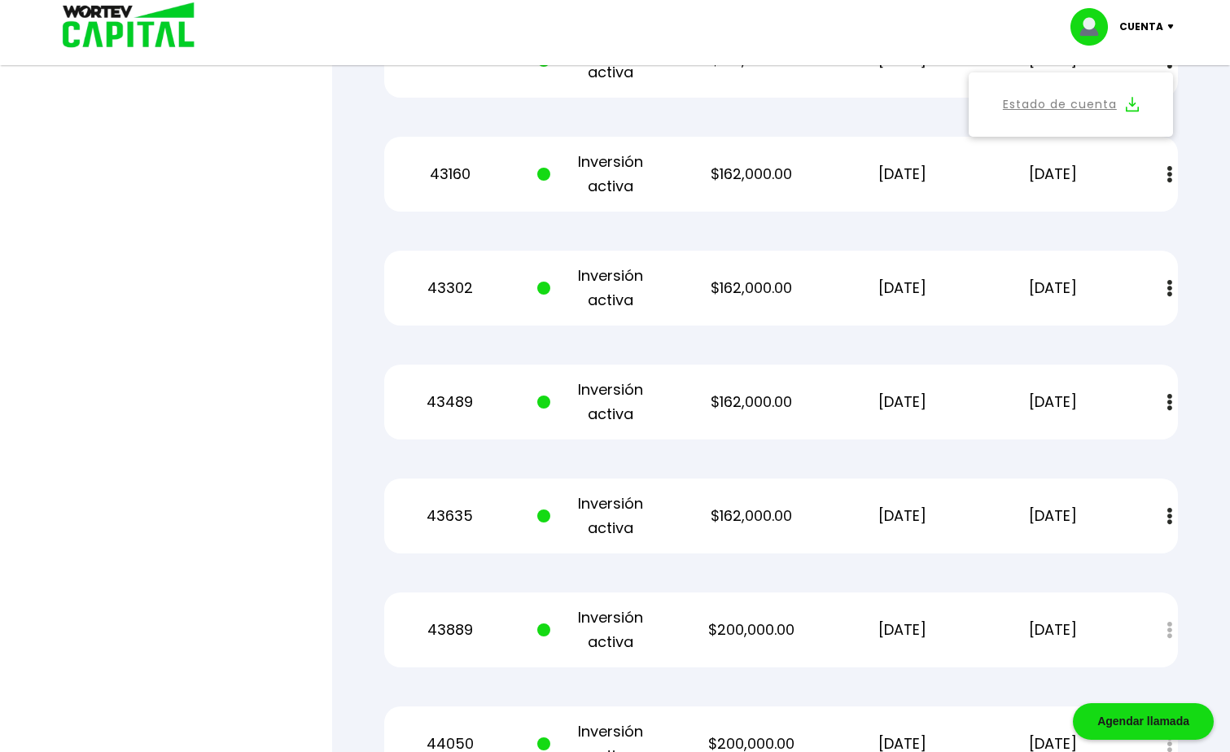
scroll to position [4173, 0]
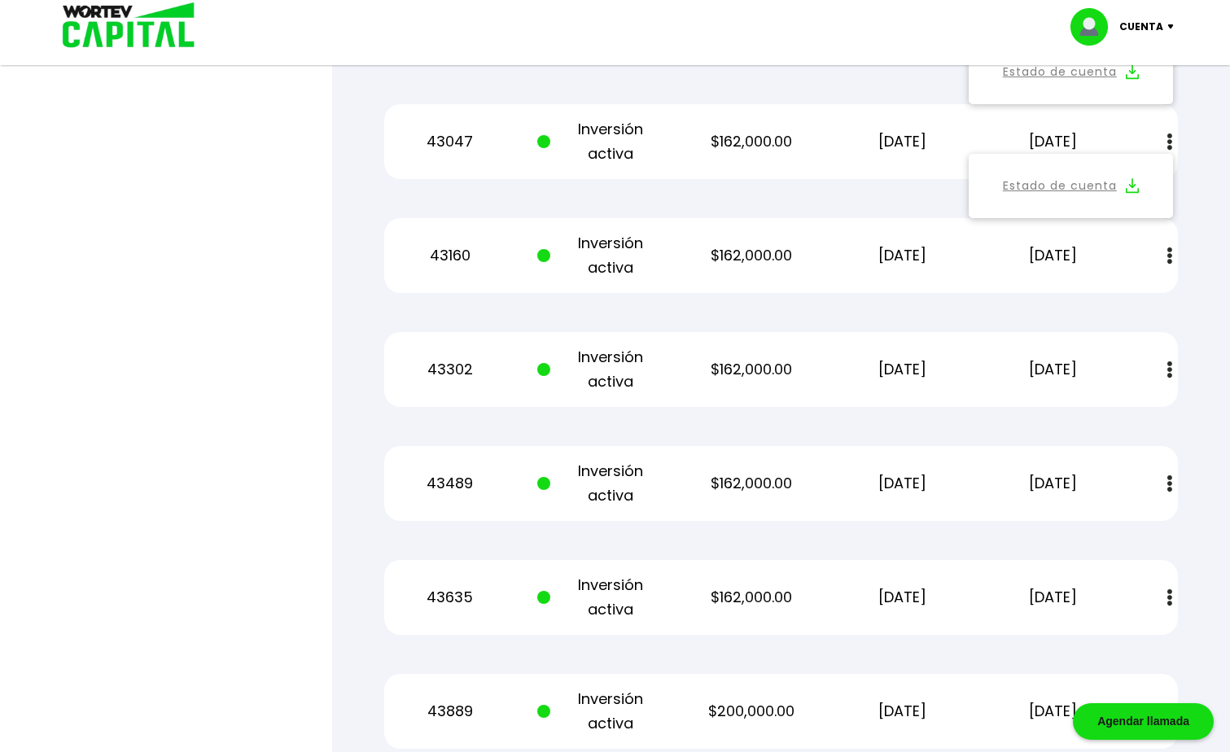
click at [1167, 257] on img at bounding box center [1169, 255] width 5 height 17
click at [1134, 295] on img at bounding box center [1132, 299] width 13 height 15
click at [1168, 374] on img at bounding box center [1169, 369] width 5 height 17
click at [1136, 415] on img at bounding box center [1132, 413] width 13 height 15
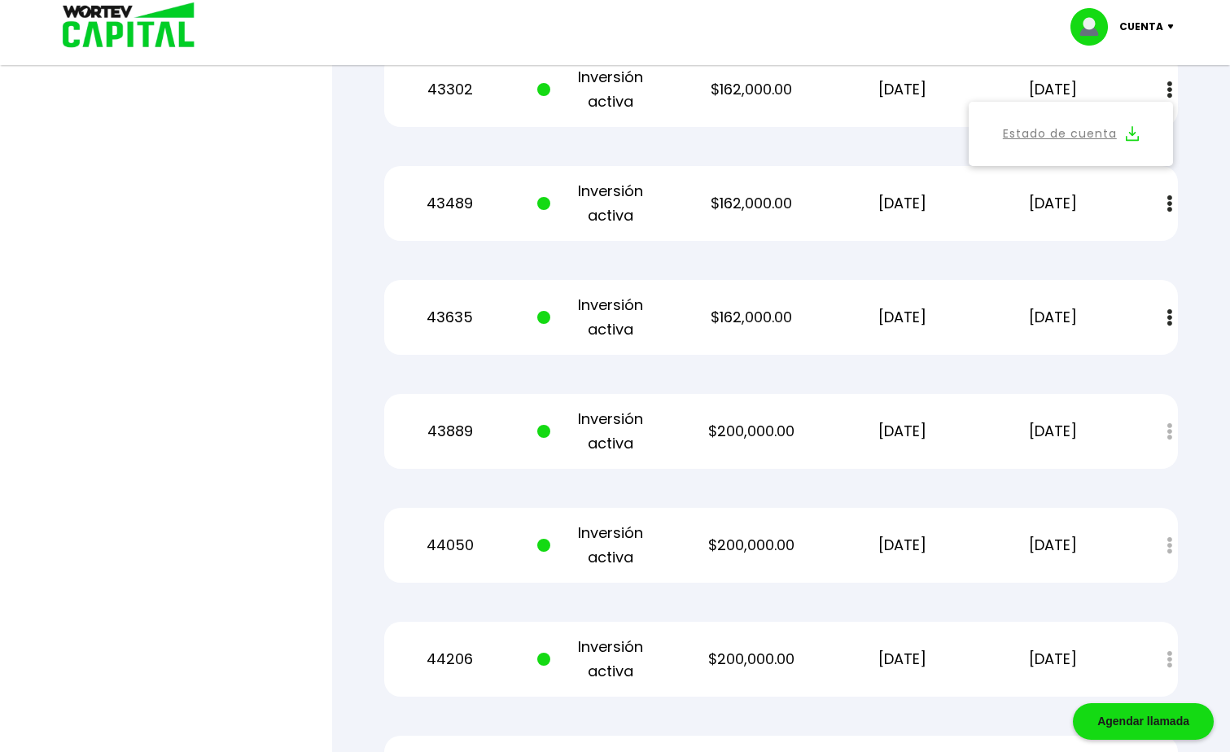
scroll to position [4417, 0]
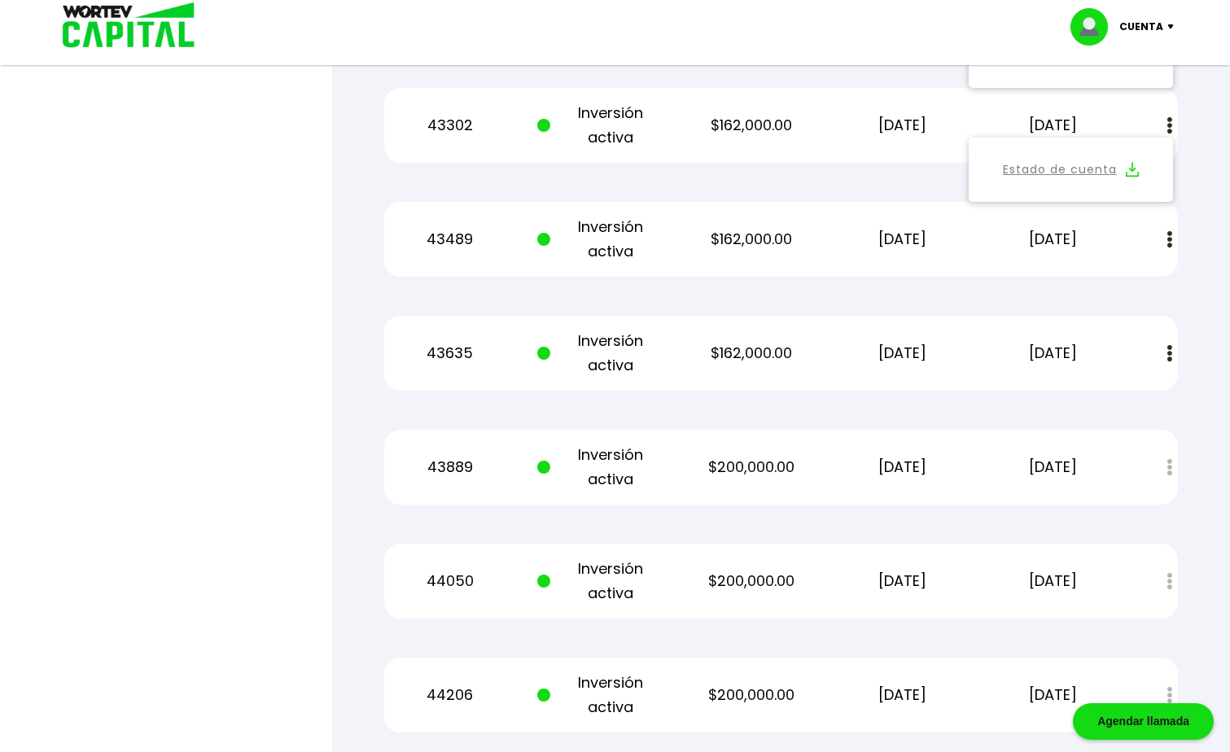
click at [1170, 239] on img at bounding box center [1169, 239] width 5 height 17
click at [1133, 282] on img at bounding box center [1132, 283] width 13 height 15
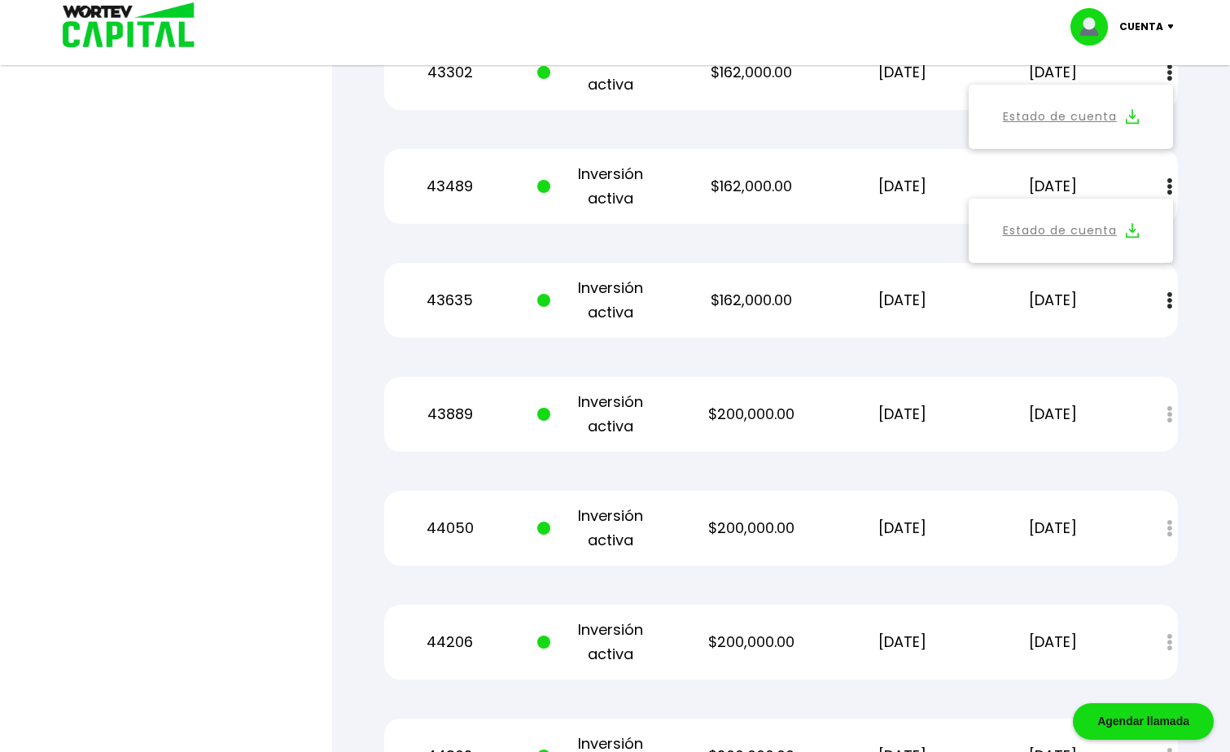
scroll to position [4498, 0]
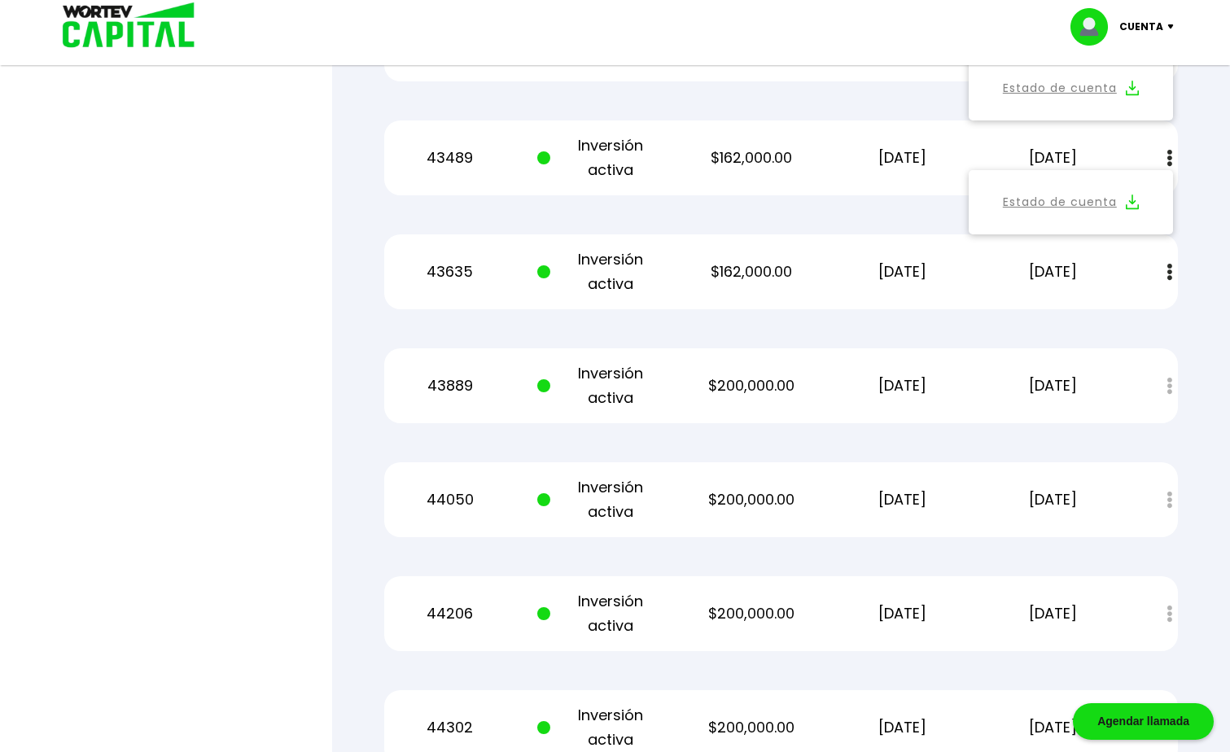
click at [1172, 267] on button at bounding box center [1169, 272] width 23 height 35
click at [1135, 313] on img at bounding box center [1132, 315] width 13 height 15
click at [1169, 380] on div "Estado de cuenta" at bounding box center [1158, 386] width 40 height 35
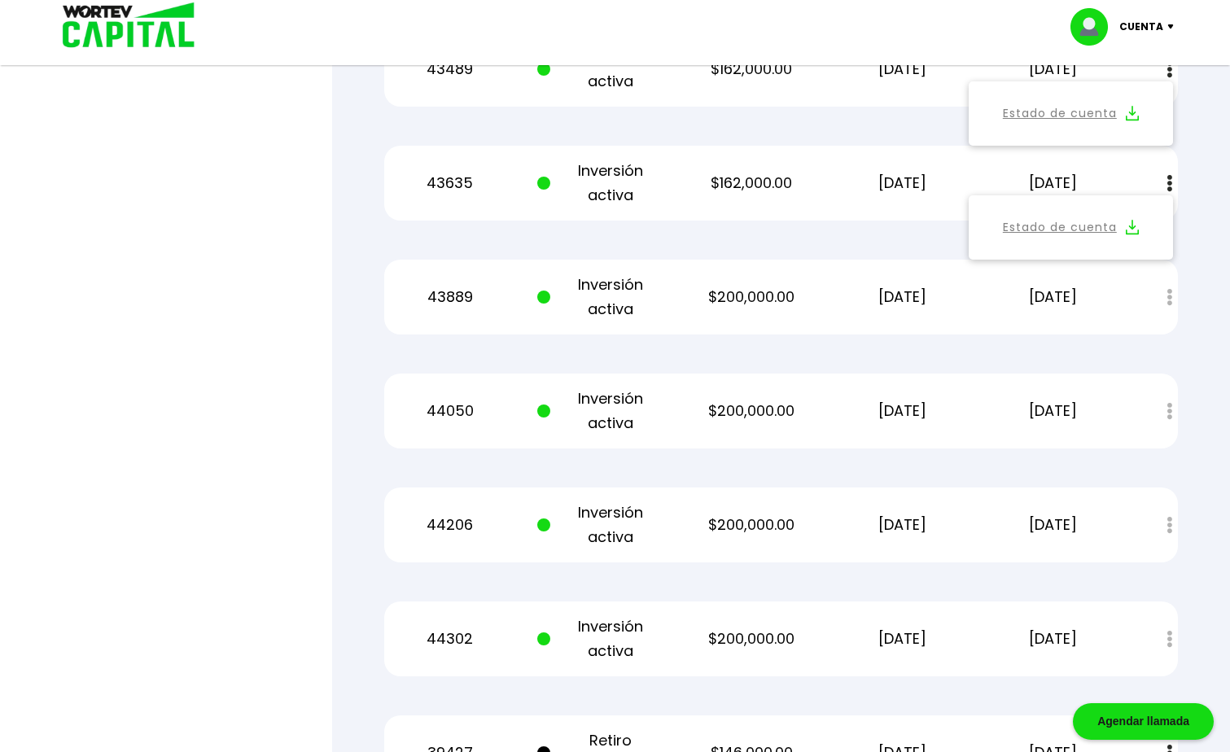
scroll to position [4579, 0]
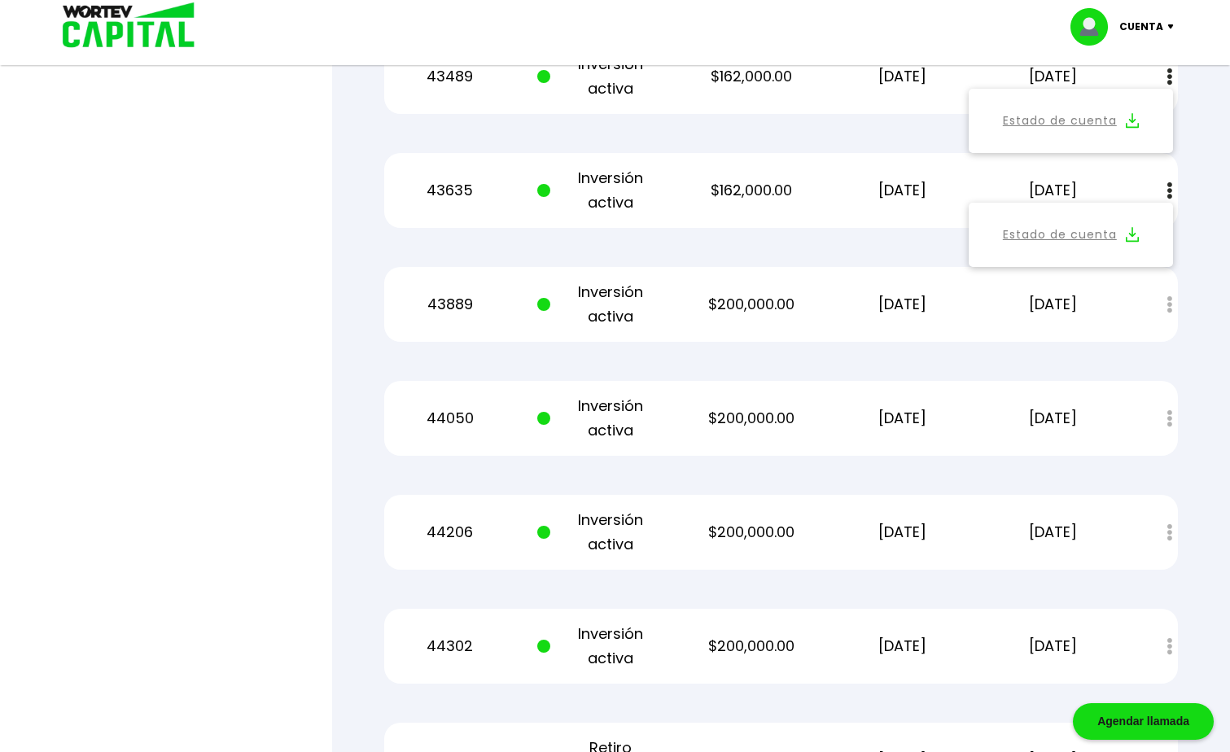
click at [597, 297] on p "Inversión activa" at bounding box center [600, 304] width 127 height 49
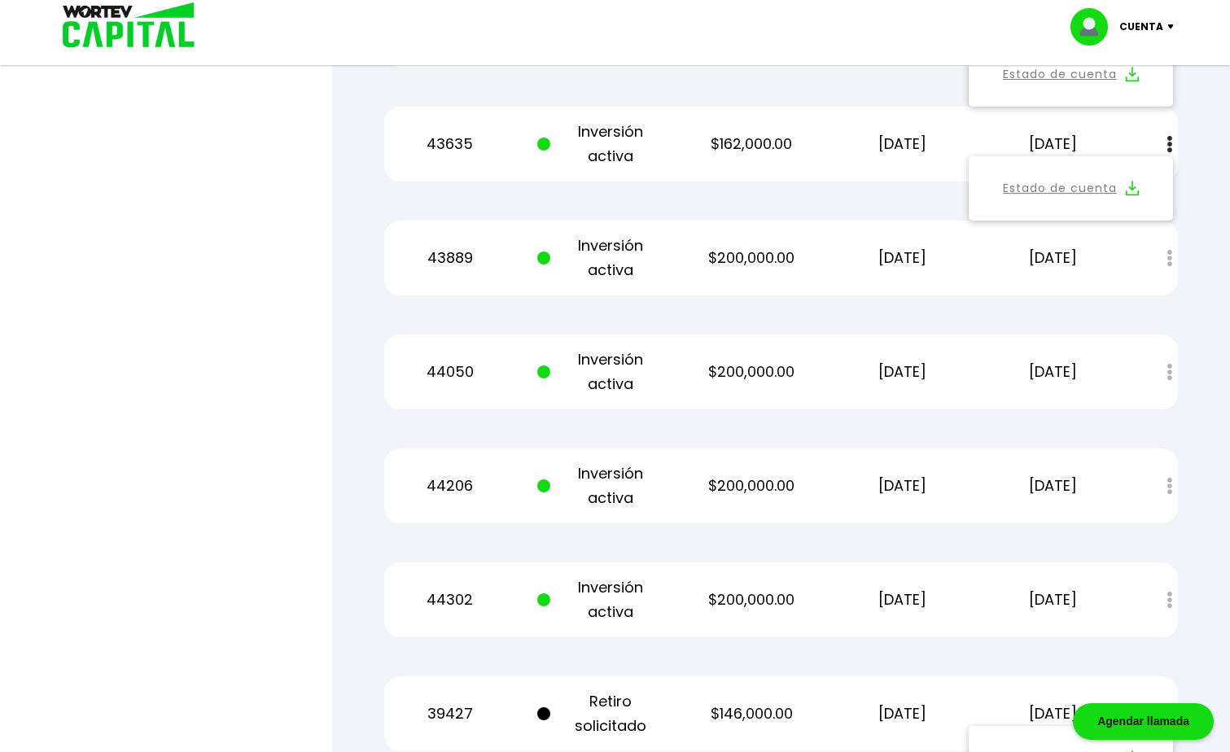
scroll to position [4661, 0]
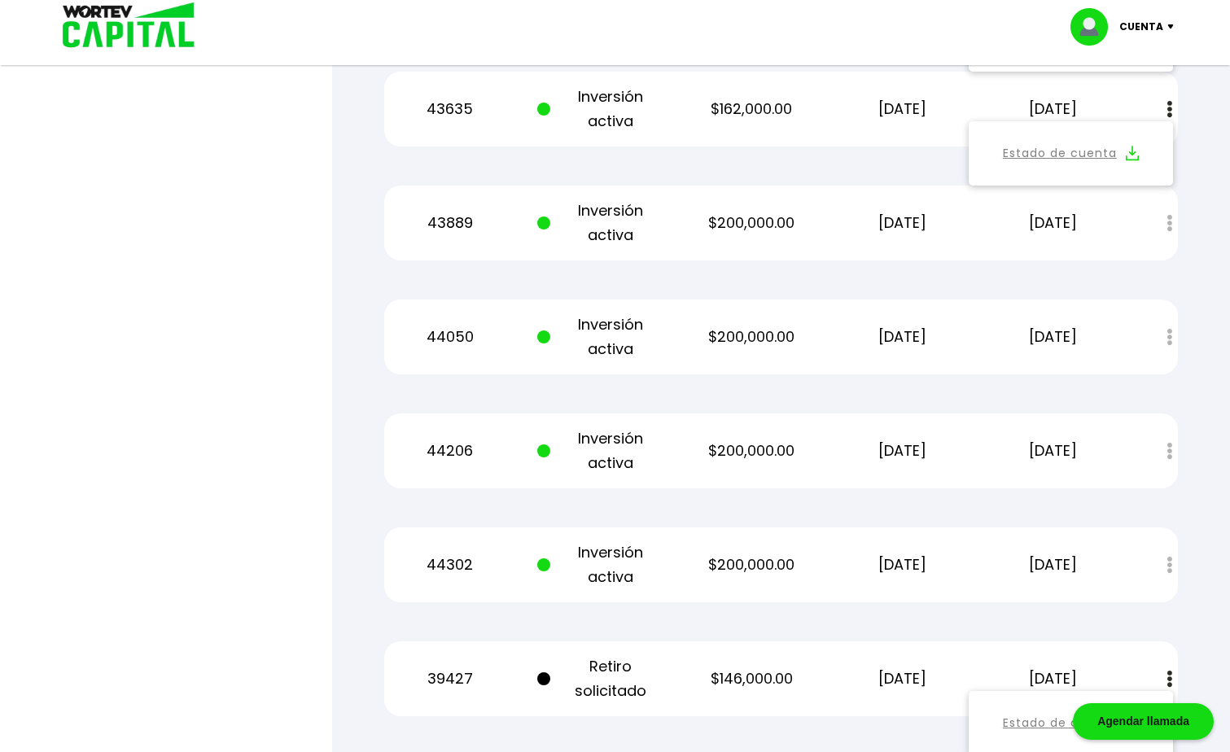
click at [578, 222] on p "Inversión activa" at bounding box center [600, 223] width 127 height 49
click at [439, 229] on p "43889" at bounding box center [450, 223] width 127 height 24
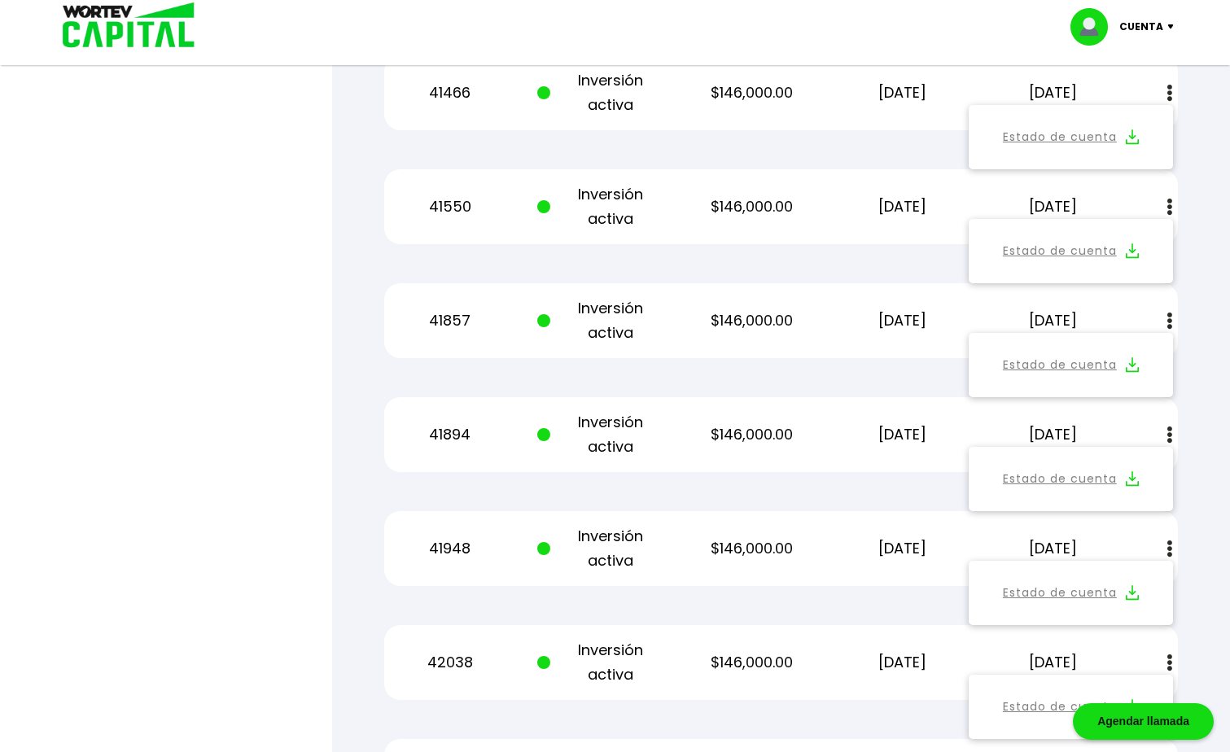
scroll to position [0, 0]
